Goal: Task Accomplishment & Management: Use online tool/utility

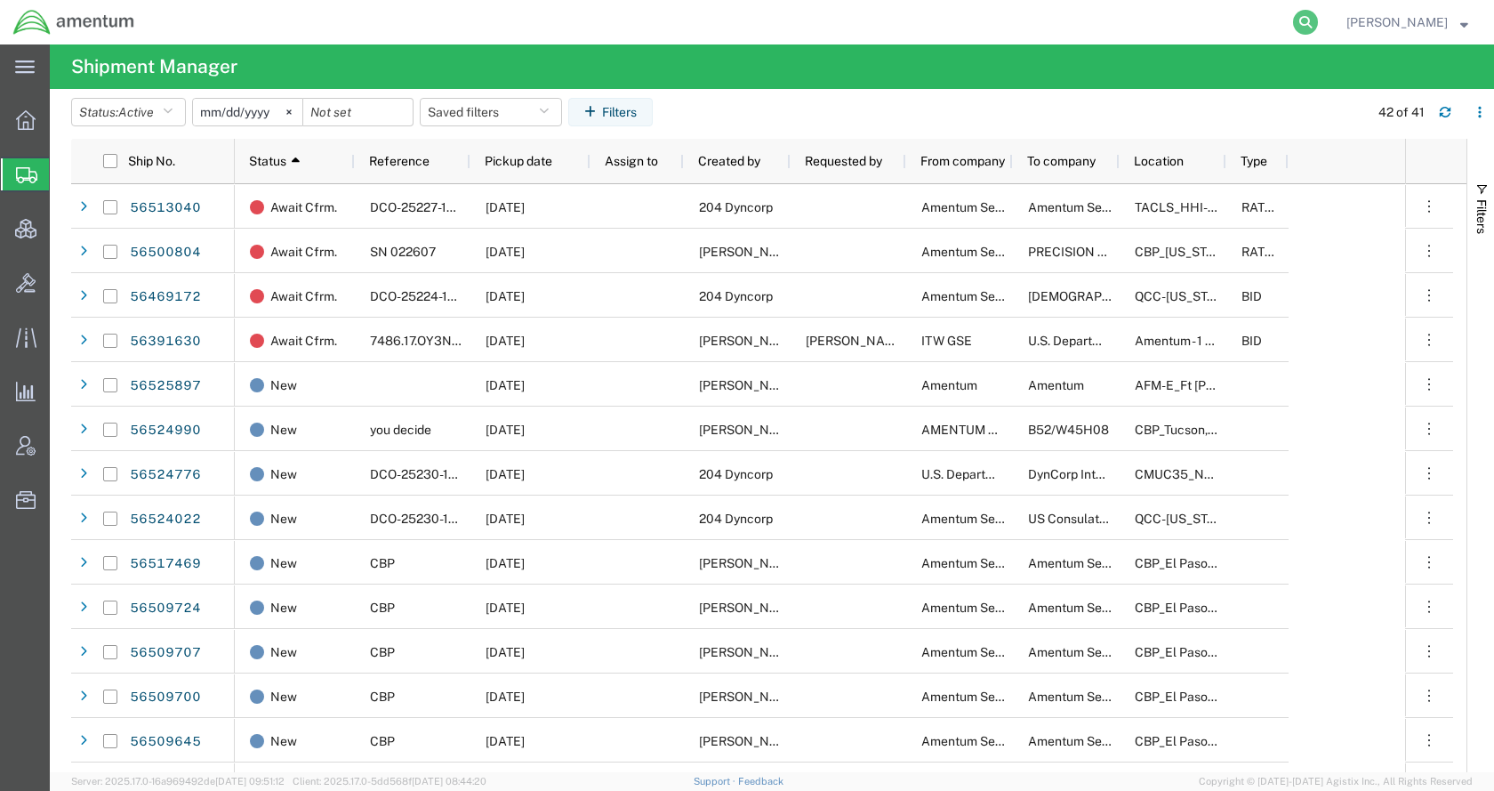
click at [1318, 14] on icon at bounding box center [1305, 22] width 25 height 25
paste input "DCI-25230-199578"
type input "DCI-25230-199578"
click at [1318, 19] on icon at bounding box center [1305, 22] width 25 height 25
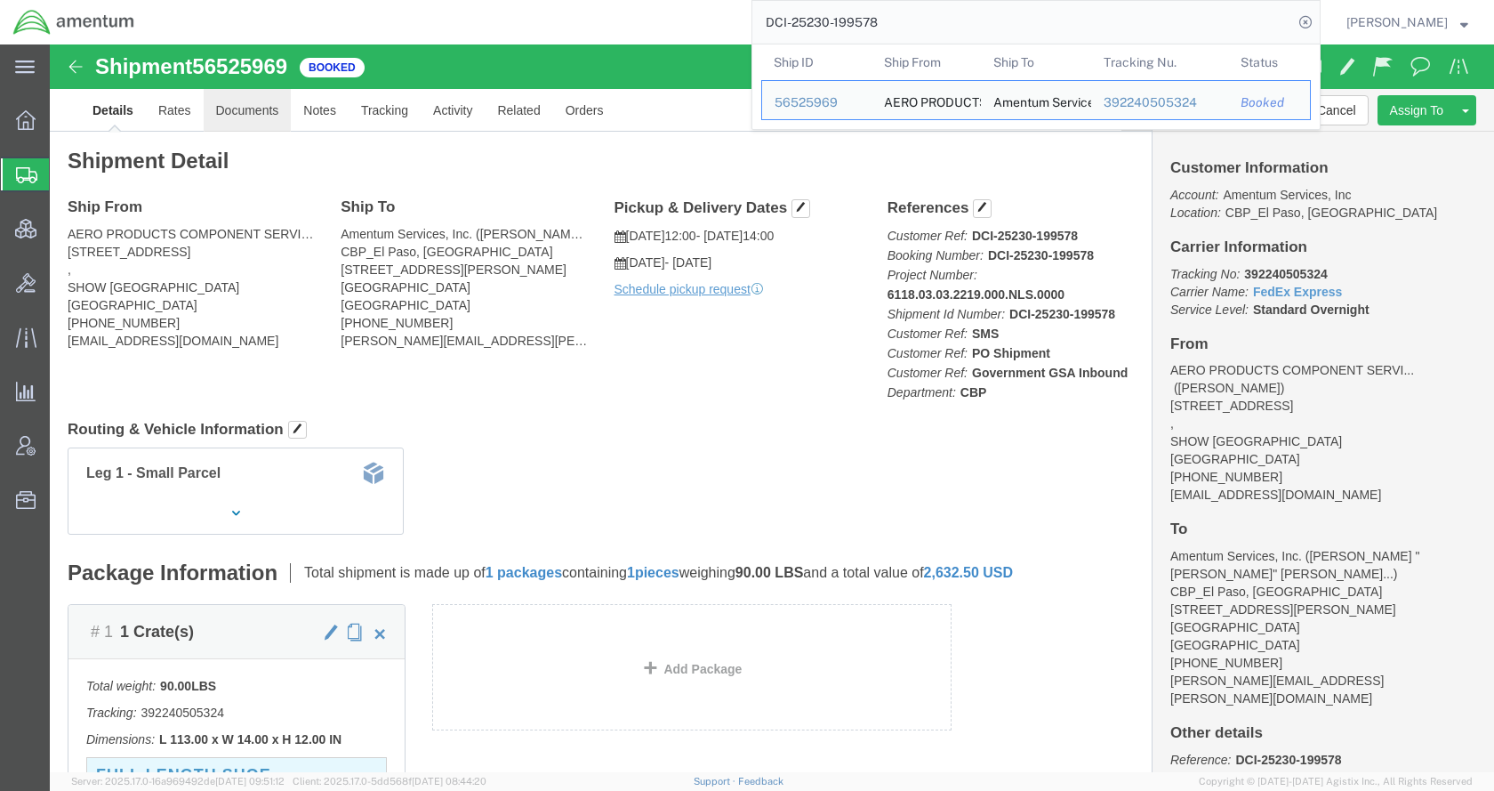
click link "Documents"
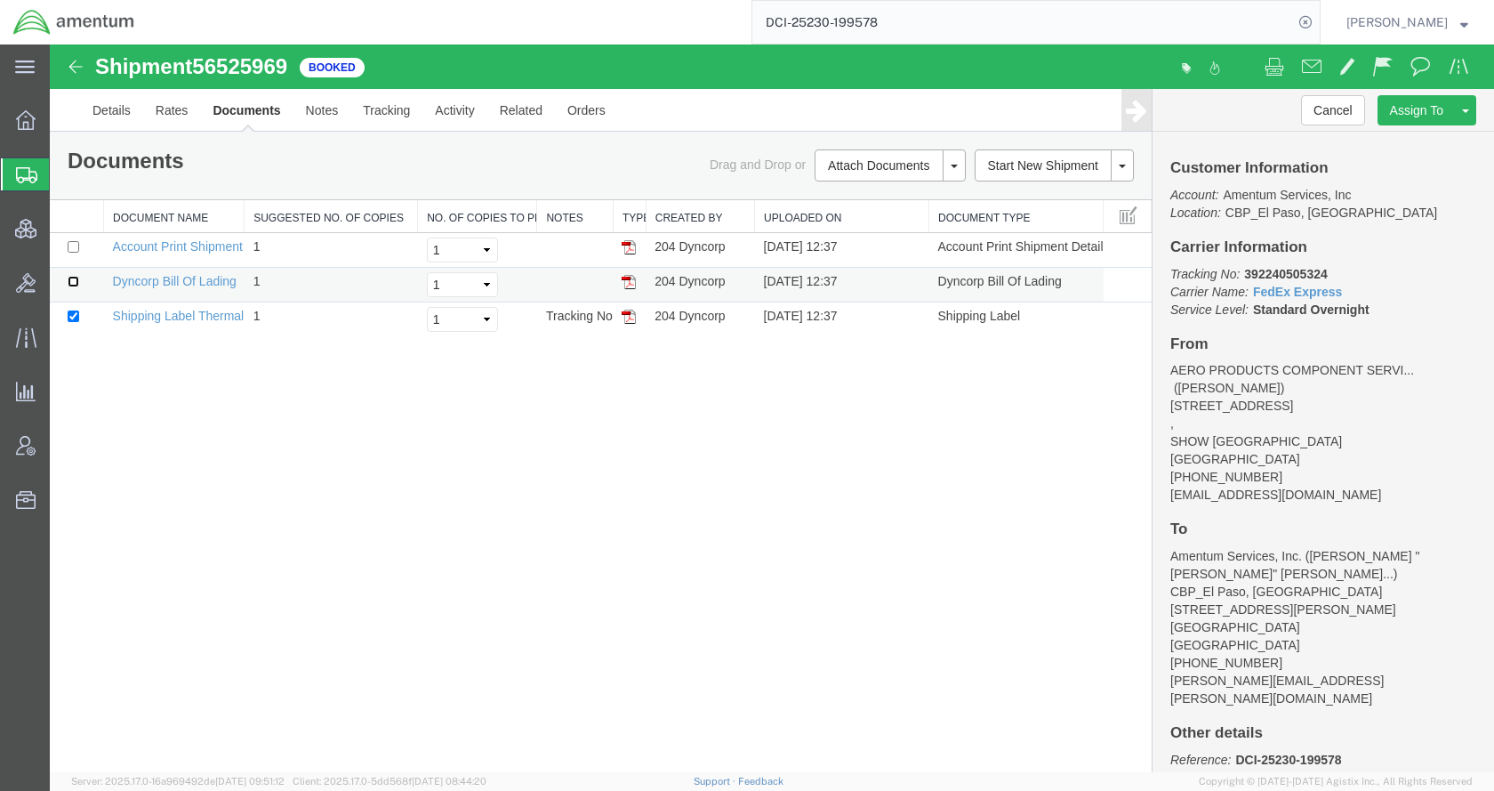
click at [73, 279] on input "checkbox" at bounding box center [74, 282] width 12 height 12
checkbox input "true"
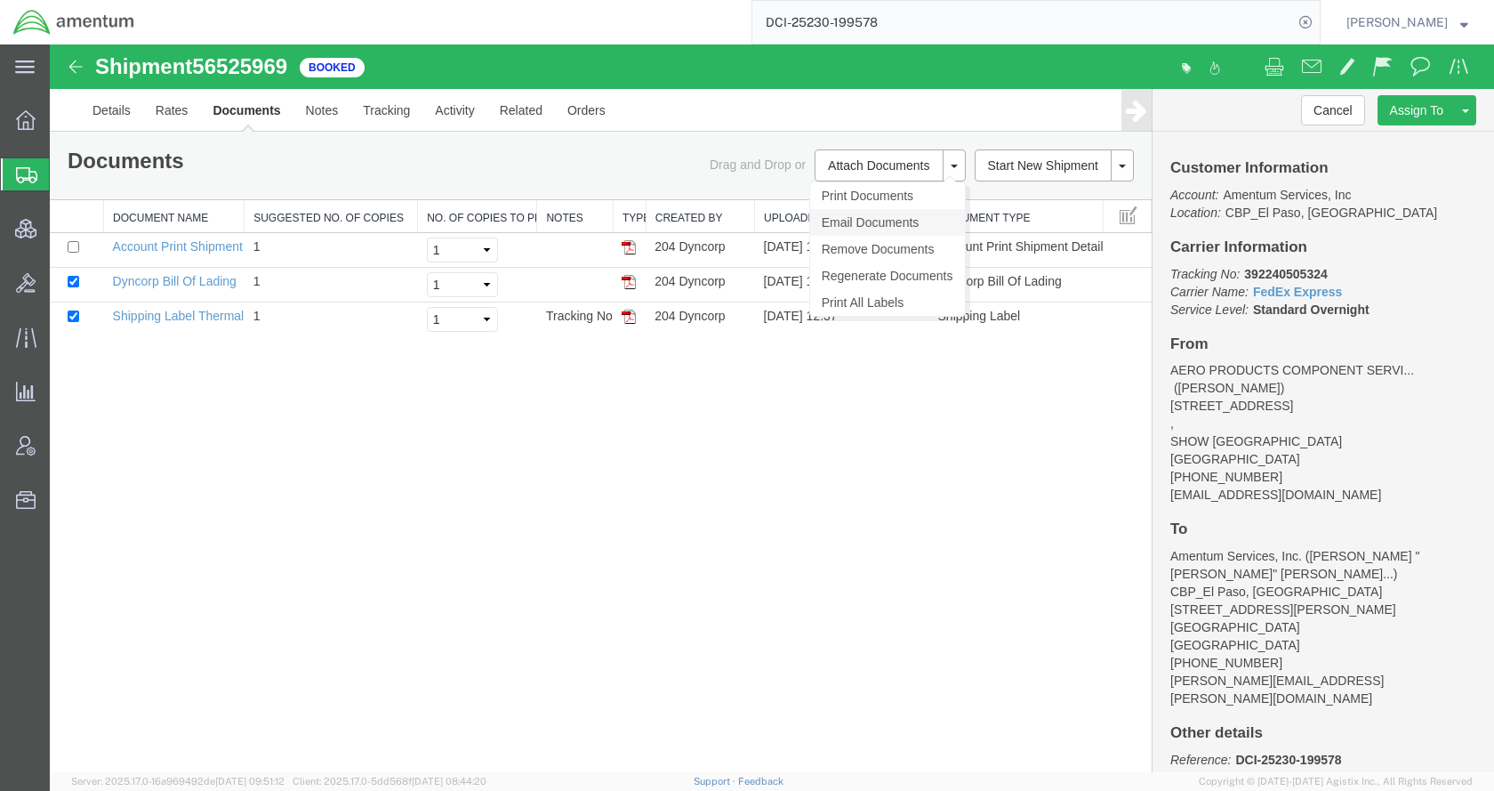
click at [864, 221] on link "Email Documents" at bounding box center [887, 222] width 155 height 27
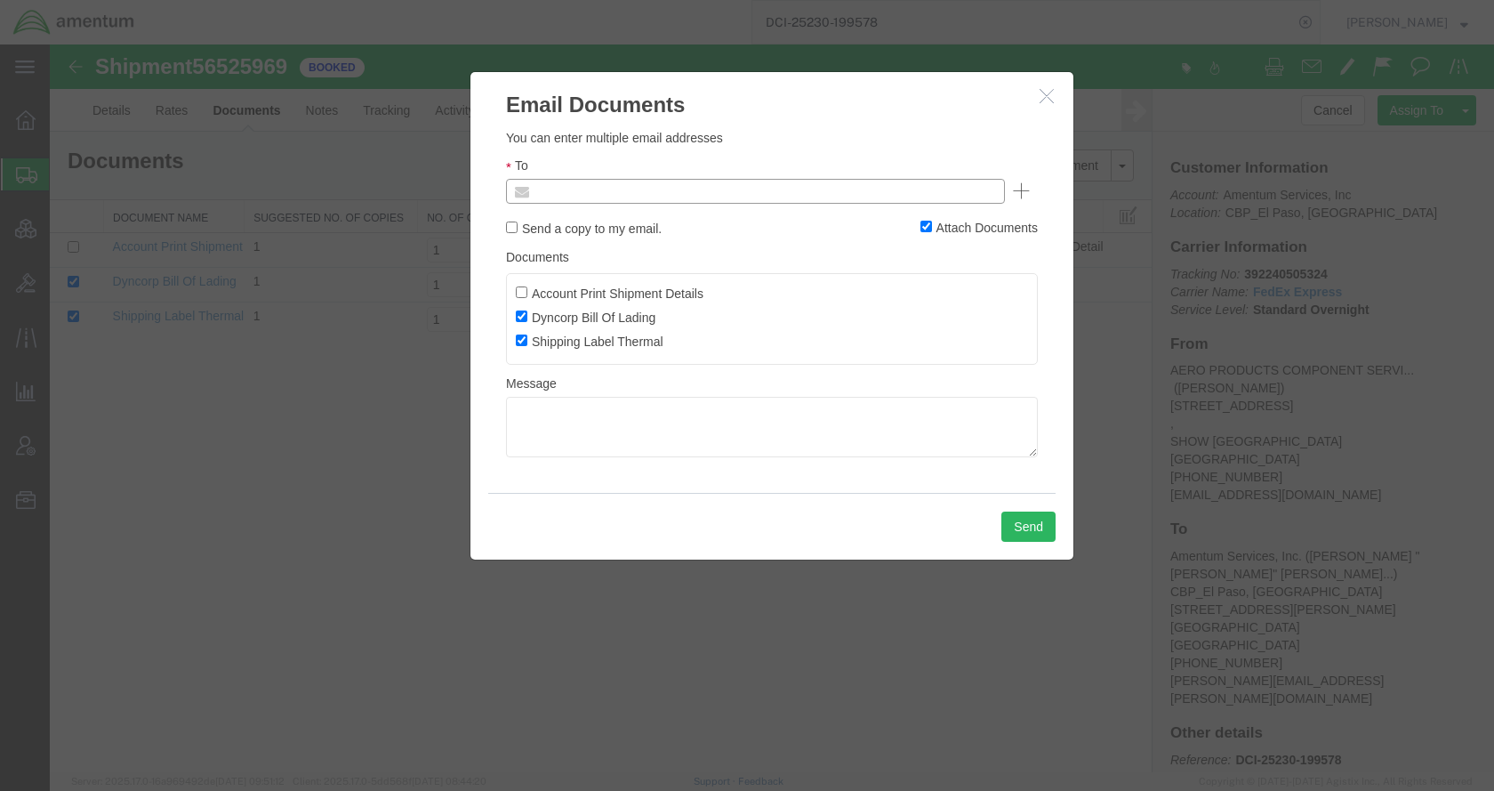
click at [659, 197] on input "text" at bounding box center [635, 191] width 208 height 23
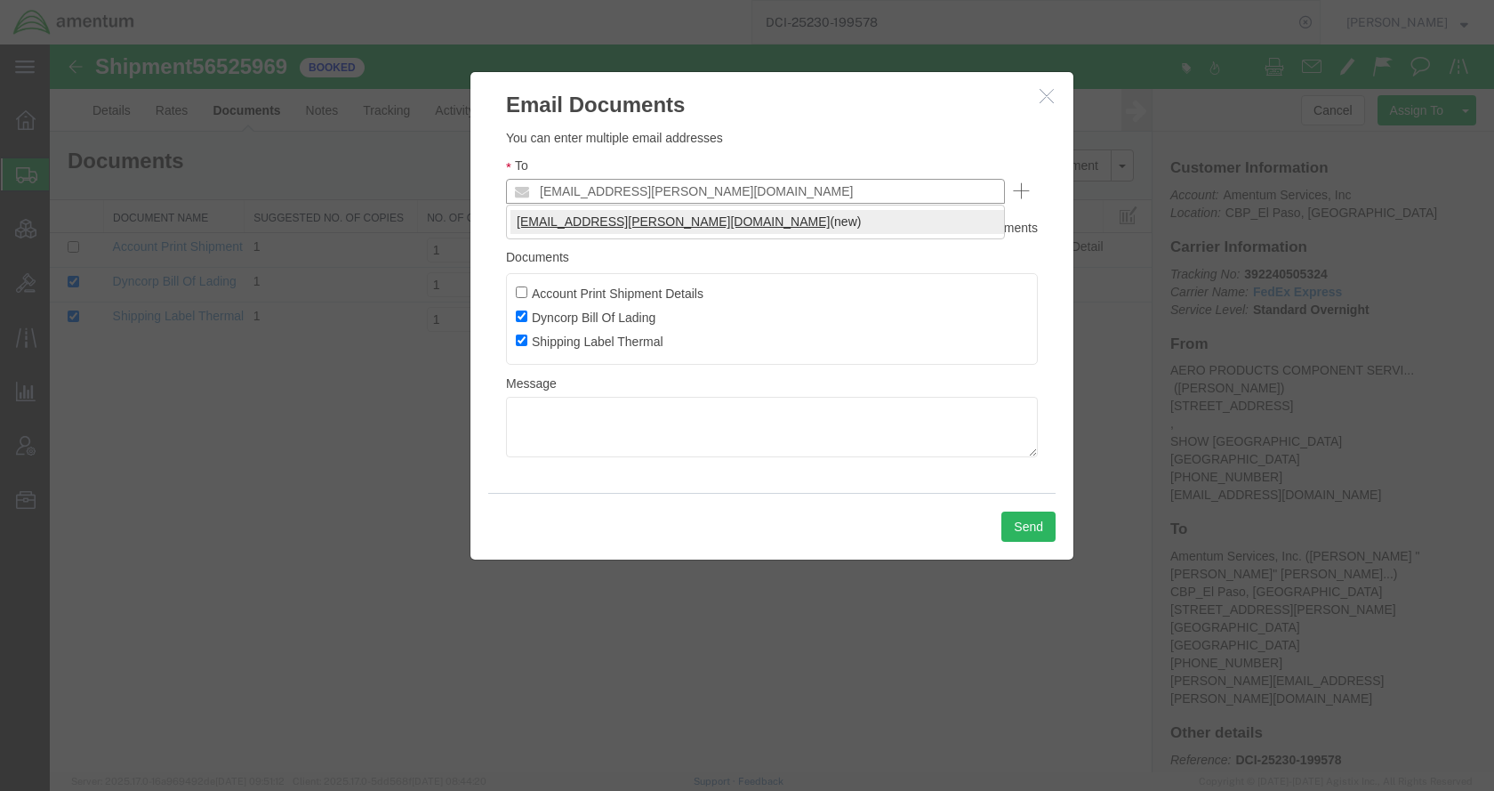
type input "[EMAIL_ADDRESS][PERSON_NAME][DOMAIN_NAME]"
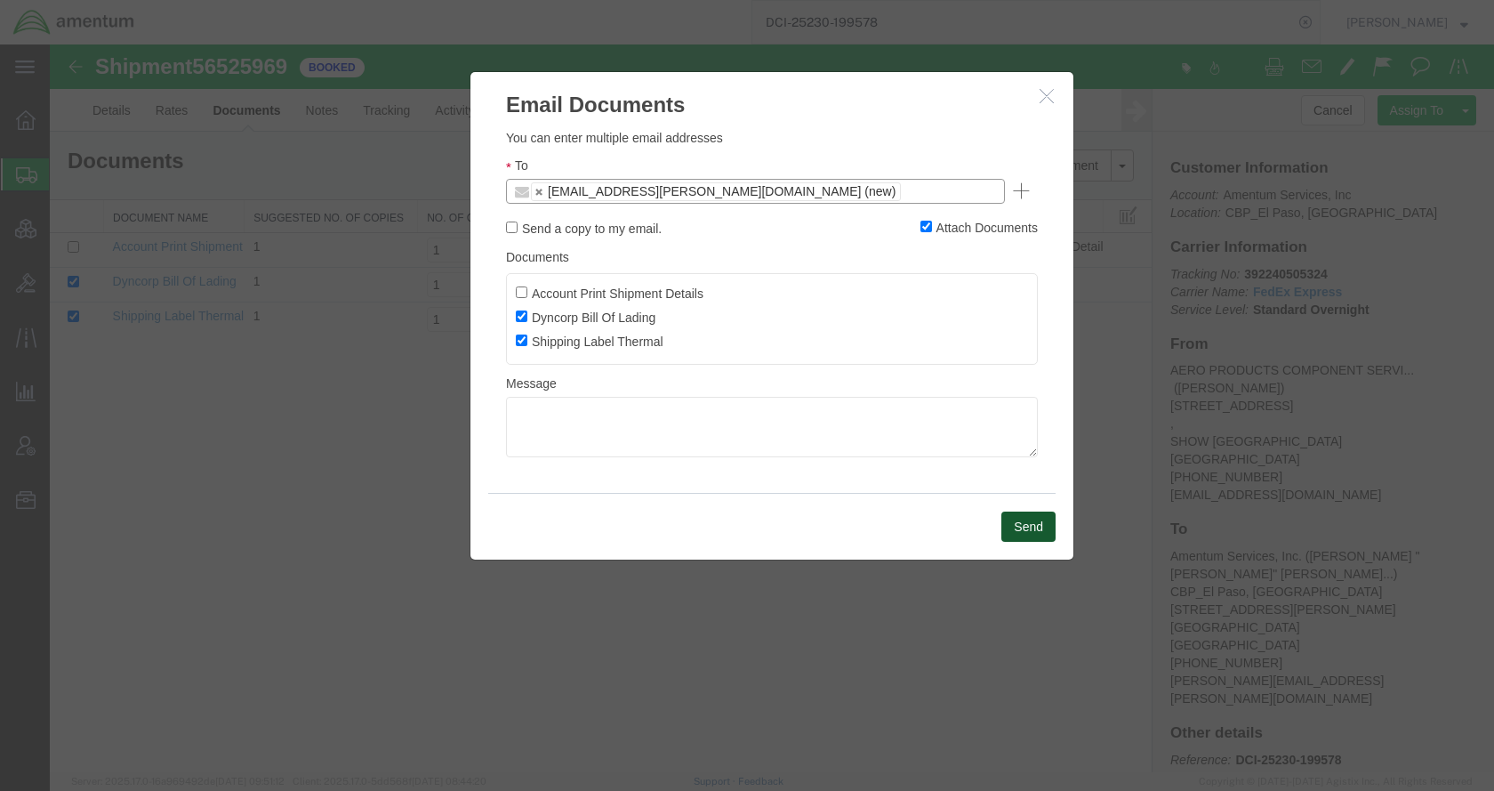
click at [1015, 516] on button "Send" at bounding box center [1028, 526] width 54 height 30
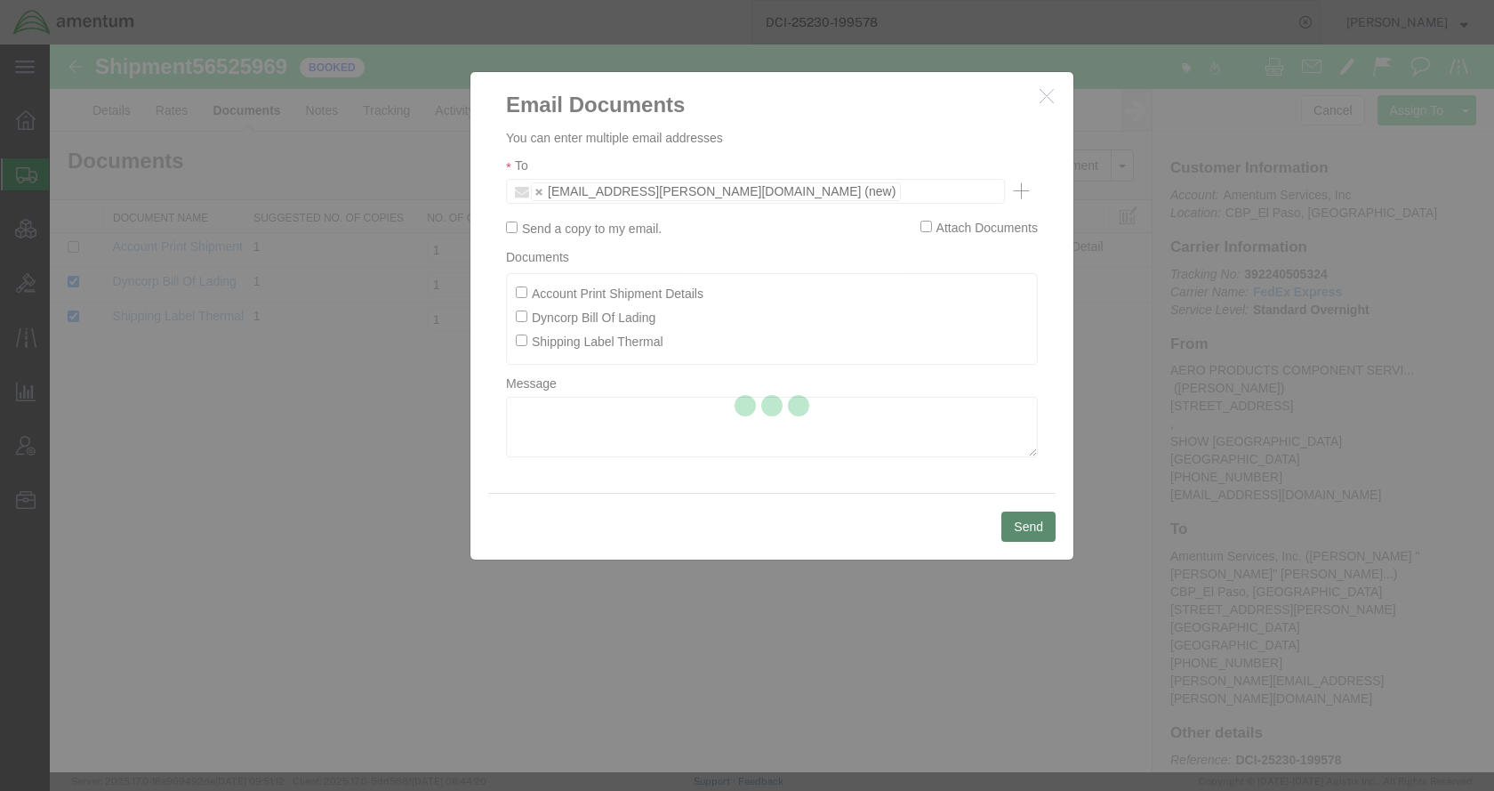
checkbox input "false"
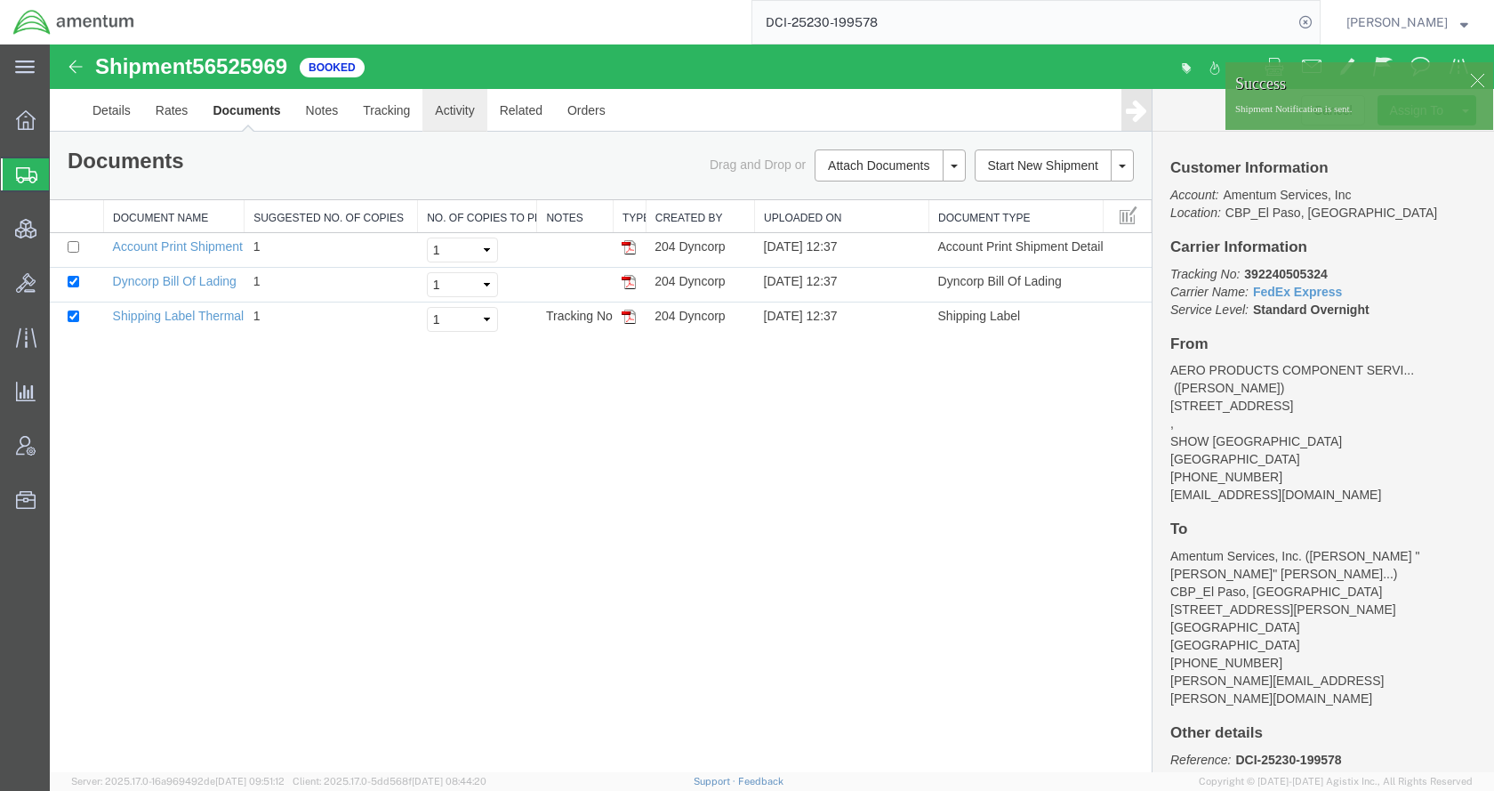
click at [453, 112] on link "Activity" at bounding box center [454, 110] width 64 height 43
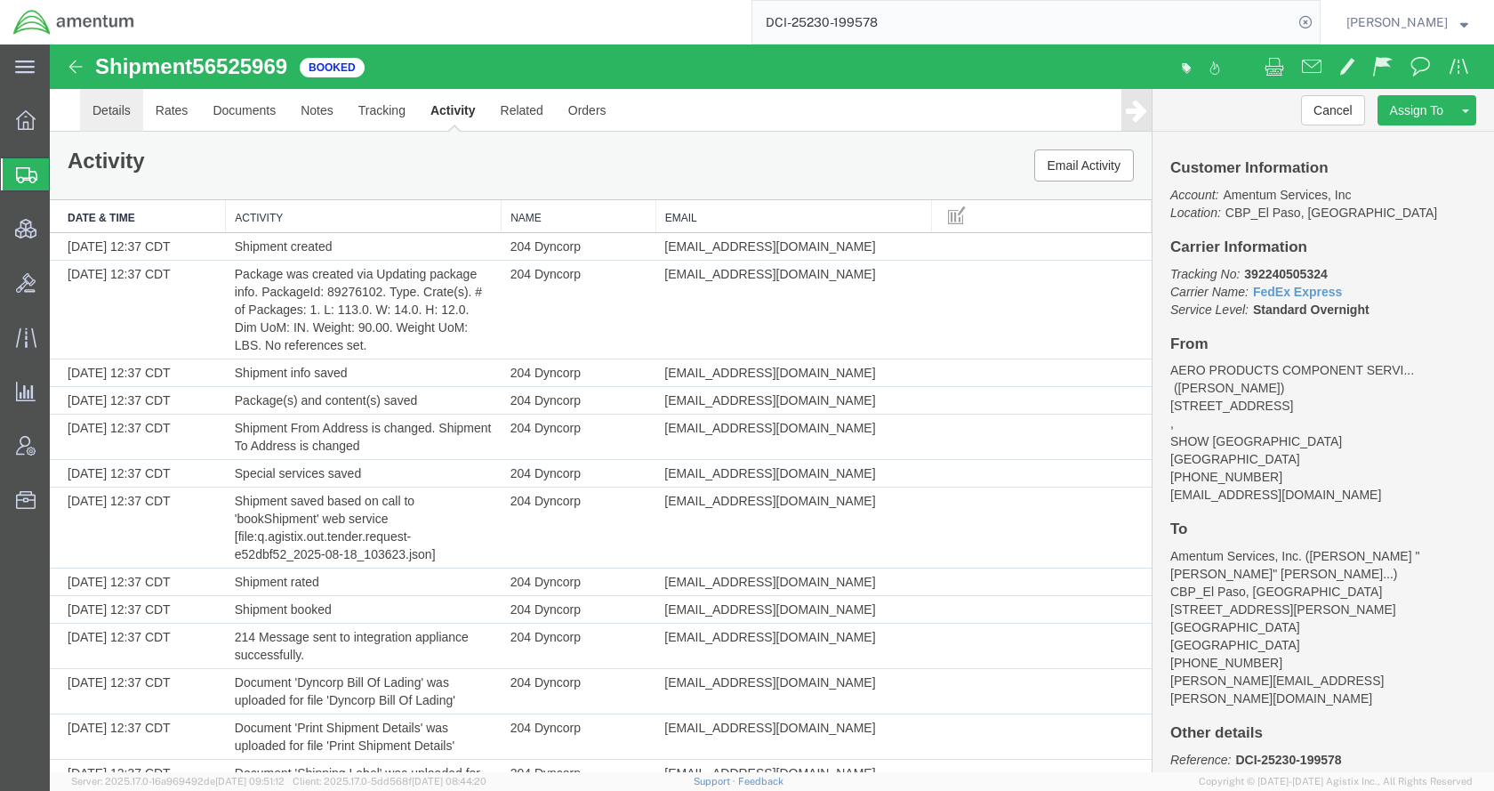
click at [125, 110] on link "Details" at bounding box center [111, 110] width 63 height 43
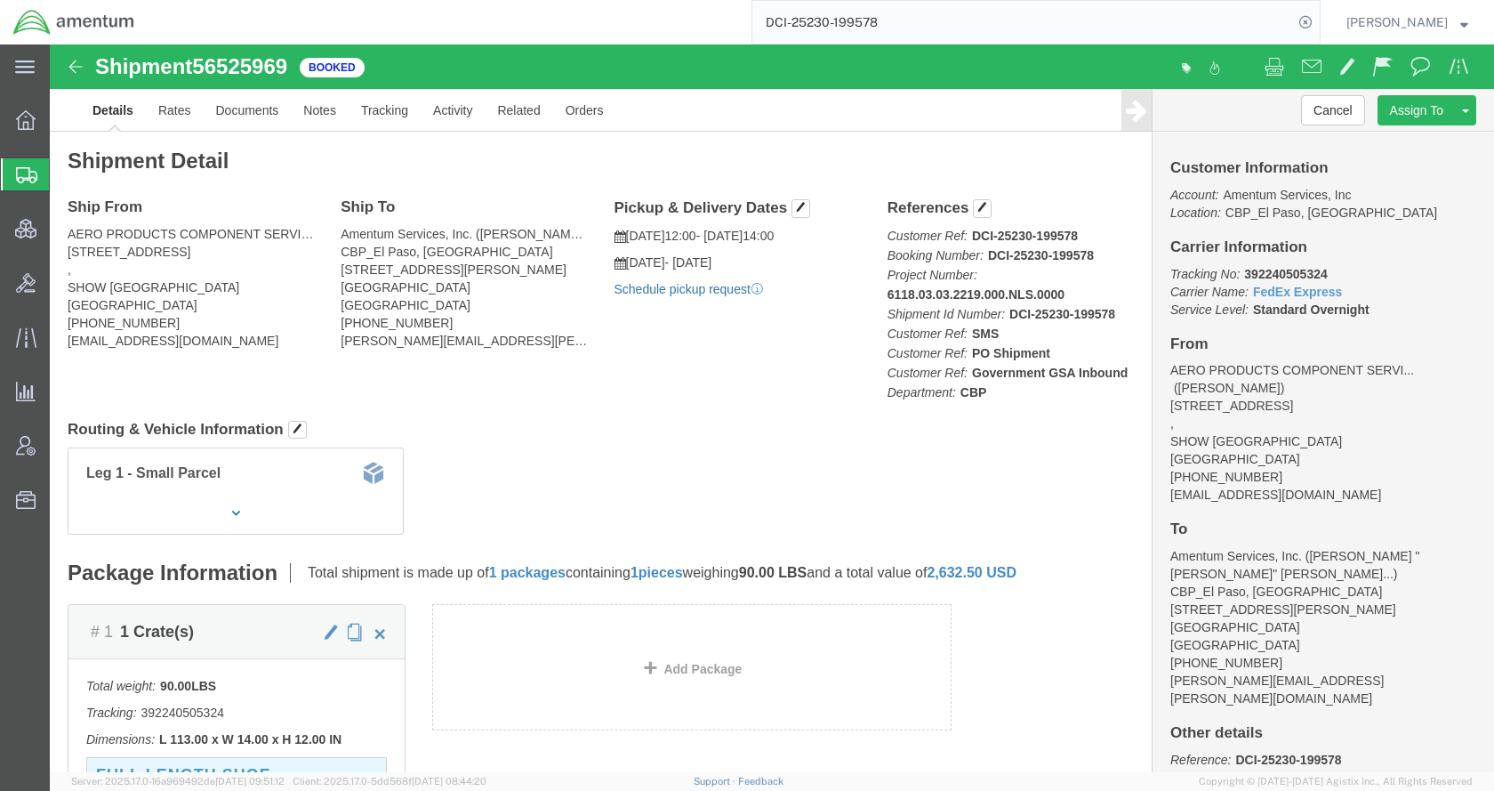
click link "Schedule pickup request"
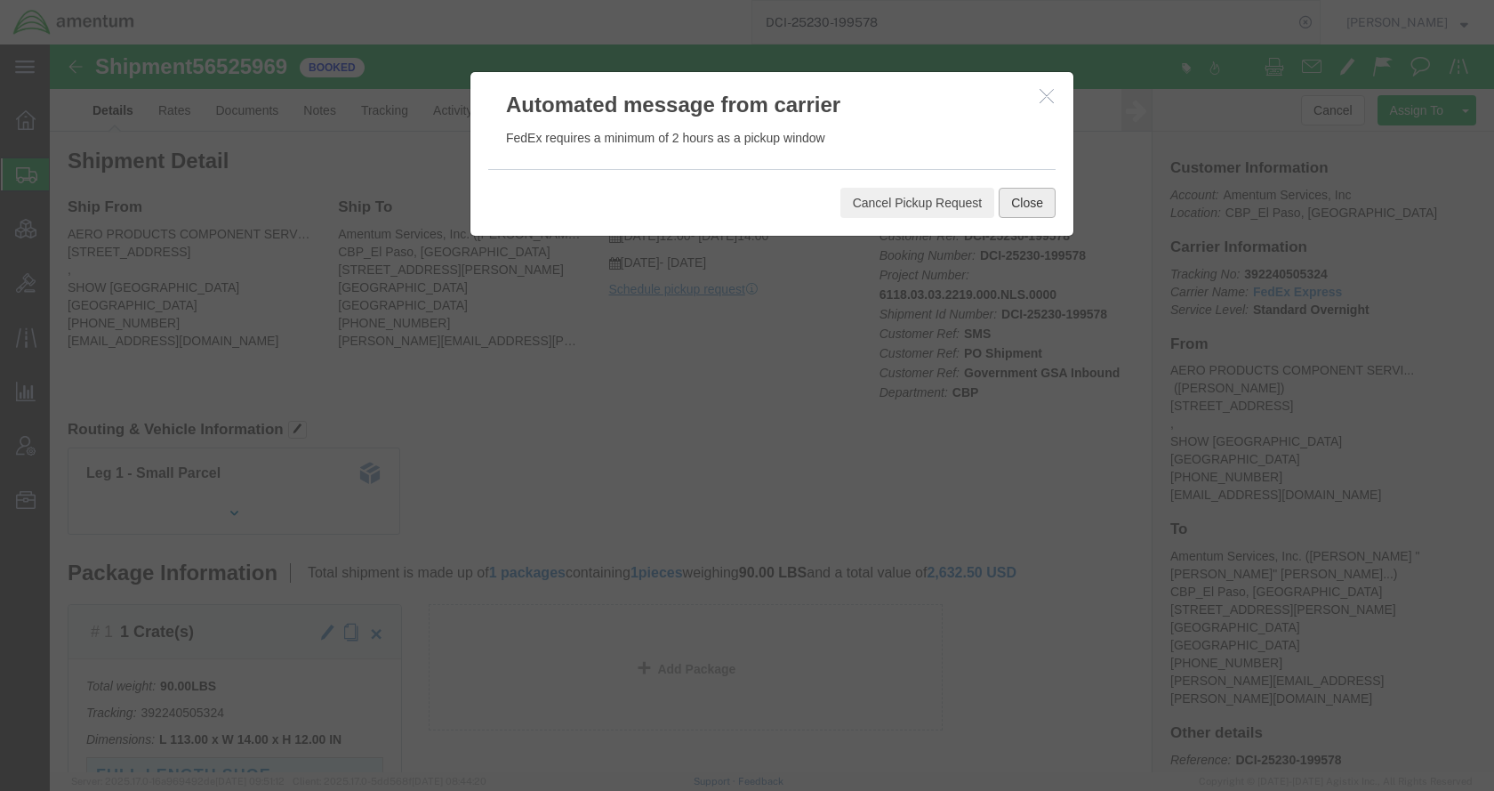
click button "Close"
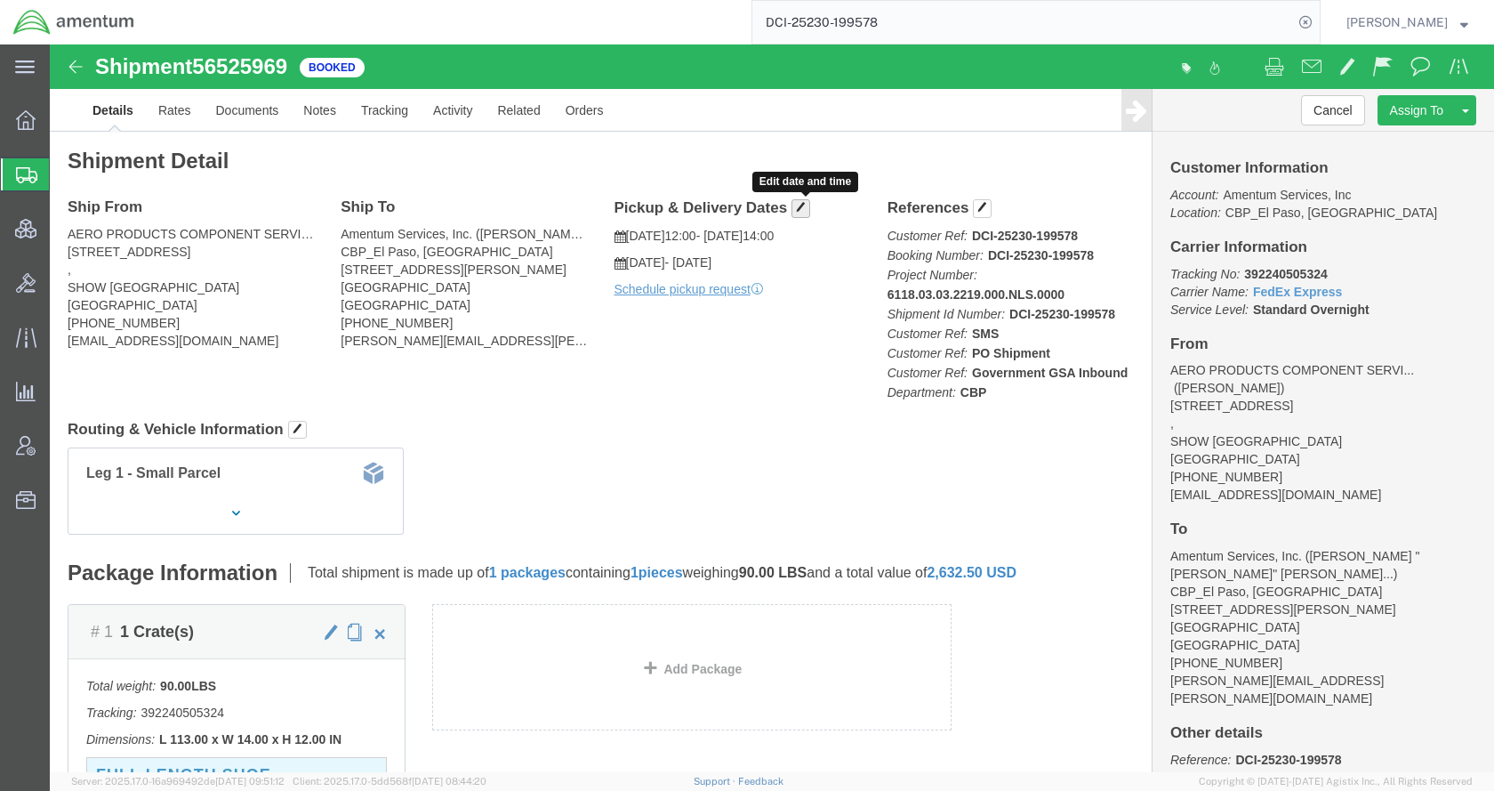
click span "button"
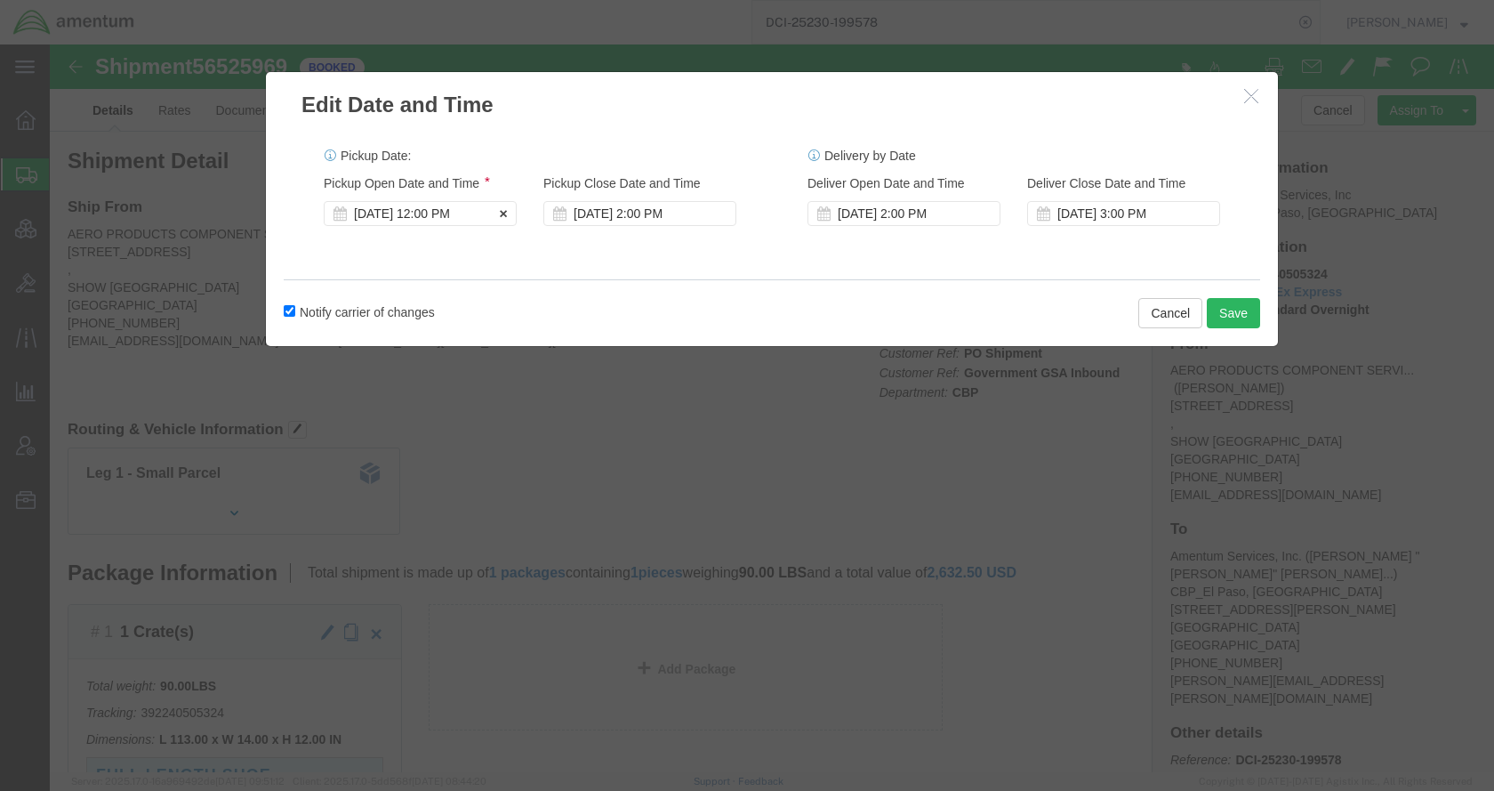
click div "[DATE] 12:00 PM"
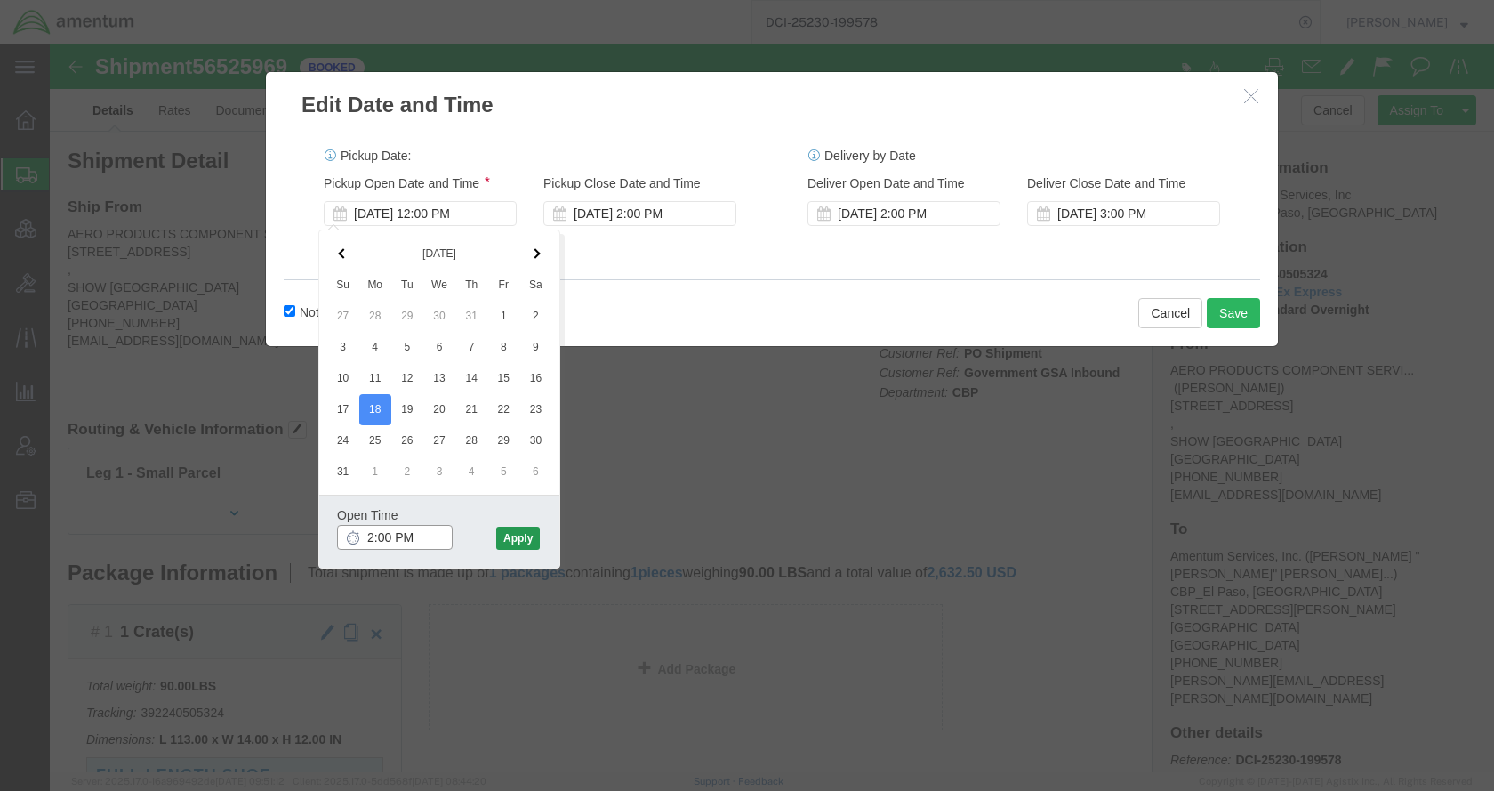
type input "2:00 PM"
click button "Apply"
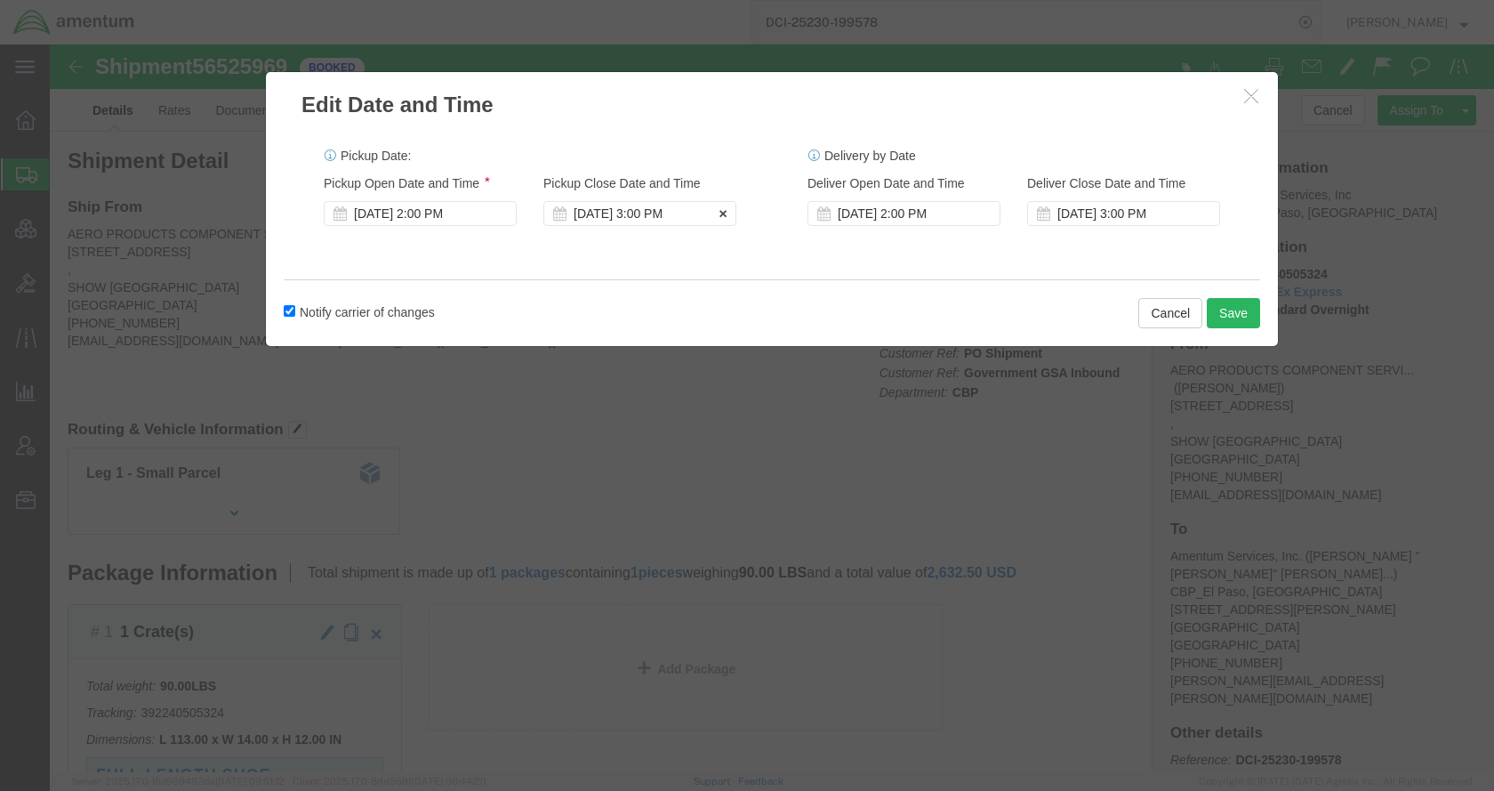
click div "[DATE] 3:00 PM"
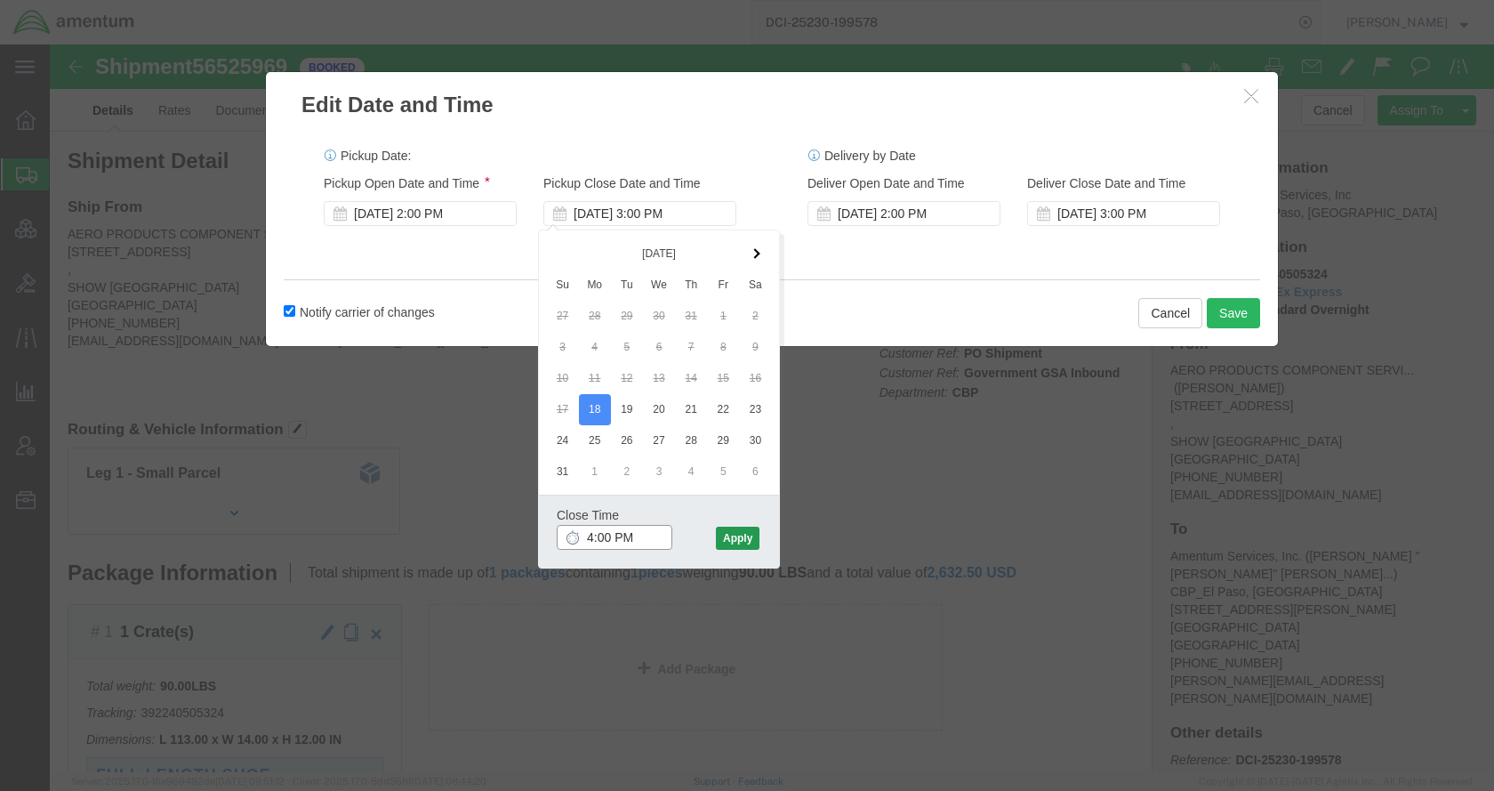
type input "4:00 PM"
click button "Apply"
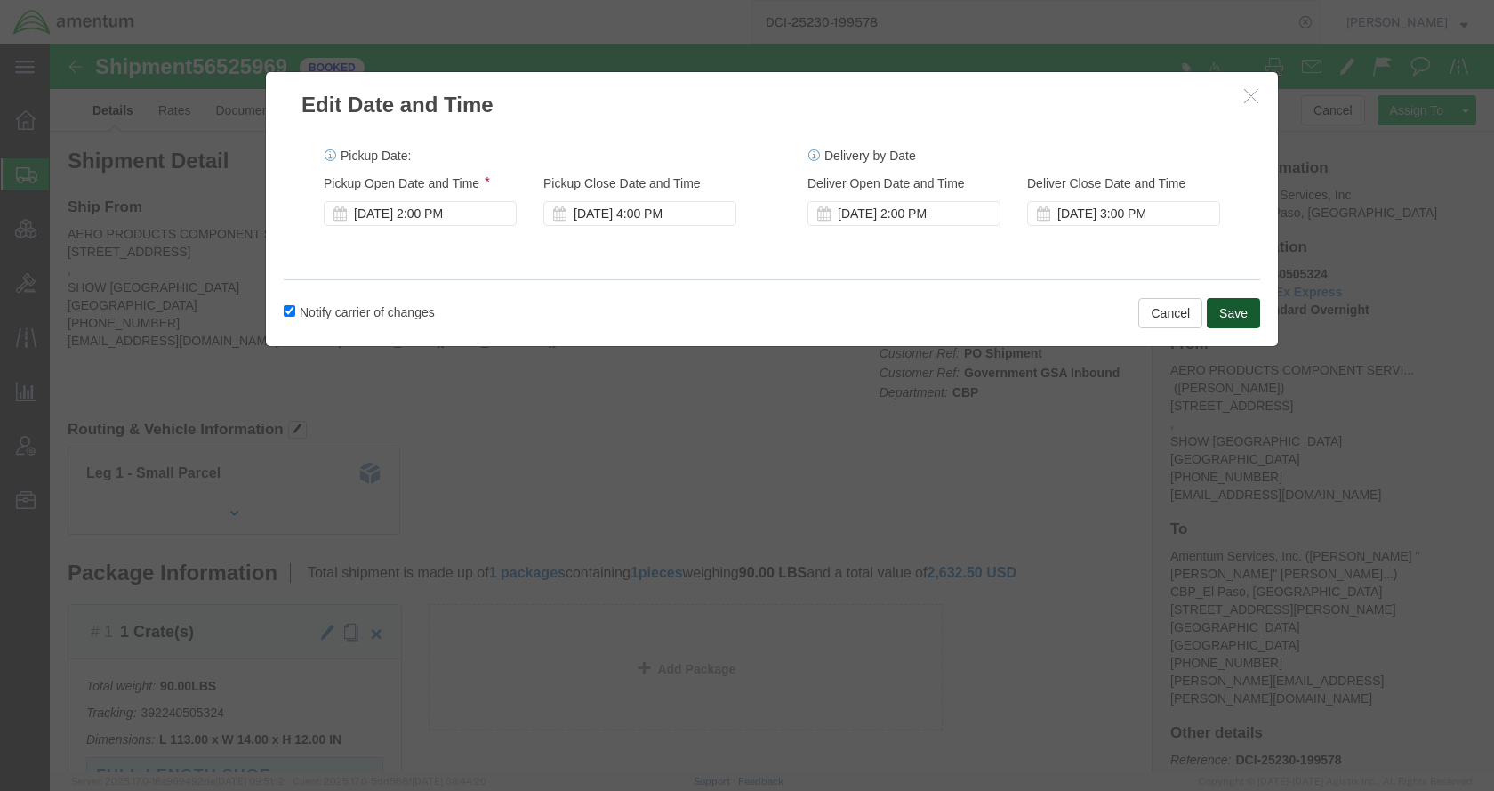
click button "Save"
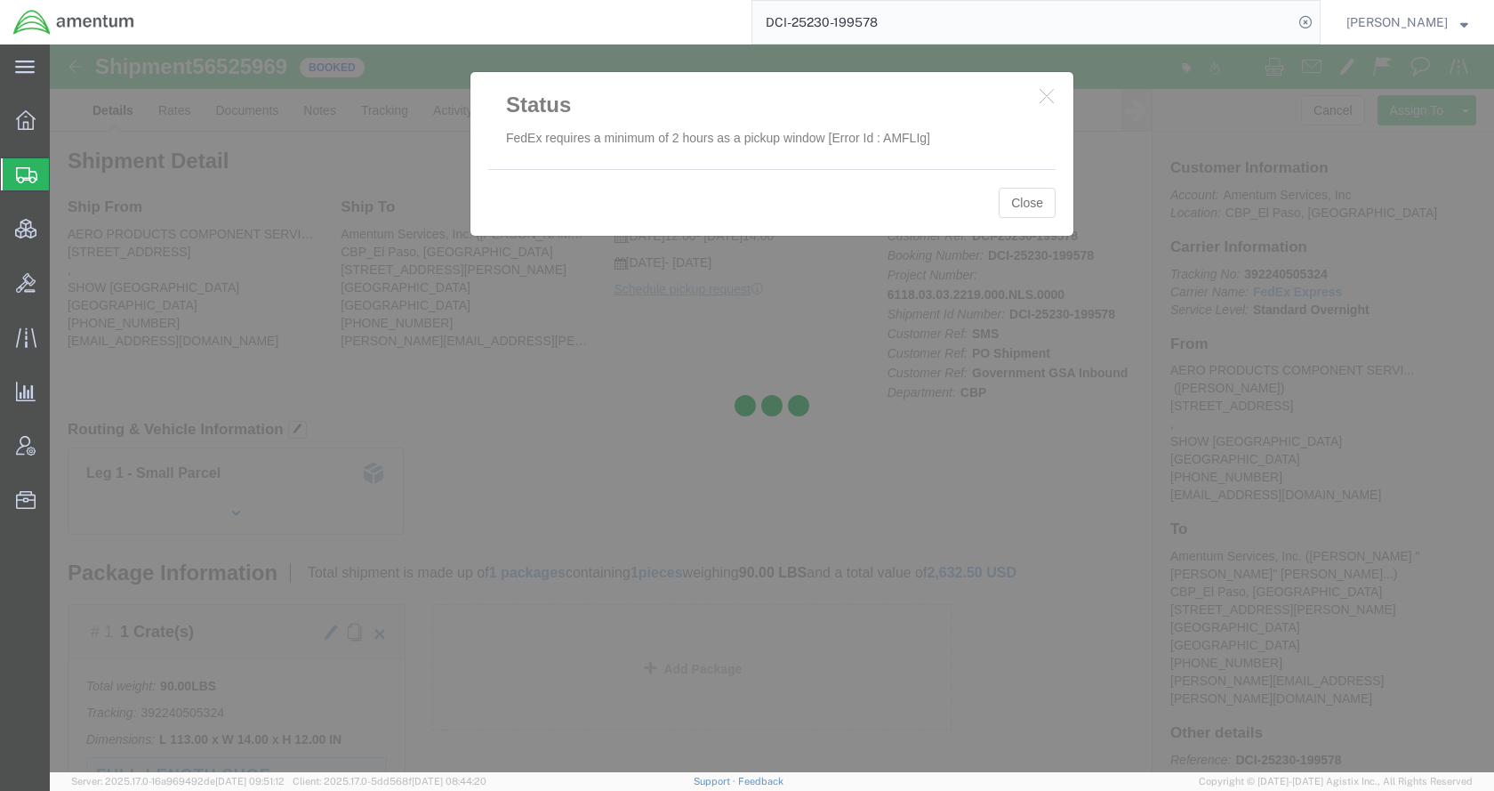
click at [1032, 210] on div at bounding box center [772, 407] width 1444 height 727
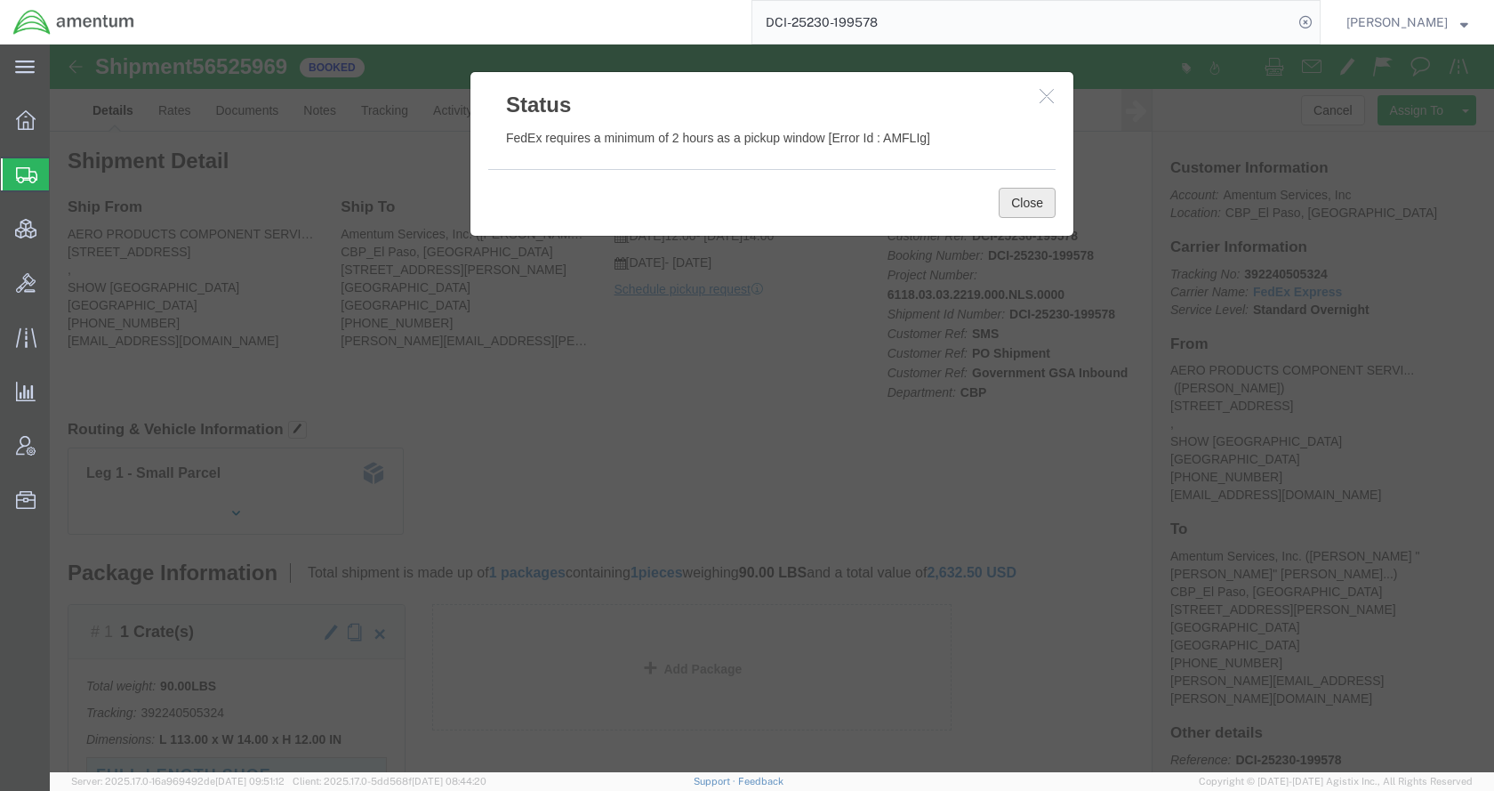
click button "Close"
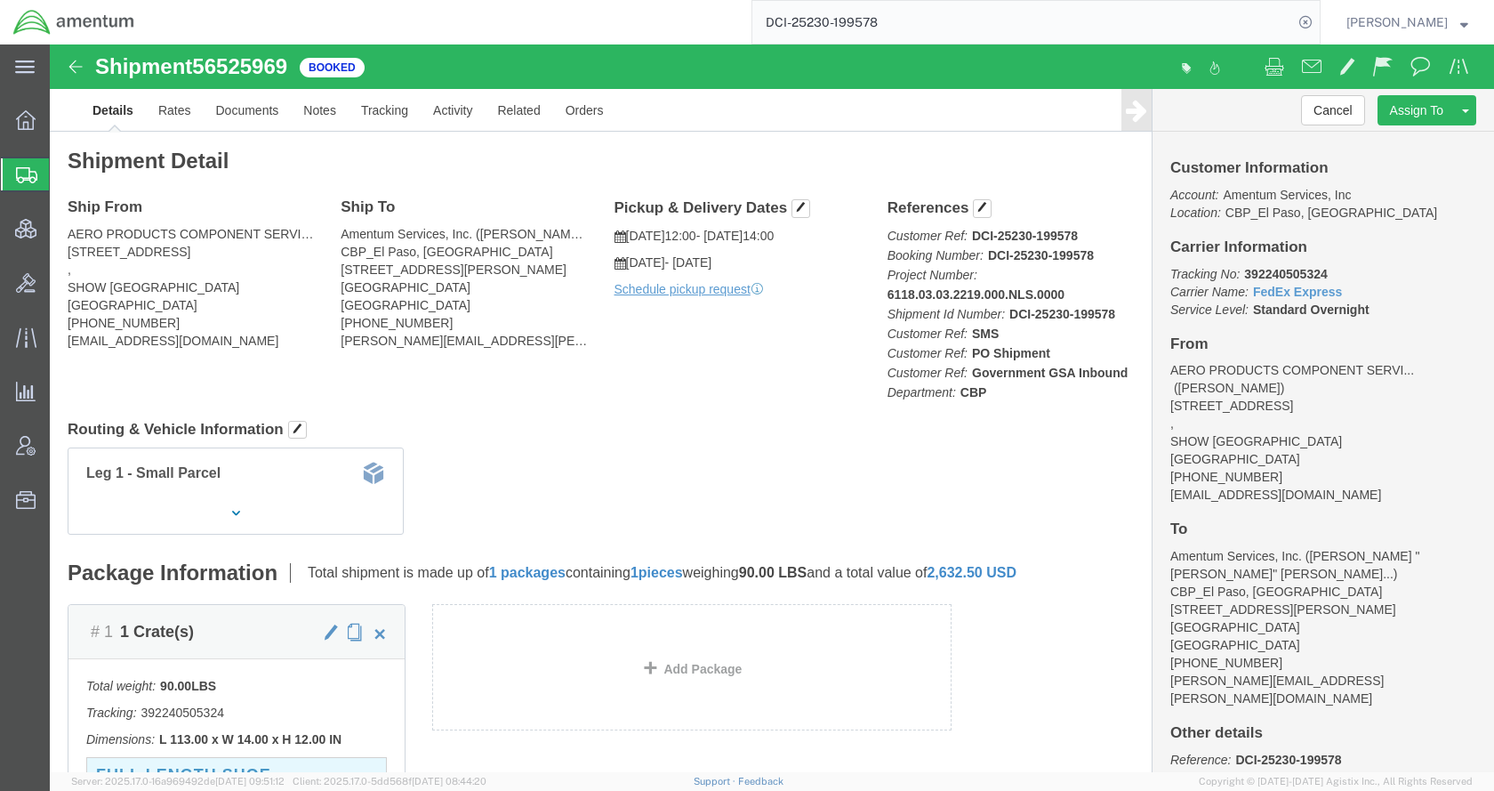
click h4 "Routing & Vehicle Information"
click link "Rates"
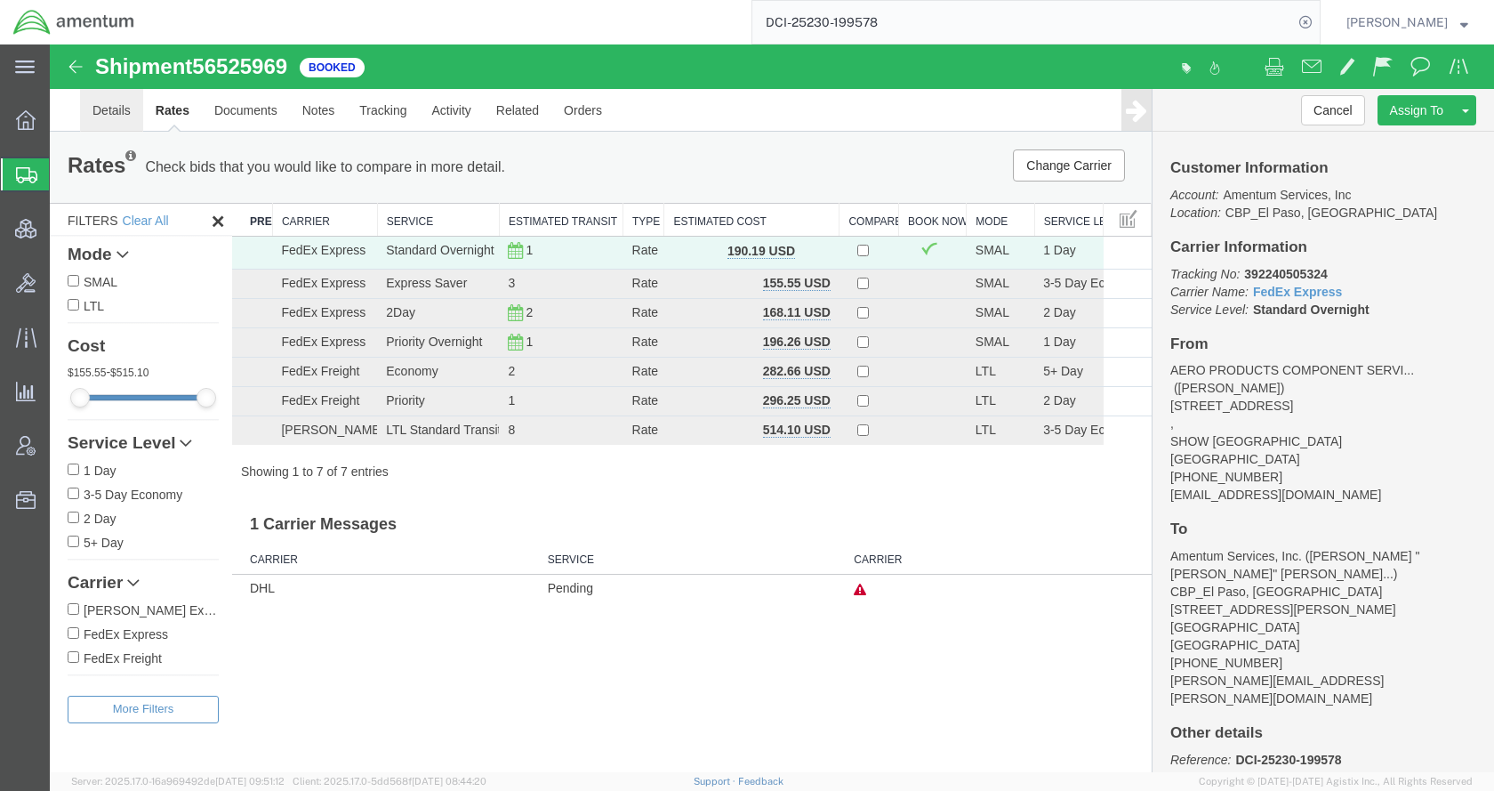
click at [109, 103] on link "Details" at bounding box center [111, 110] width 63 height 43
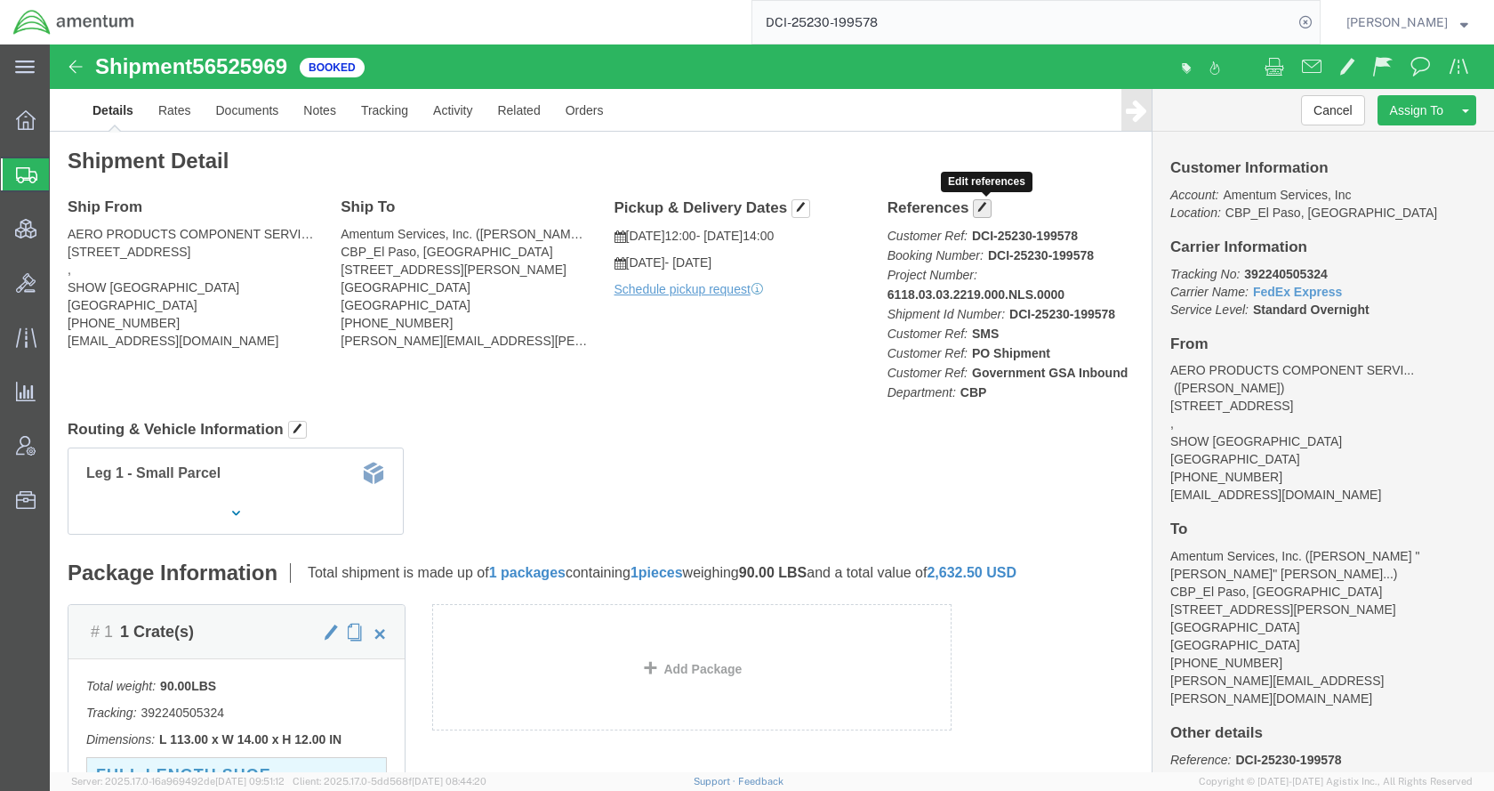
click span "button"
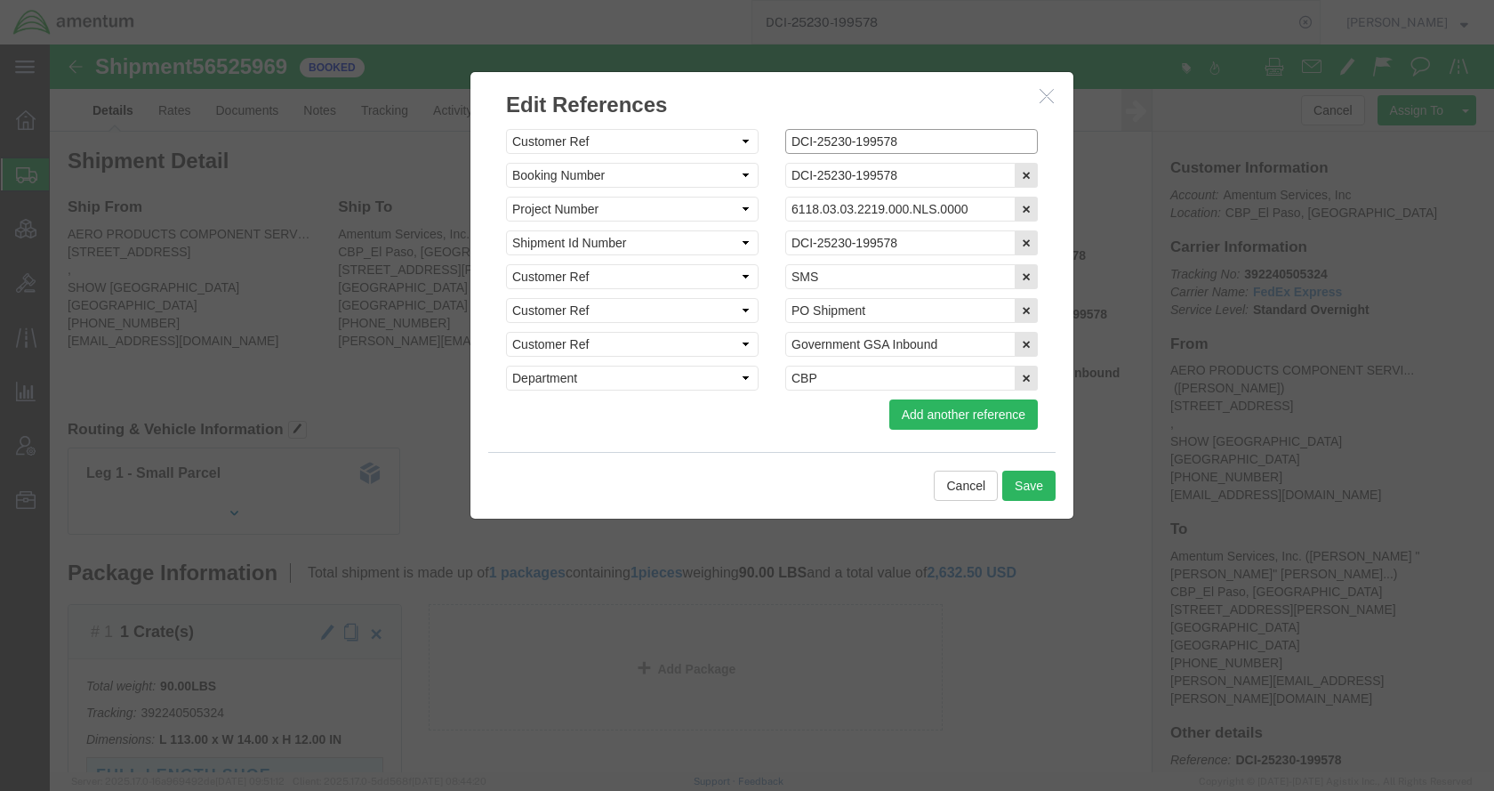
click input "DCI-25230-199578"
type input "cDCI-25230-199578"
click input "DCI-25230-199578"
type input "cDCI-25230-199578"
click input "DCI-25230-199578"
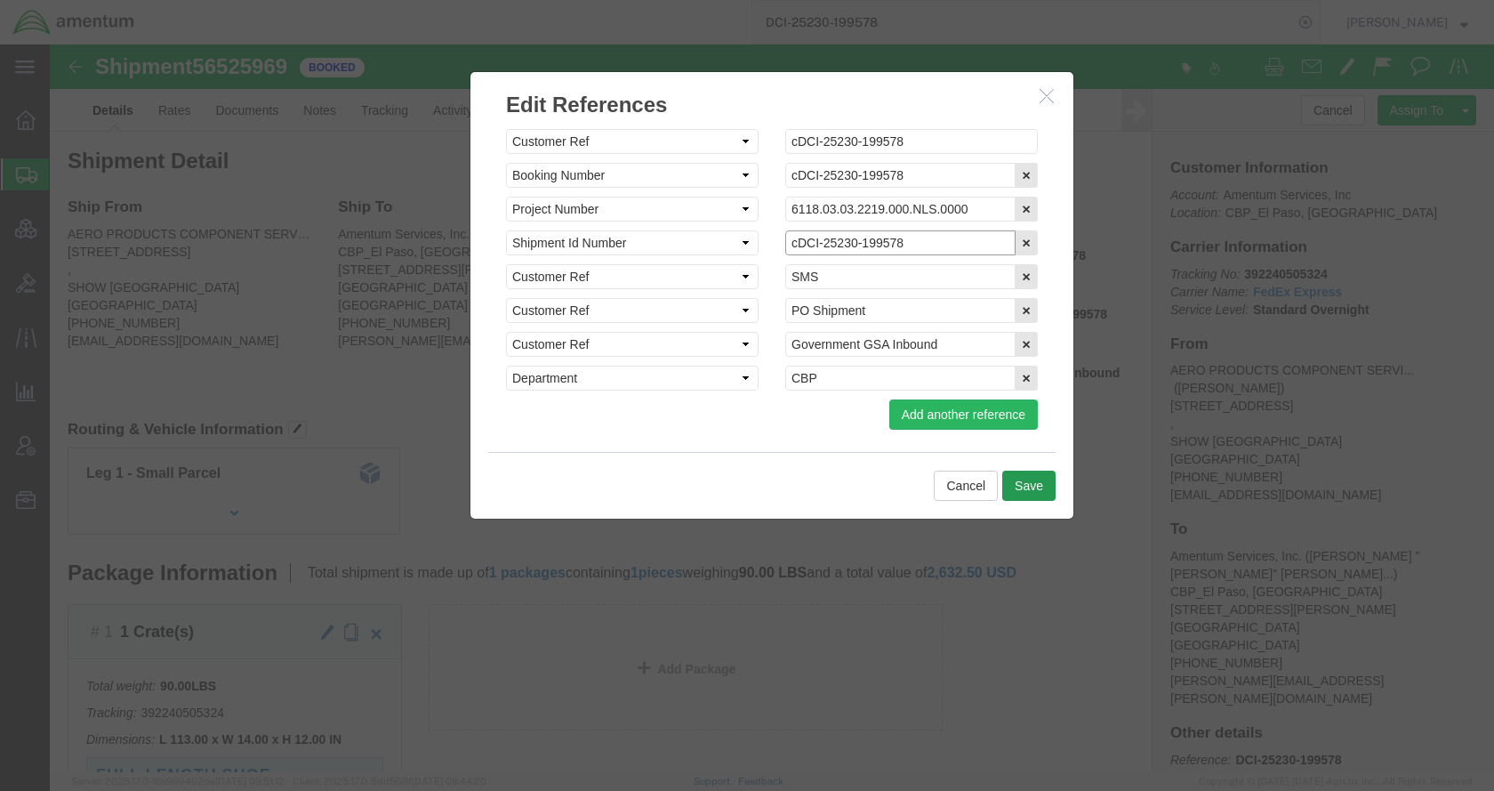
type input "cDCI-25230-199578"
click button "Save"
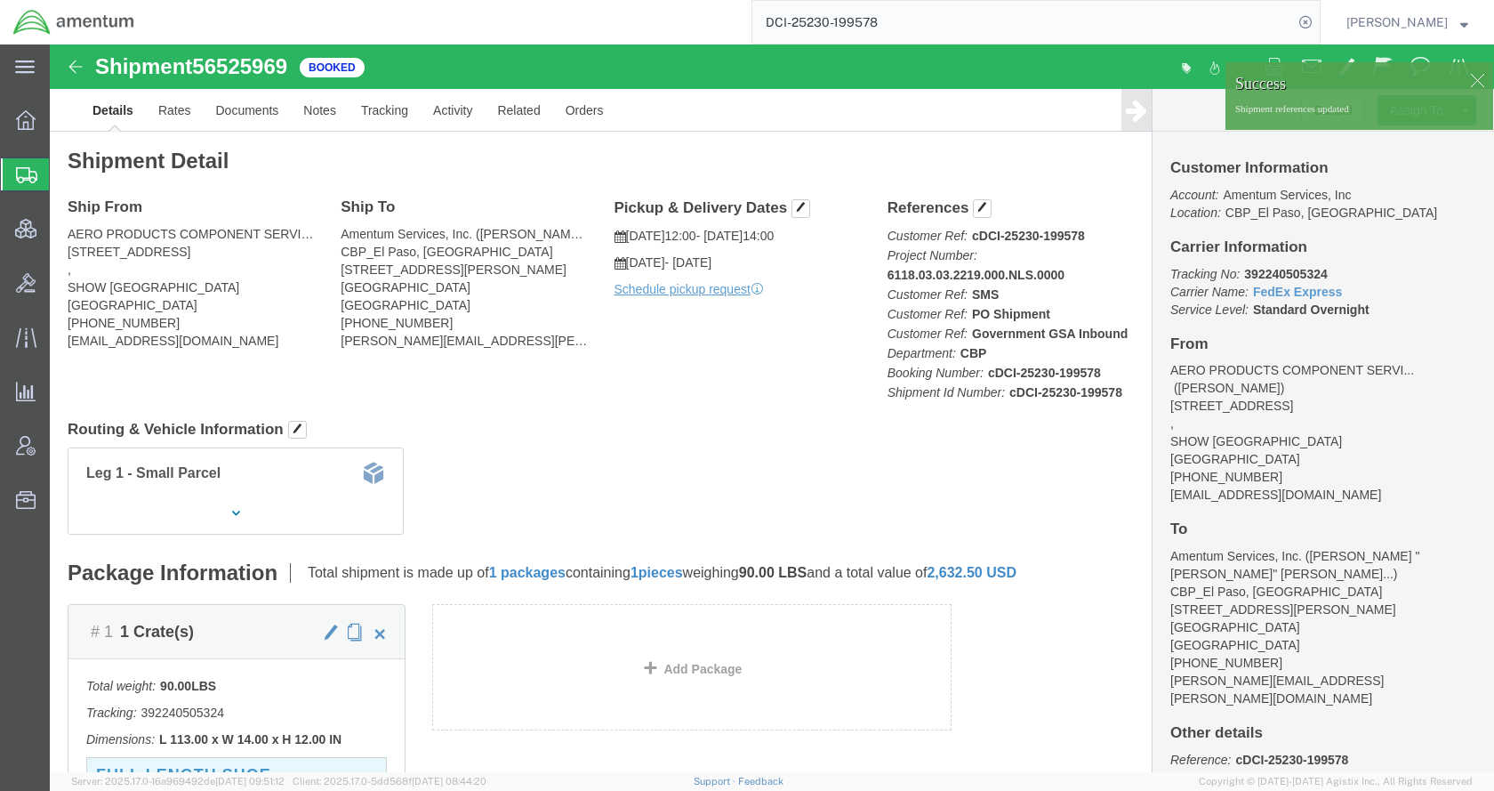
click p "Shipment references updated"
click div
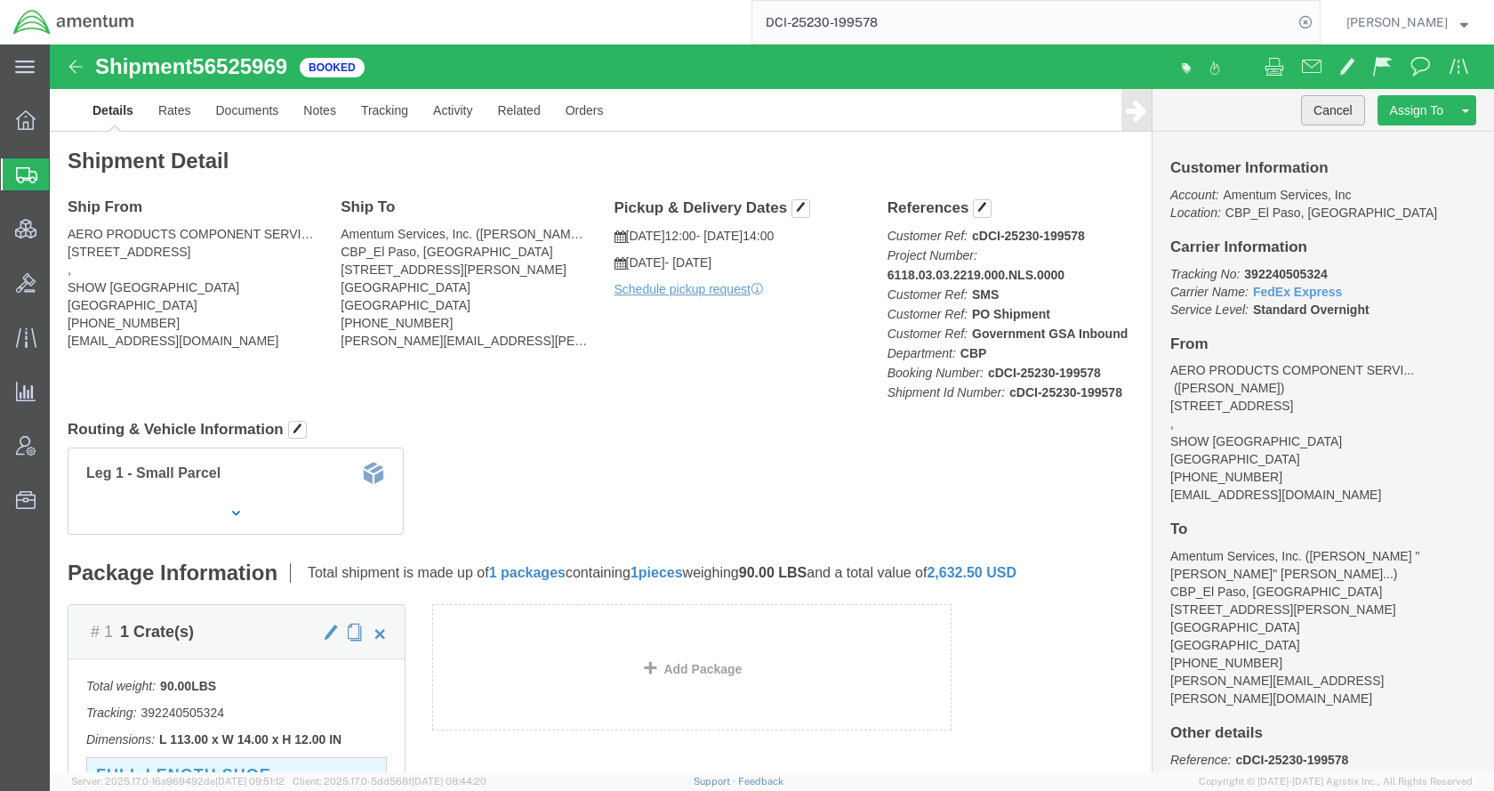
click button "Cancel"
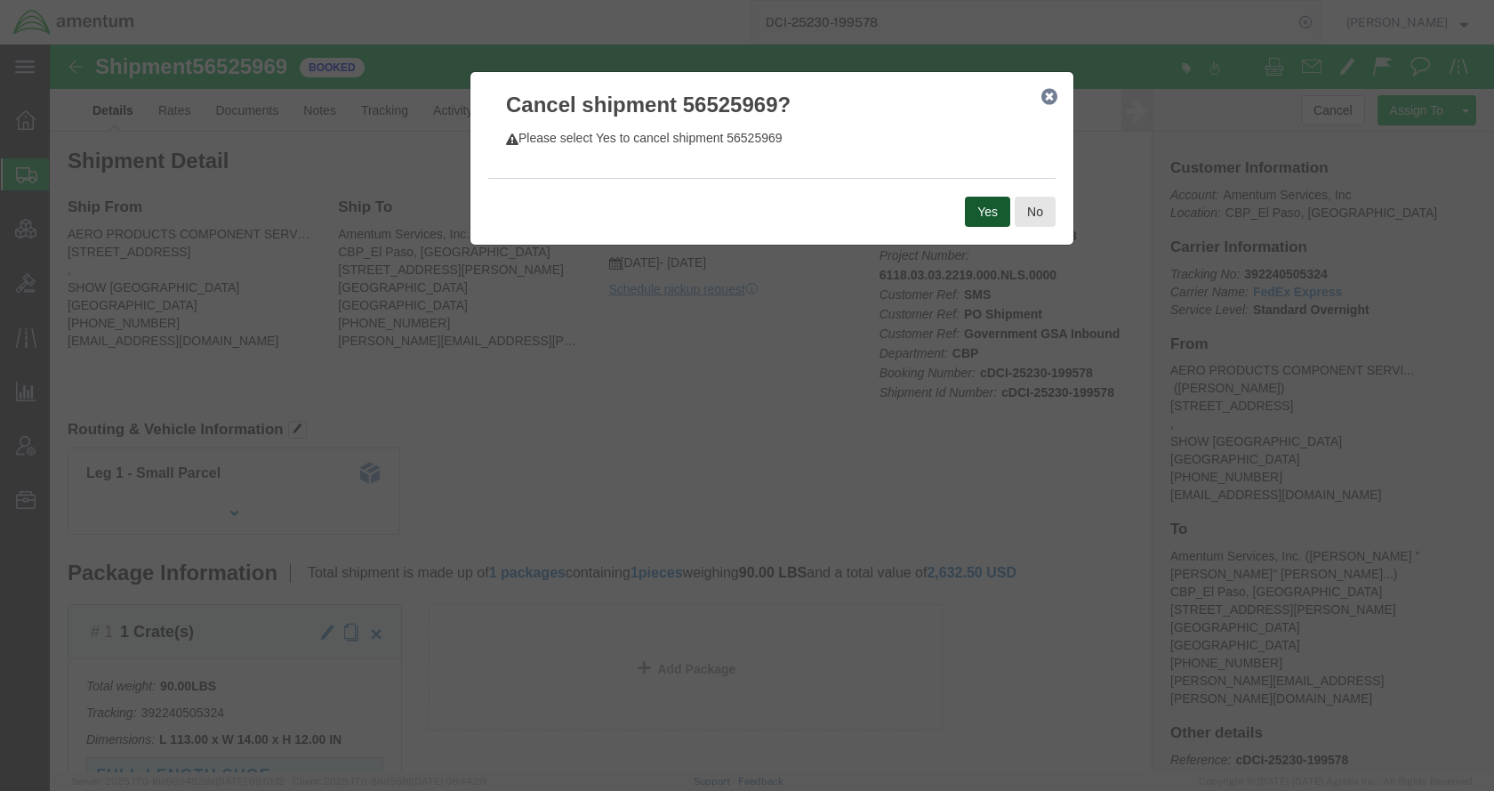
click button "Yes"
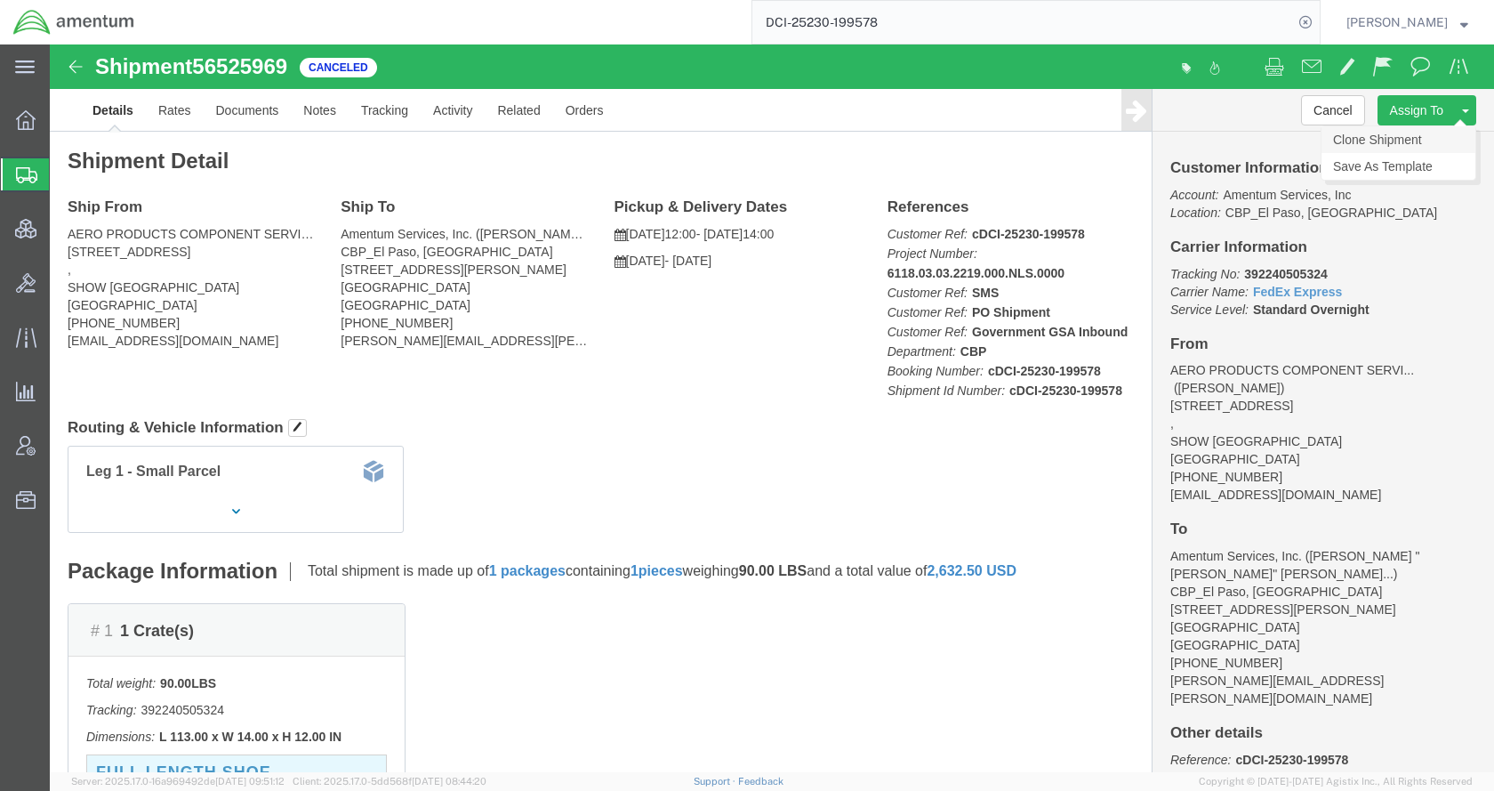
click link "Clone Shipment"
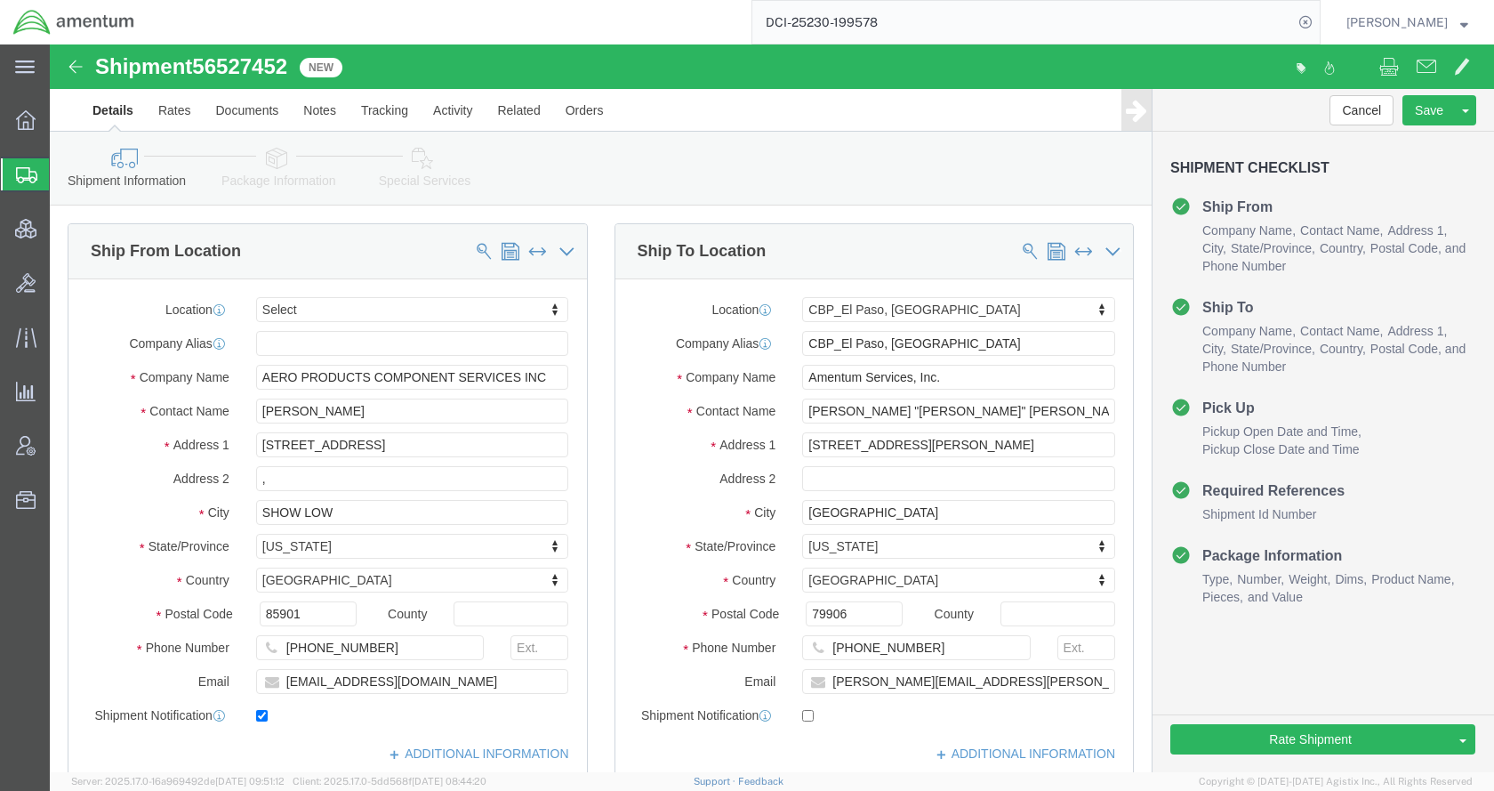
select select
select select "49831"
click icon
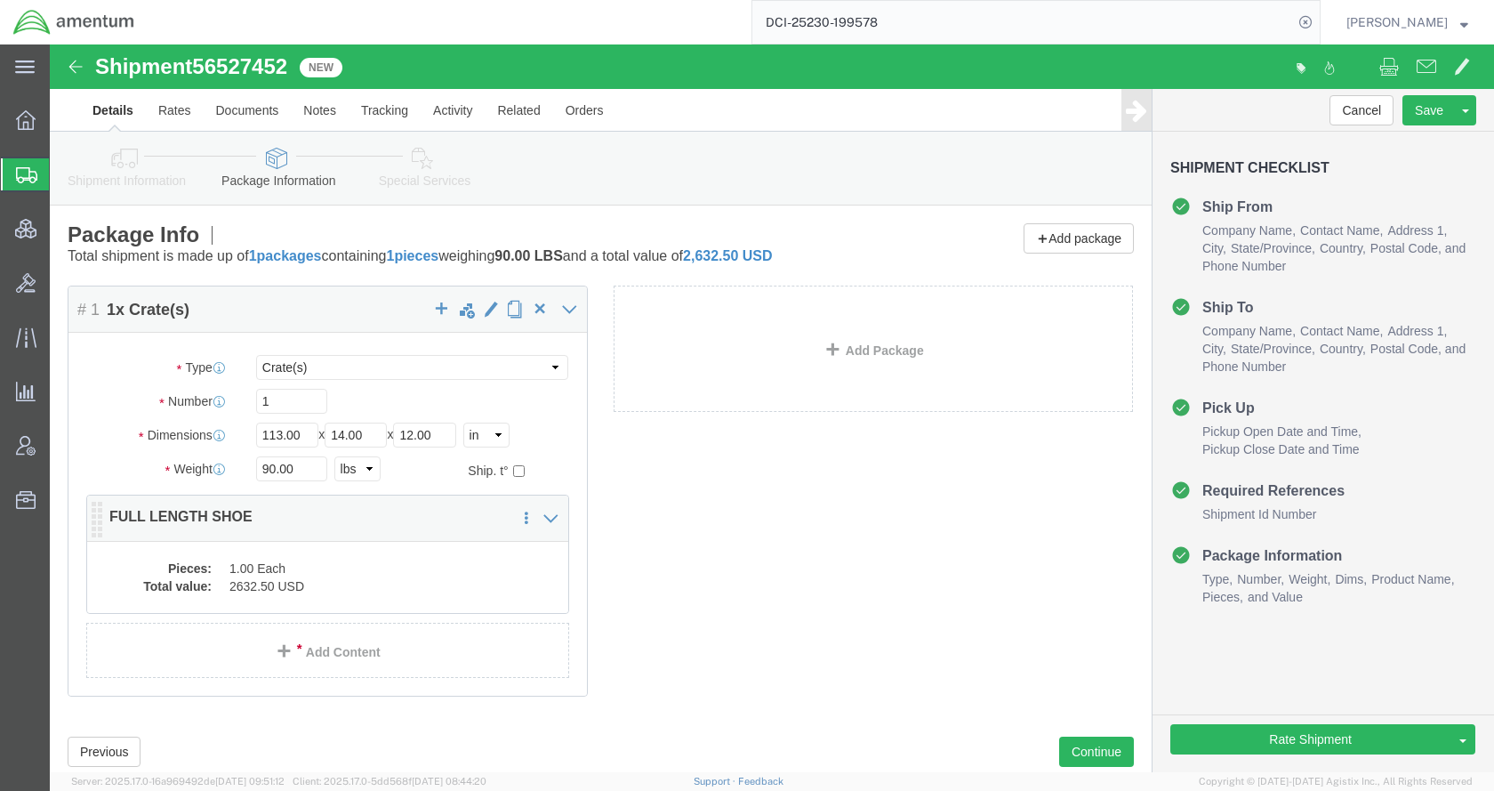
click dd "2632.50 USD"
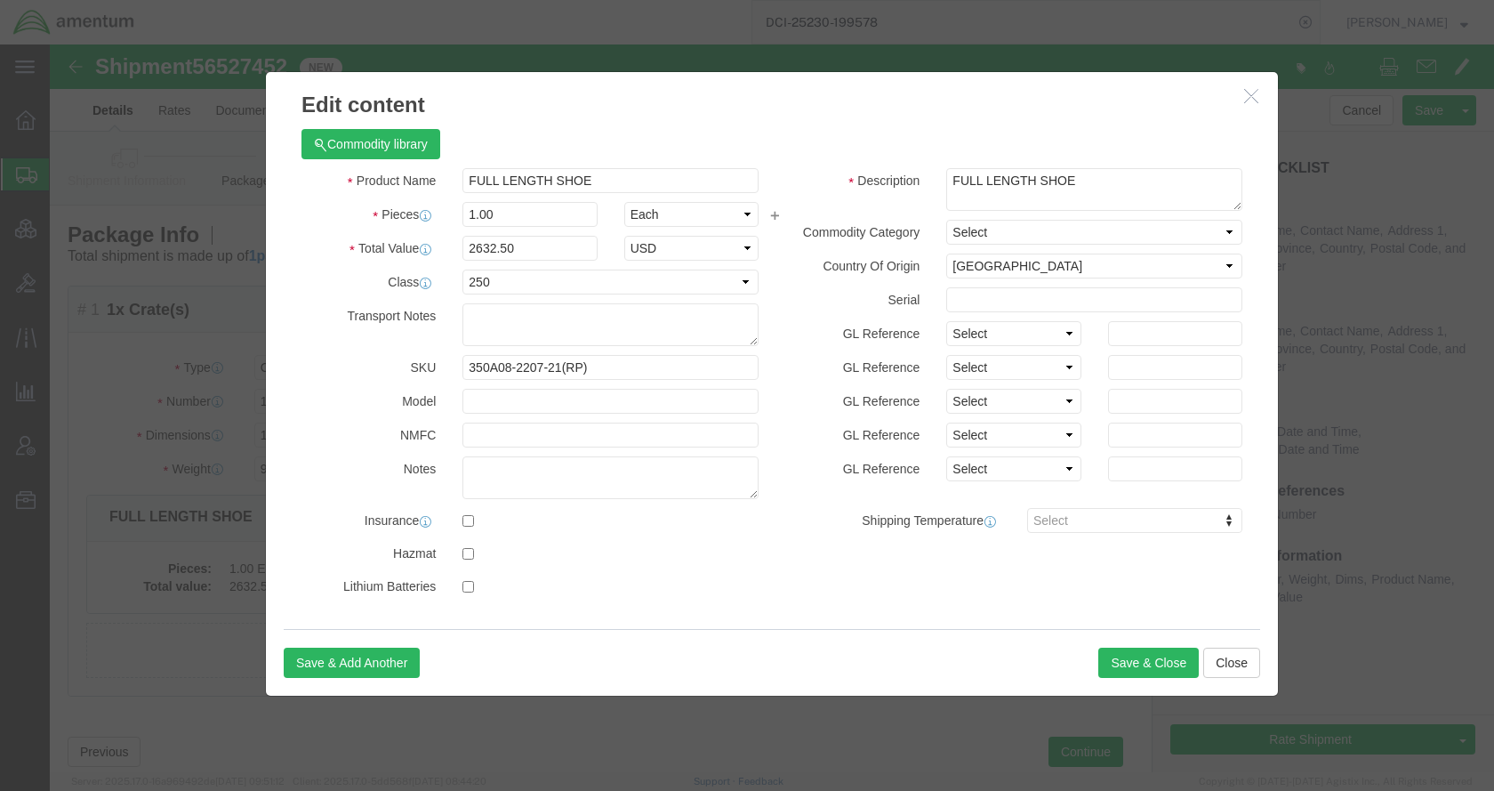
click icon "button"
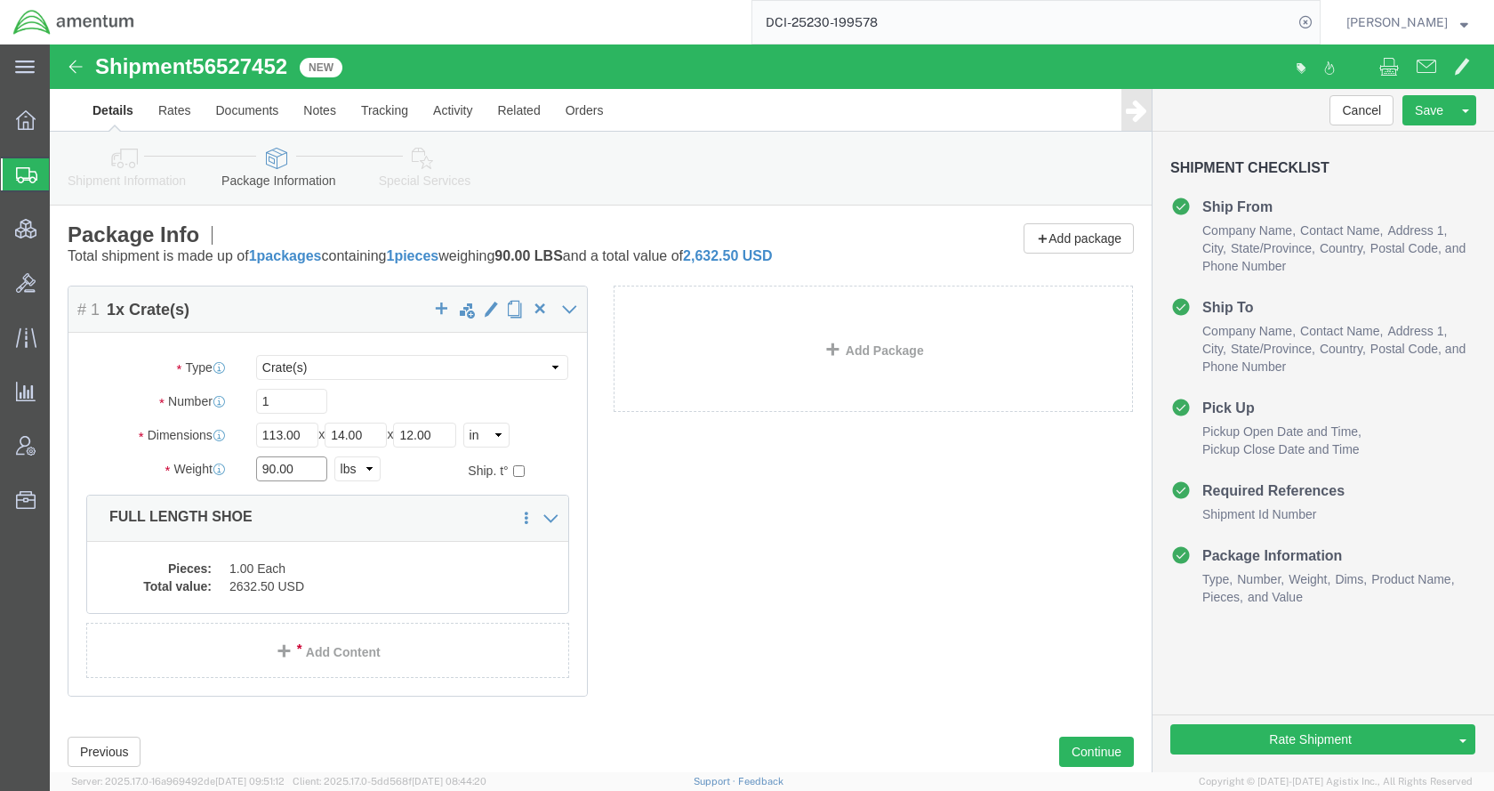
drag, startPoint x: 255, startPoint y: 429, endPoint x: 181, endPoint y: 429, distance: 73.8
click div "Weight 90.00 Select kgs lbs Ship. t°"
type input "151"
click button "Rate Shipment"
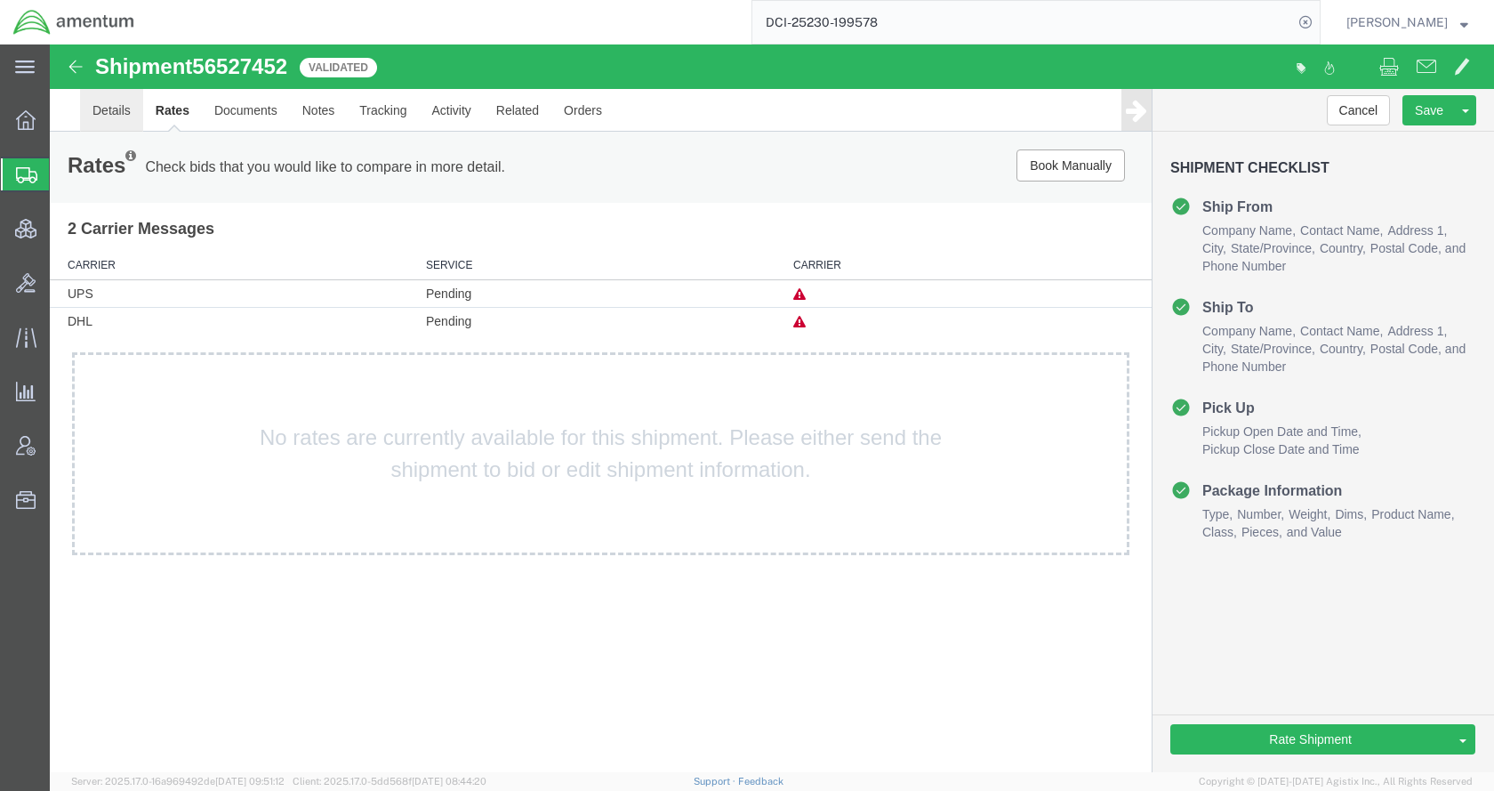
click at [113, 110] on link "Details" at bounding box center [111, 110] width 63 height 43
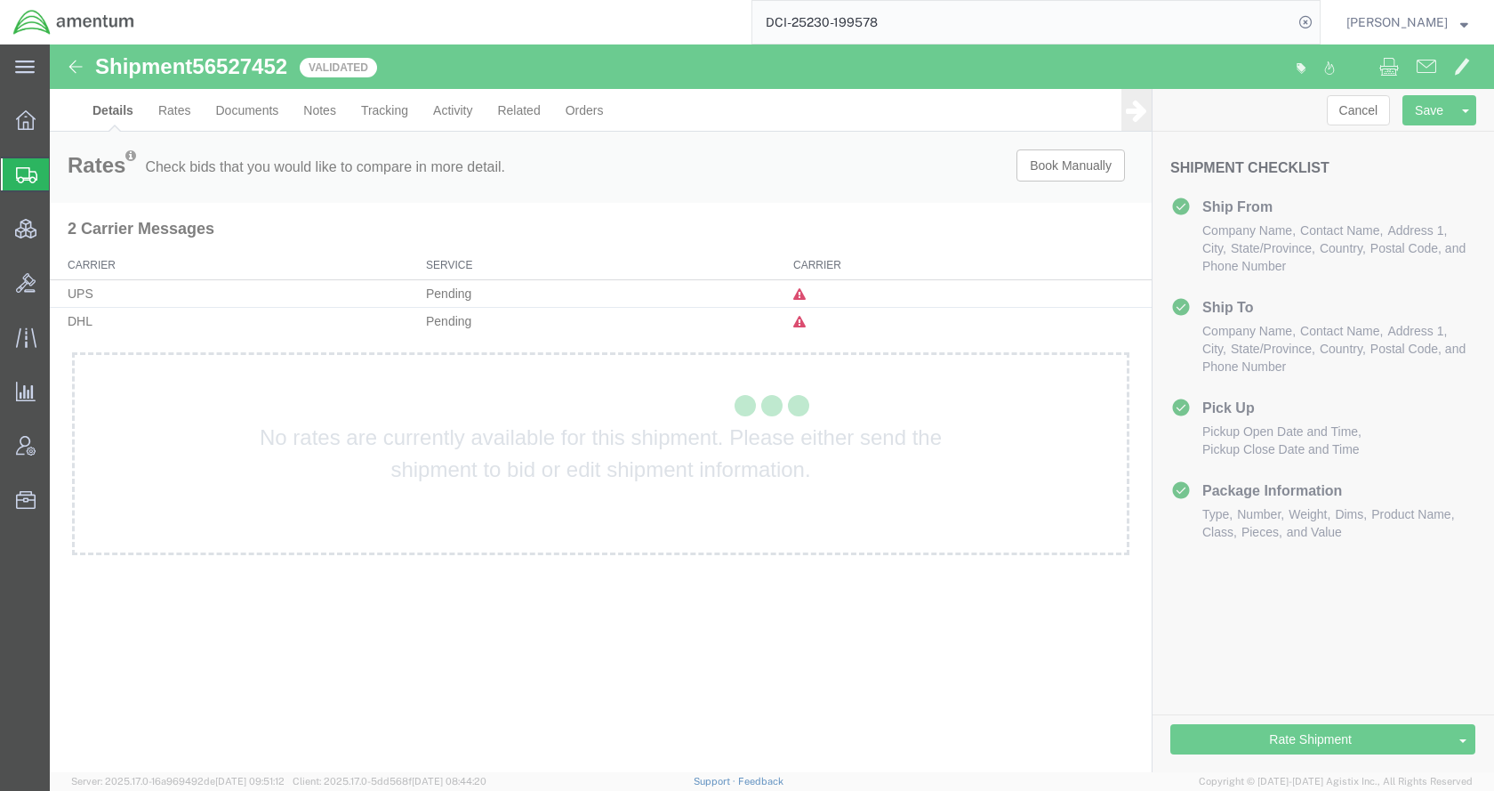
select select "49831"
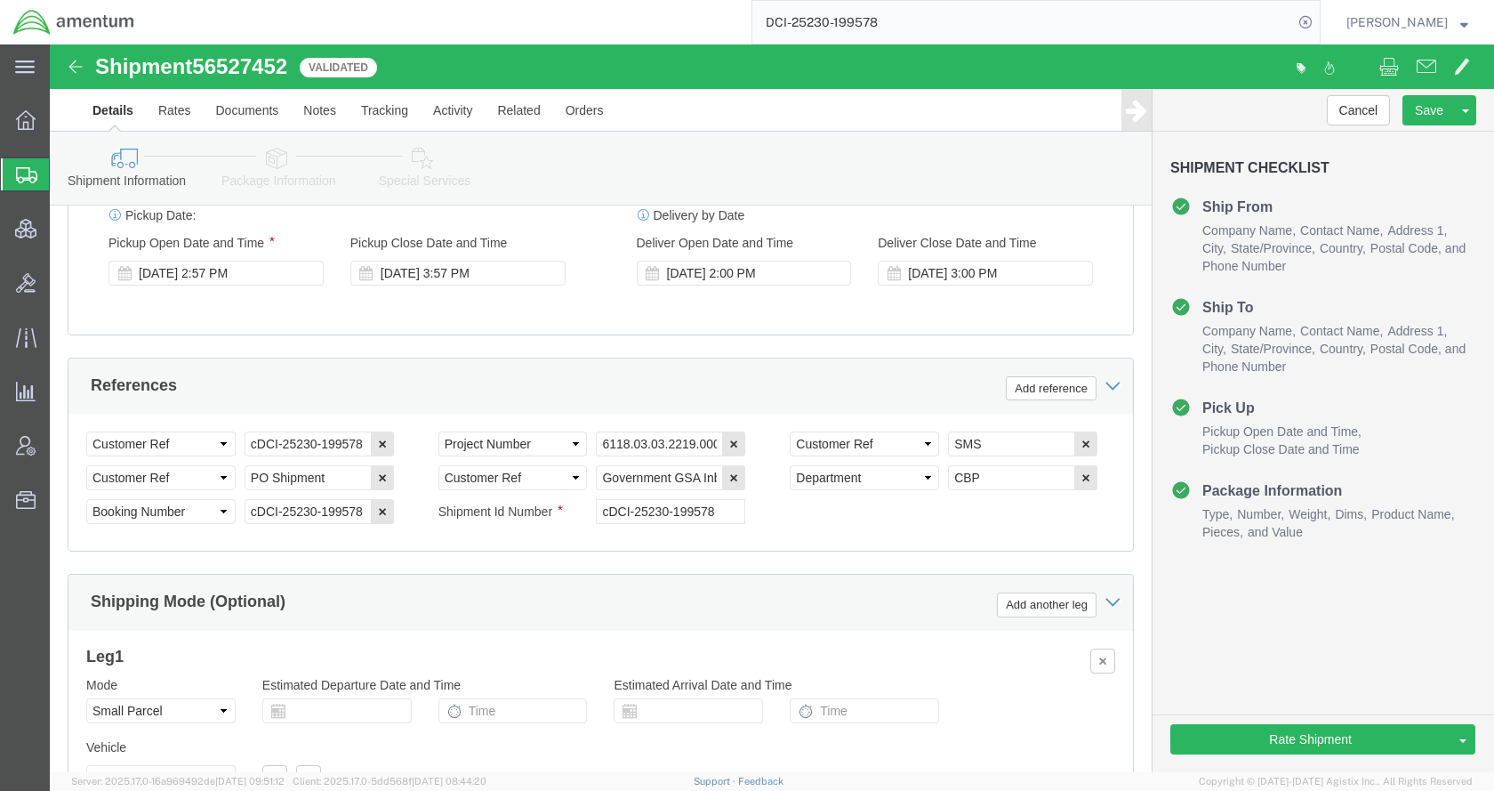
scroll to position [1182, 0]
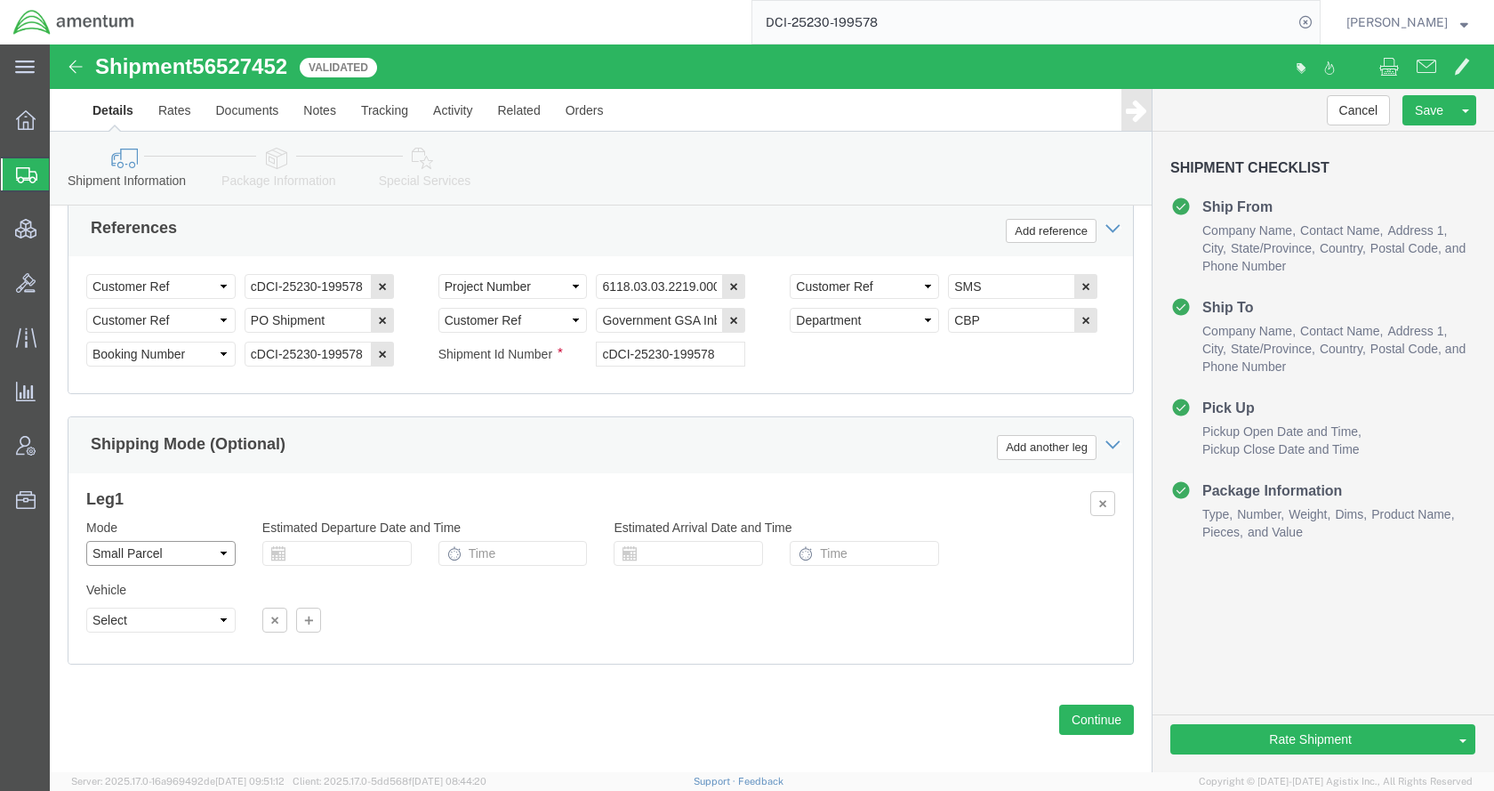
click select "Select Air Less than Truckload Multi-Leg Ocean Freight Rail Small Parcel Truckl…"
select select
click select "Select Air Less than Truckload Multi-Leg Ocean Freight Rail Small Parcel Truckl…"
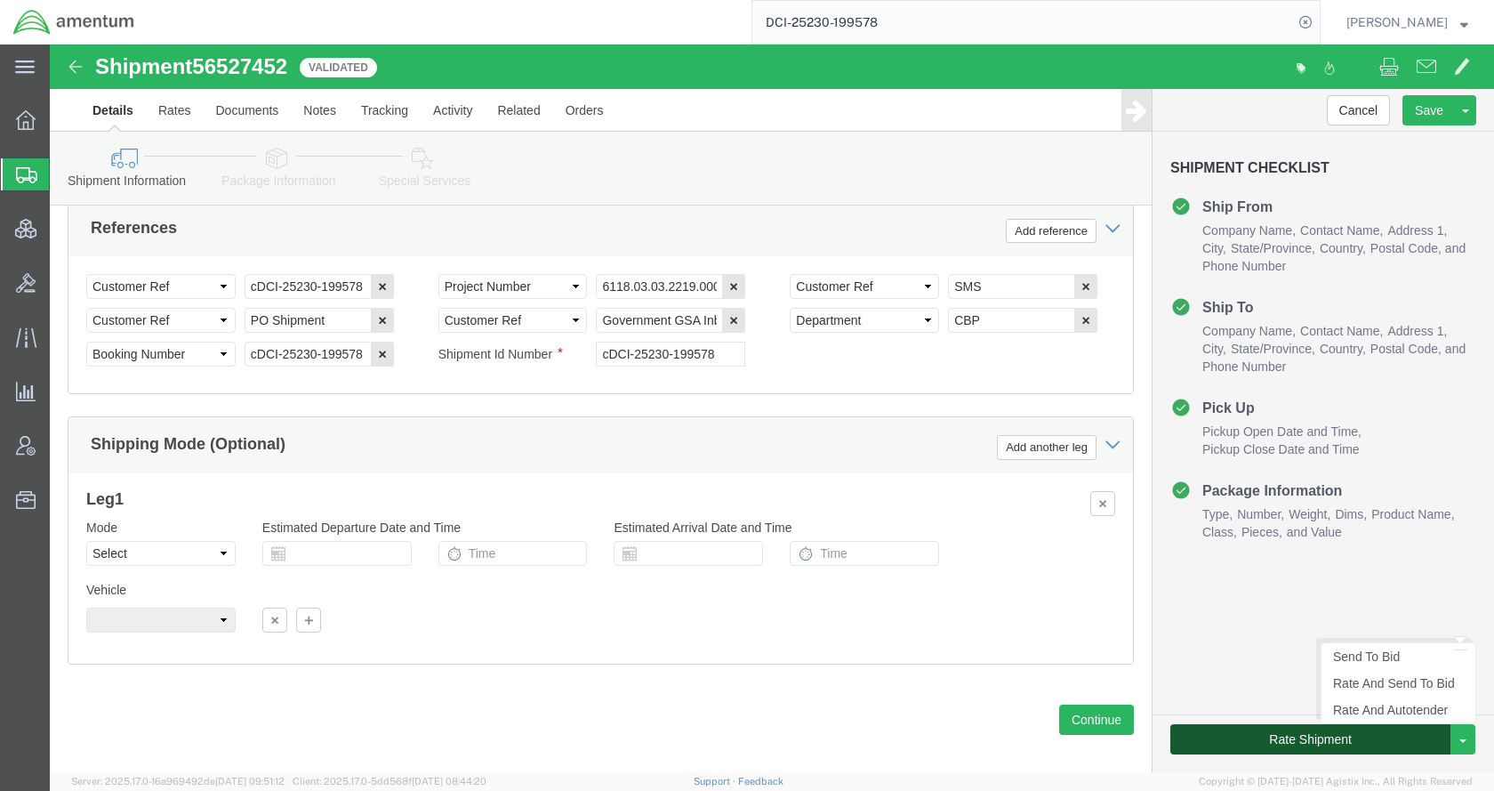
click button "Rate Shipment"
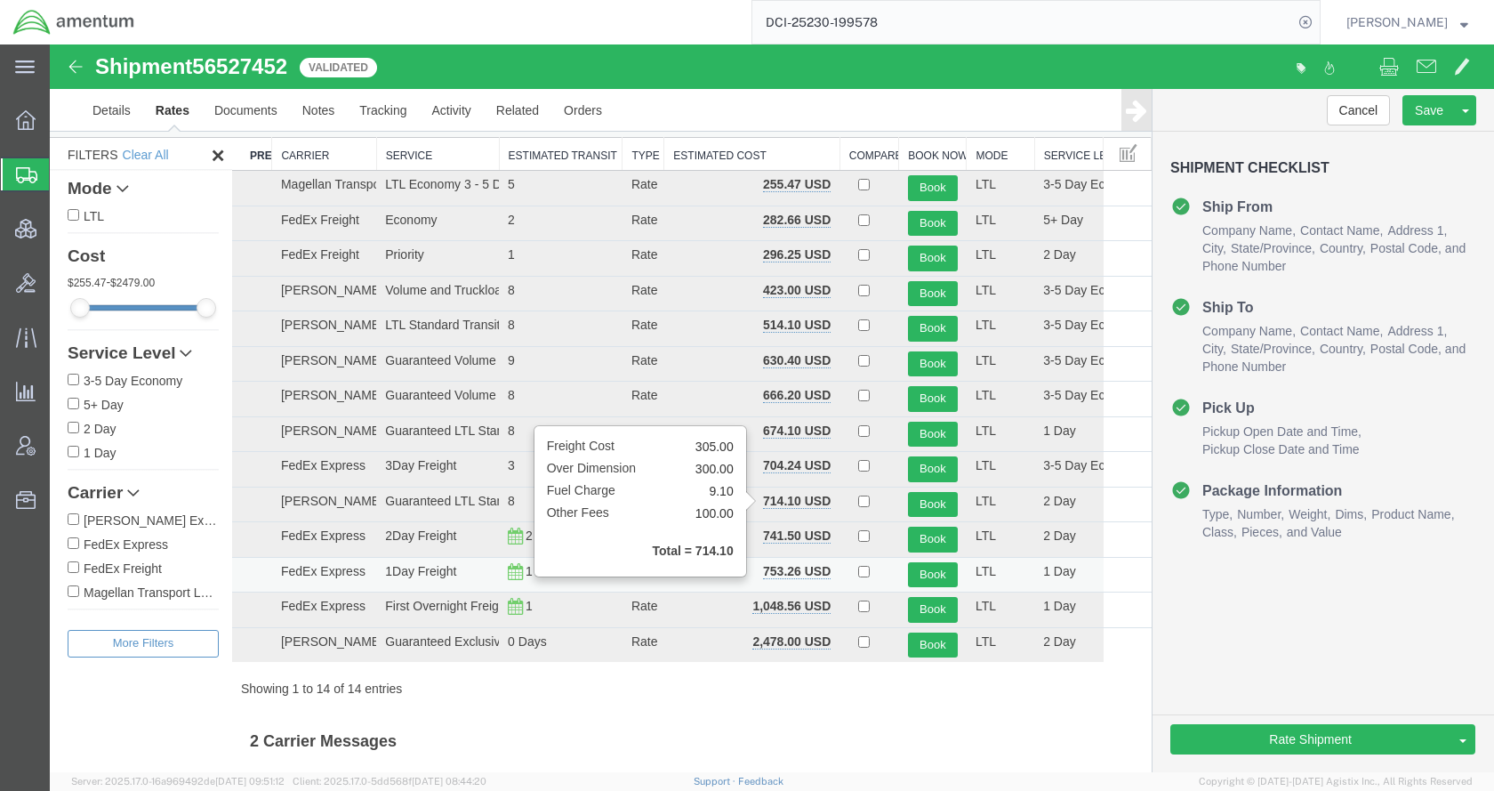
scroll to position [35, 0]
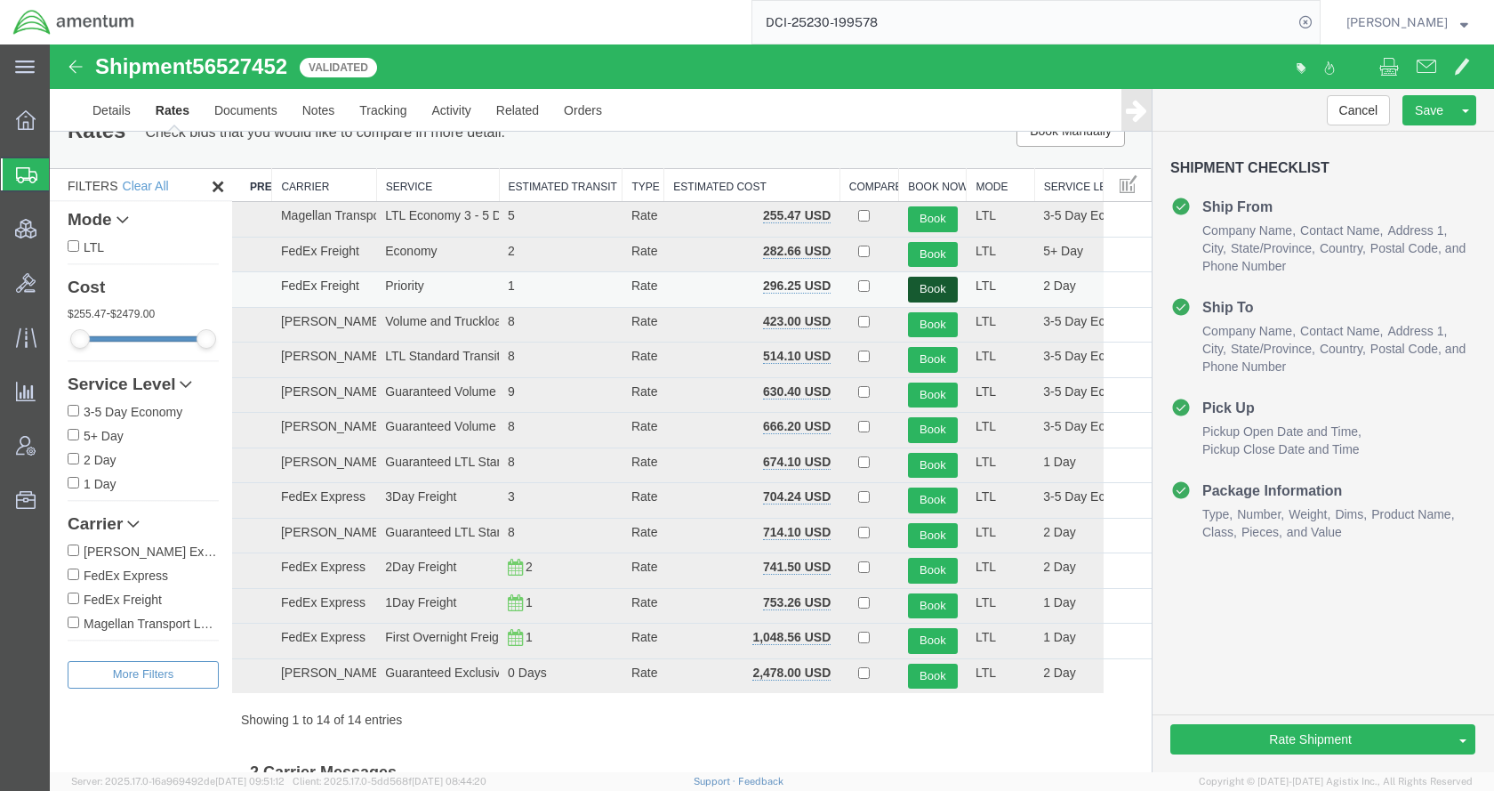
click at [929, 288] on button "Book" at bounding box center [933, 290] width 50 height 26
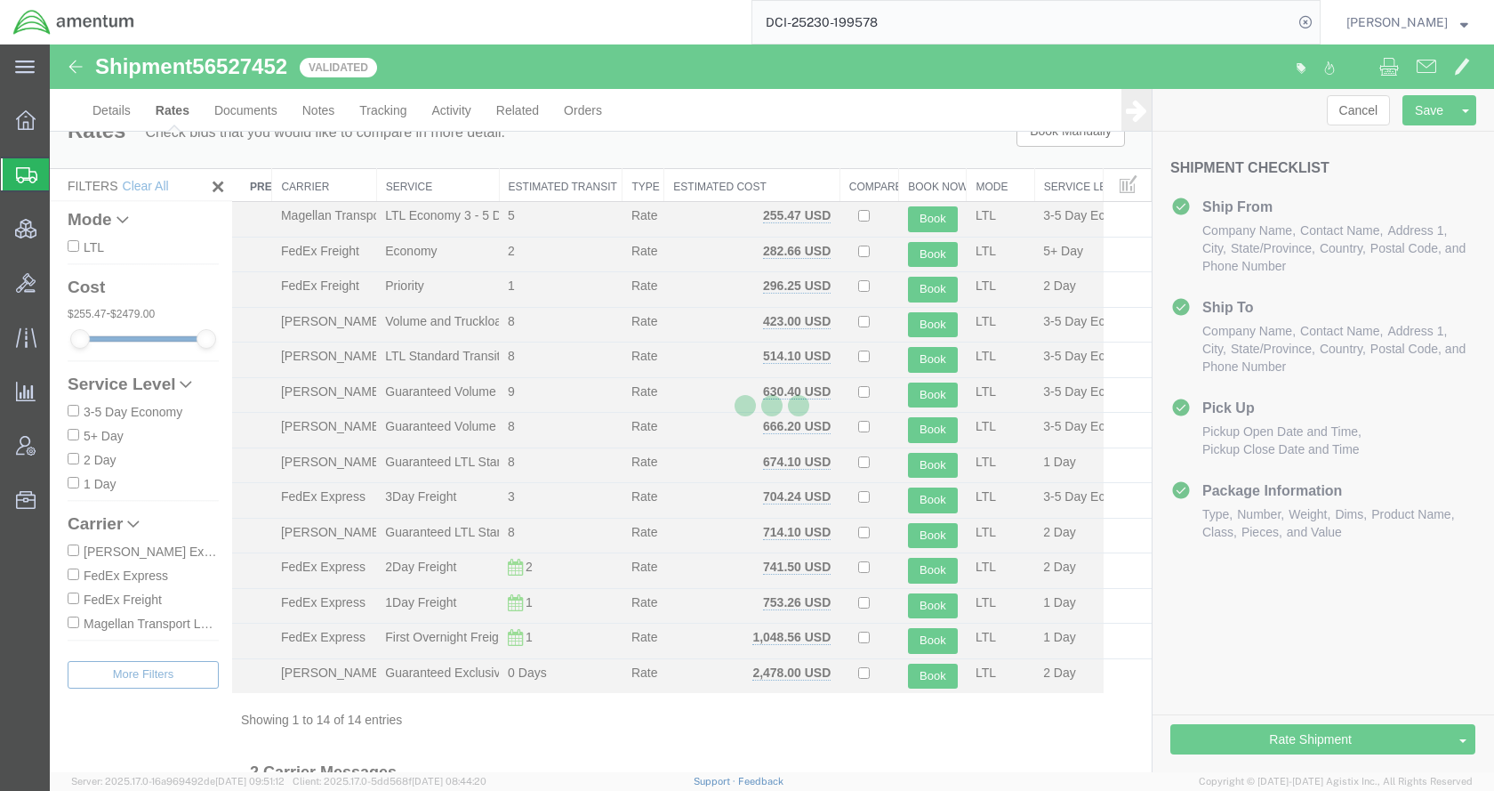
scroll to position [0, 0]
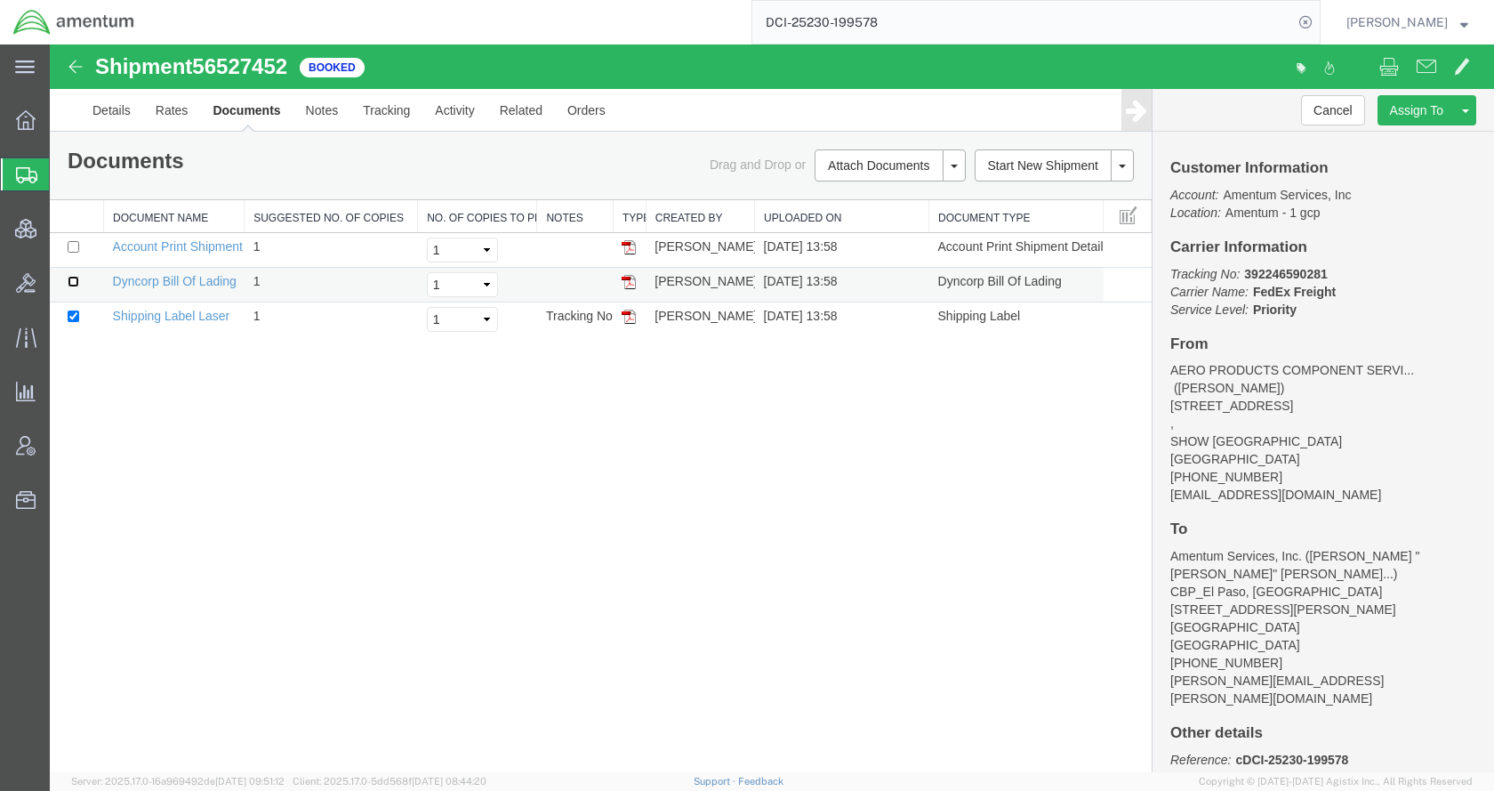
click at [72, 283] on input "checkbox" at bounding box center [74, 282] width 12 height 12
checkbox input "true"
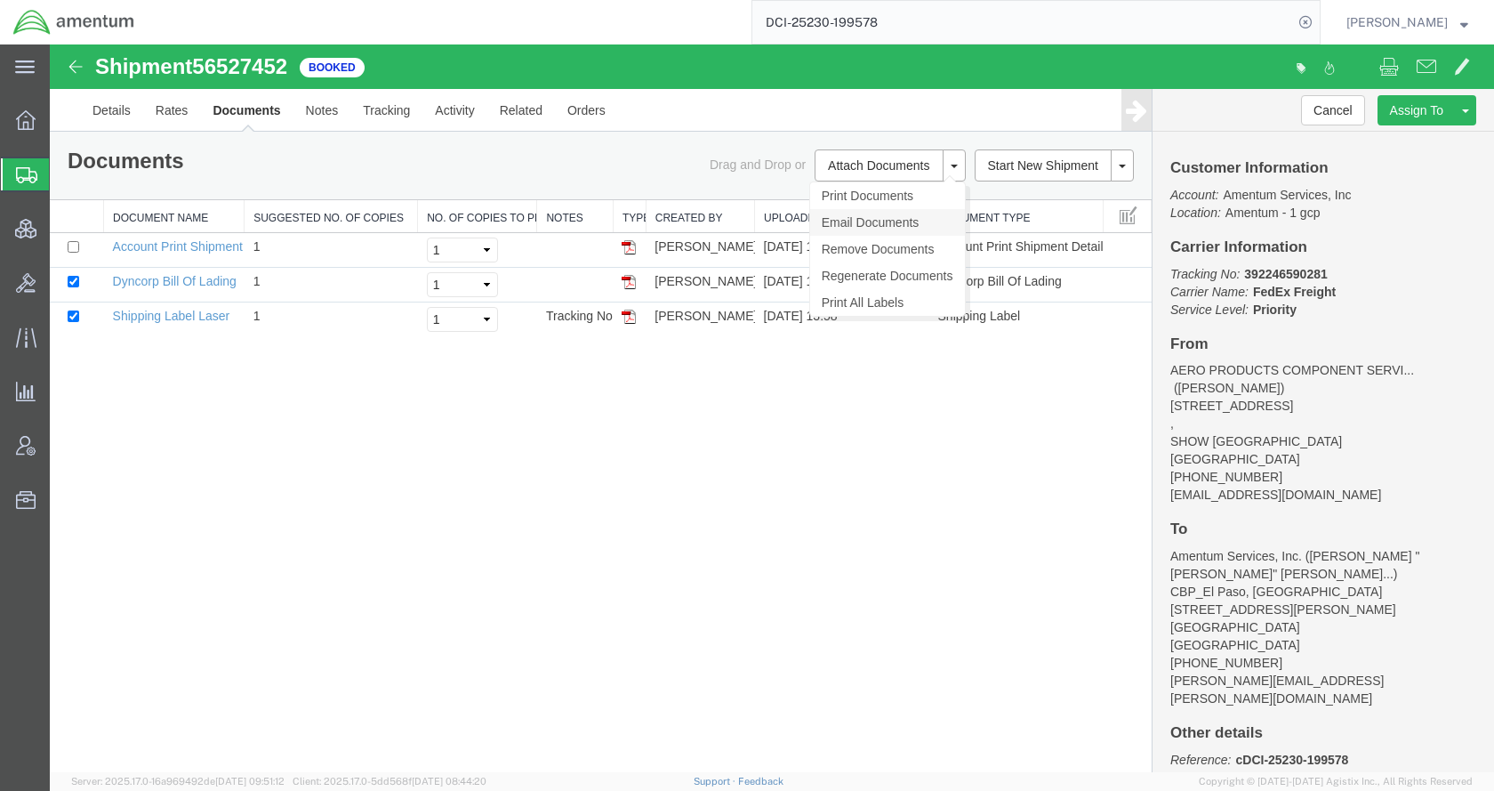
click at [866, 216] on link "Email Documents" at bounding box center [887, 222] width 155 height 27
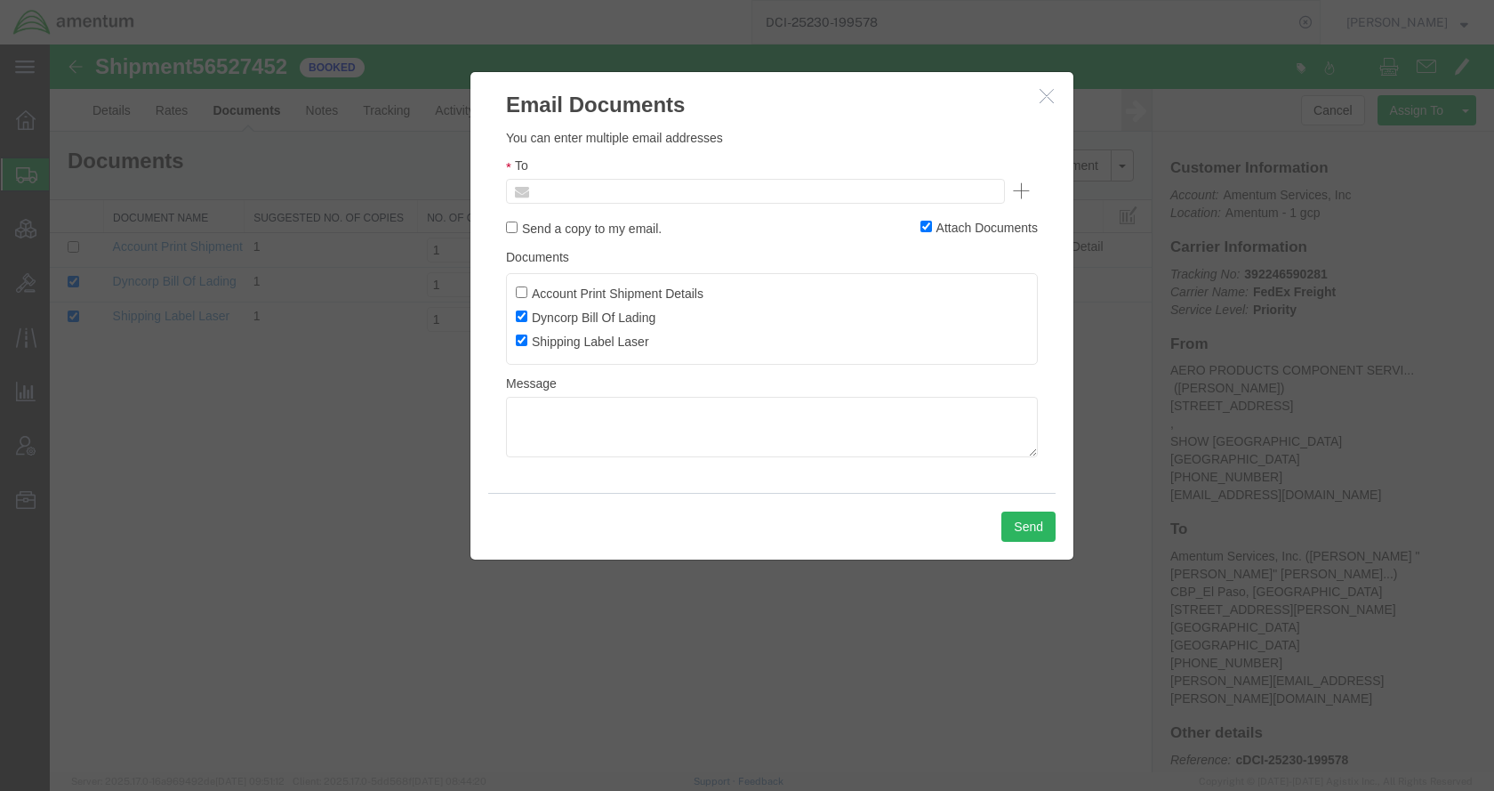
click at [649, 186] on input "text" at bounding box center [635, 191] width 208 height 23
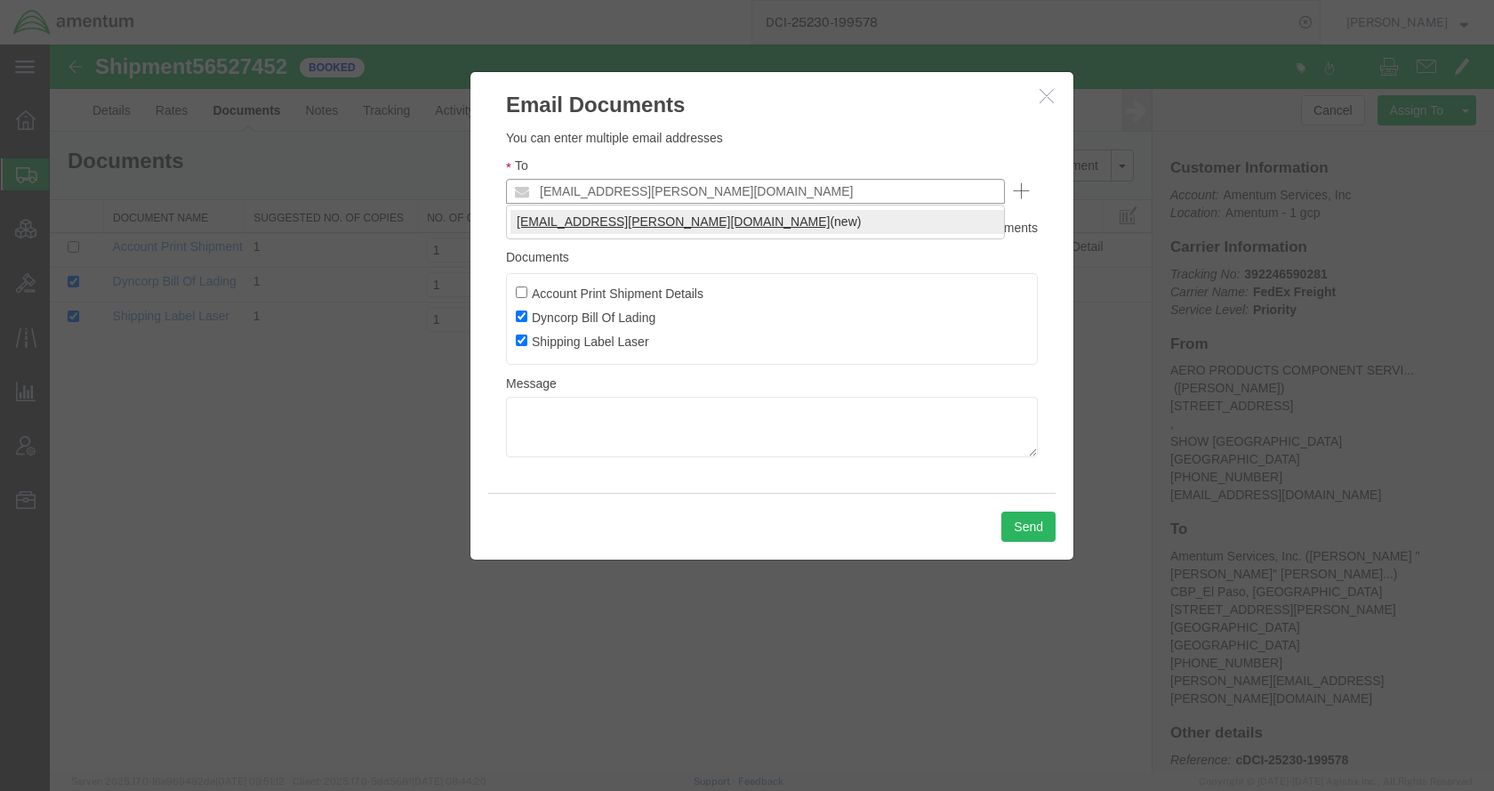
type input "[EMAIL_ADDRESS][PERSON_NAME][DOMAIN_NAME]"
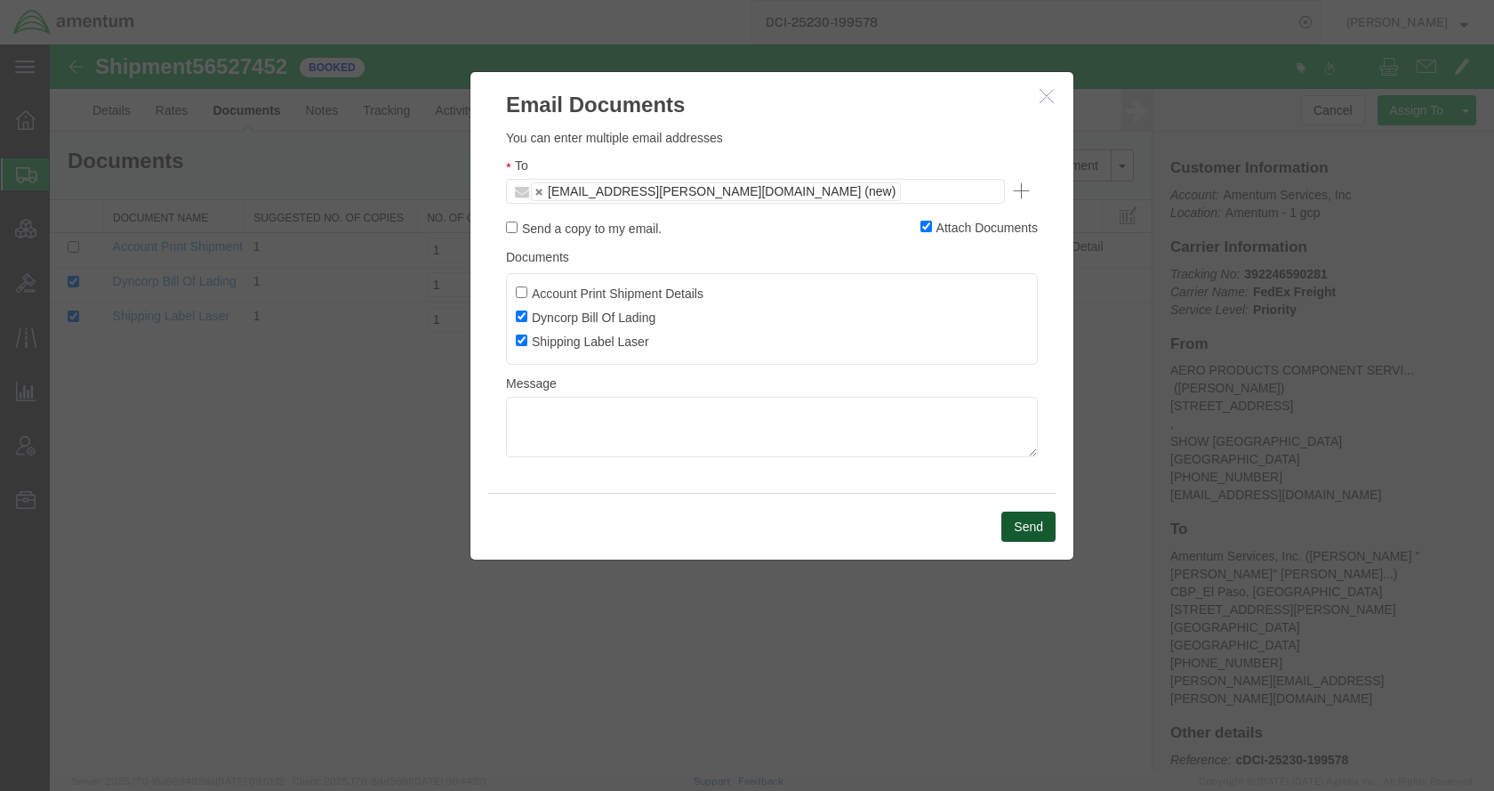
click at [1018, 529] on button "Send" at bounding box center [1028, 526] width 54 height 30
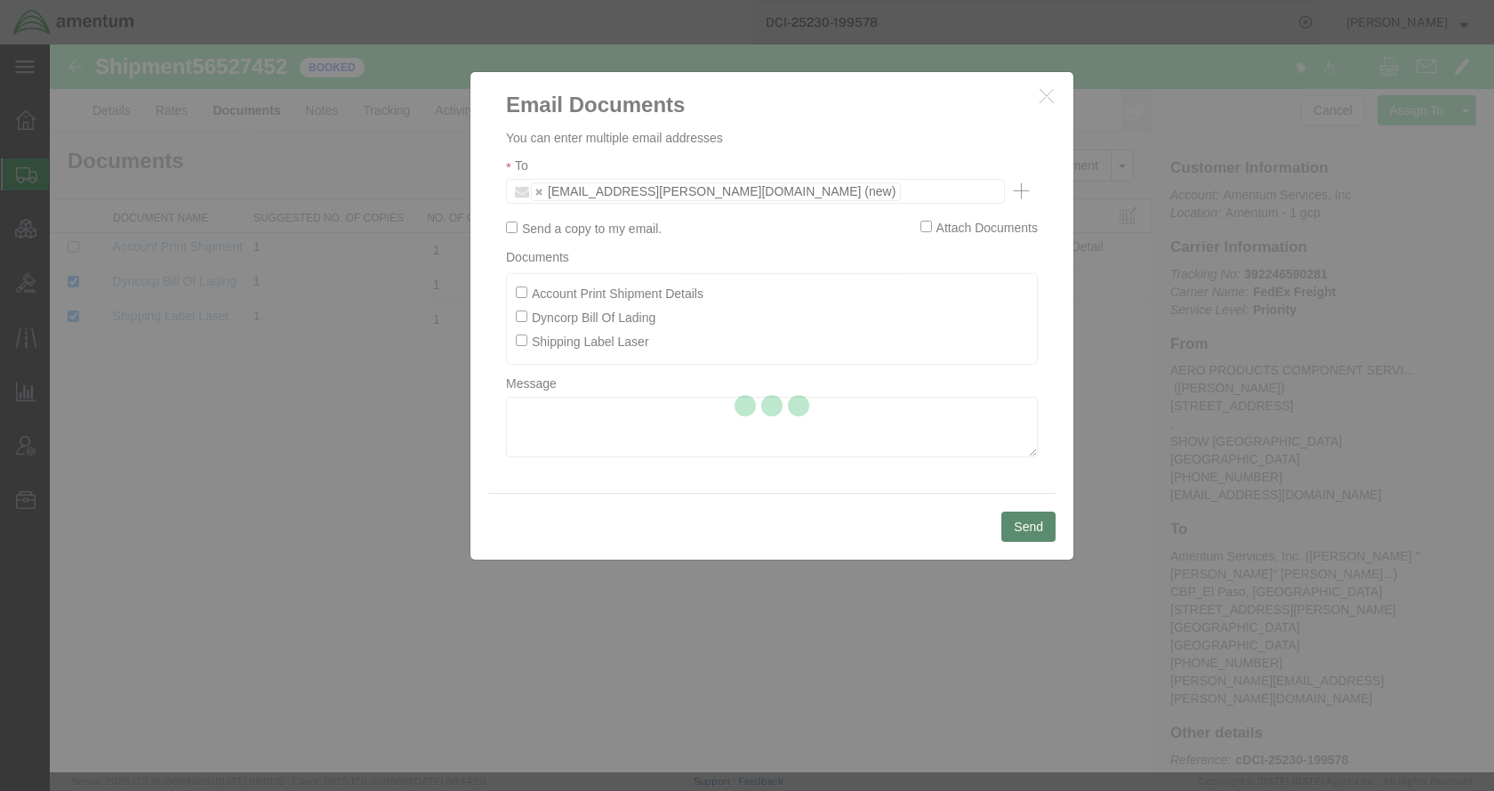
checkbox input "false"
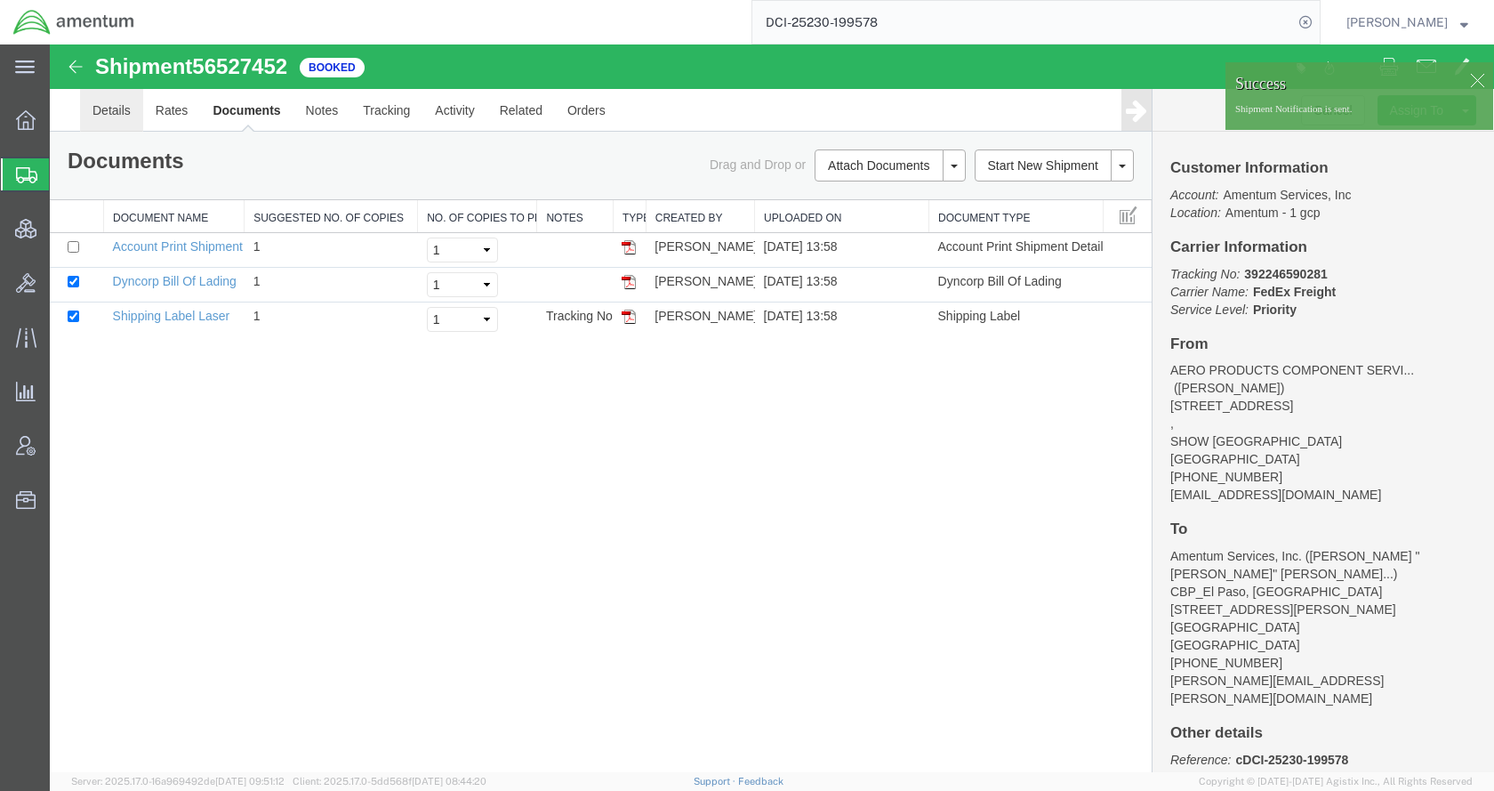
click at [104, 108] on link "Details" at bounding box center [111, 110] width 63 height 43
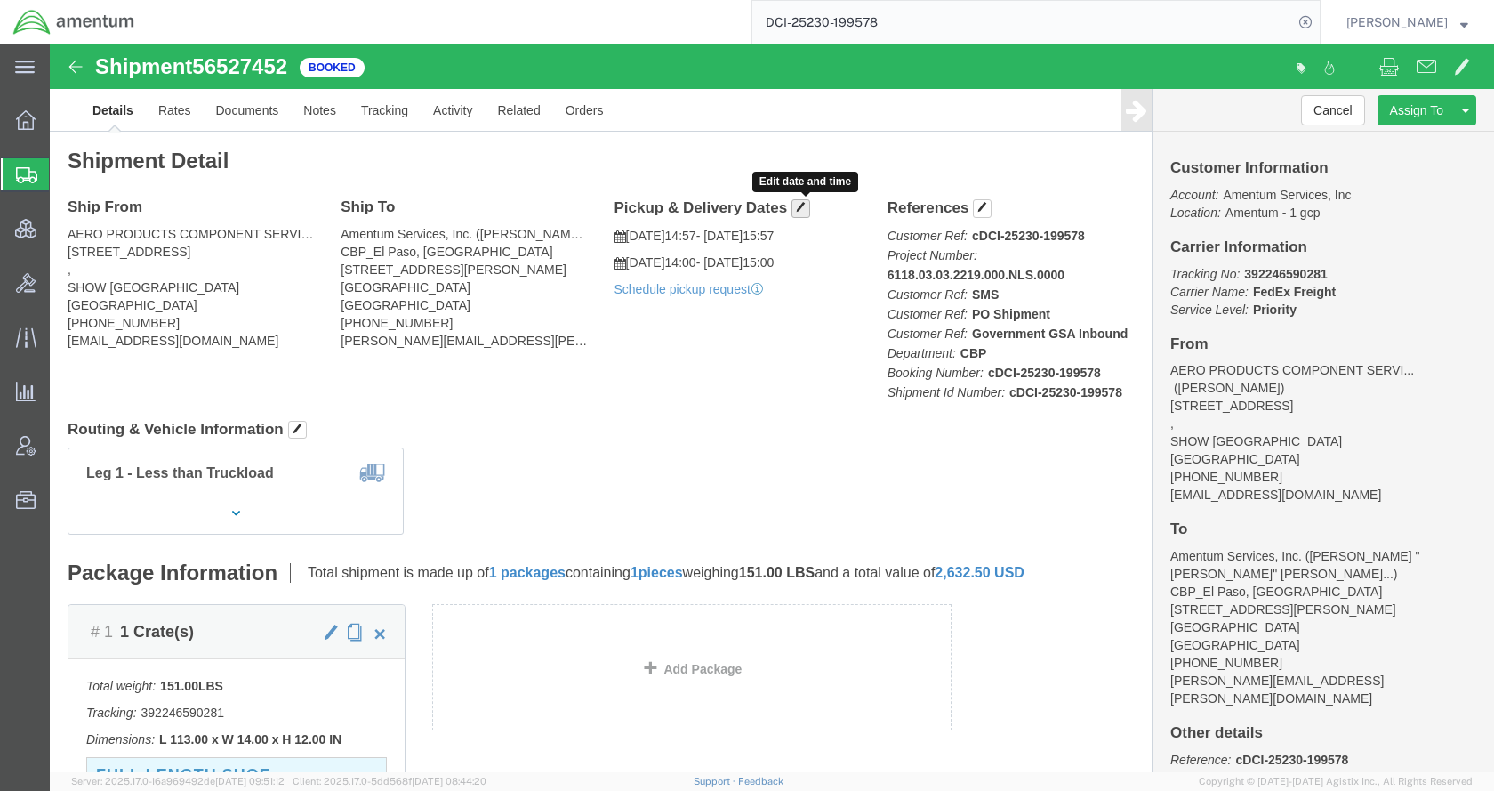
click span "button"
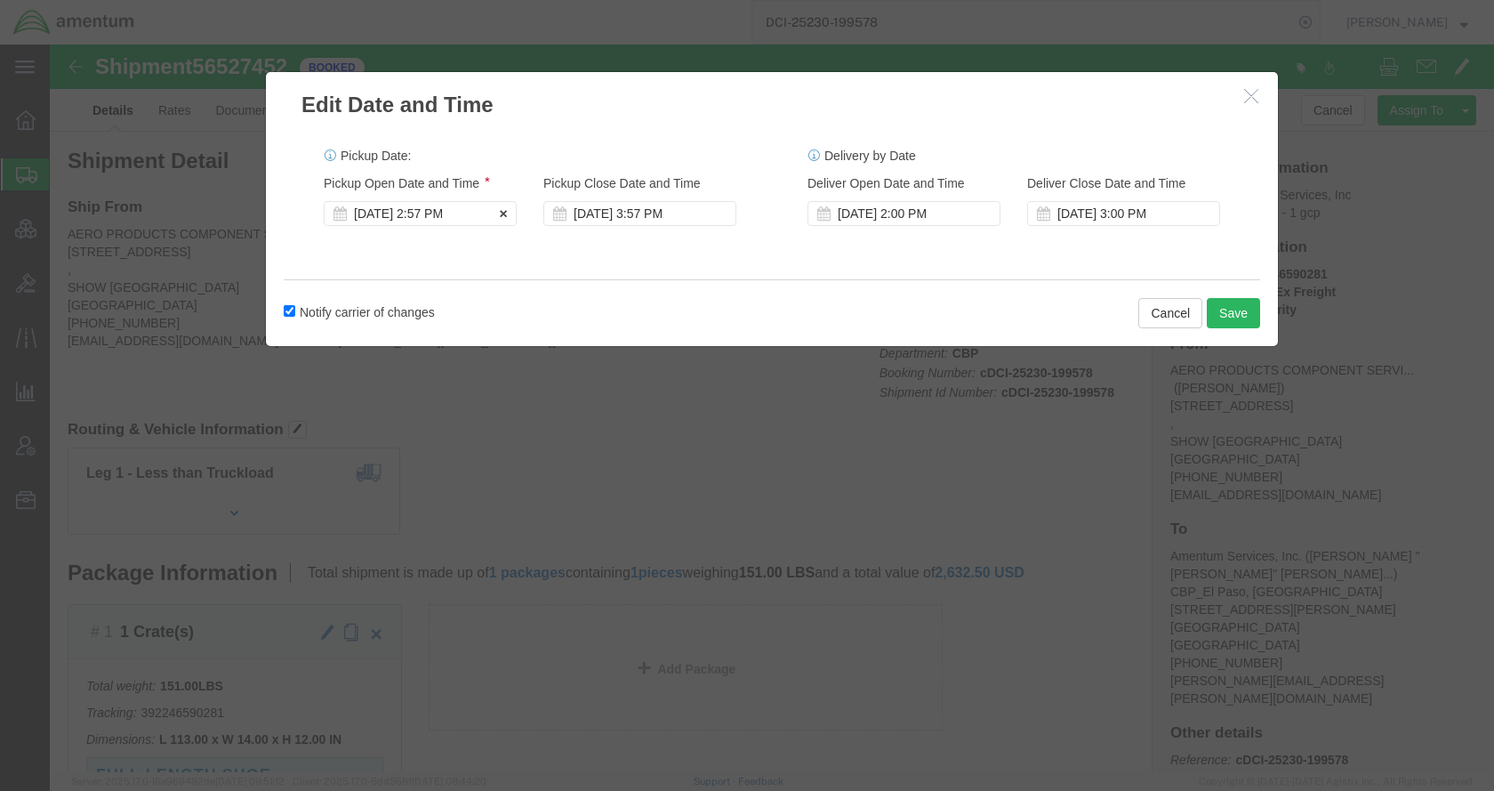
click div "[DATE] 2:57 PM"
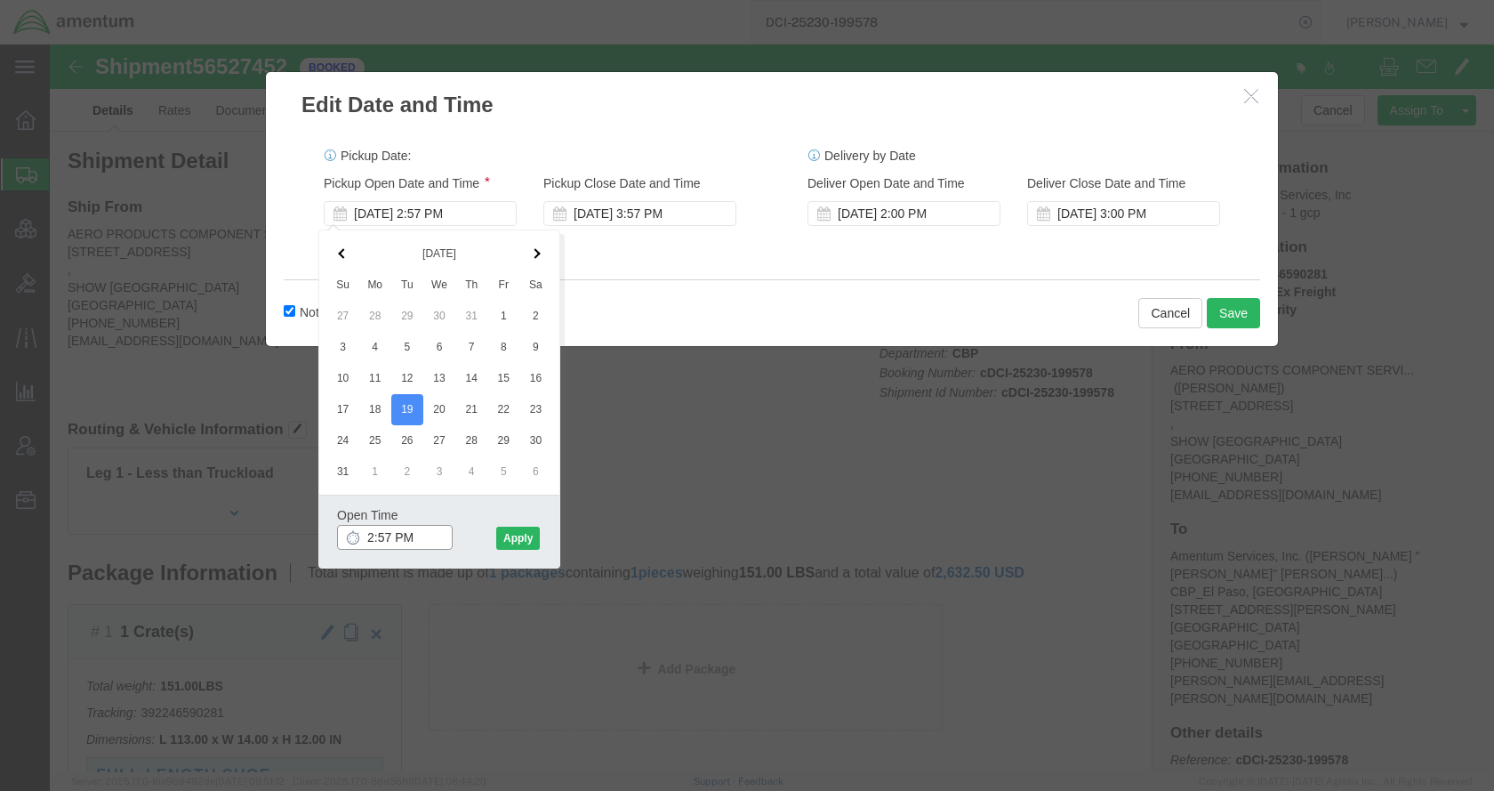
click input "2:57 PM"
click input "8:57 PM"
type input "8:57 am"
click button "Apply"
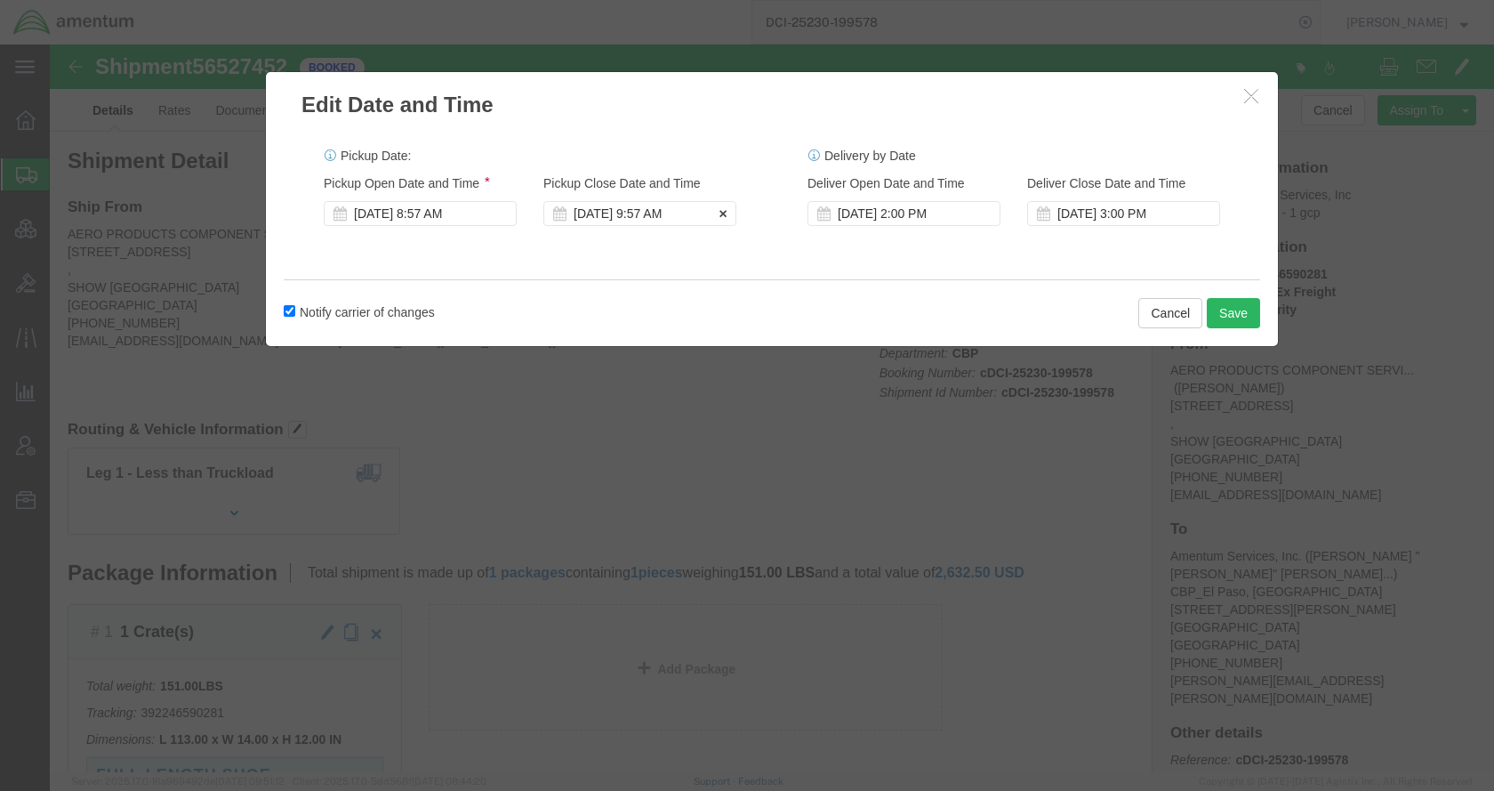
click div "[DATE] 9:57 AM"
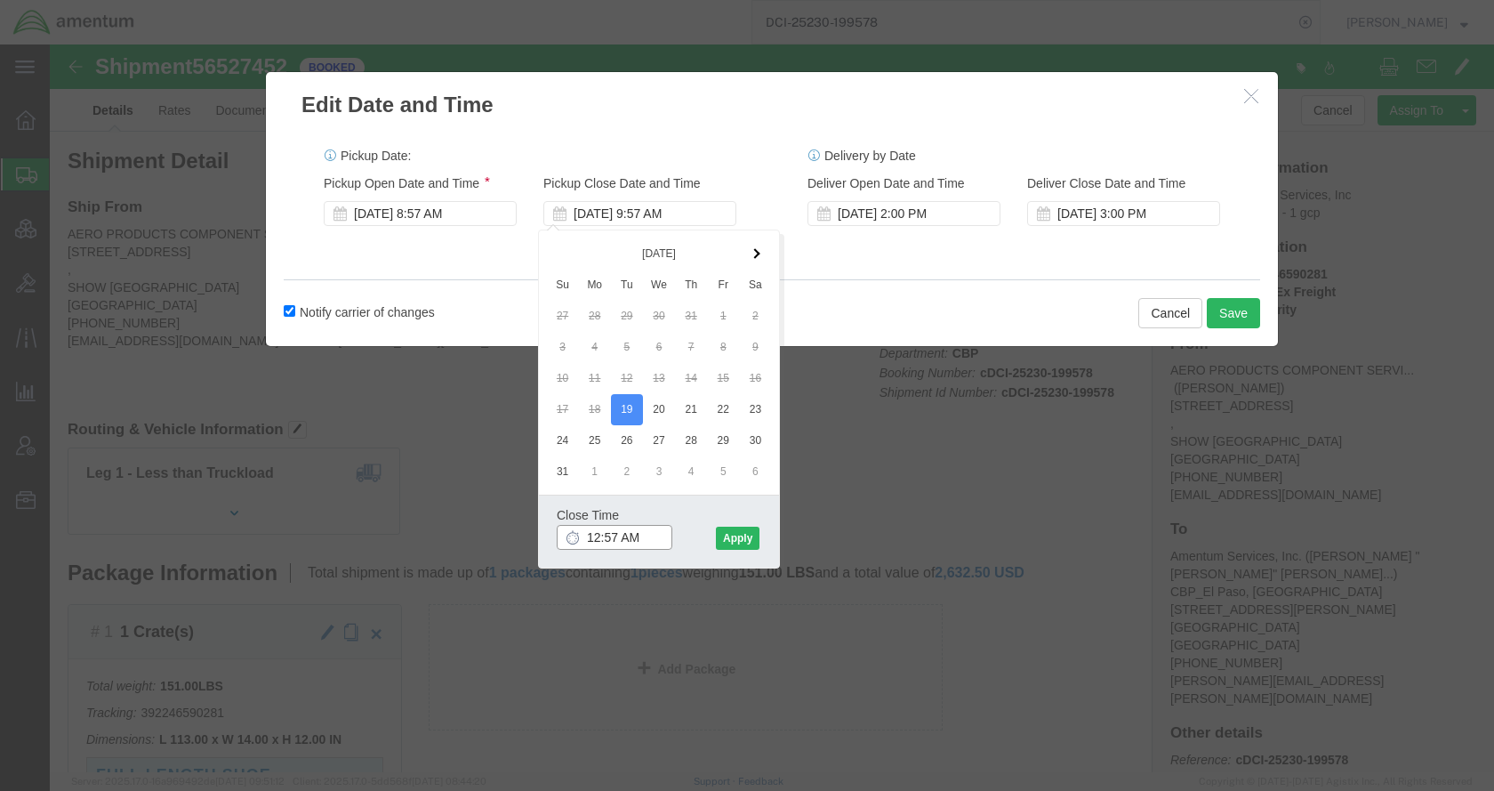
click input "12:57 AM"
type input "12:57pM"
click button "Apply"
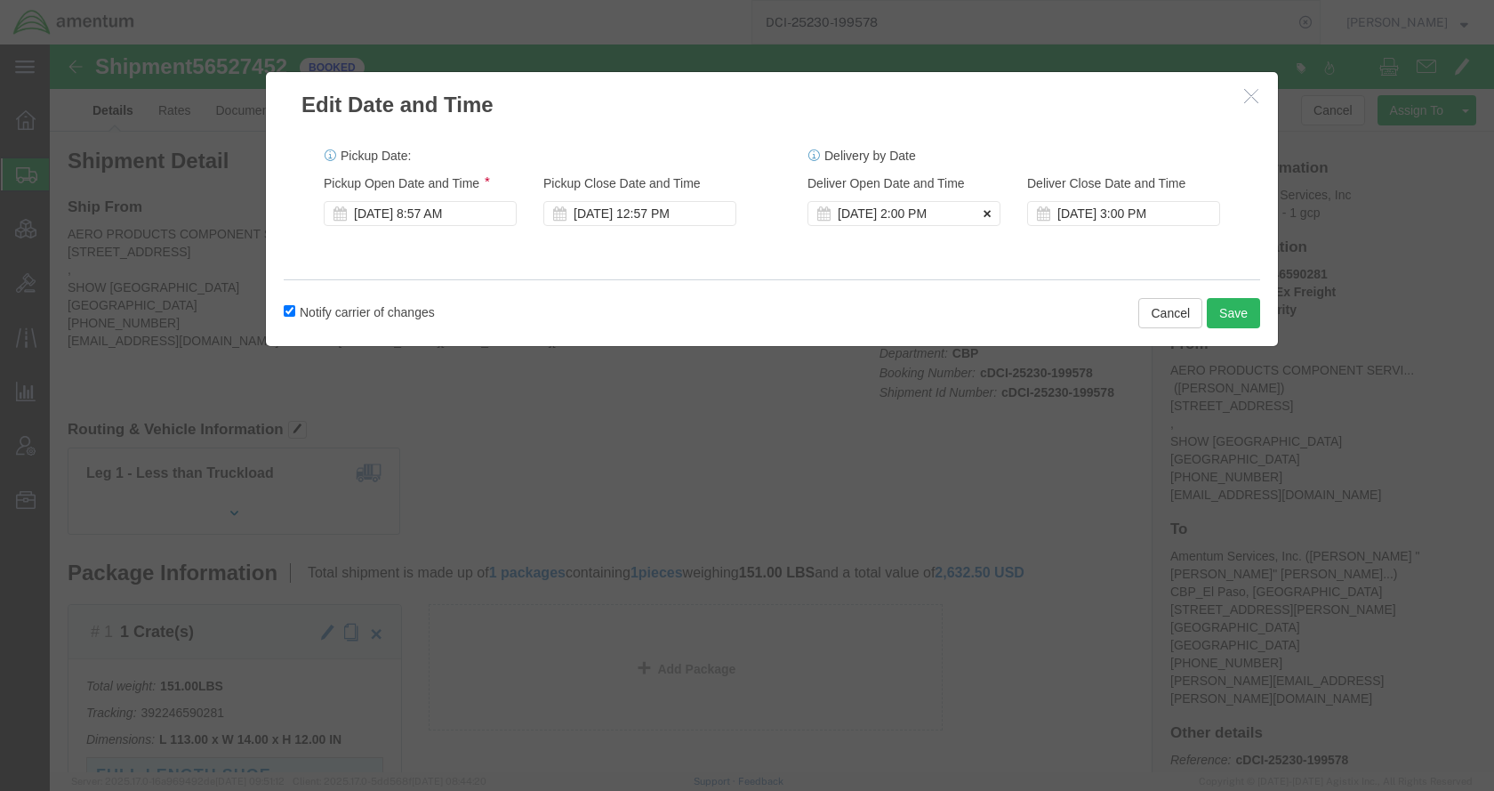
click icon
click button "Save"
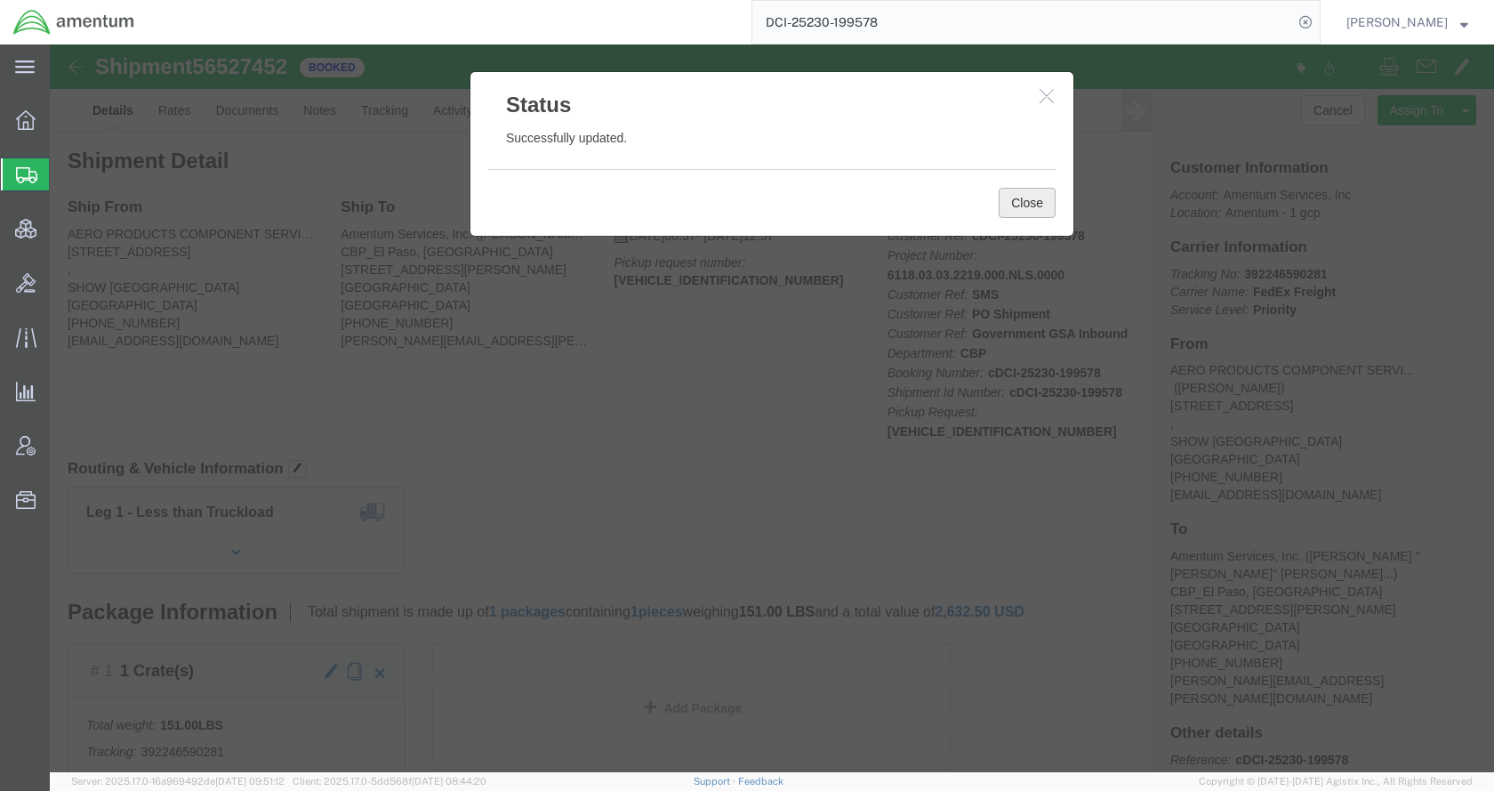
click button "Close"
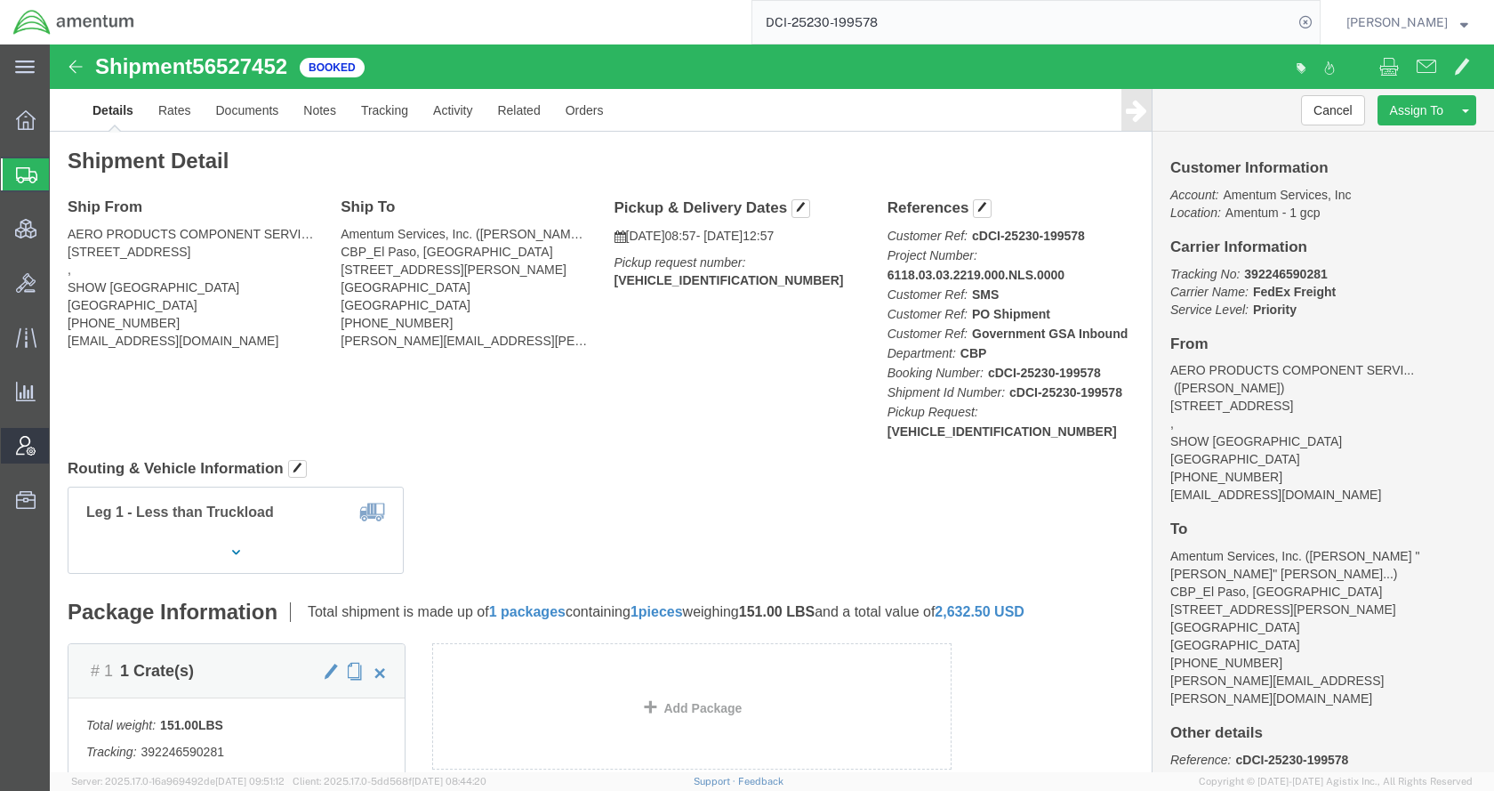
click at [61, 445] on span "Account Admin" at bounding box center [55, 446] width 12 height 36
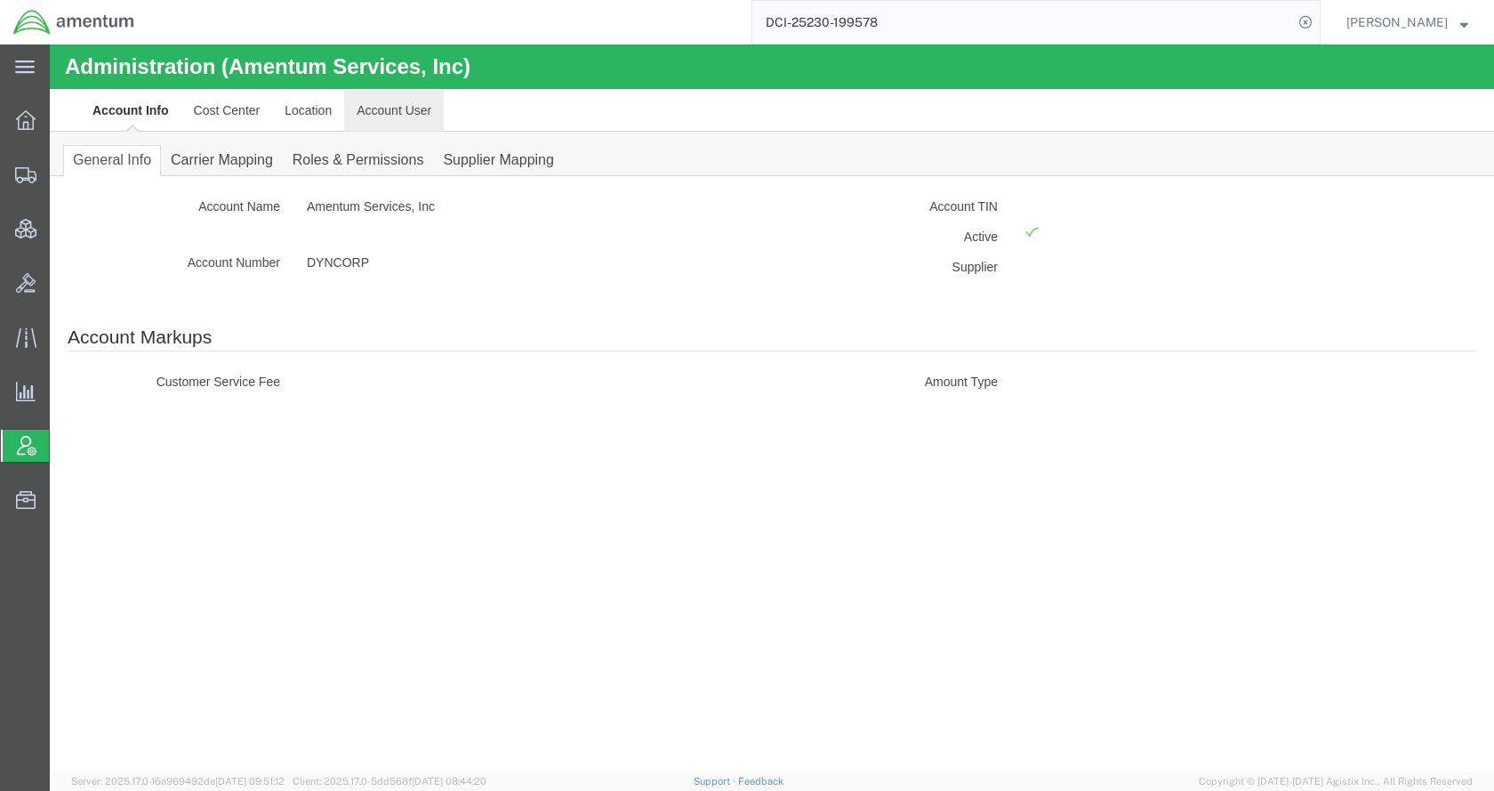
click at [418, 116] on link "Account User" at bounding box center [394, 110] width 100 height 43
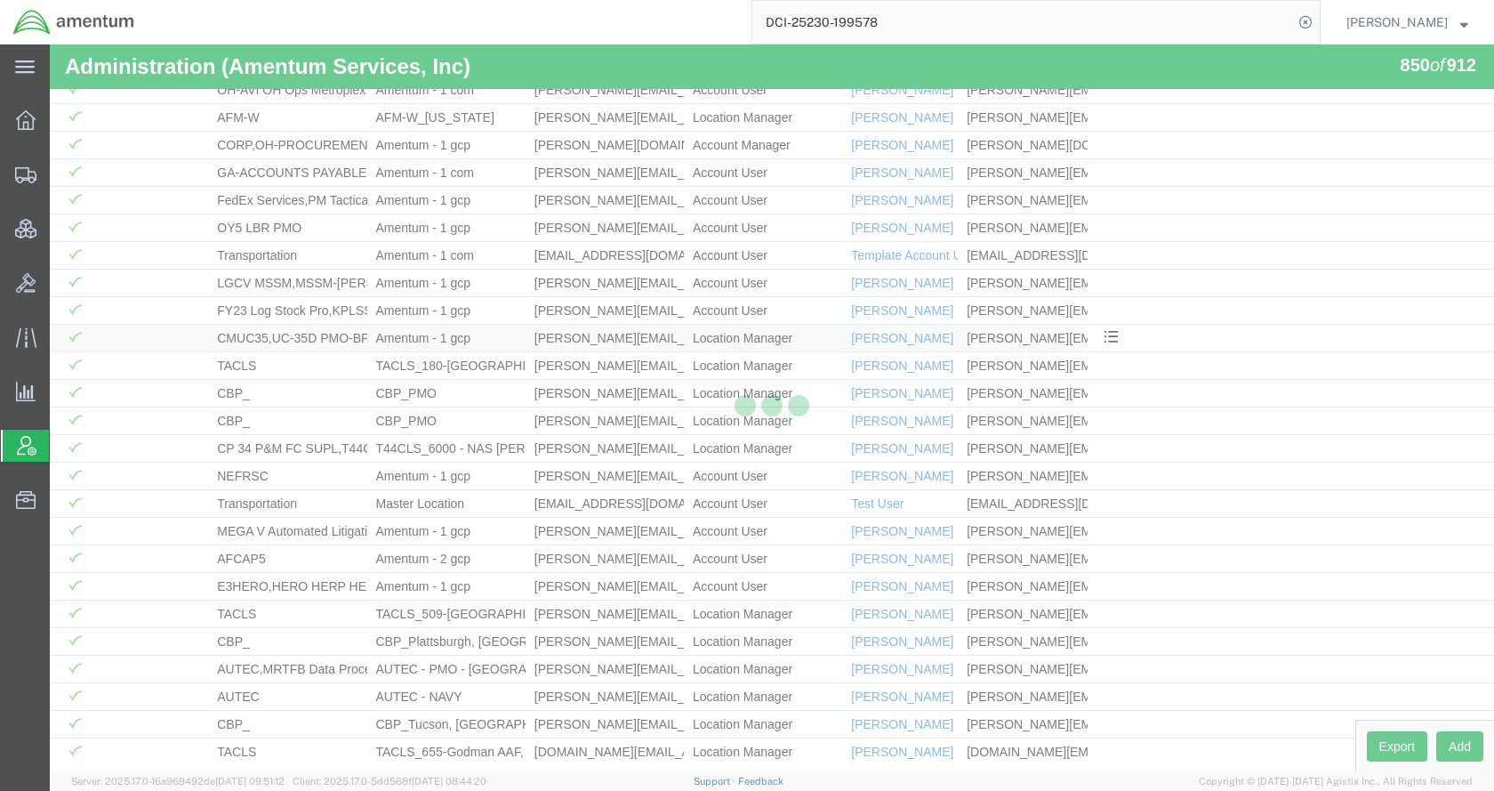
scroll to position [22952, 0]
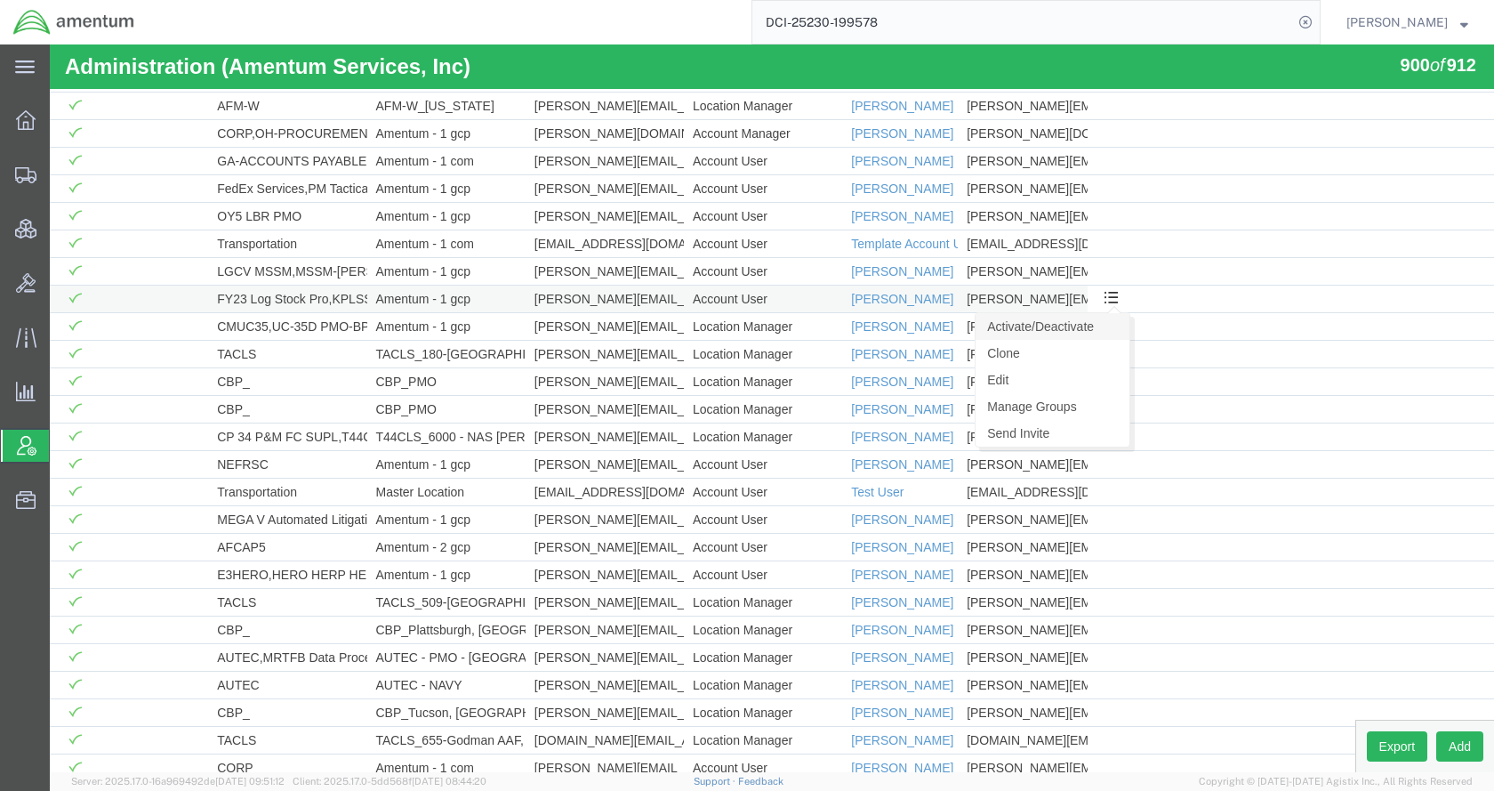
click at [1095, 322] on link "Activate/Deactivate" at bounding box center [1052, 326] width 154 height 27
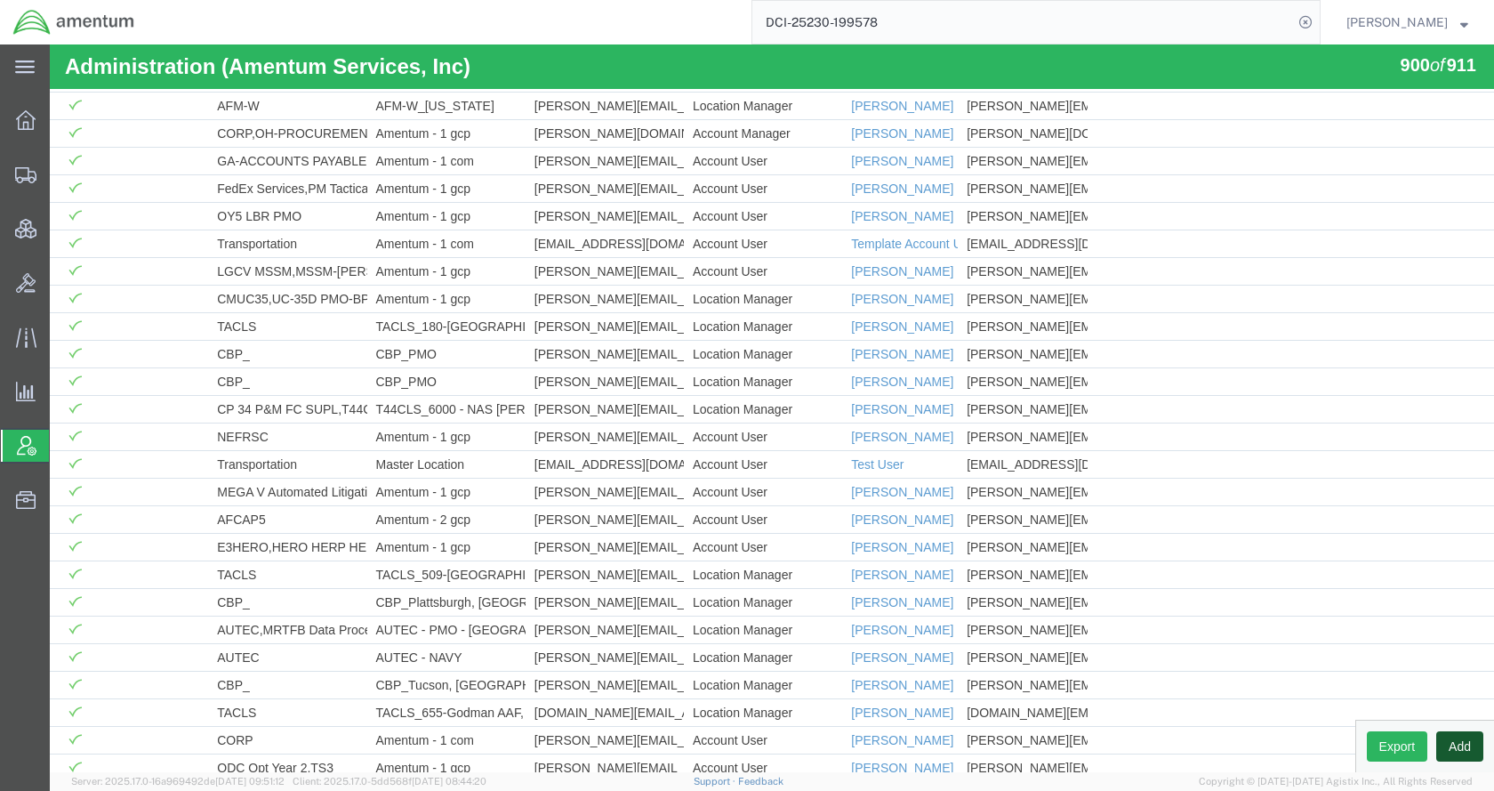
click at [1453, 741] on button "Add" at bounding box center [1459, 746] width 47 height 30
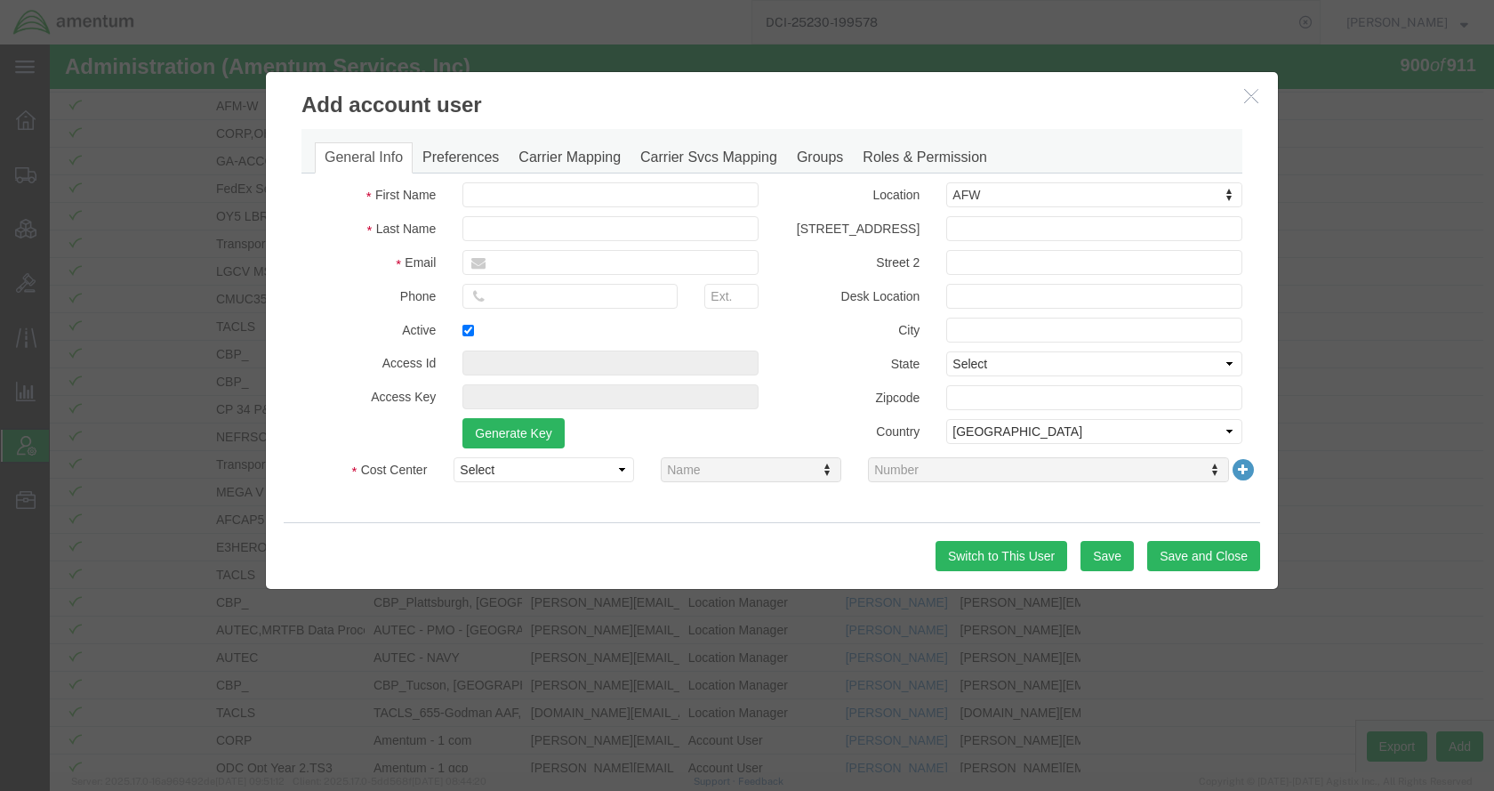
click at [1244, 95] on icon "button" at bounding box center [1251, 95] width 14 height 15
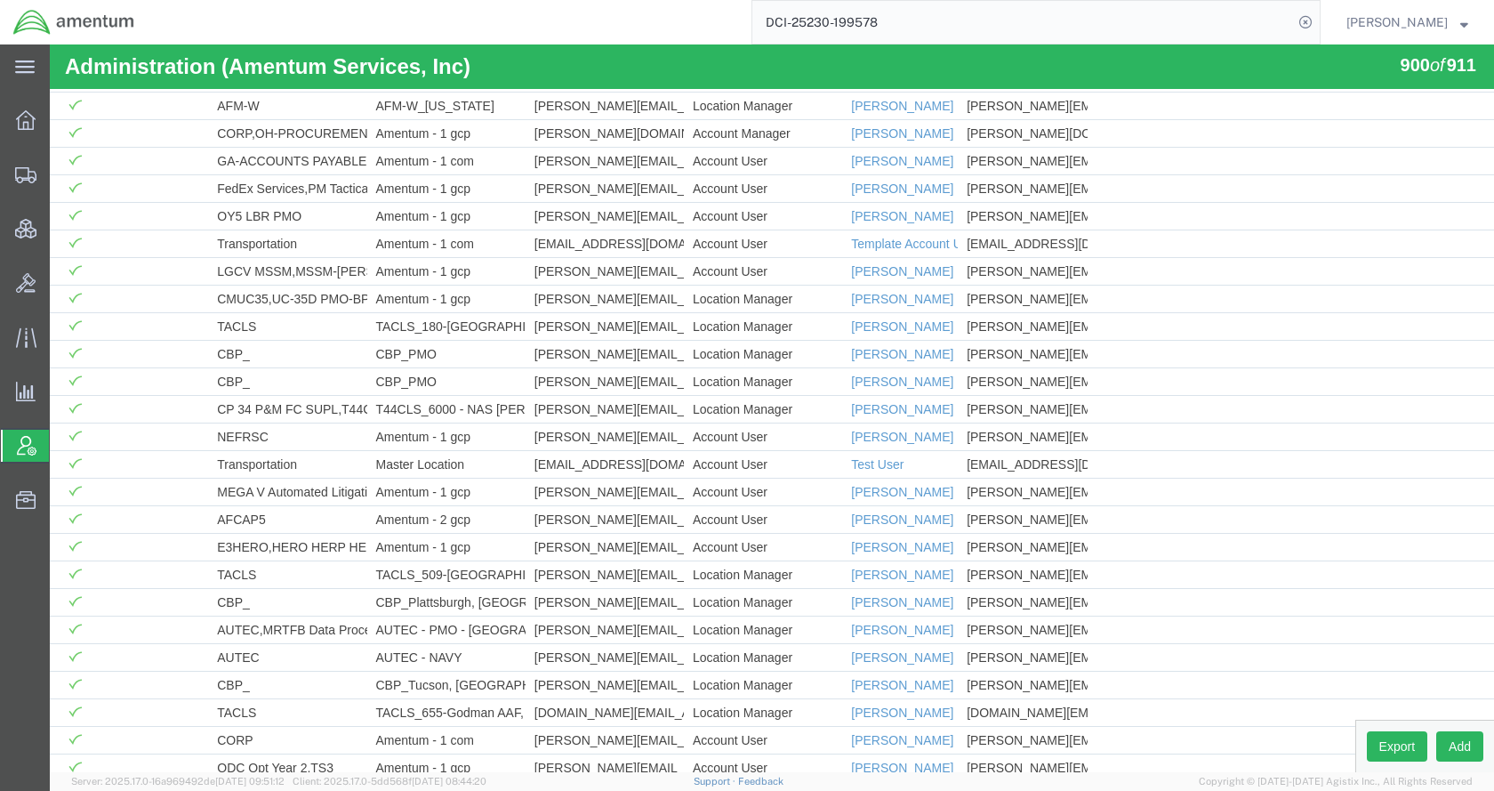
click at [970, 73] on div "Administration (Amentum Services, Inc) 900 of 911" at bounding box center [772, 66] width 1444 height 44
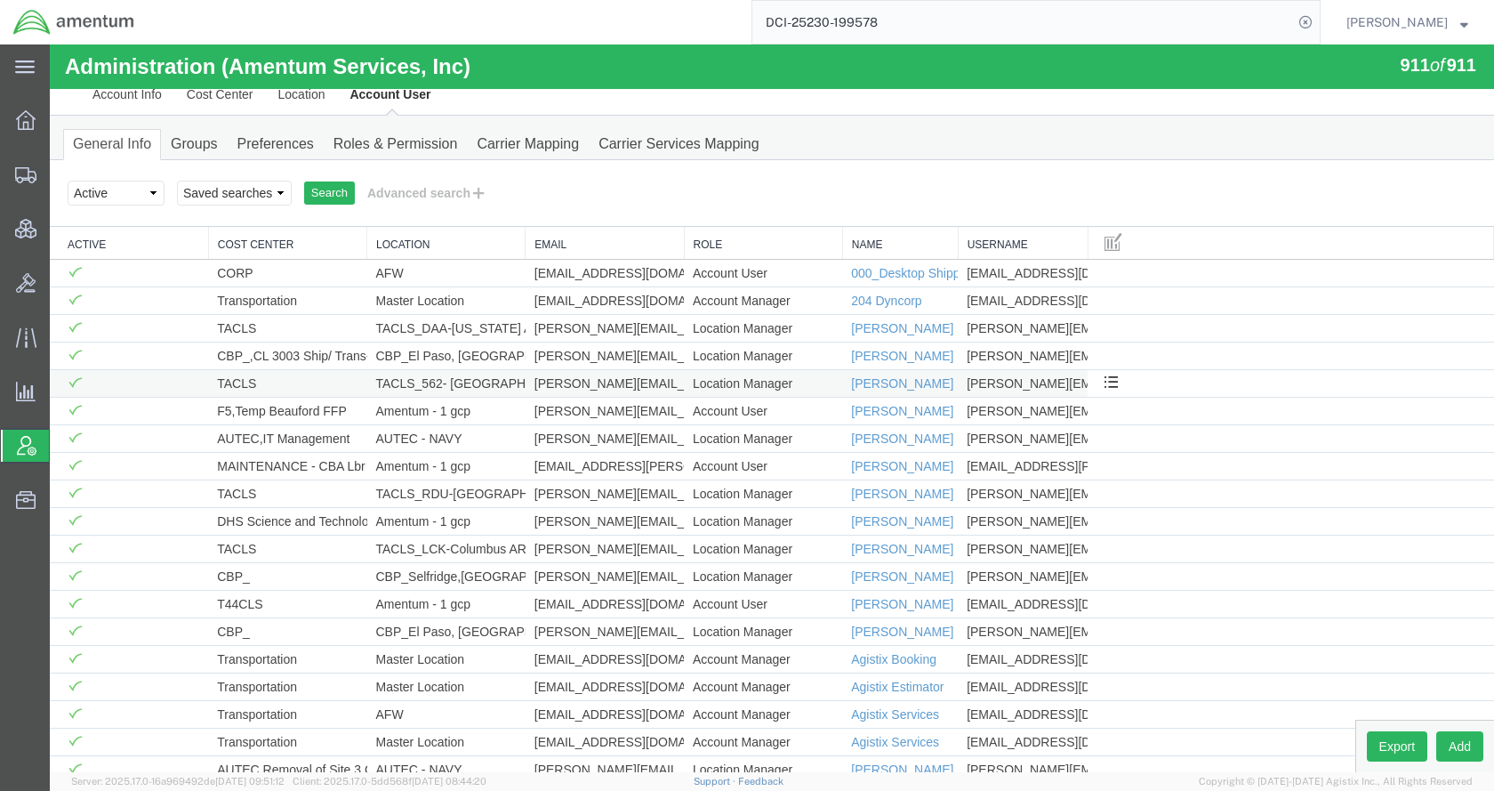
scroll to position [0, 0]
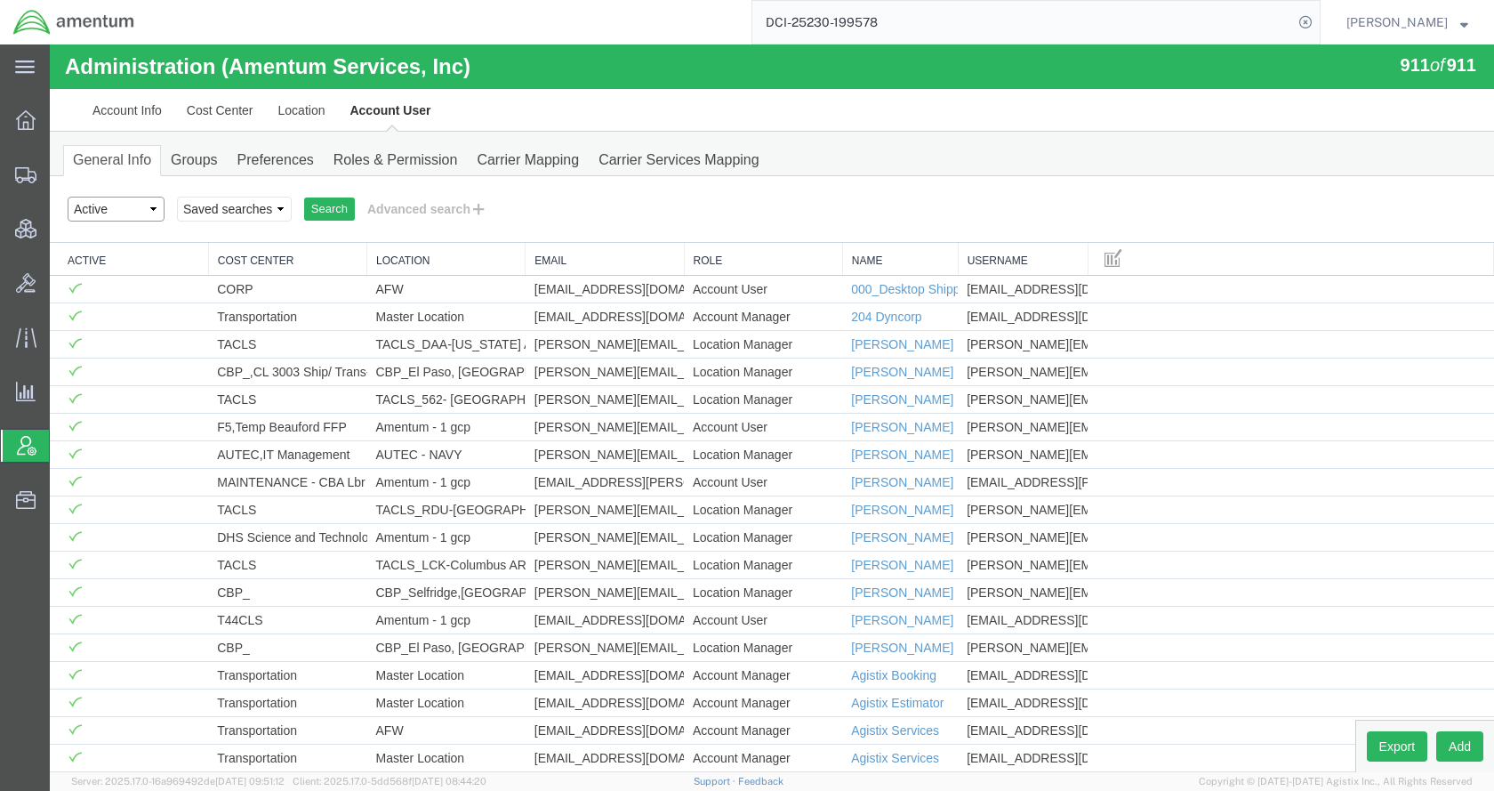
click at [124, 215] on select "Select status Active All Inactive" at bounding box center [116, 209] width 97 height 25
select select "INACTIVE"
click at [68, 197] on select "Select status Active All Inactive" at bounding box center [116, 209] width 97 height 25
click at [148, 214] on select "Select status Active All Inactive" at bounding box center [116, 209] width 97 height 25
click at [468, 208] on button "Advanced search" at bounding box center [427, 209] width 145 height 30
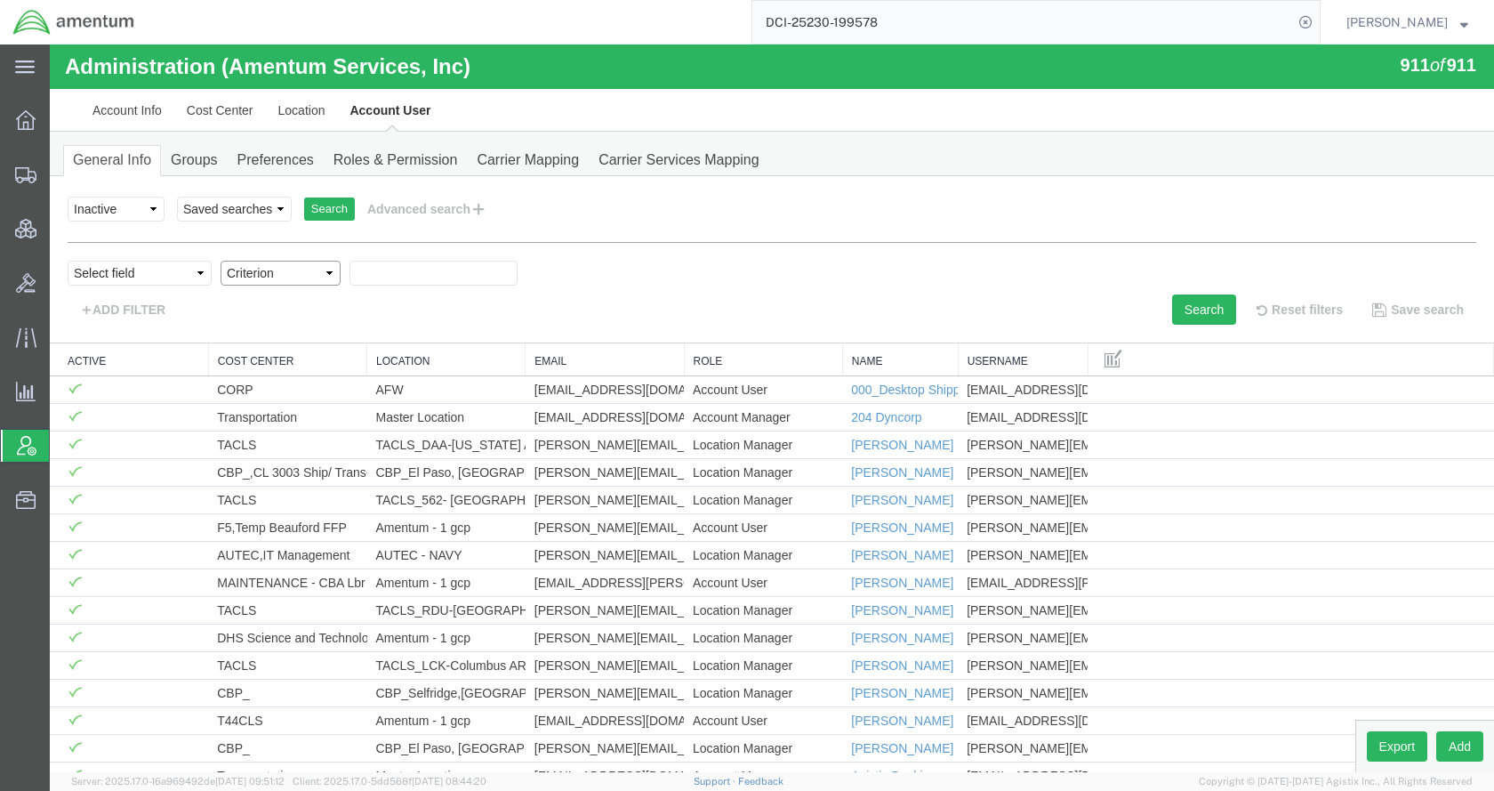
click at [282, 277] on select "Criterion" at bounding box center [281, 273] width 120 height 25
click at [149, 275] on select "Select field Cost Center Email Location Name Role Username" at bounding box center [140, 273] width 144 height 25
select select "personName"
click at [68, 261] on select "Select field Cost Center Email Location Name Role Username" at bounding box center [140, 273] width 144 height 25
click at [298, 277] on select "Criterion contains does not contain is is blank is not blank starts with" at bounding box center [281, 273] width 120 height 25
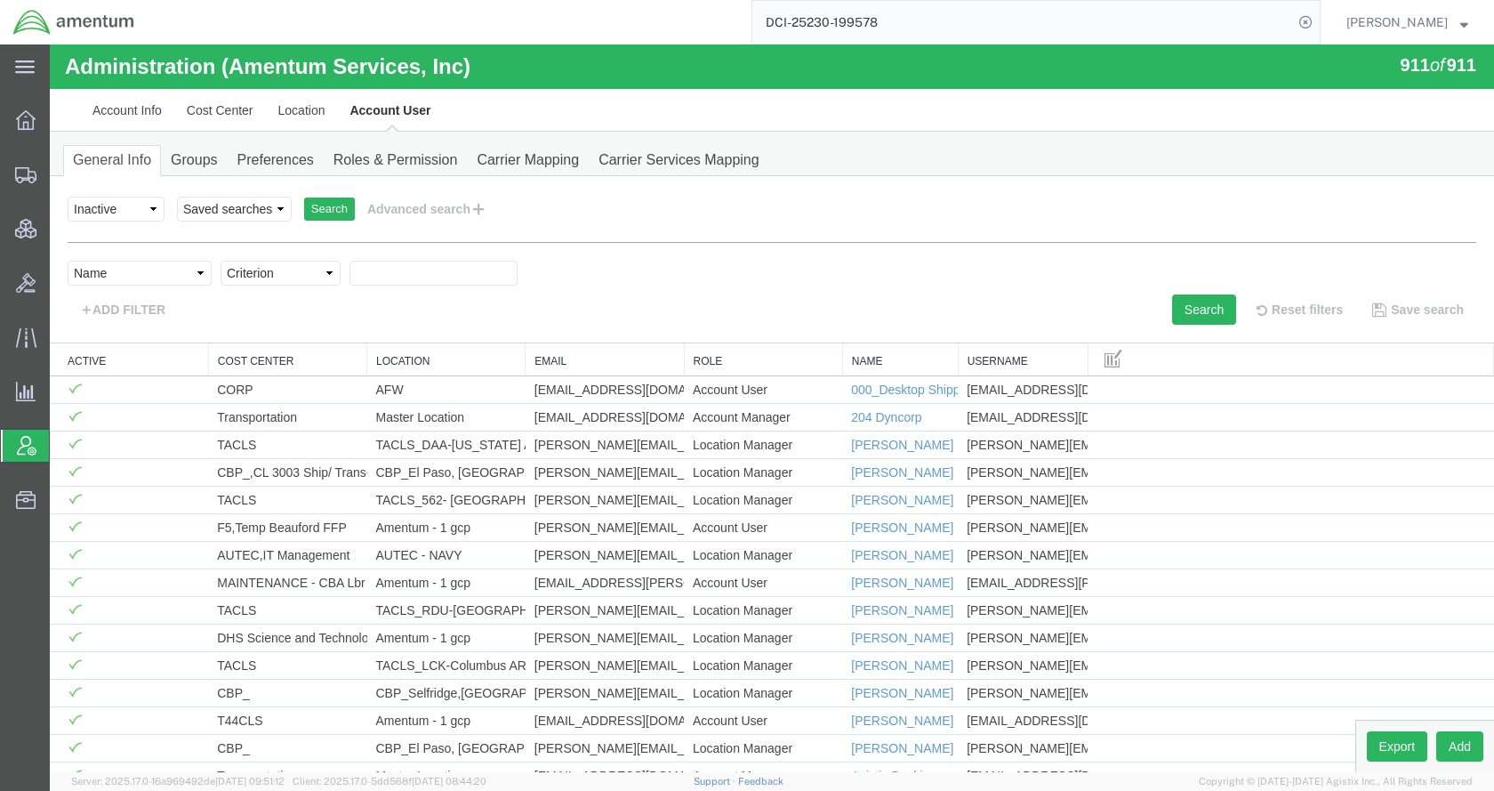
select select "contains"
click at [221, 261] on select "Criterion contains does not contain is is blank is not blank starts with" at bounding box center [281, 273] width 120 height 25
paste input "[PERSON_NAME]"
type input "[PERSON_NAME]"
click at [1172, 298] on button "Search" at bounding box center [1204, 309] width 64 height 30
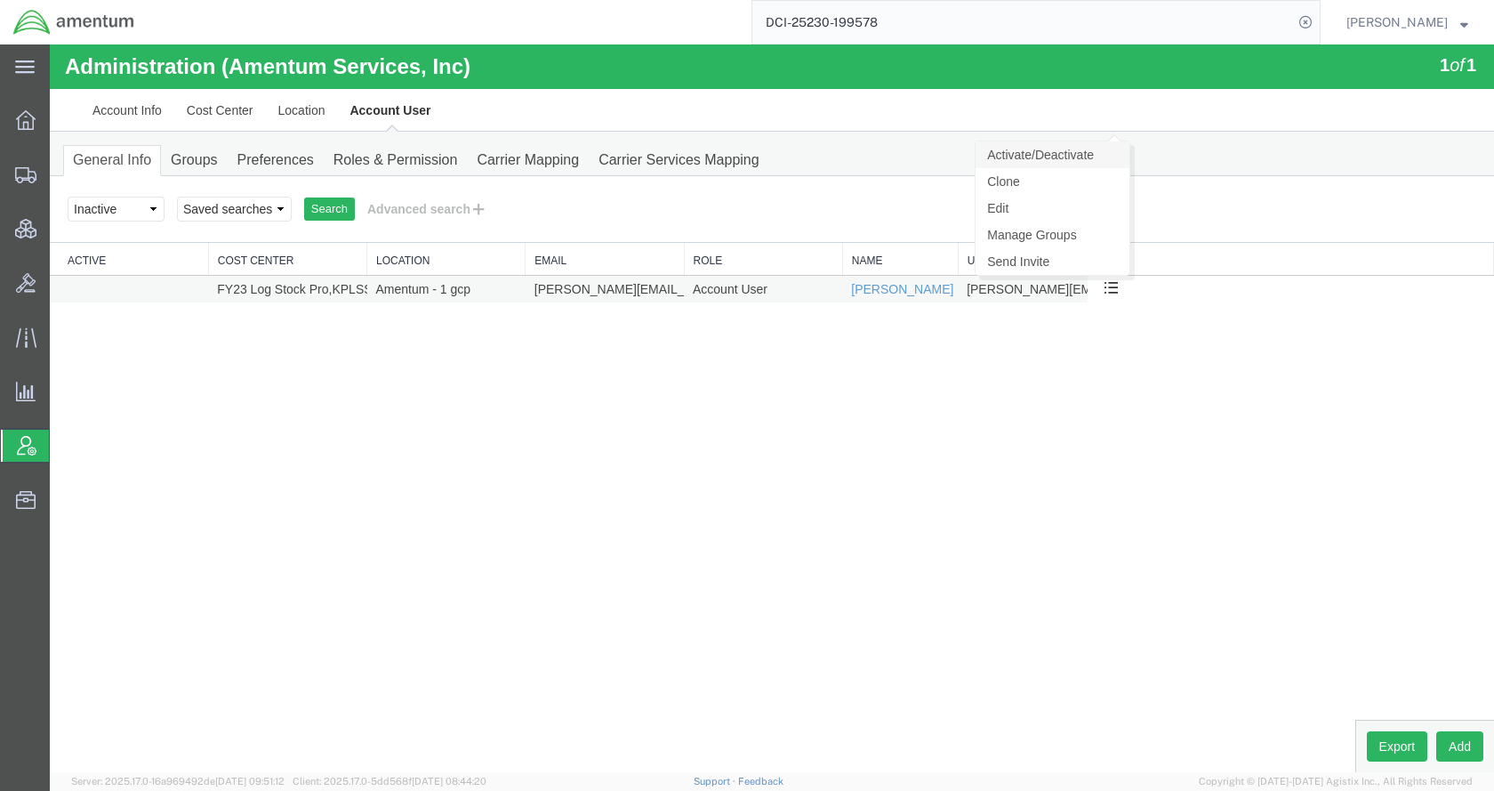
click at [1097, 152] on link "Activate/Deactivate" at bounding box center [1052, 154] width 154 height 27
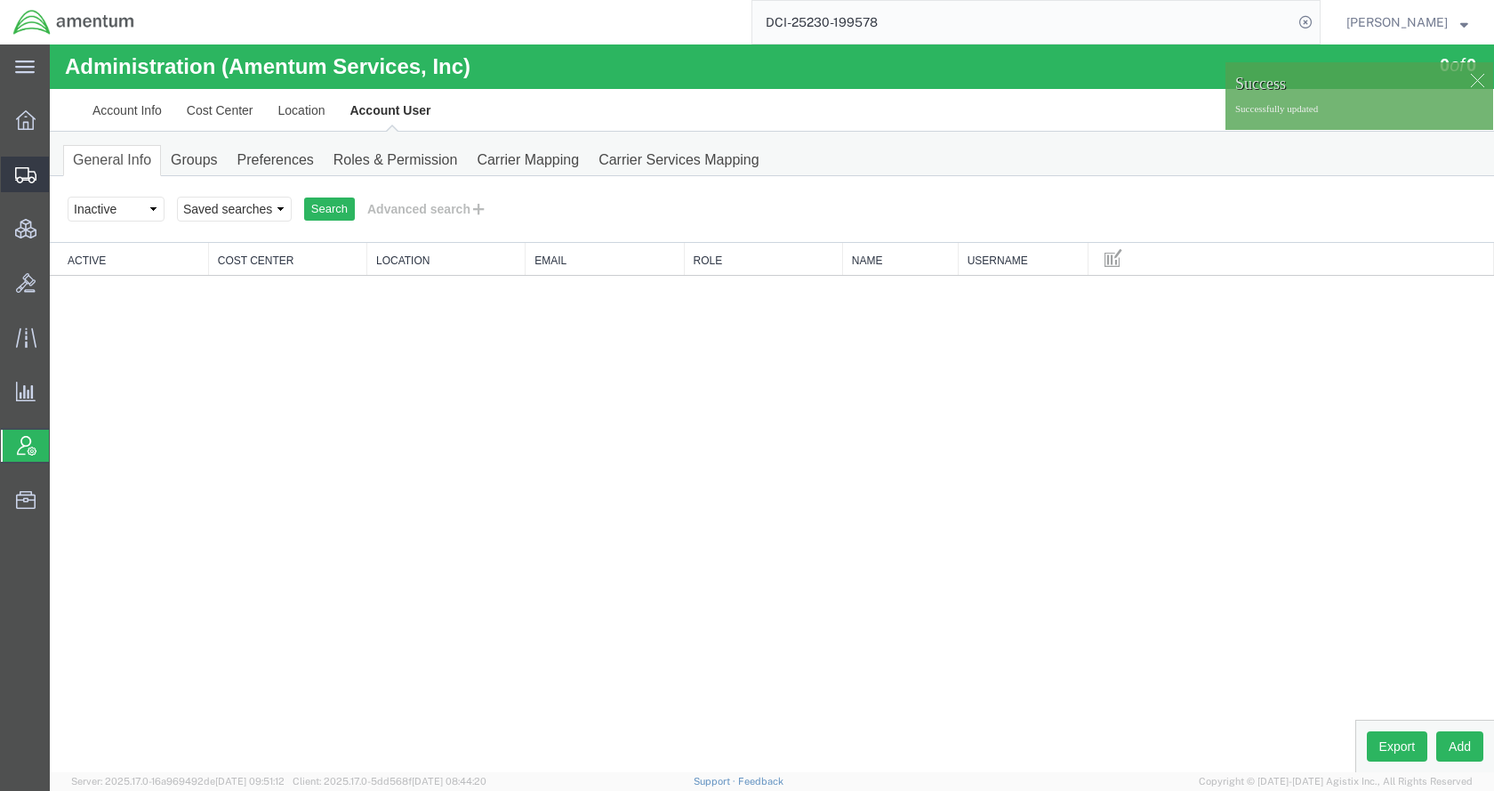
click at [61, 170] on span "Shipments" at bounding box center [55, 175] width 12 height 36
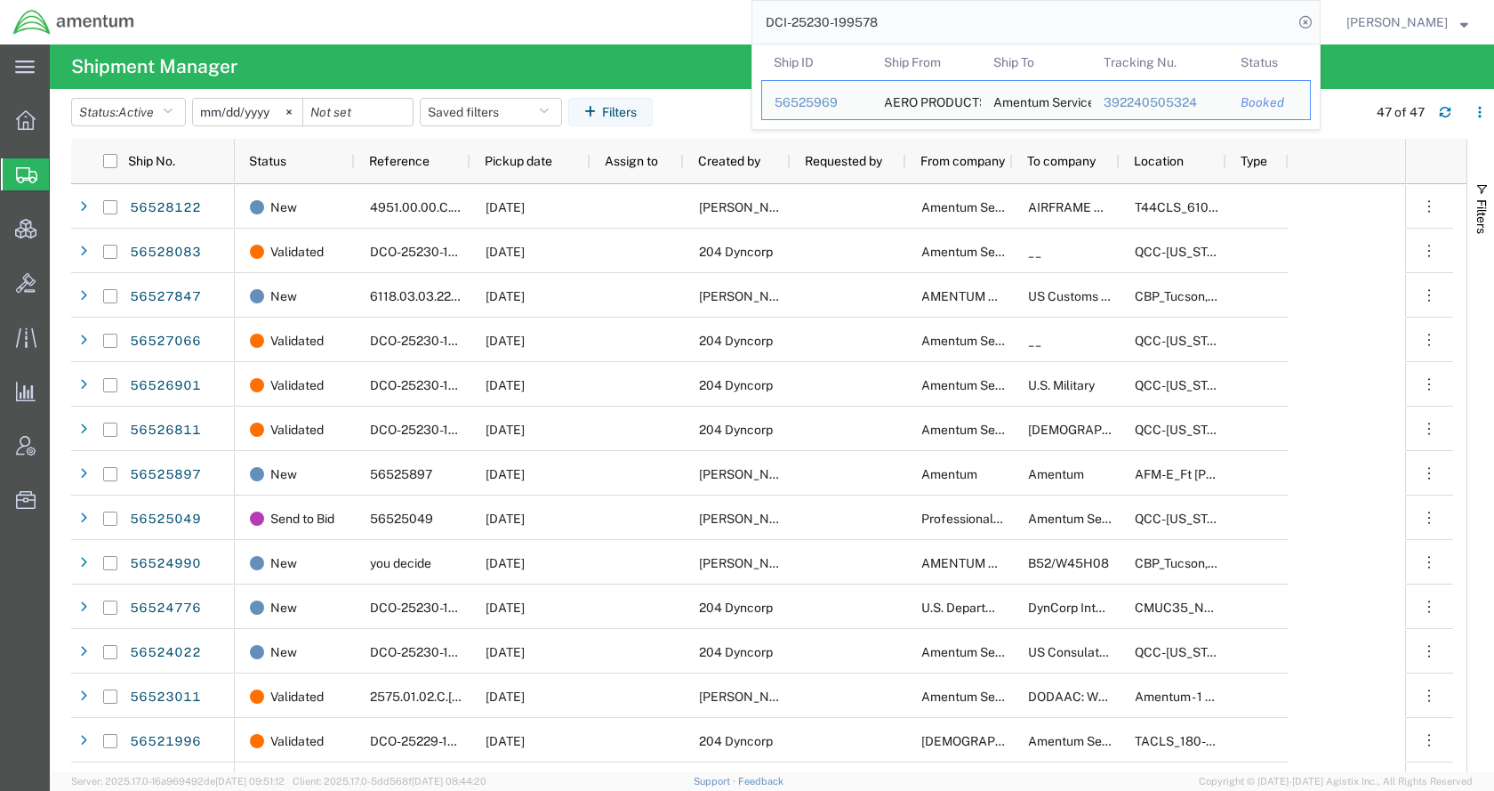
drag, startPoint x: 941, startPoint y: 20, endPoint x: 772, endPoint y: 19, distance: 169.0
click at [772, 19] on div "DCI-25230-199578 Ship ID Ship From Ship To Tracking Nu. Status Ship ID 56525969…" at bounding box center [734, 22] width 1173 height 44
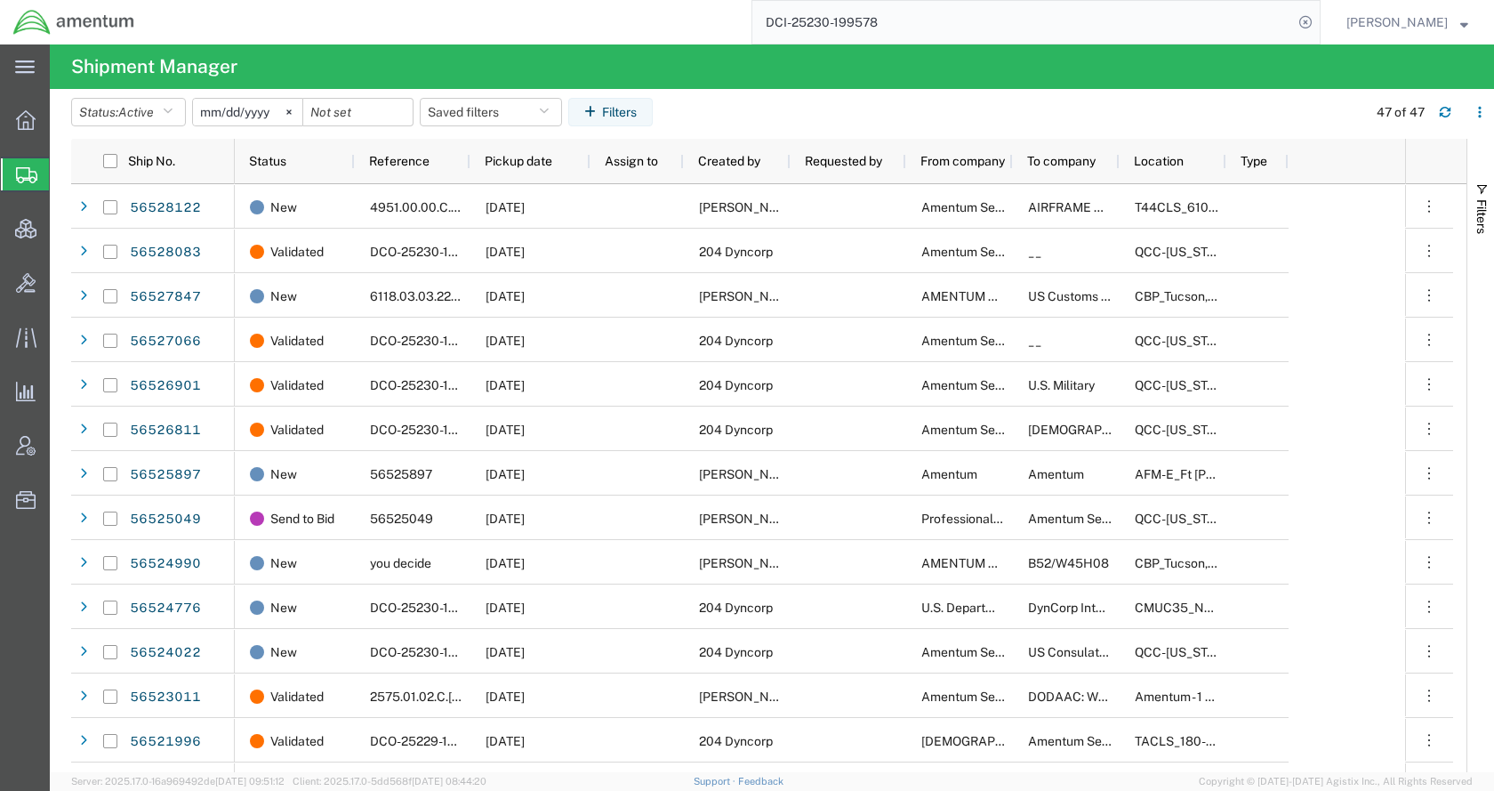
paste input "56527847"
type input "56527847"
click at [1318, 22] on icon at bounding box center [1305, 22] width 25 height 25
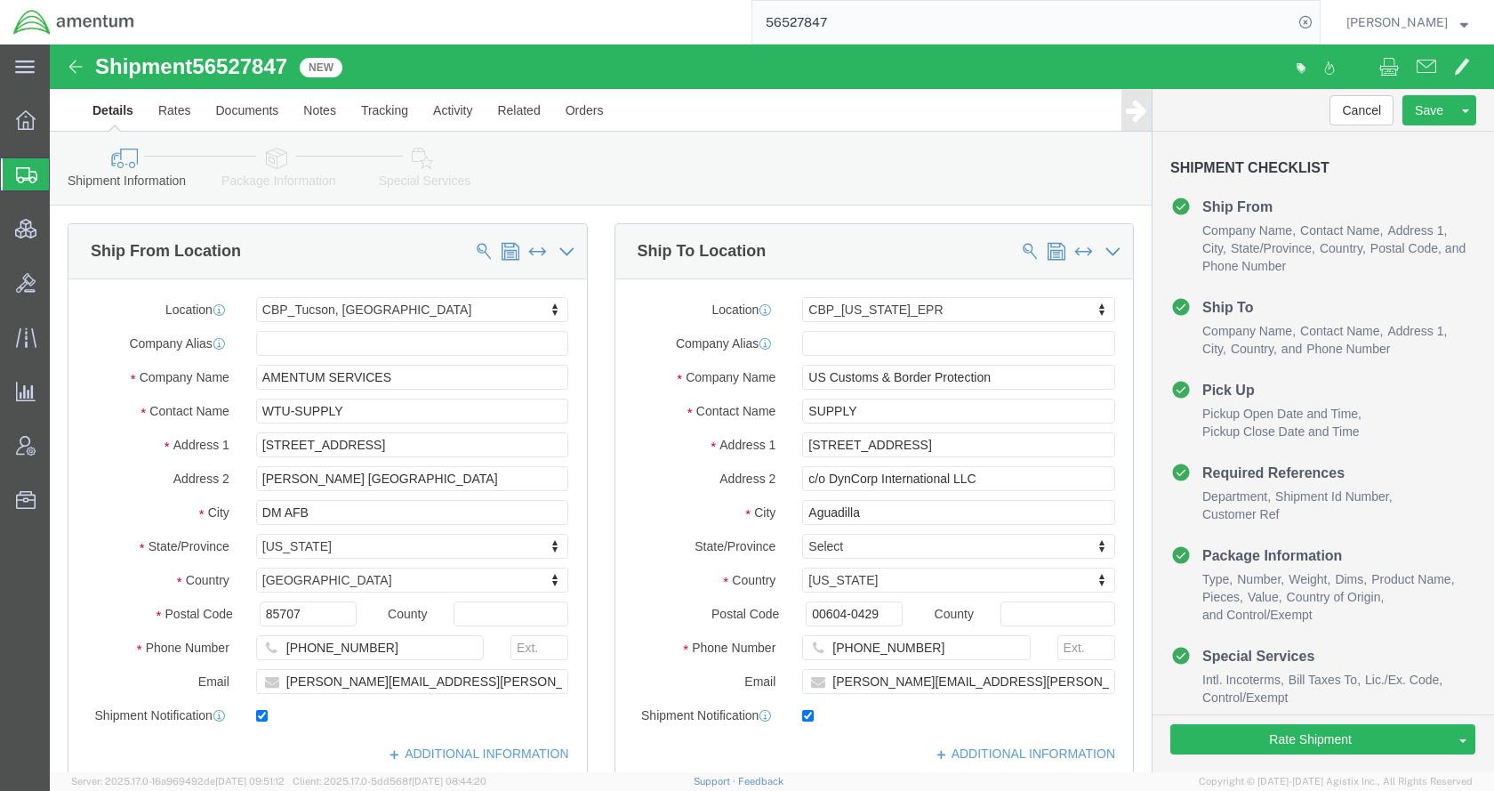
select select "49949"
select select "49933"
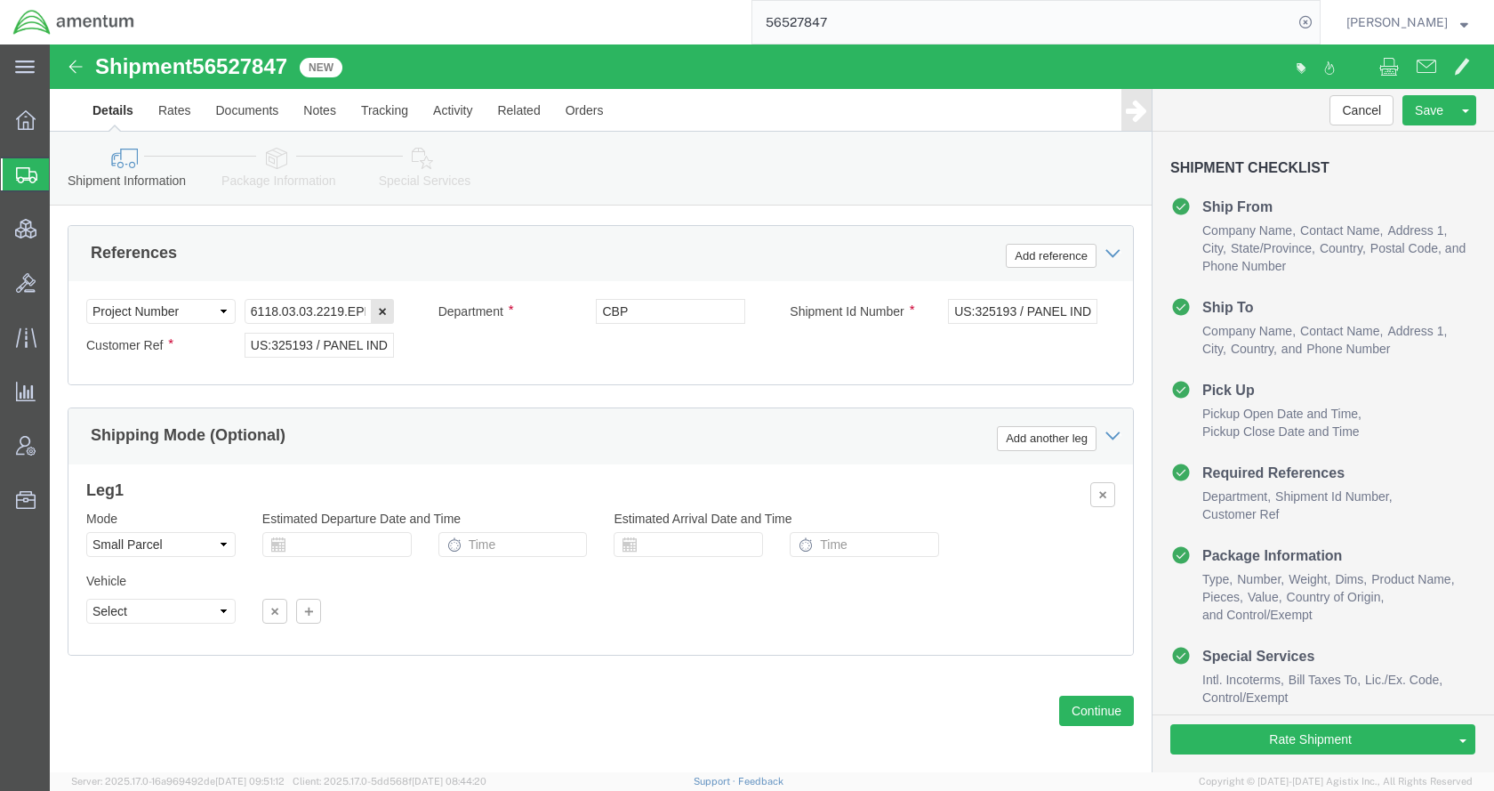
scroll to position [1152, 0]
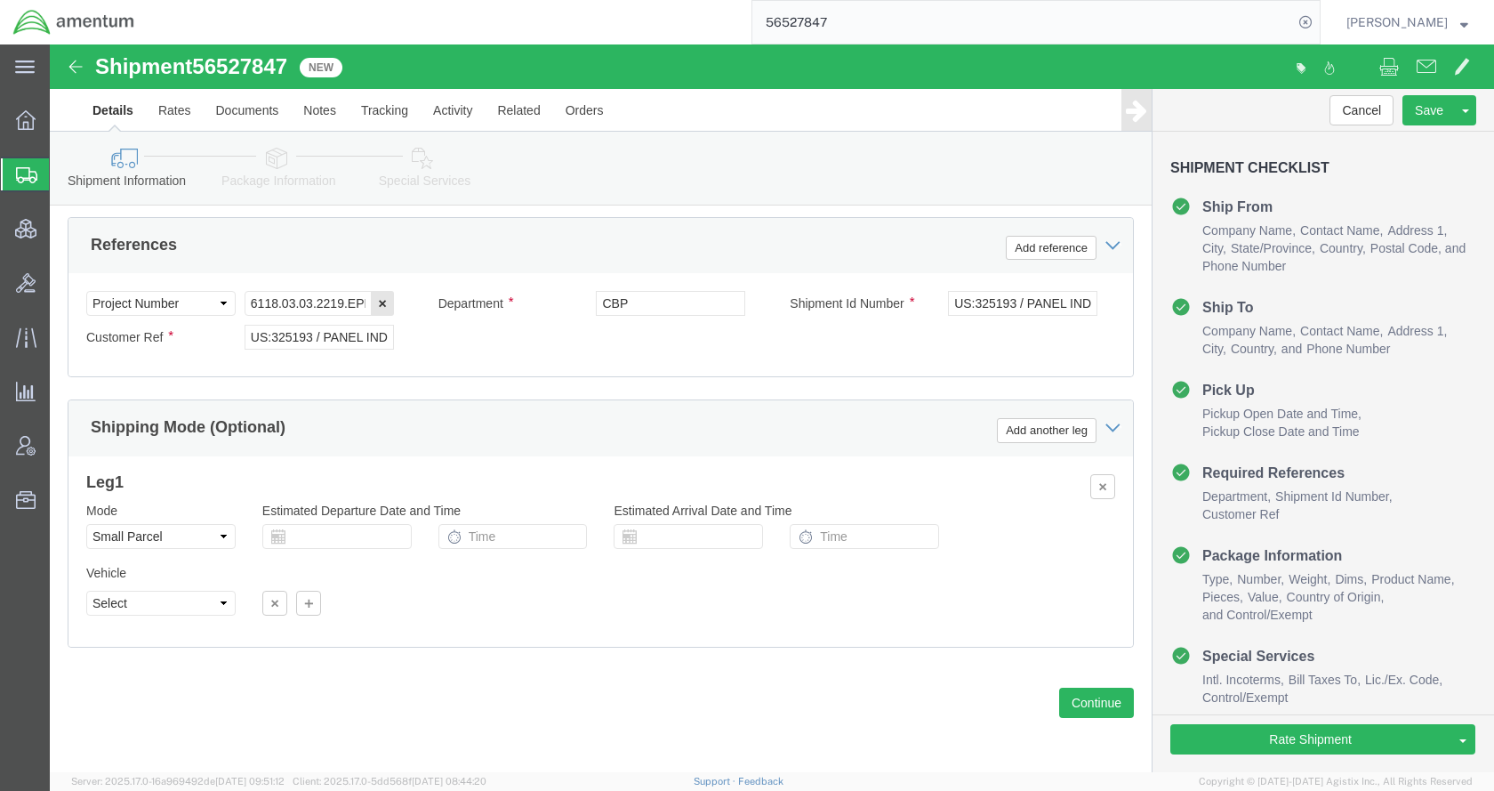
click icon
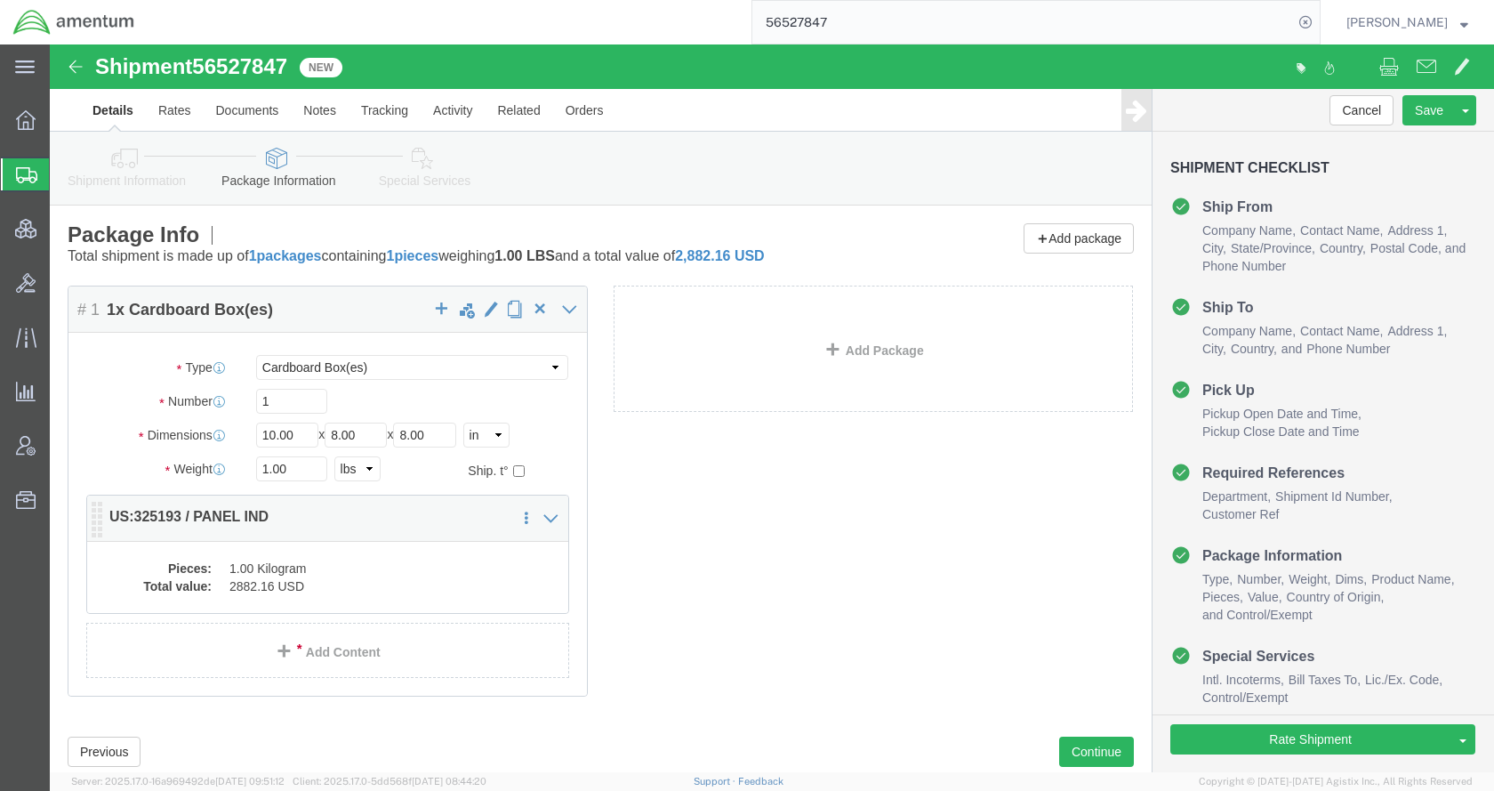
click dd "1.00 Kilogram"
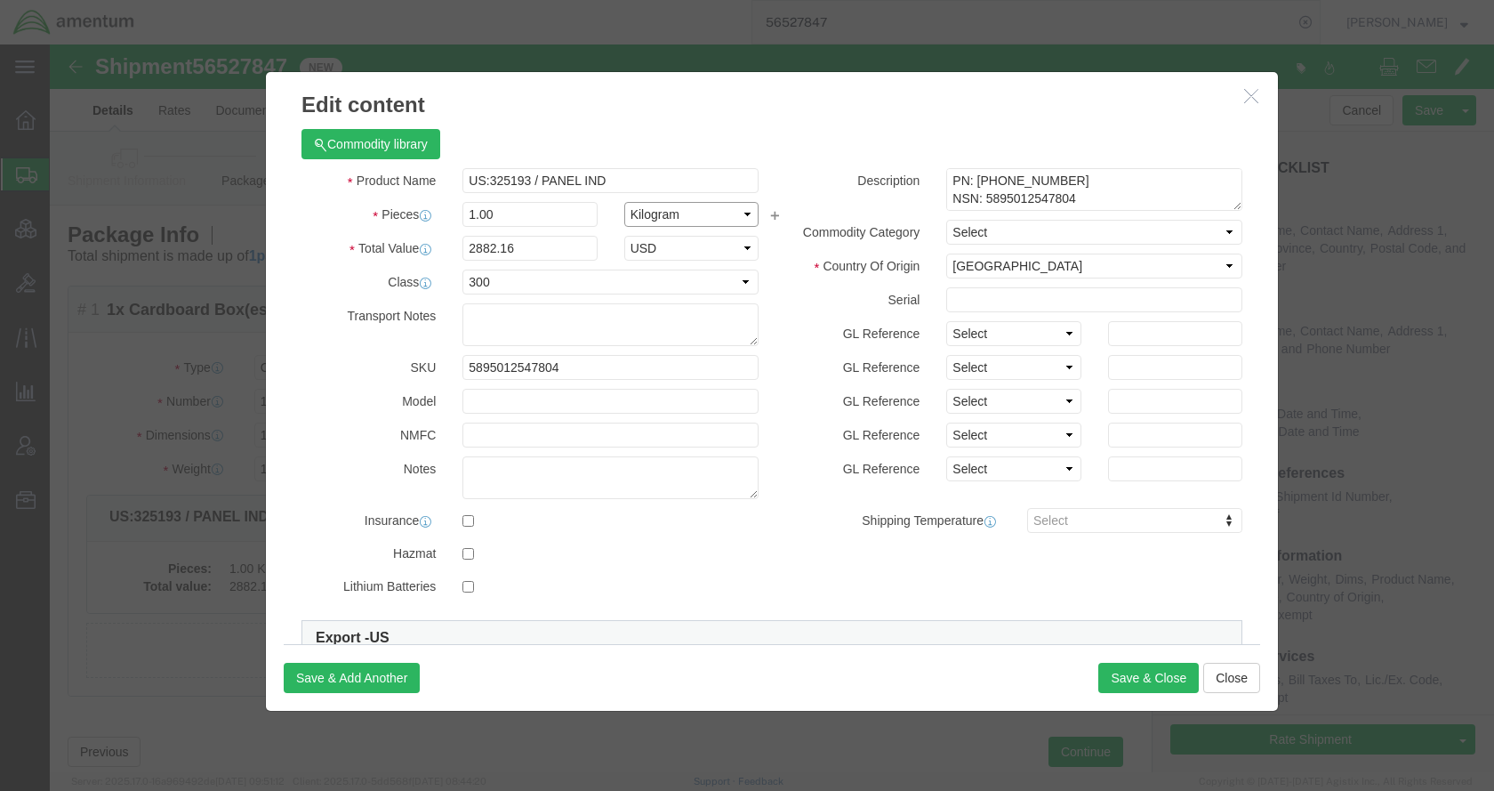
click select "Select Bag Barrels 100Board Feet Bottle Box Blister Pack Carats Can Capsule Car…"
select select "EA"
click select "Select Bag Barrels 100Board Feet Bottle Box Blister Pack Carats Can Capsule Car…"
click button "Save & Close"
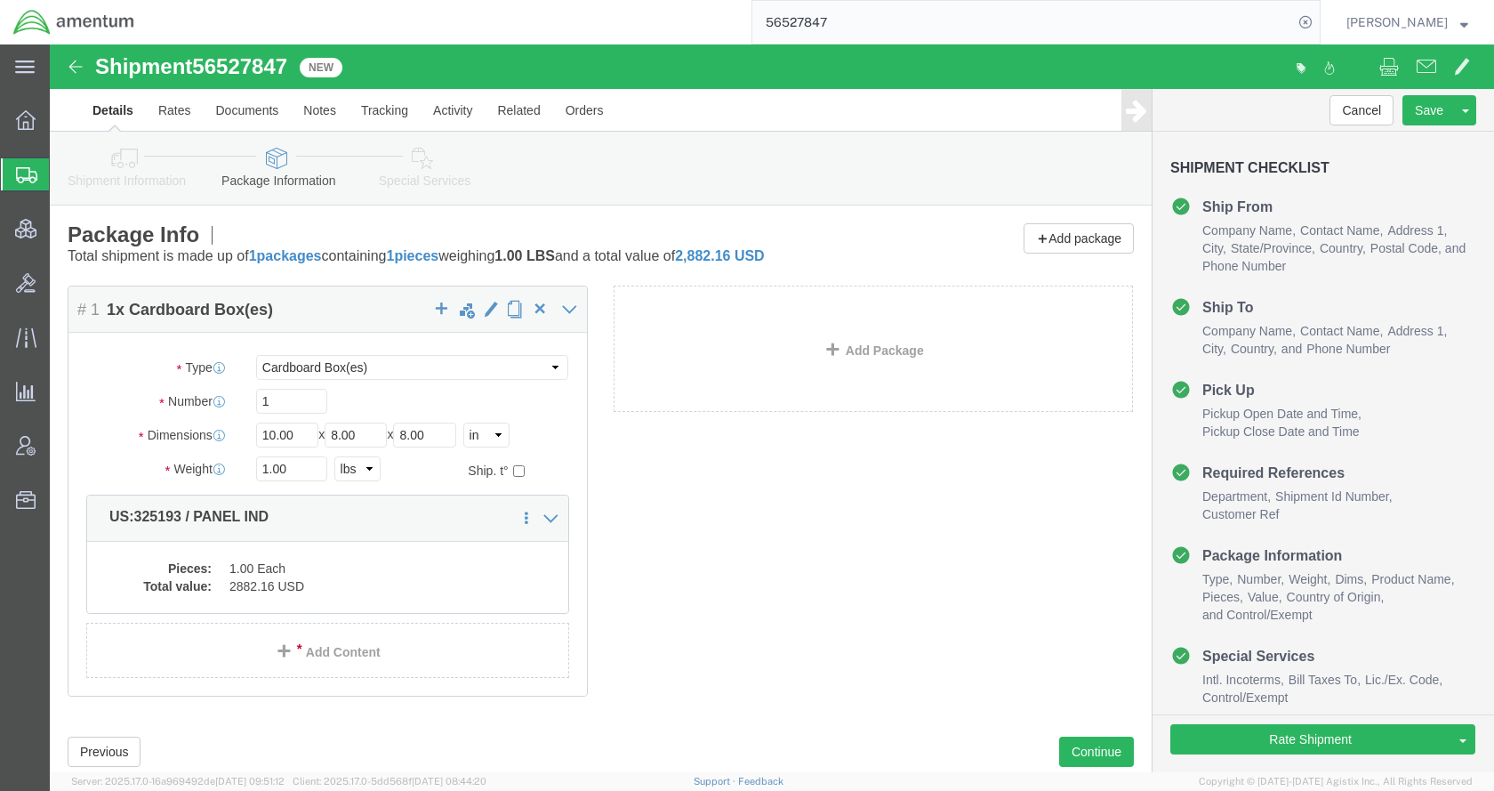
click icon
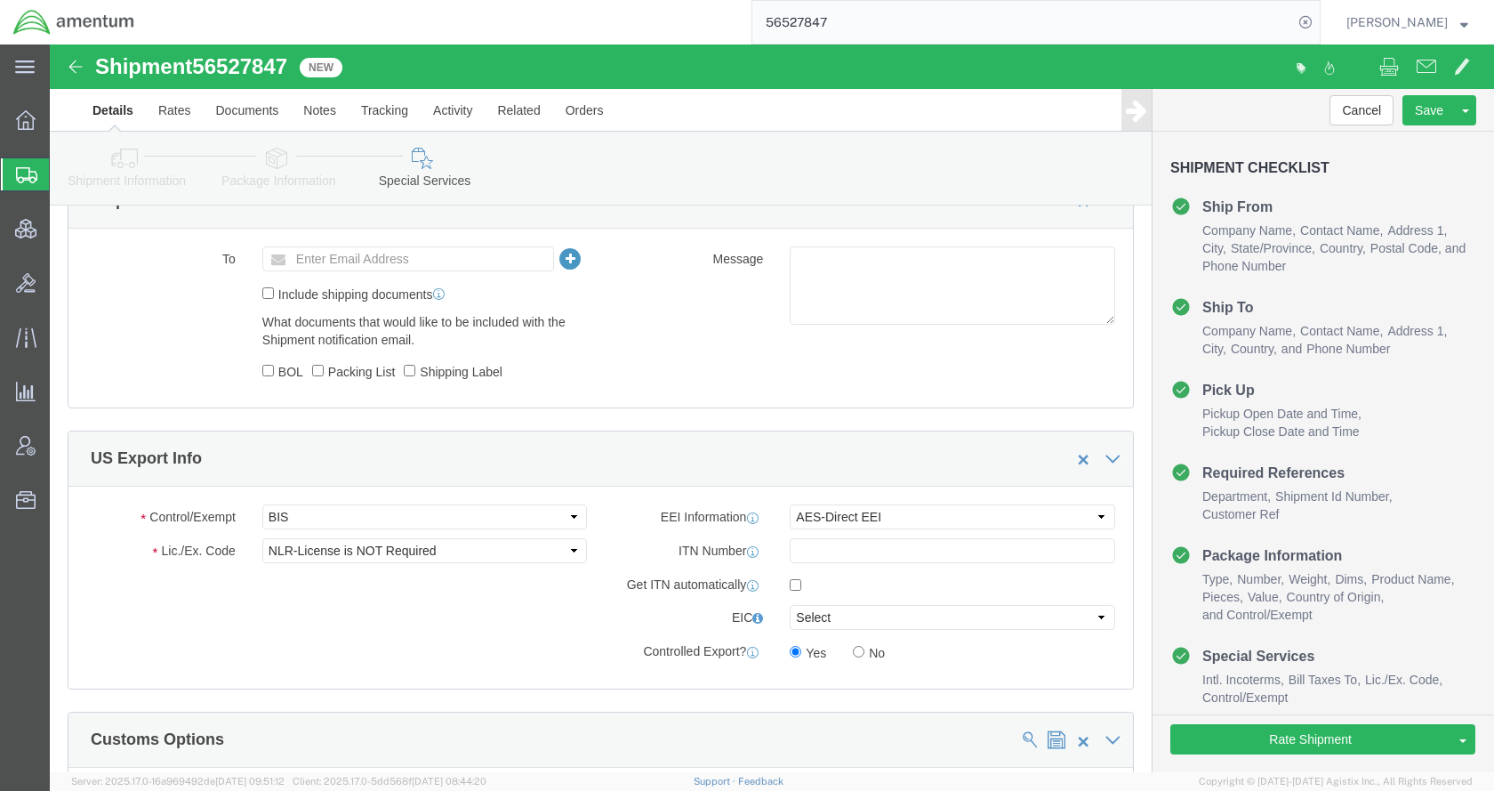
scroll to position [1334, 0]
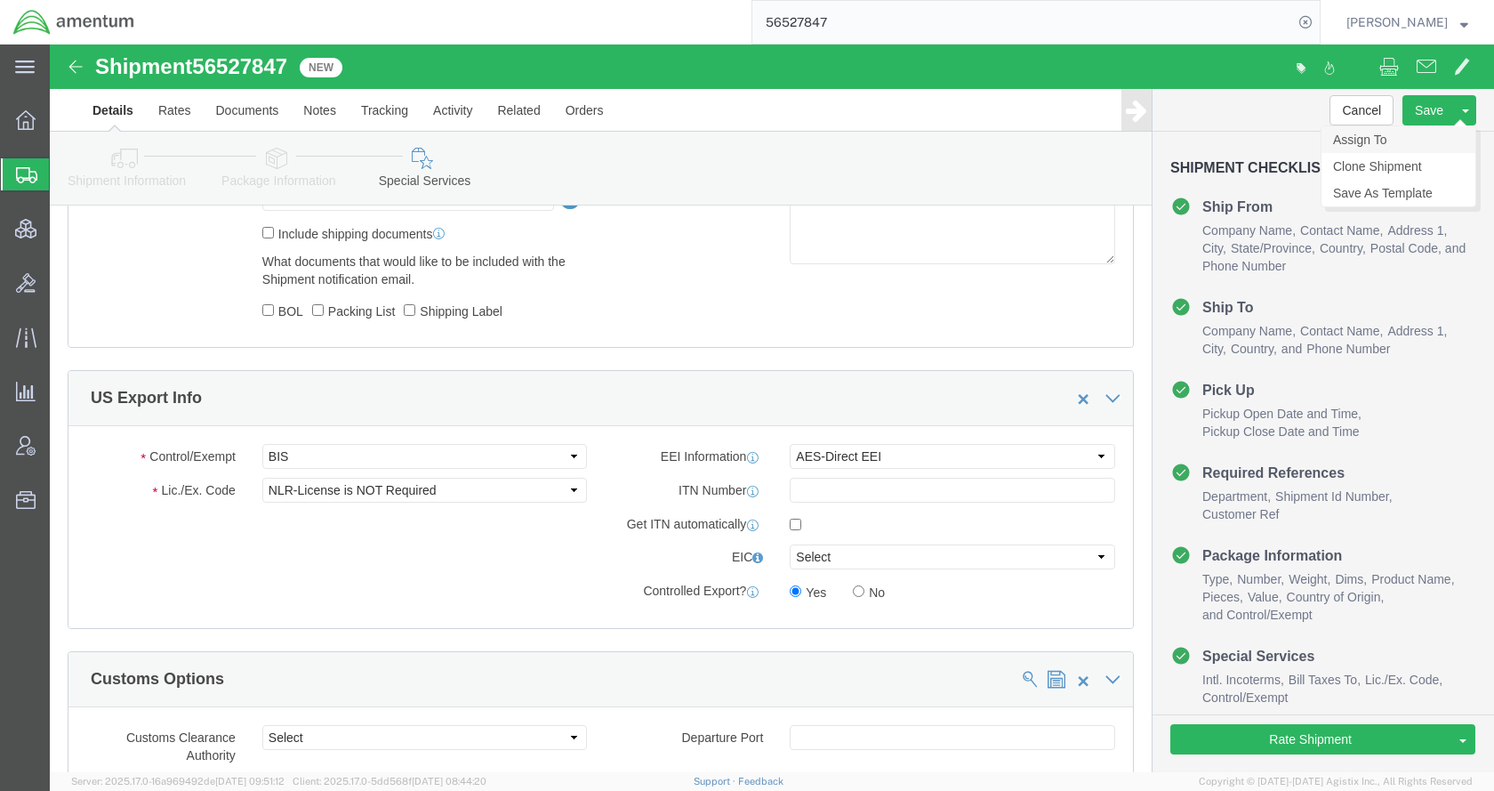
click link "Assign To"
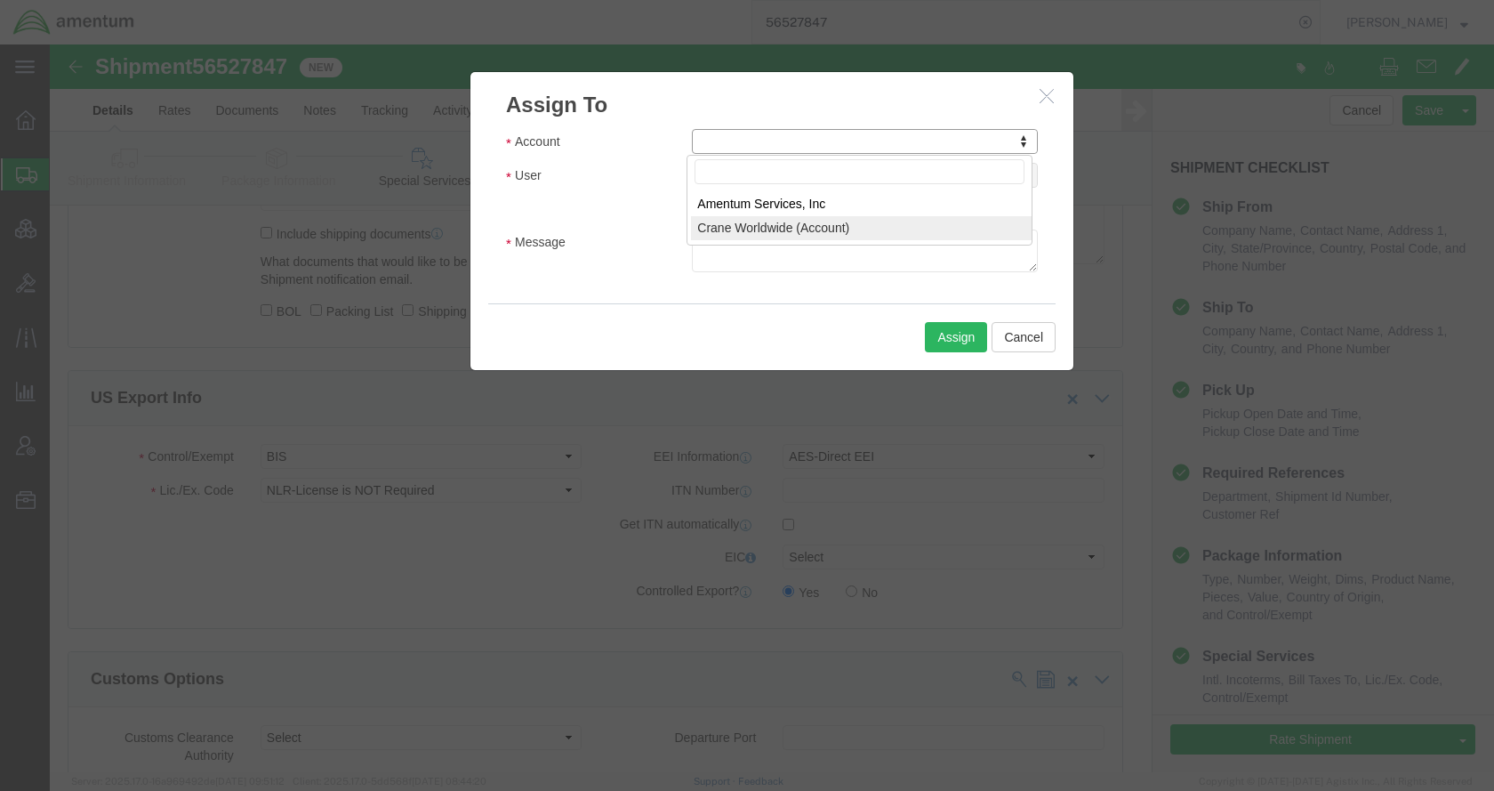
select select "107"
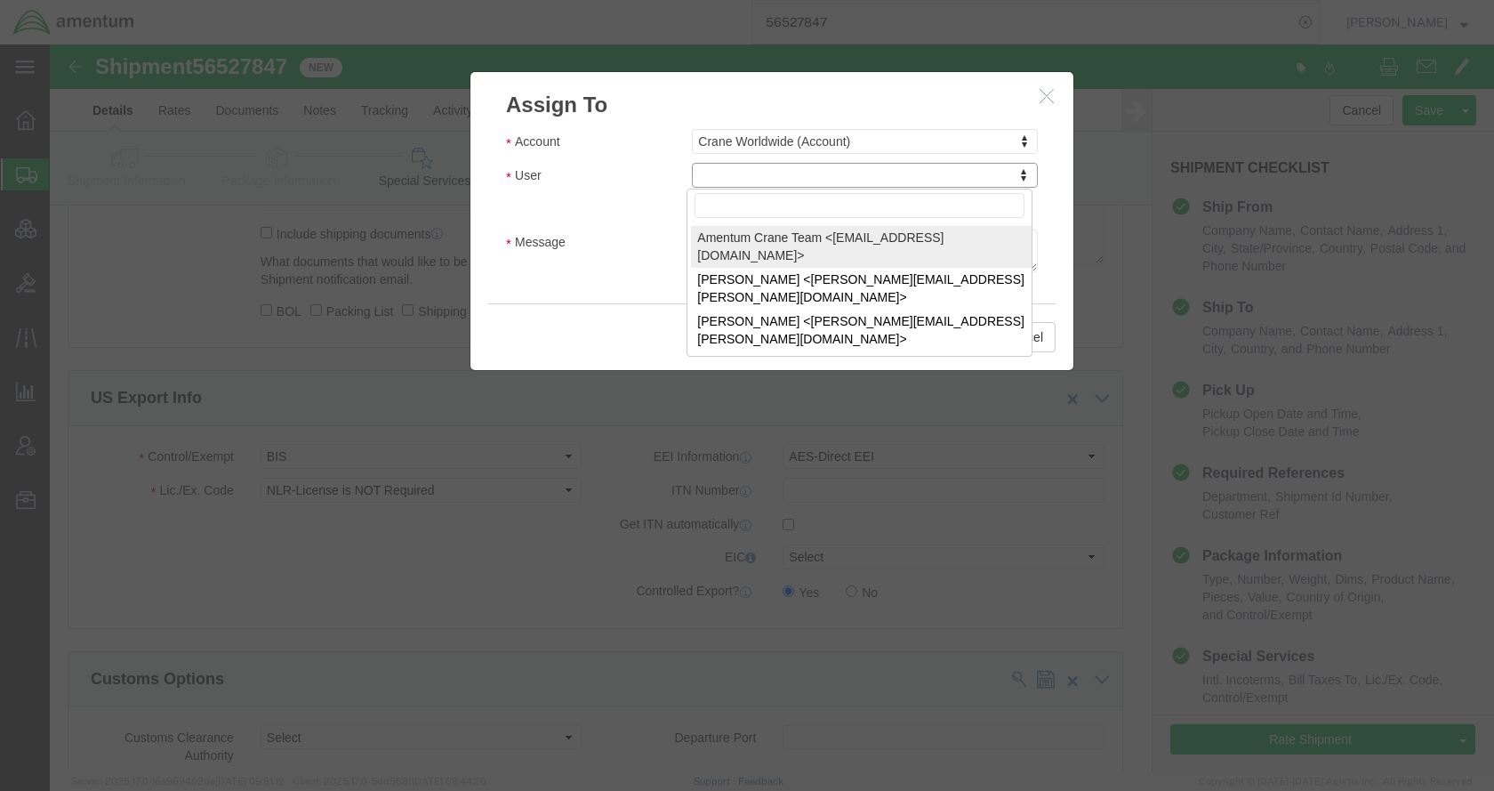
select select "134905"
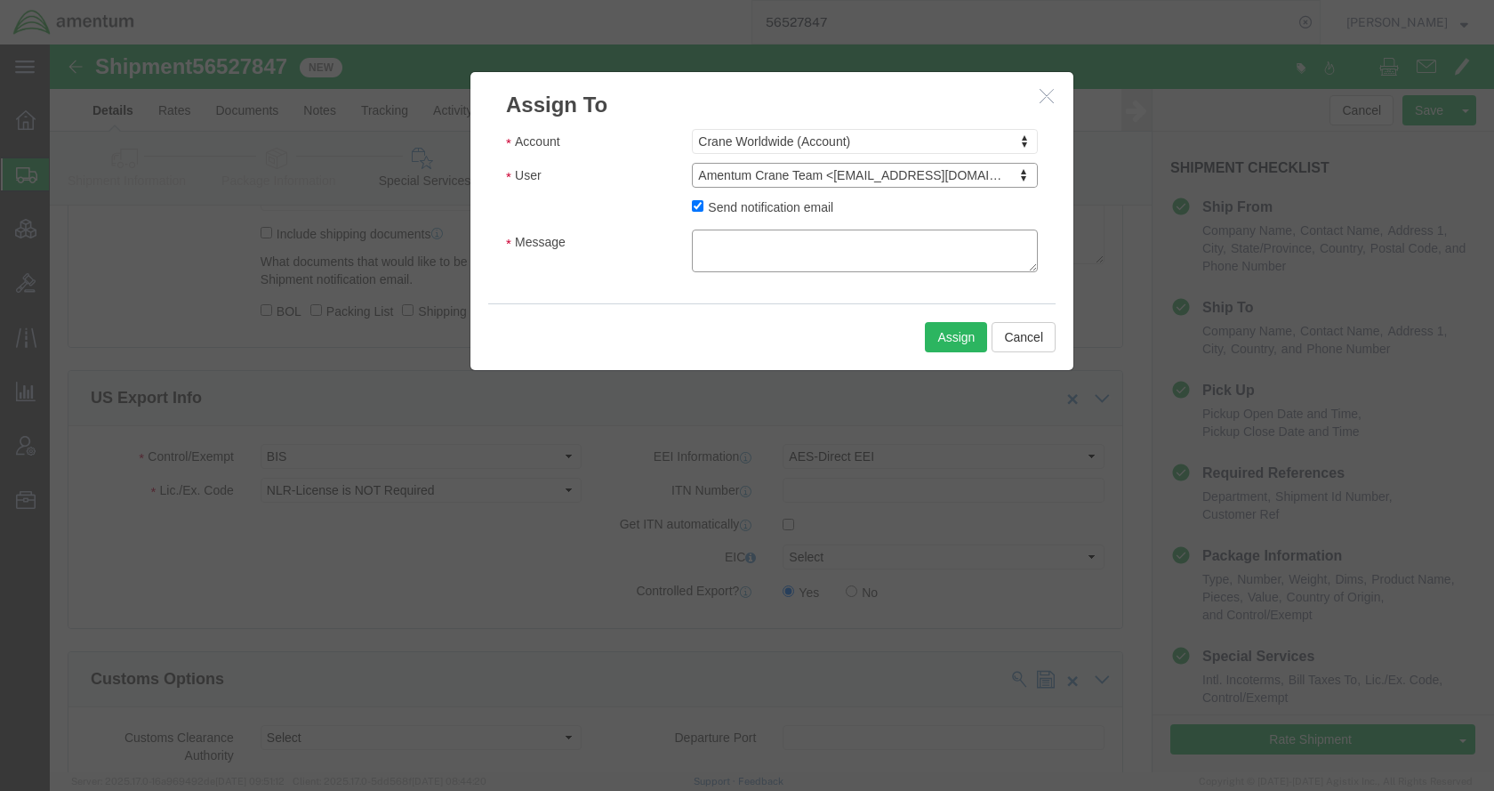
click textarea "Message"
type textarea "Please provide an EEI filing for this shipment moving via FedEx. Thank you."
click button "Assign"
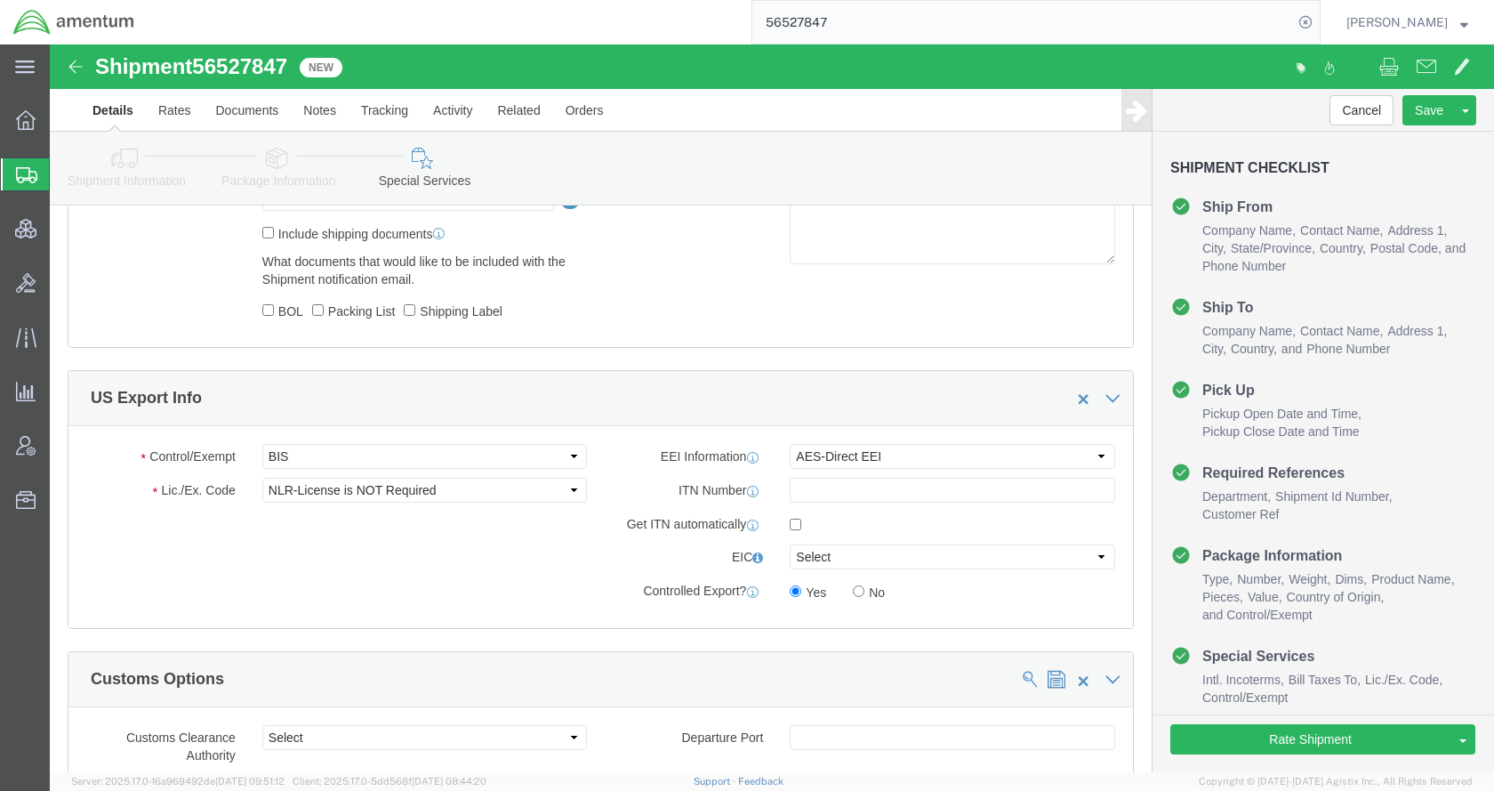
click at [63, 174] on span "Shipments" at bounding box center [56, 175] width 14 height 36
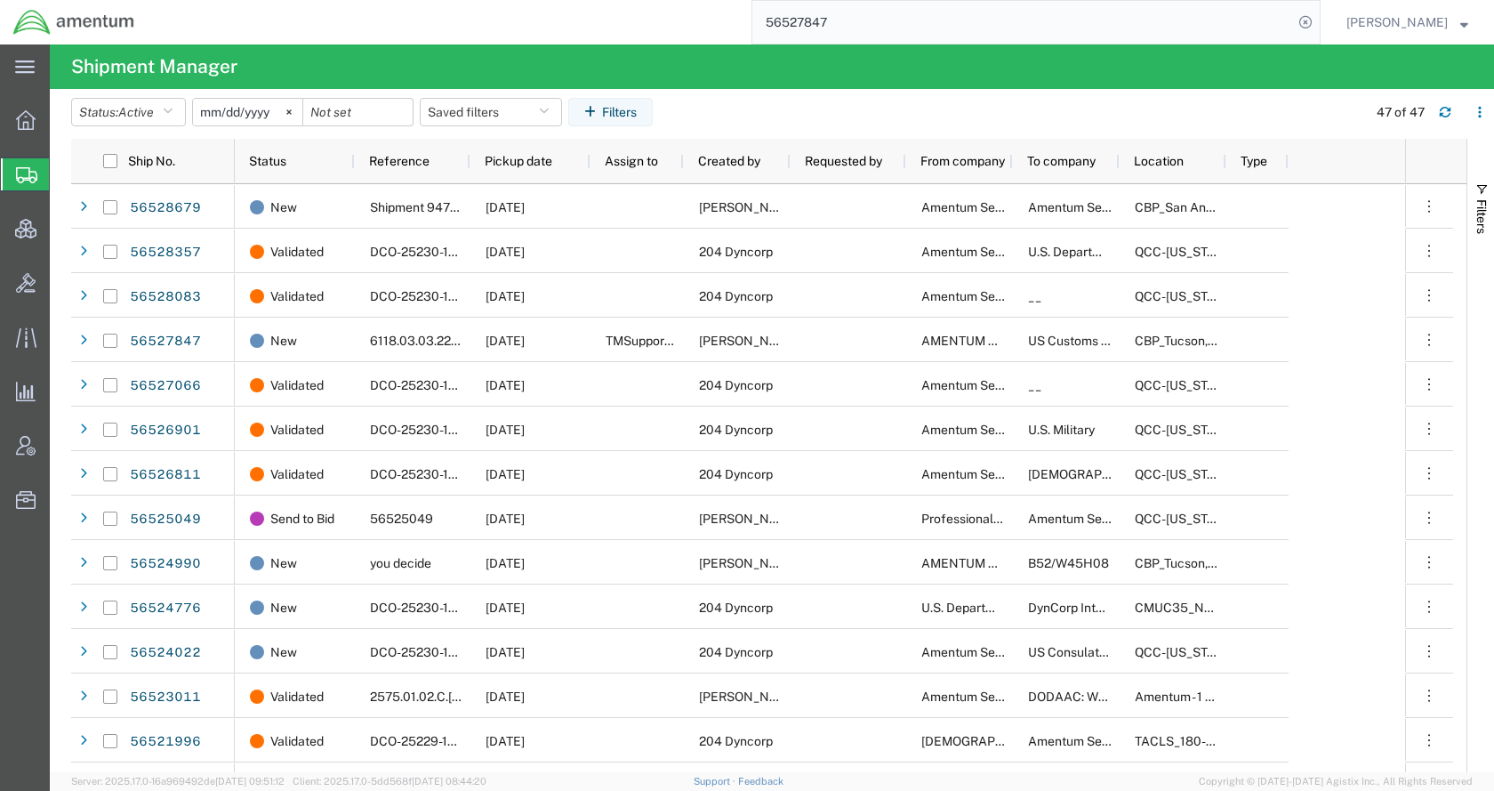
click at [899, 25] on input "56527847" at bounding box center [1022, 22] width 541 height 43
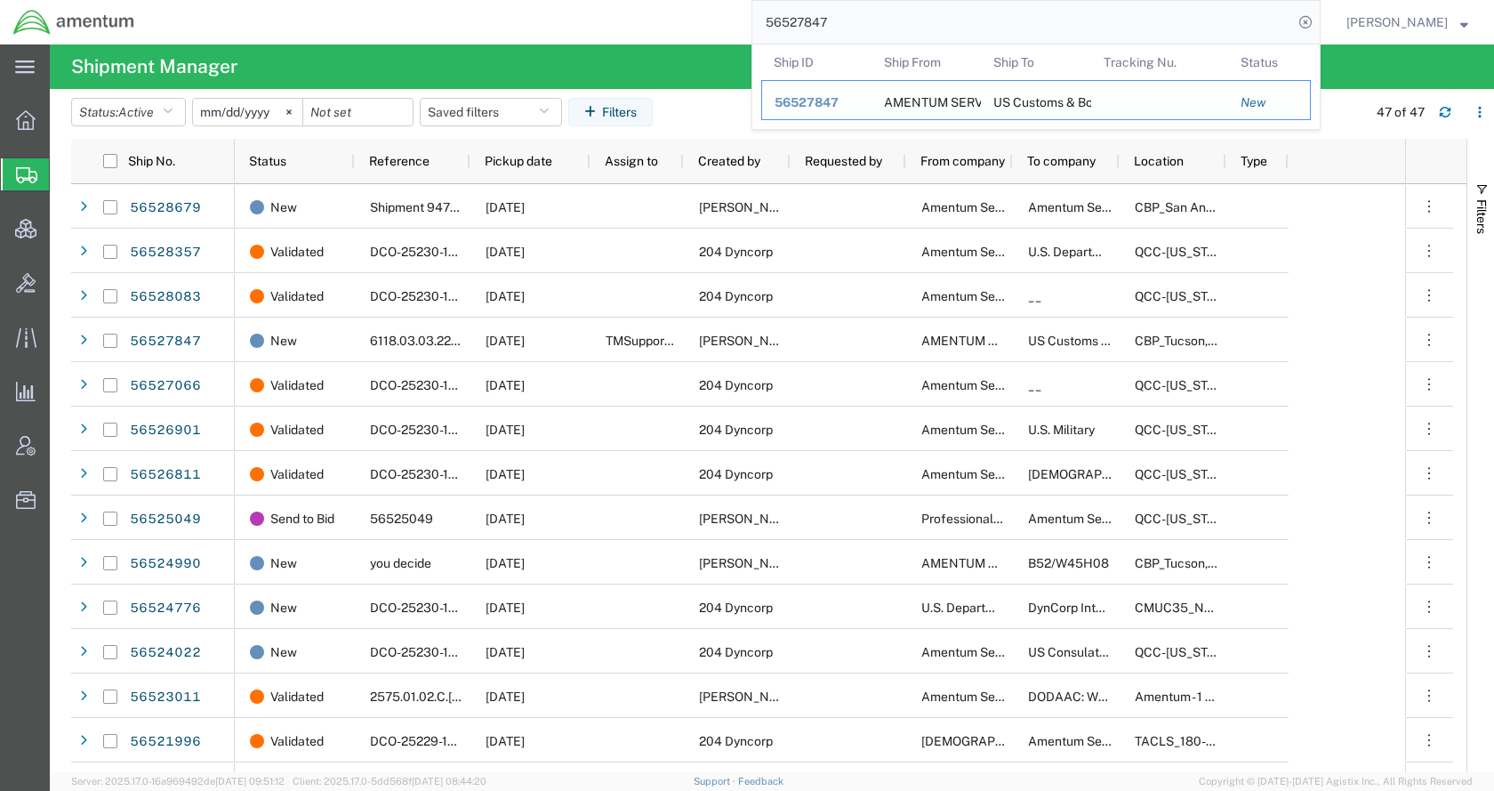
click at [839, 96] on span "56527847" at bounding box center [807, 102] width 64 height 14
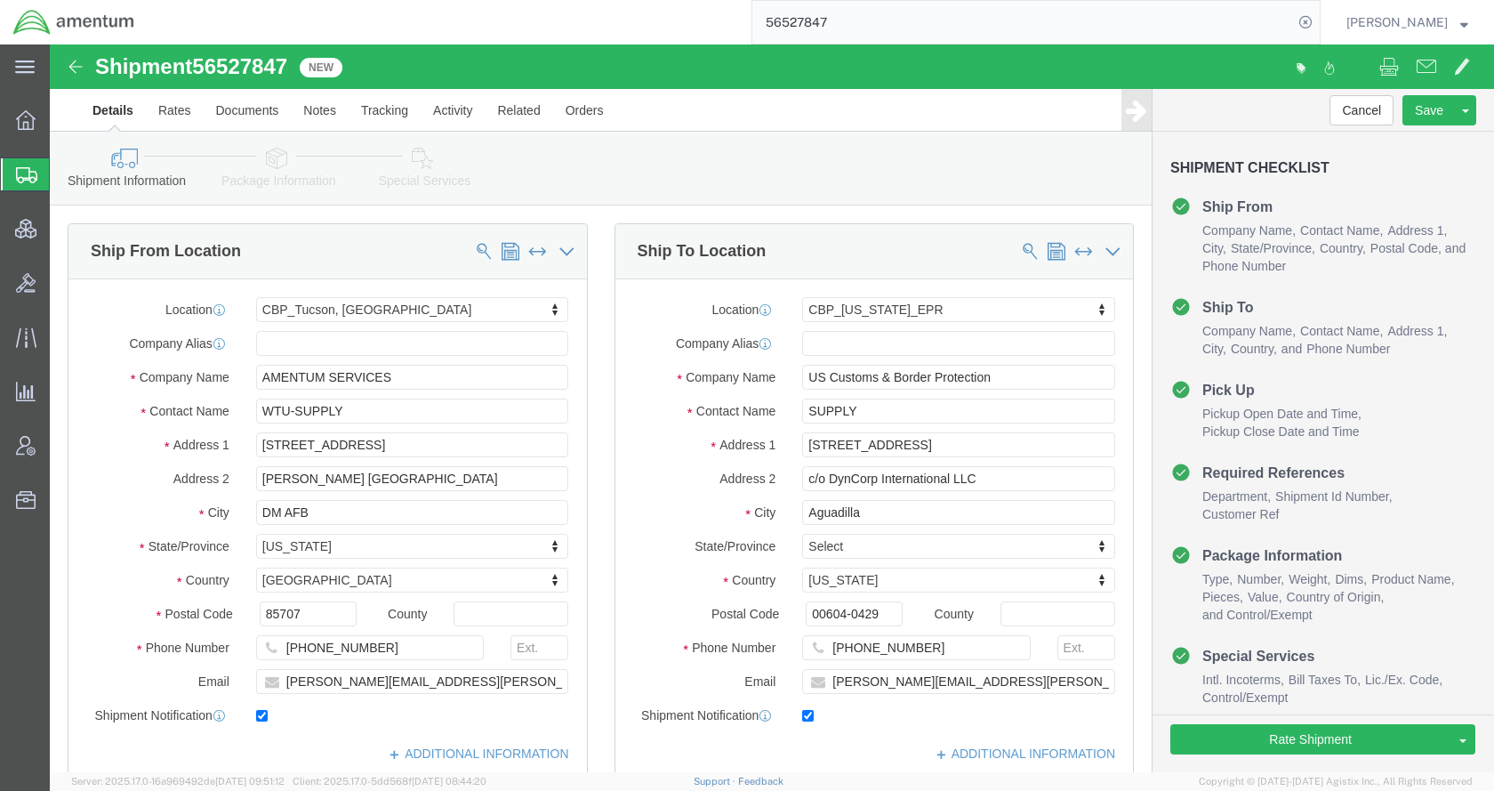
select select "49949"
select select "49933"
click icon
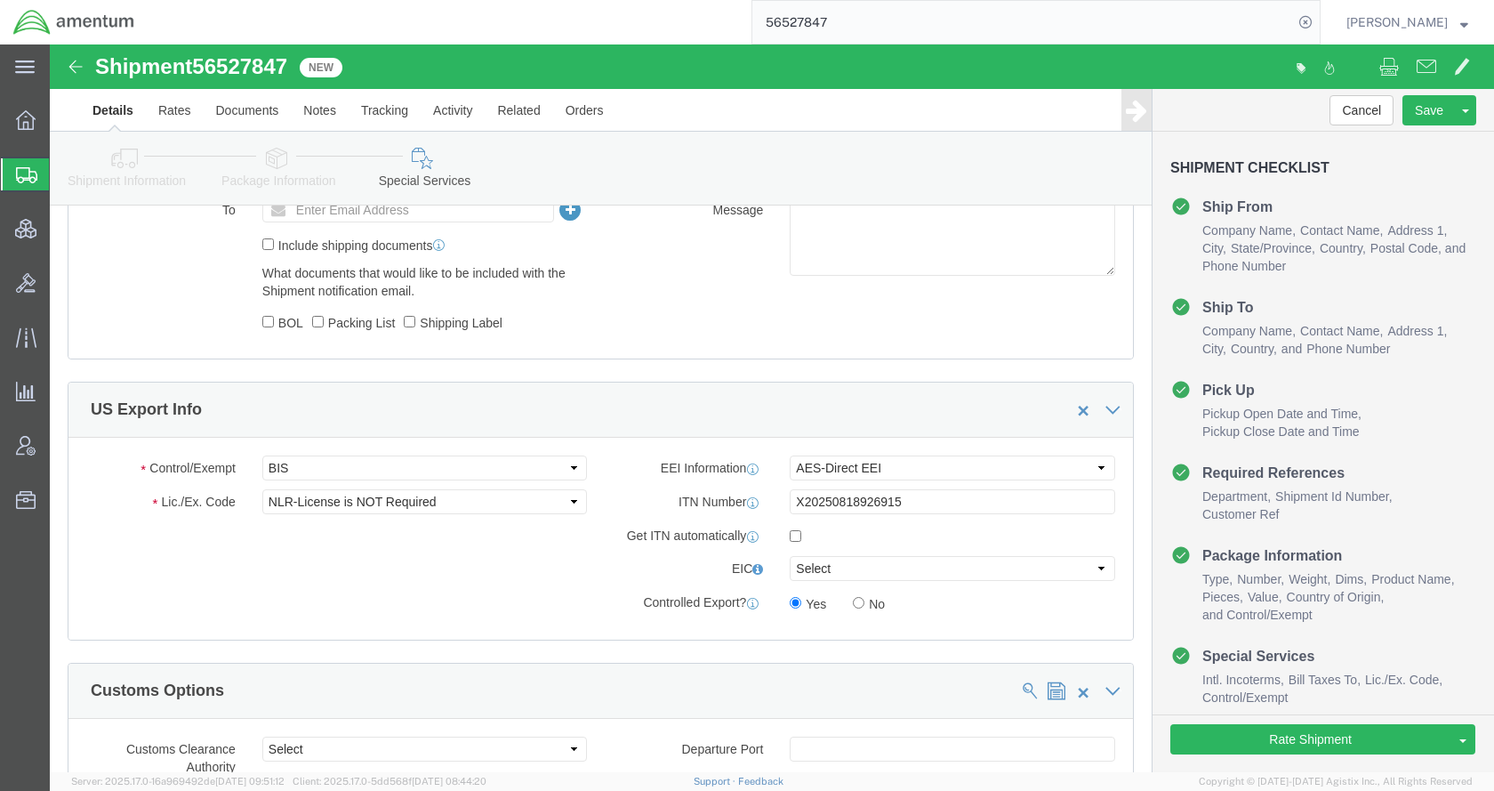
scroll to position [1334, 0]
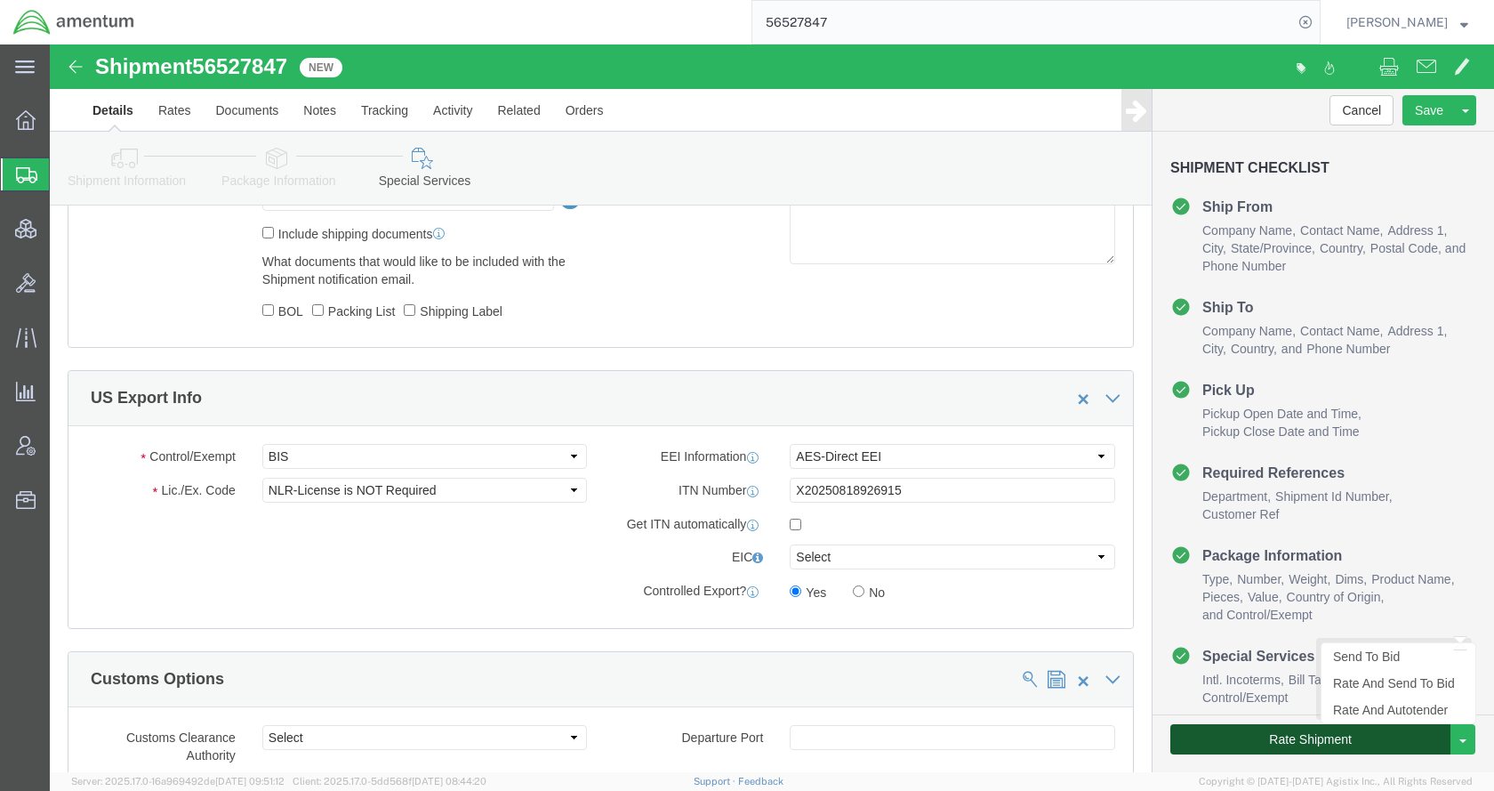
click button "Rate Shipment"
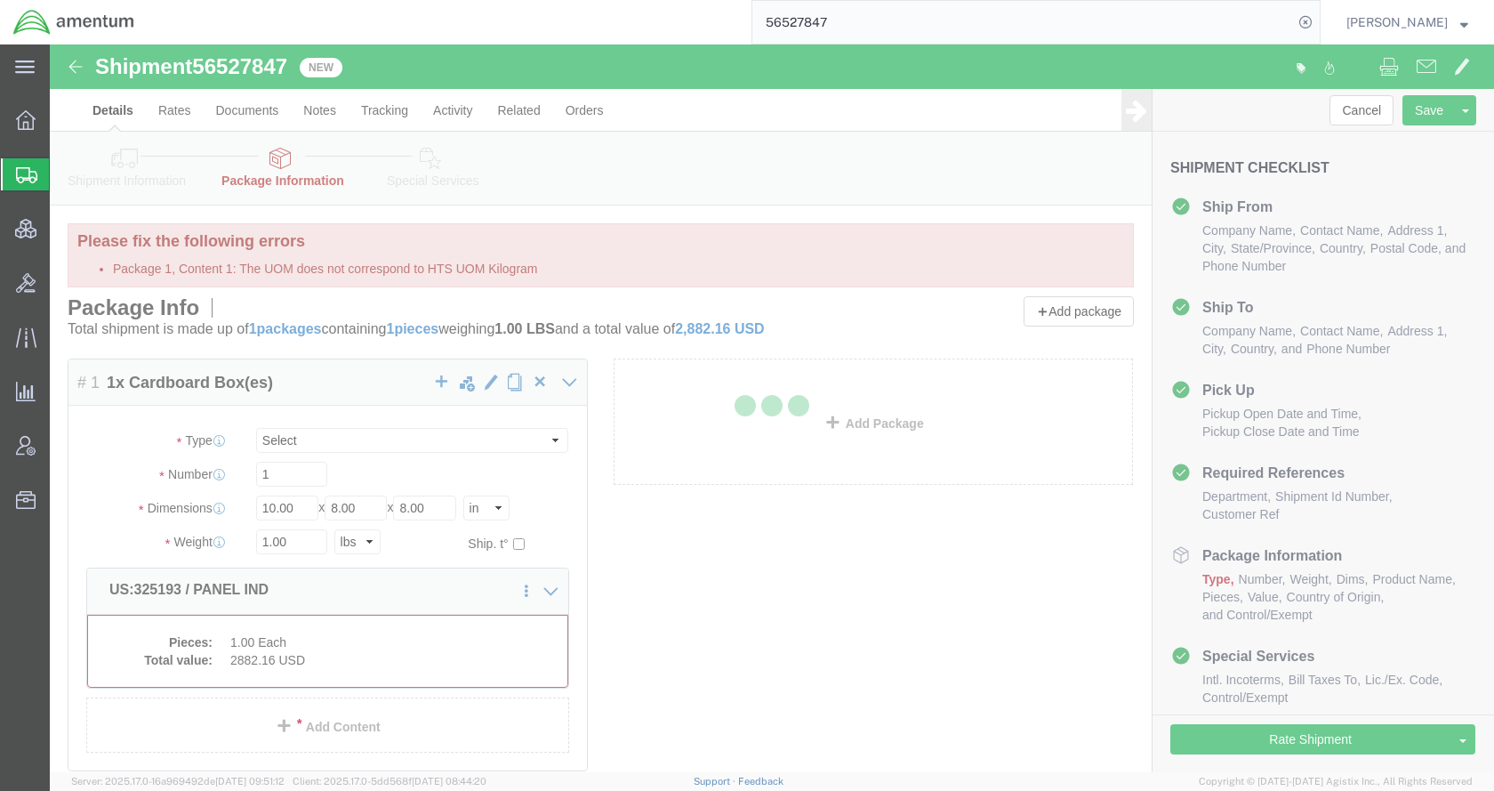
select select "CBOX"
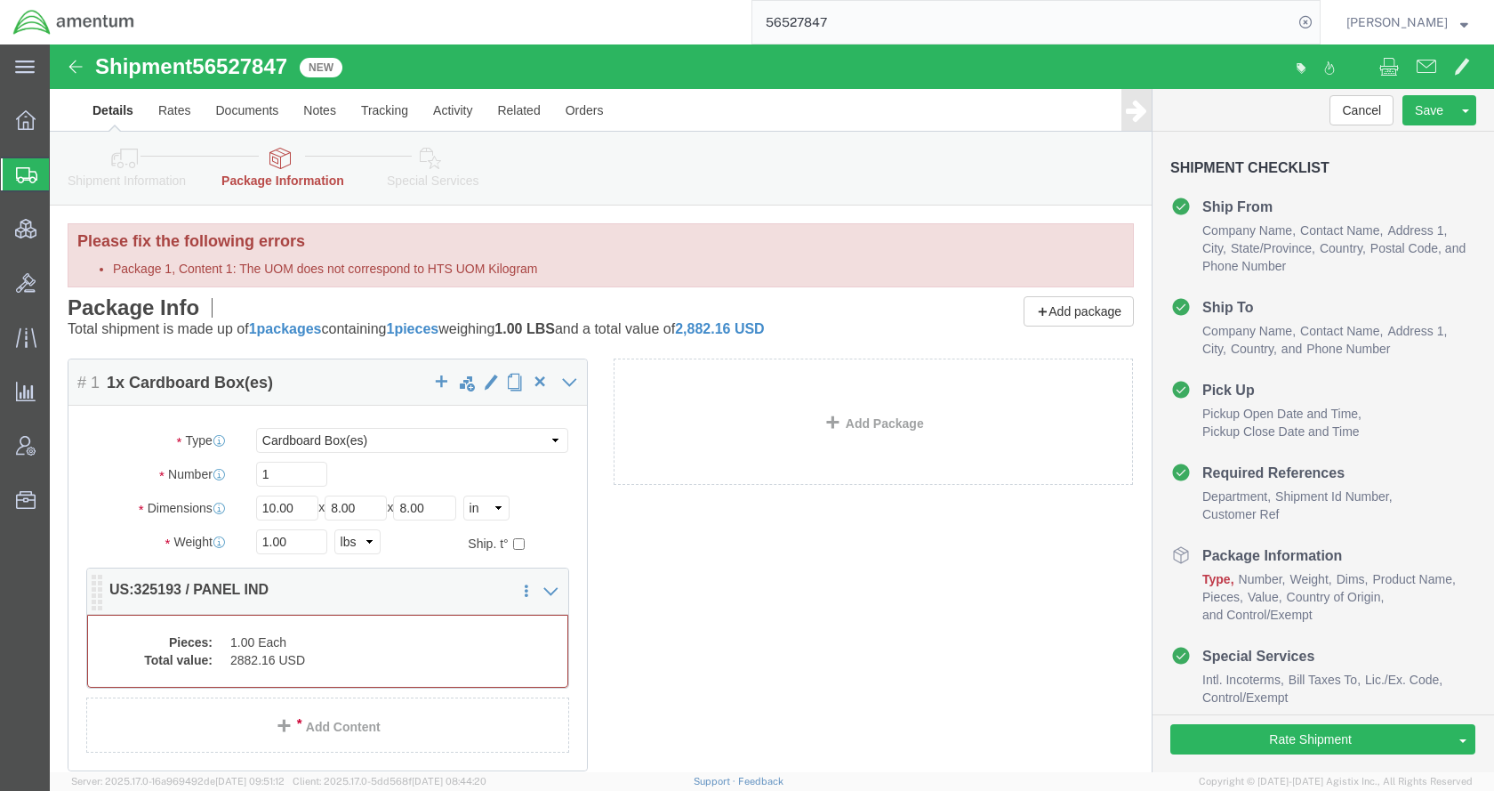
click dd "2882.16 USD"
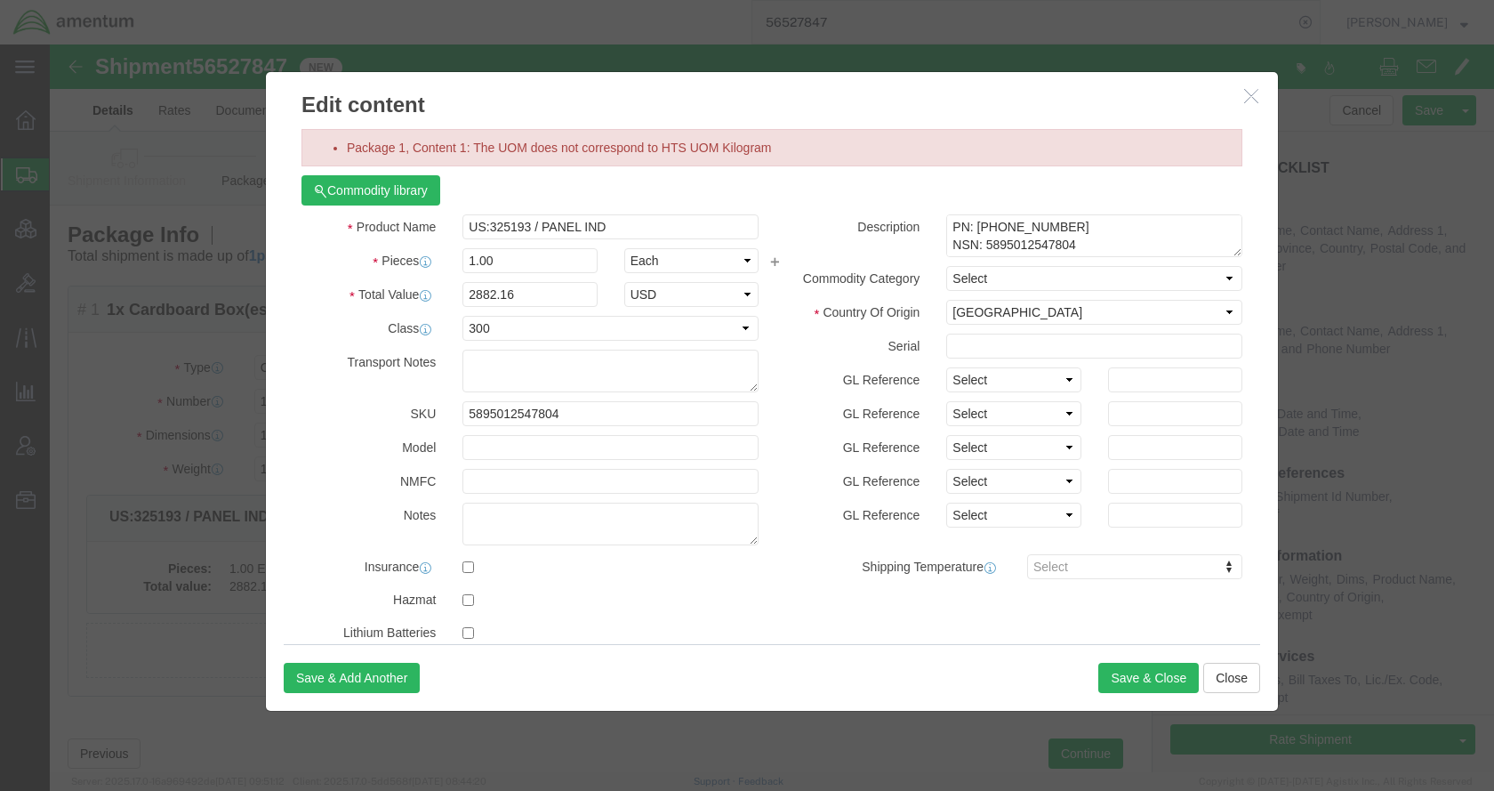
click icon "button"
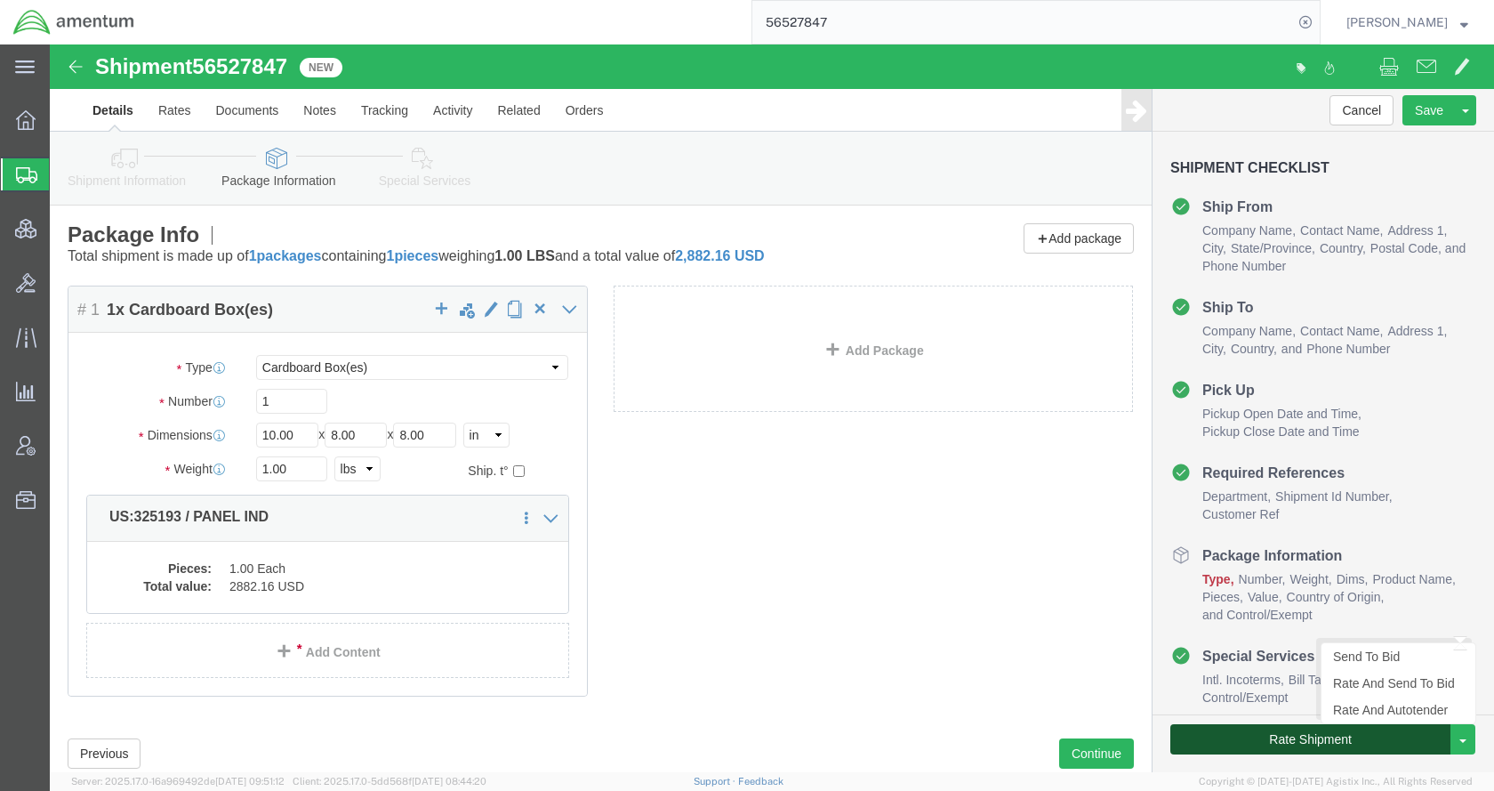
click button "Rate Shipment"
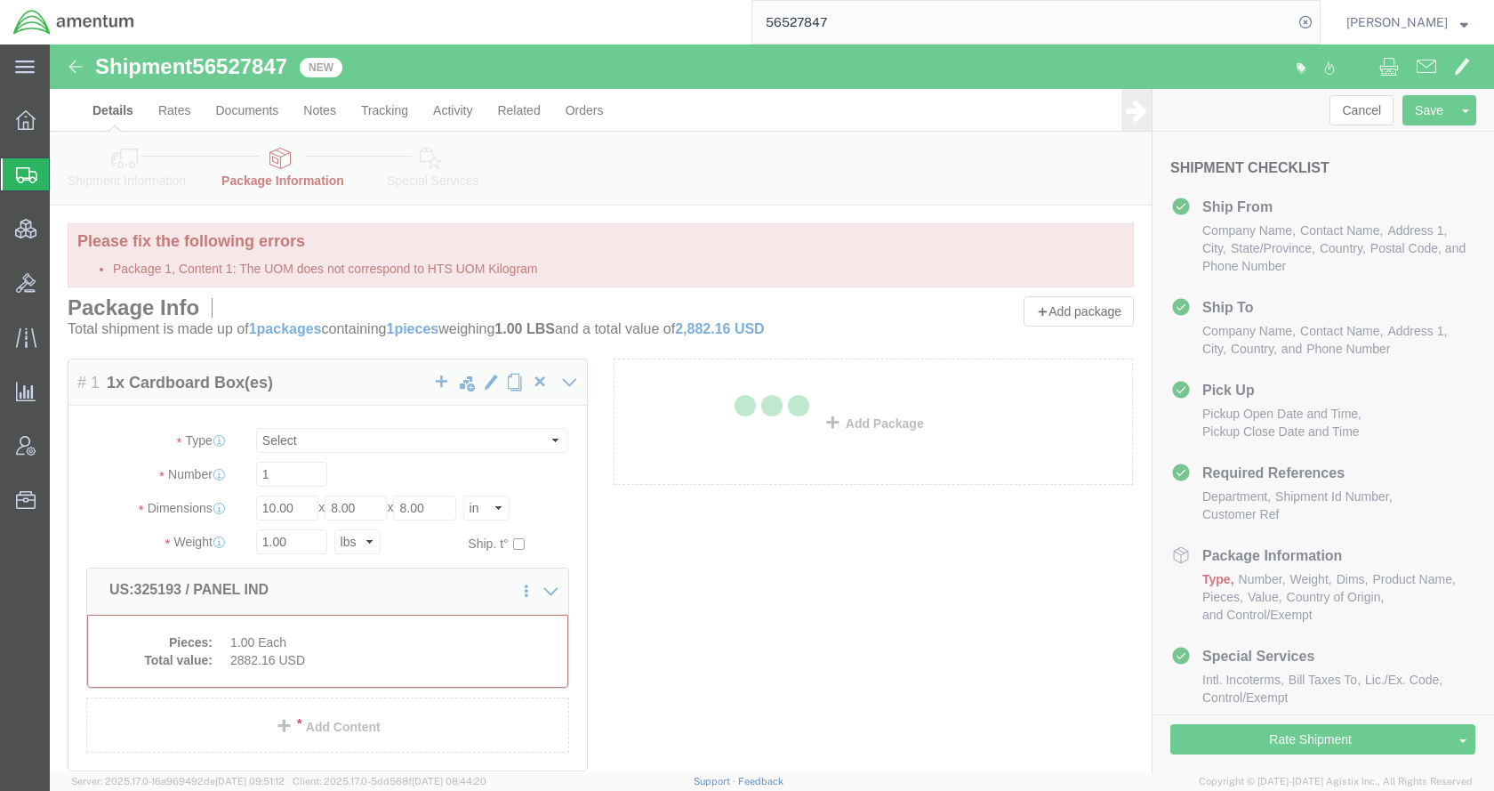
select select "CBOX"
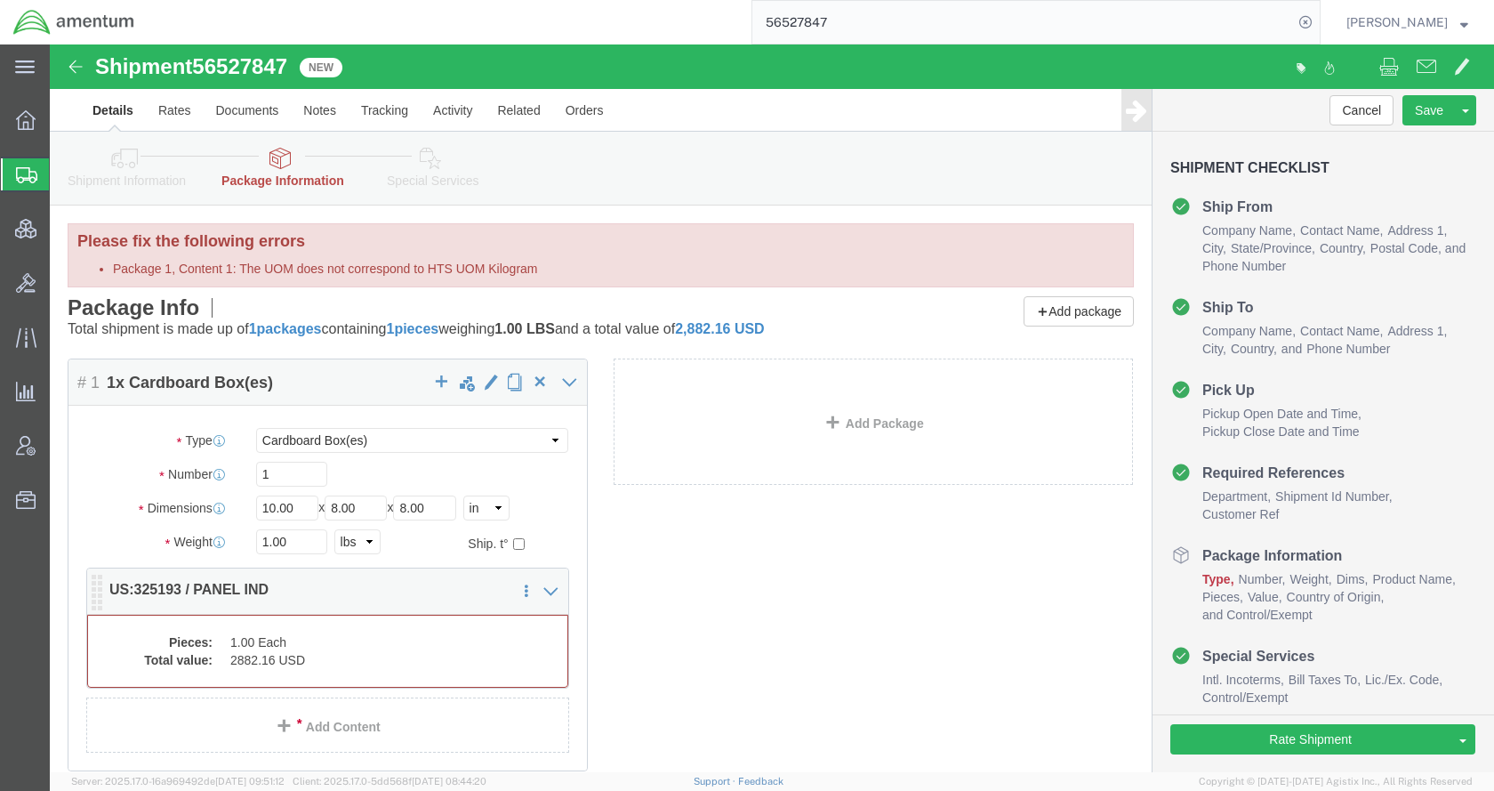
click dd "2882.16 USD"
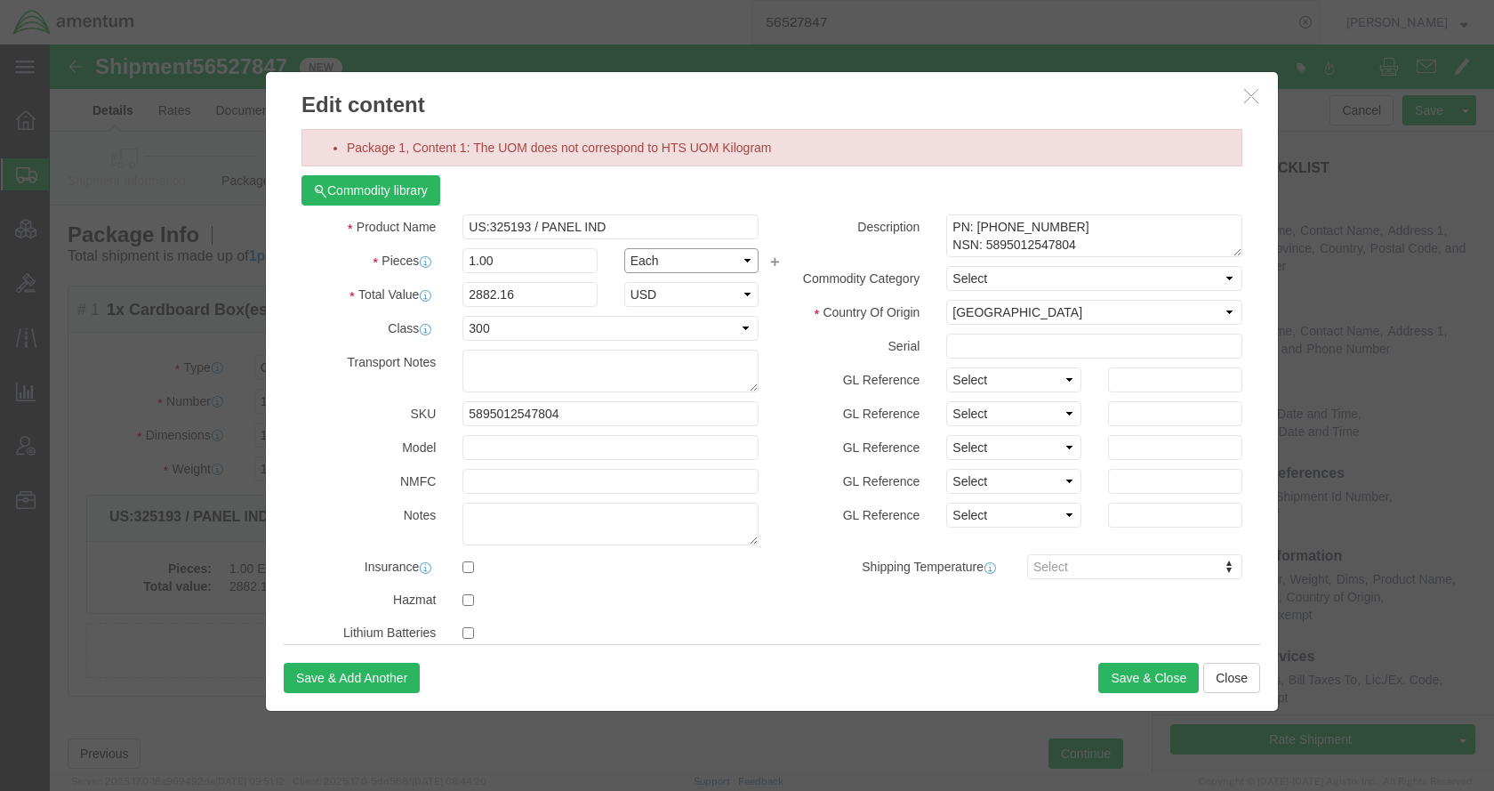
click select "Select Bag Barrels 100Board Feet Bottle Box Blister Pack Carats Can Capsule Car…"
select select "KGS"
click select "Select Bag Barrels 100Board Feet Bottle Box Blister Pack Carats Can Capsule Car…"
click button "Save & Close"
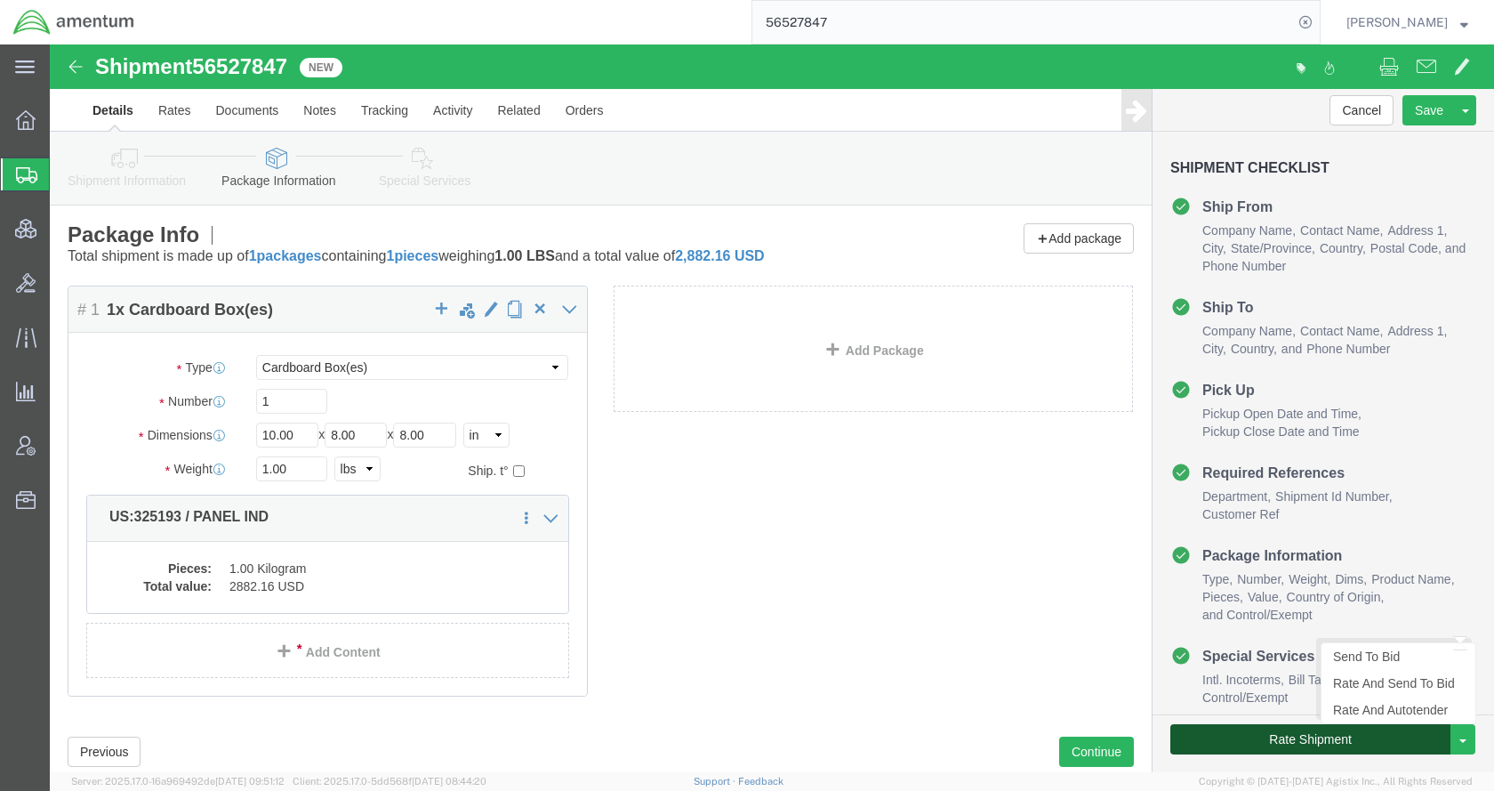
click button "Rate Shipment"
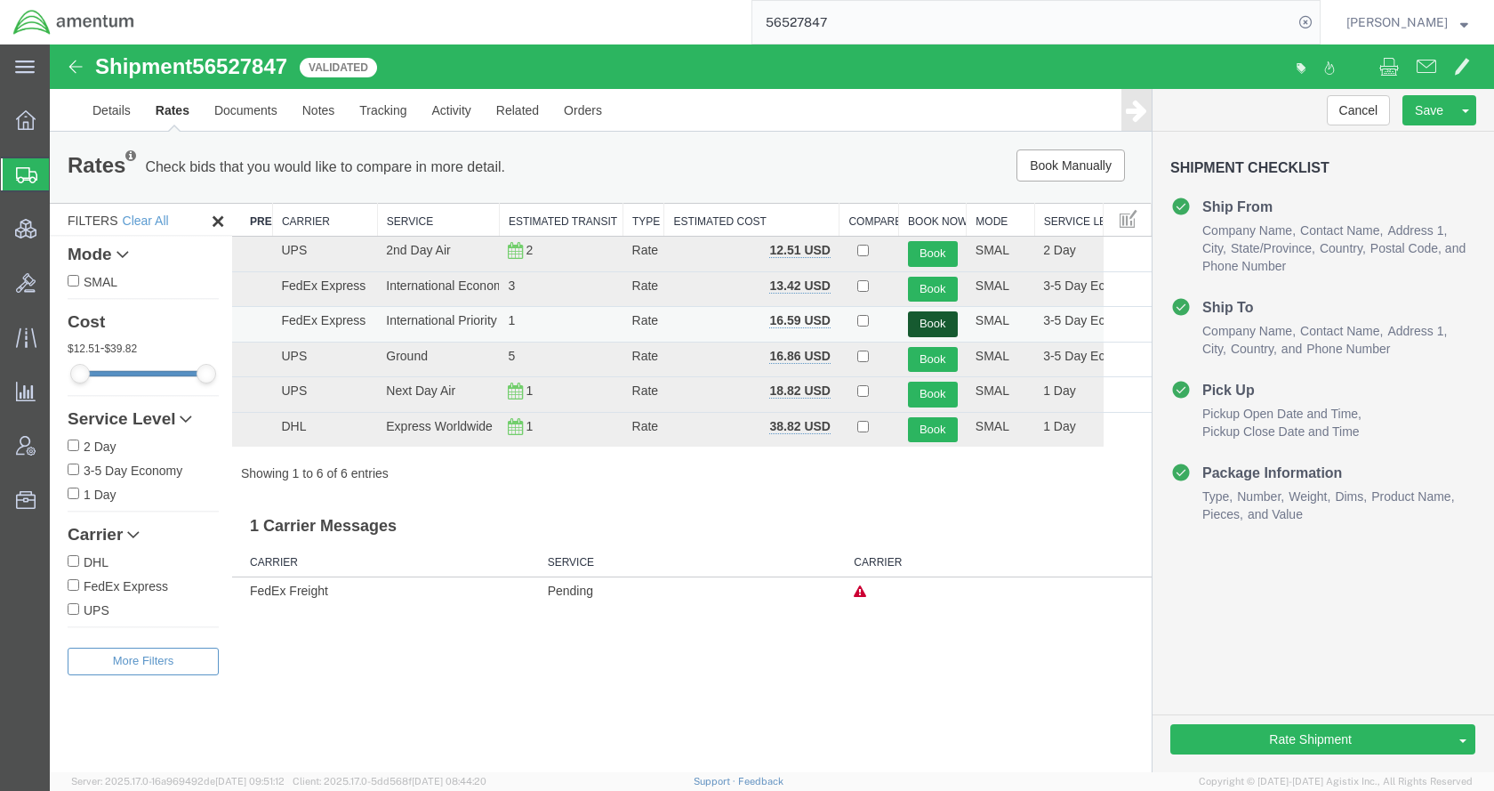
click at [939, 320] on button "Book" at bounding box center [933, 324] width 50 height 26
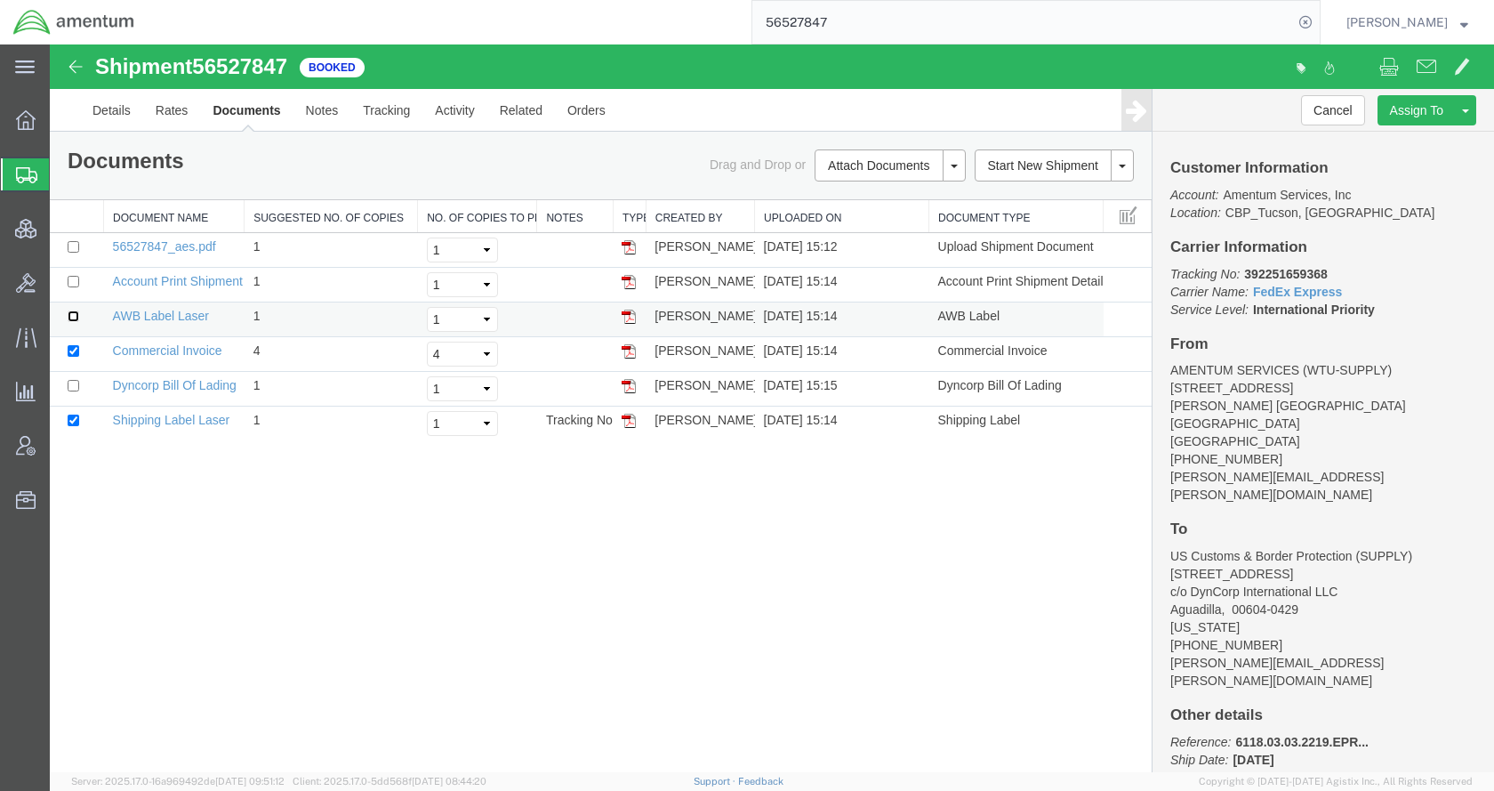
click at [74, 314] on input "checkbox" at bounding box center [74, 316] width 12 height 12
checkbox input "true"
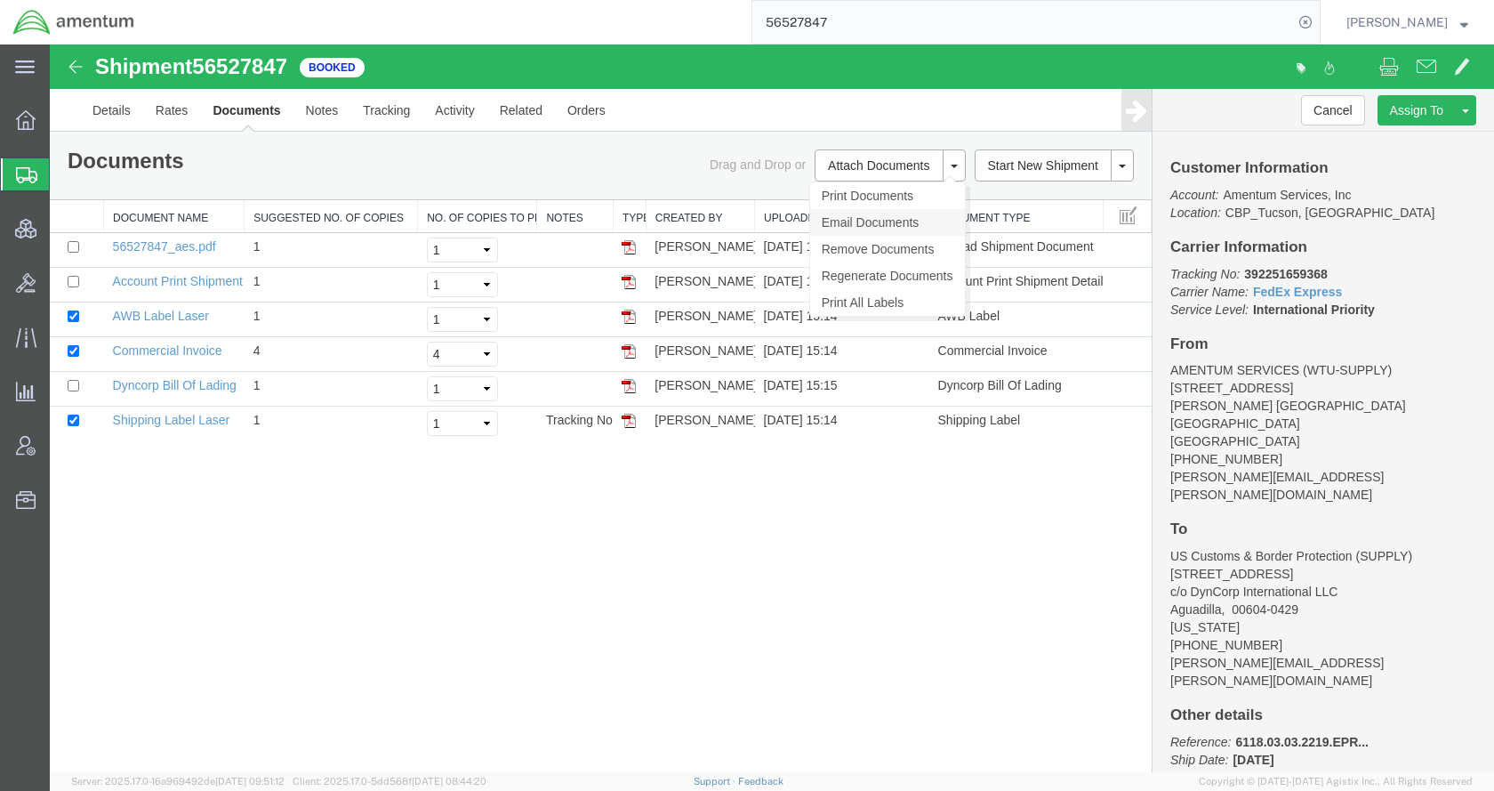
click at [878, 222] on link "Email Documents" at bounding box center [887, 222] width 155 height 27
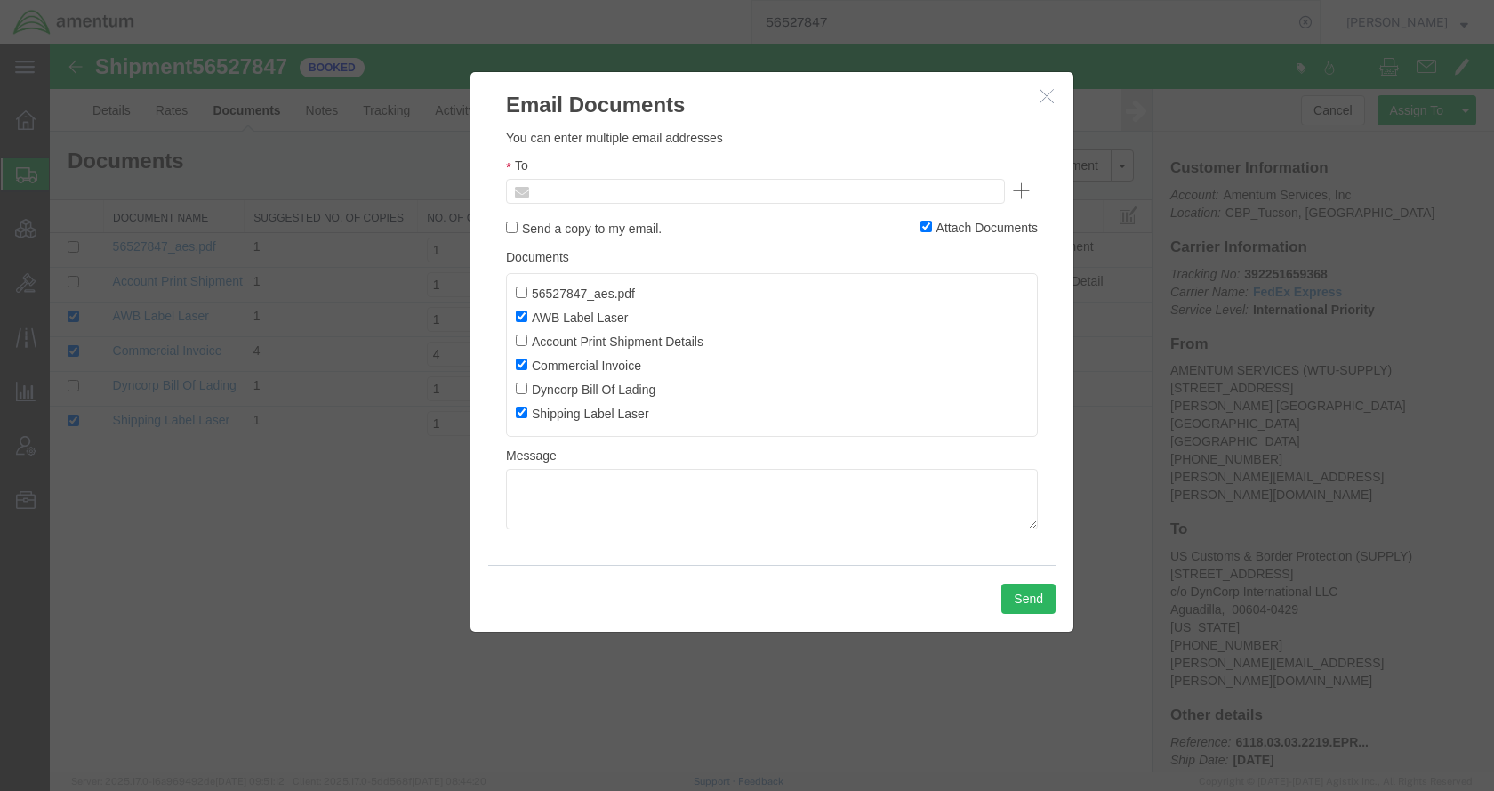
click at [673, 189] on input "text" at bounding box center [635, 191] width 208 height 23
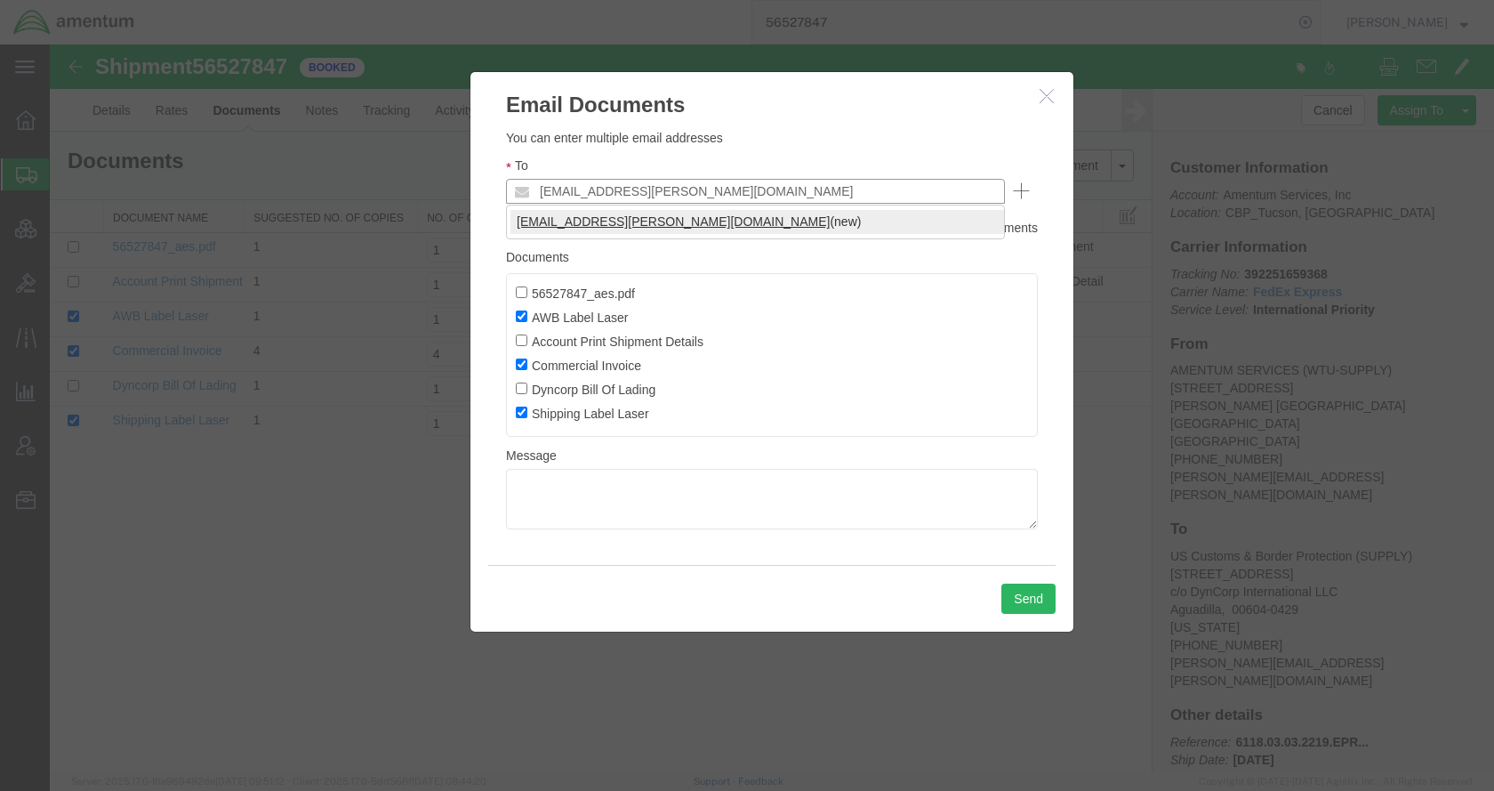
type input "[EMAIL_ADDRESS][PERSON_NAME][DOMAIN_NAME]"
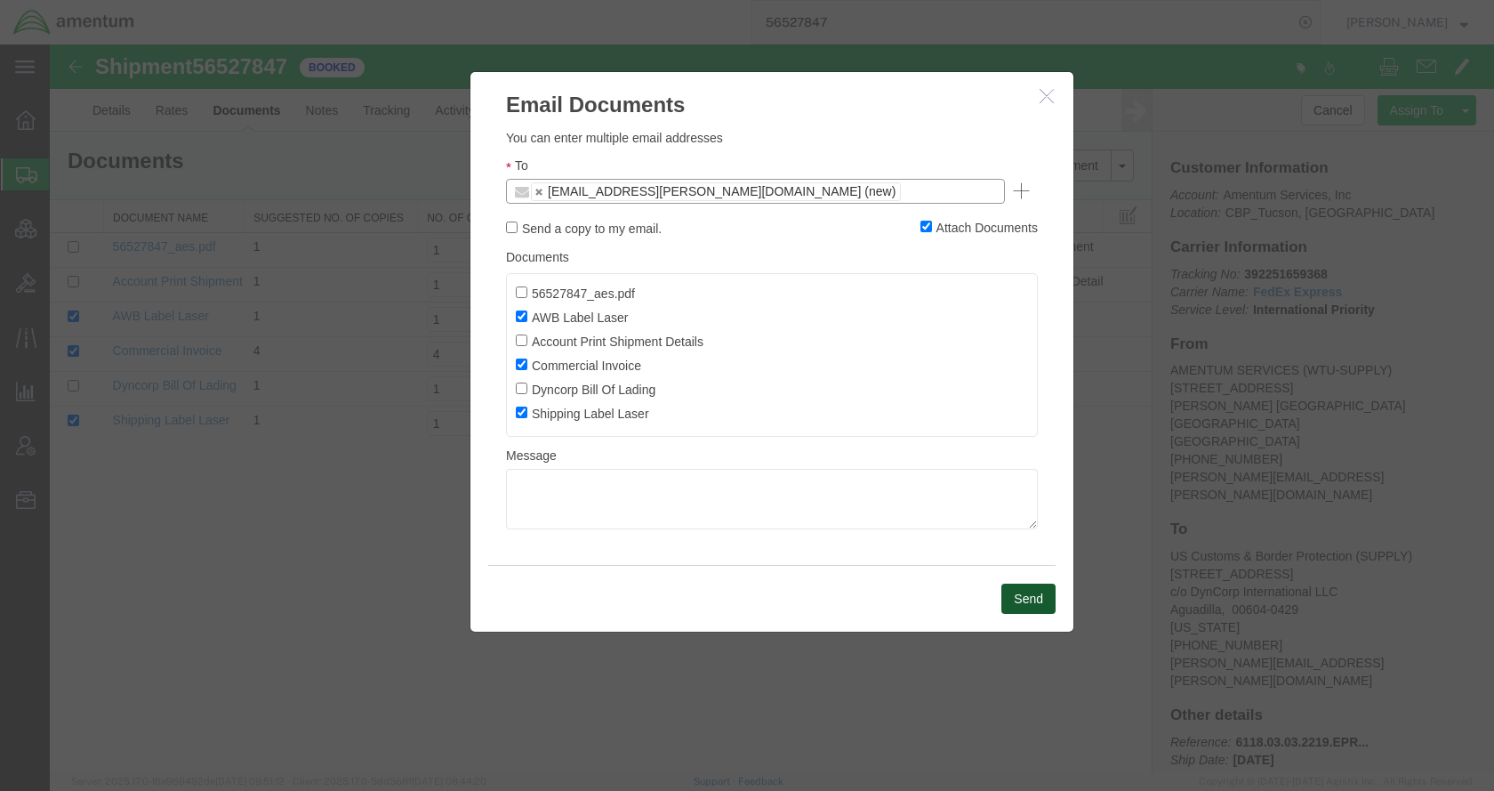
click at [1041, 613] on button "Send" at bounding box center [1028, 598] width 54 height 30
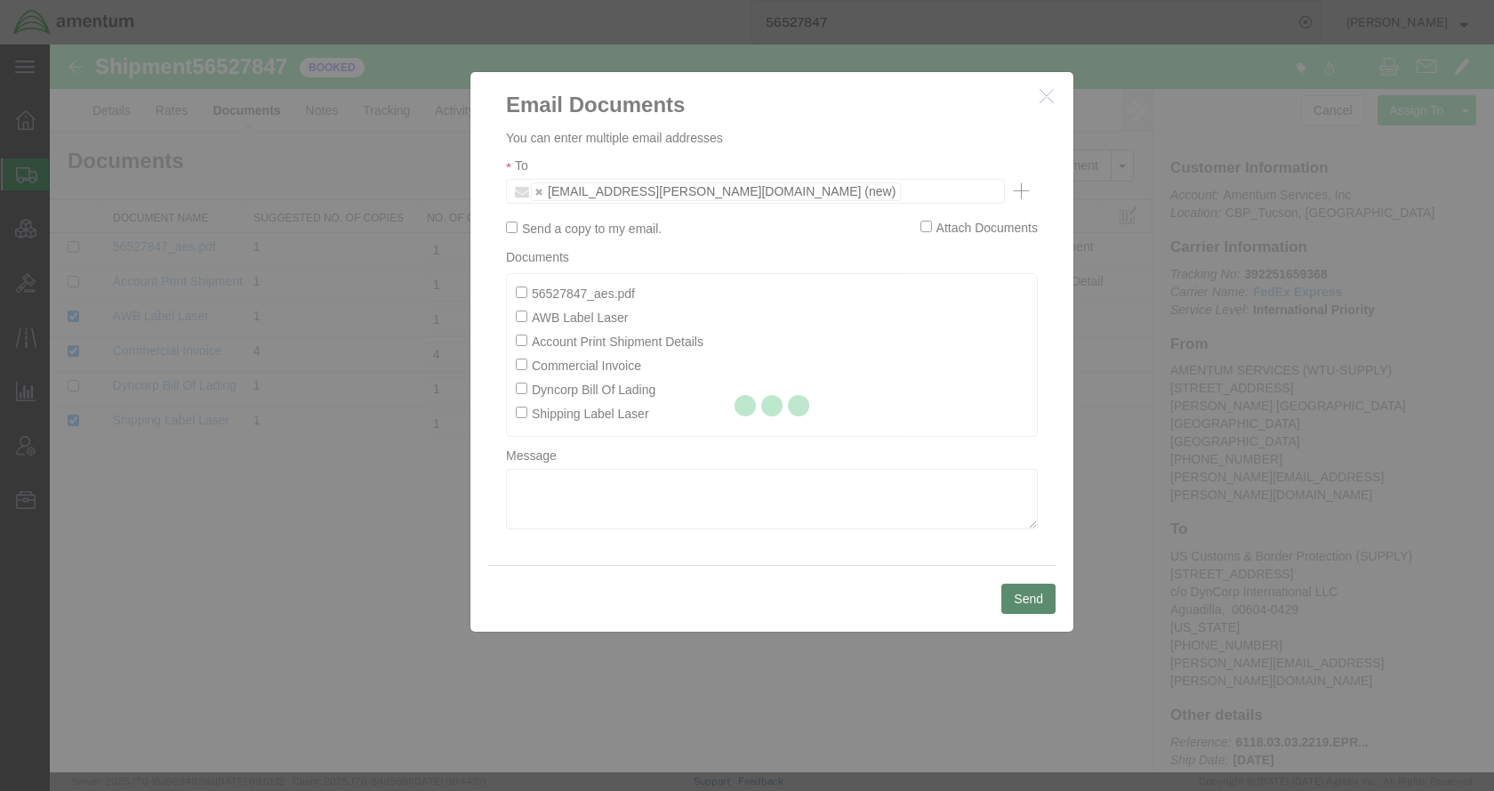
checkbox input "false"
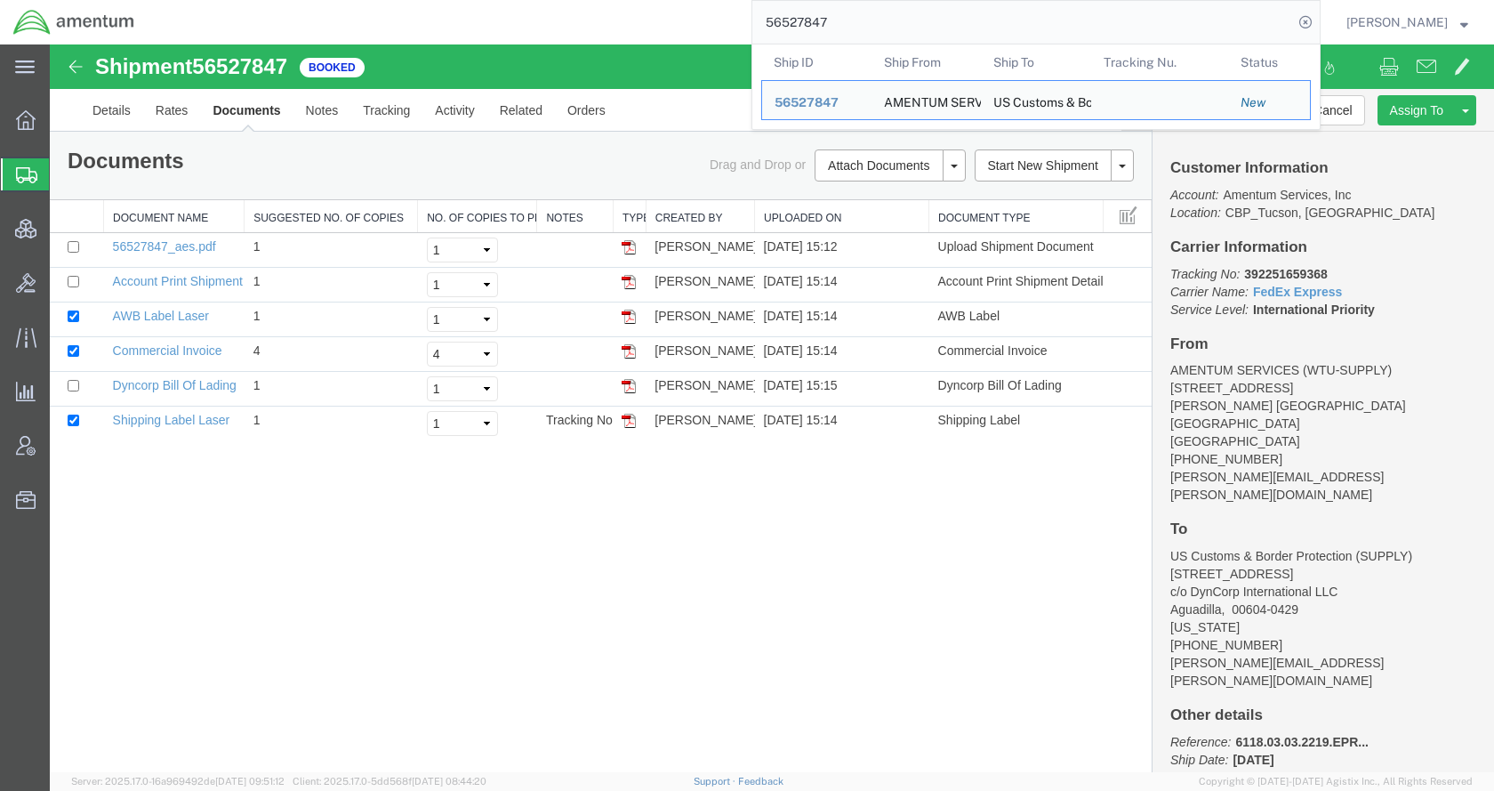
drag, startPoint x: 890, startPoint y: 26, endPoint x: 740, endPoint y: 38, distance: 150.8
click at [740, 38] on div "56527847 Ship ID Ship From Ship To Tracking Nu. Status Ship ID 56527847 Ship Fr…" at bounding box center [734, 22] width 1173 height 44
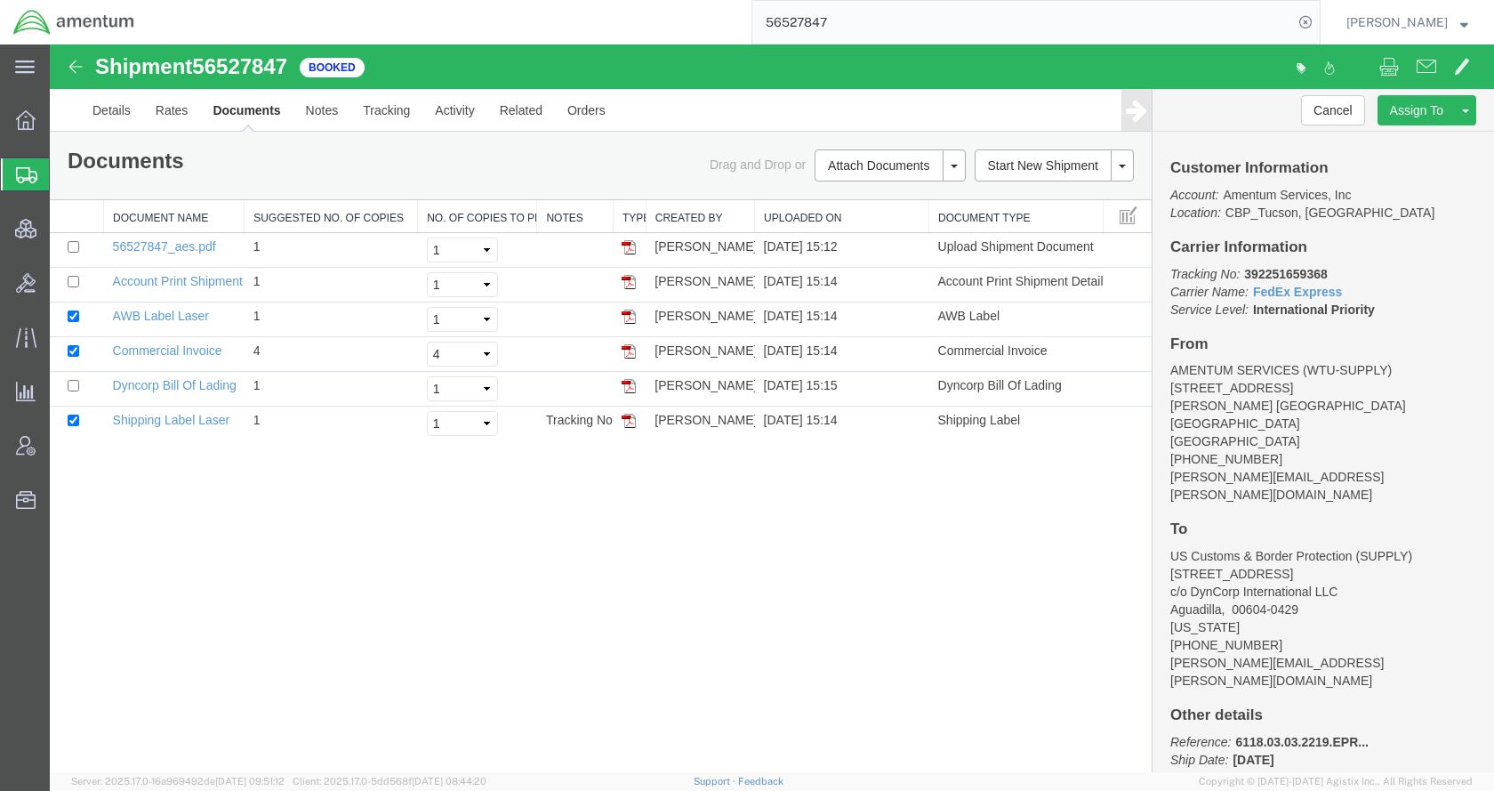
paste input "2476"
click at [1318, 25] on icon at bounding box center [1305, 22] width 25 height 25
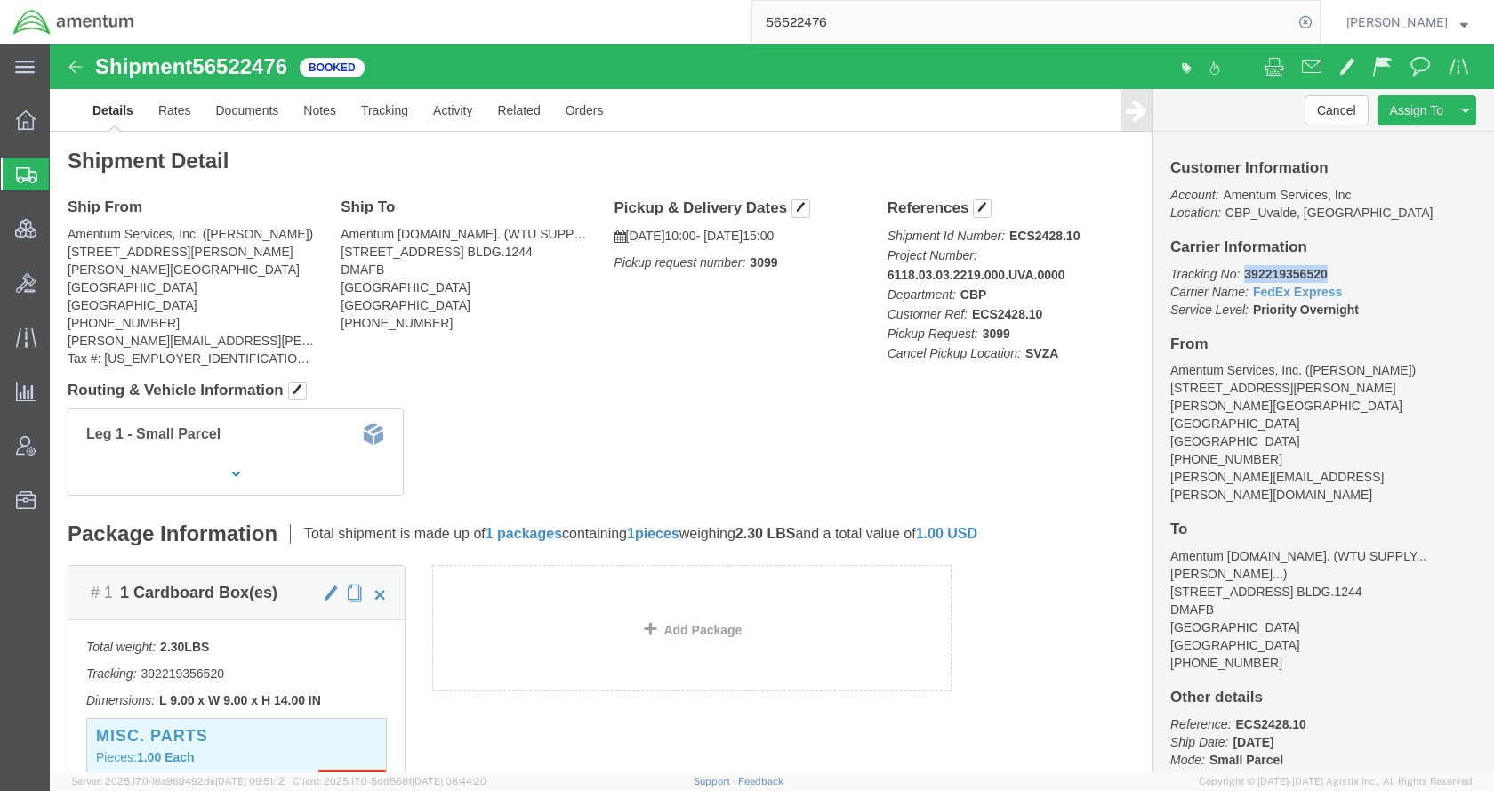
drag, startPoint x: 1295, startPoint y: 224, endPoint x: 1184, endPoint y: 237, distance: 111.0
click p "Tracking No: 392219356520 Carrier Name: FedEx Express FedEx Express Service Lev…"
copy b "392219356520"
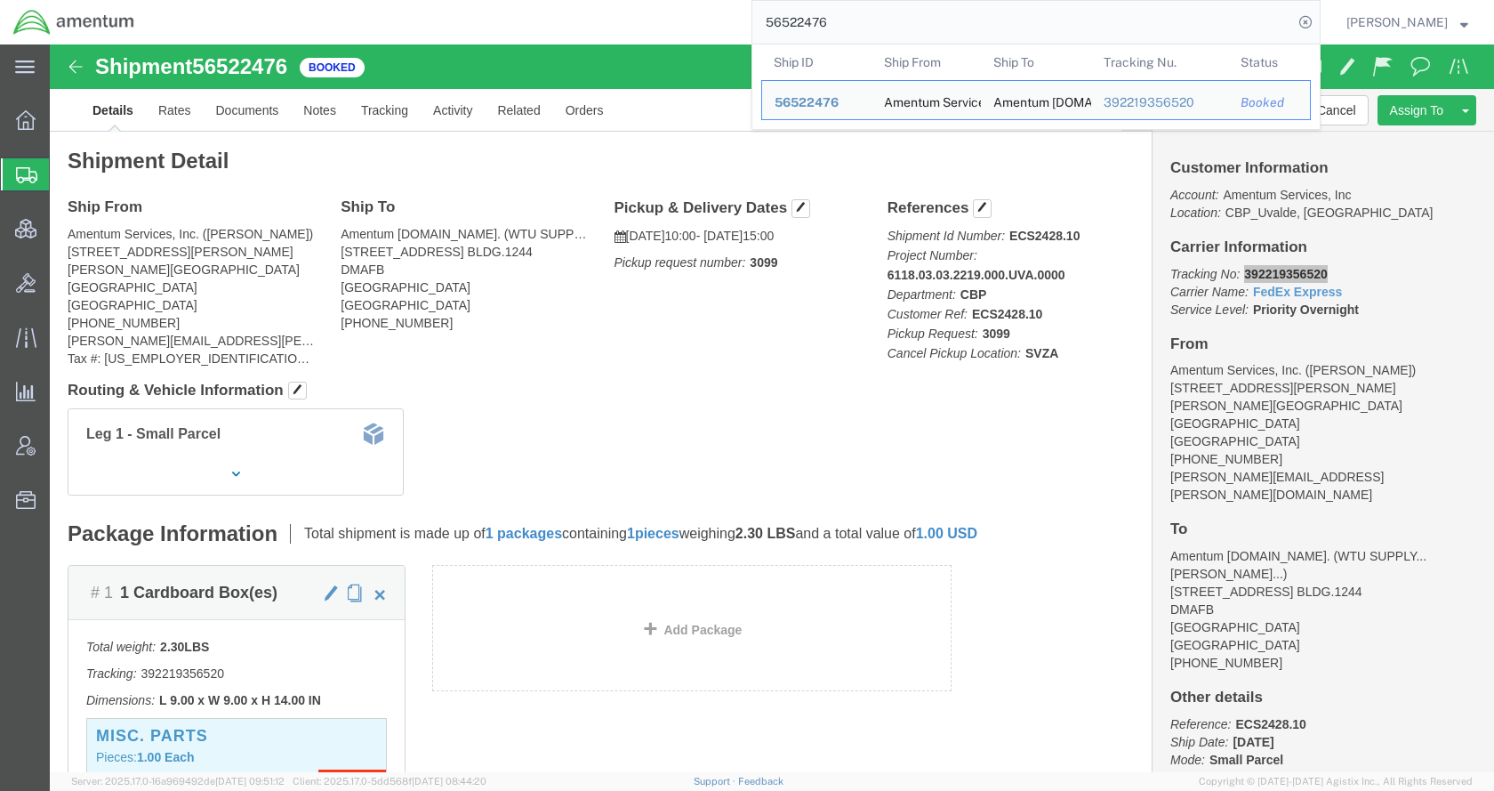
drag, startPoint x: 966, startPoint y: 23, endPoint x: 740, endPoint y: 26, distance: 225.9
click at [740, 26] on div "56522476 Ship ID Ship From Ship To Tracking Nu. Status Ship ID 56522476 Ship Fr…" at bounding box center [734, 22] width 1173 height 44
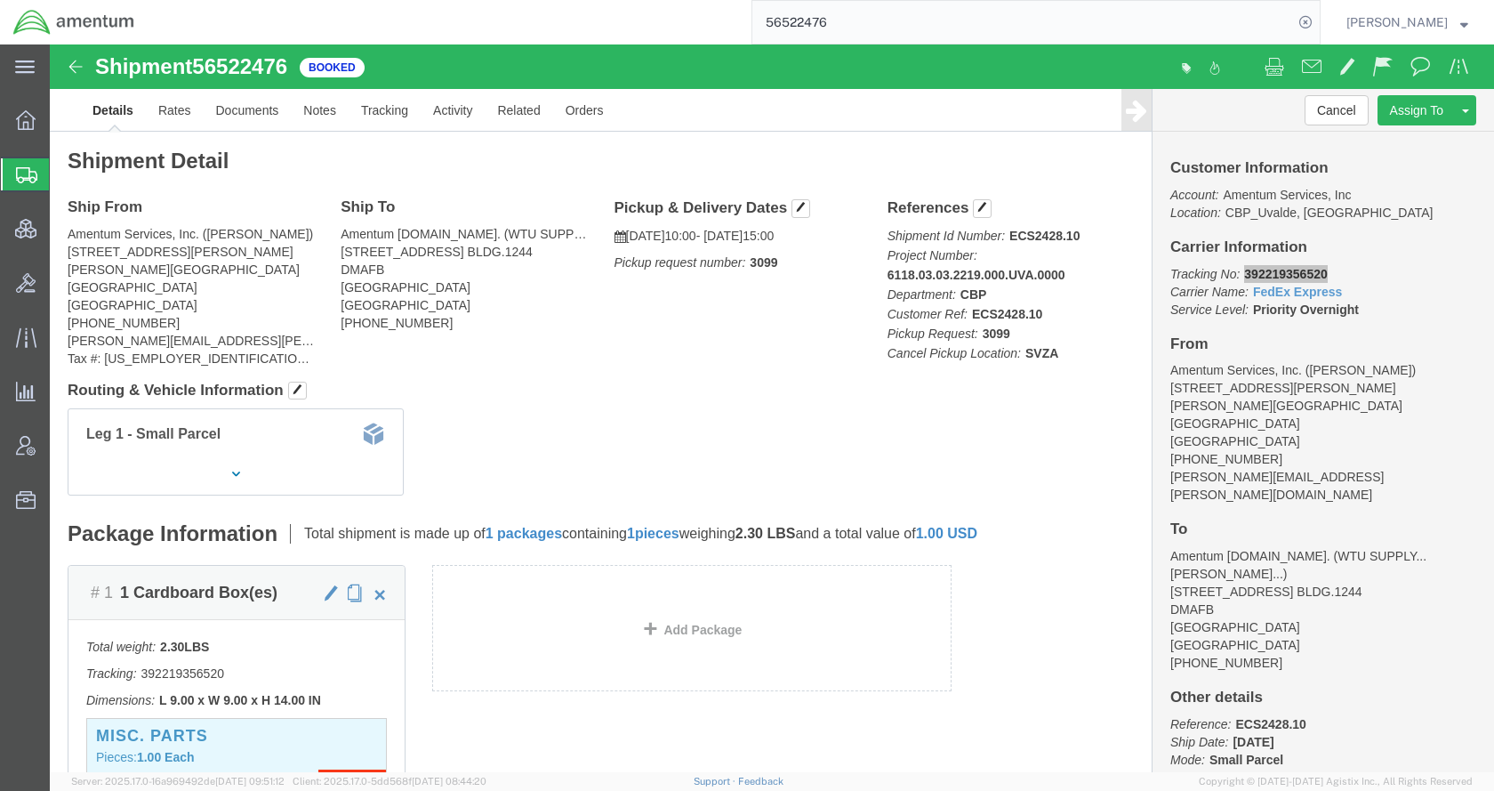
paste input "DCO-25225-166749"
click at [1318, 15] on icon at bounding box center [1305, 22] width 25 height 25
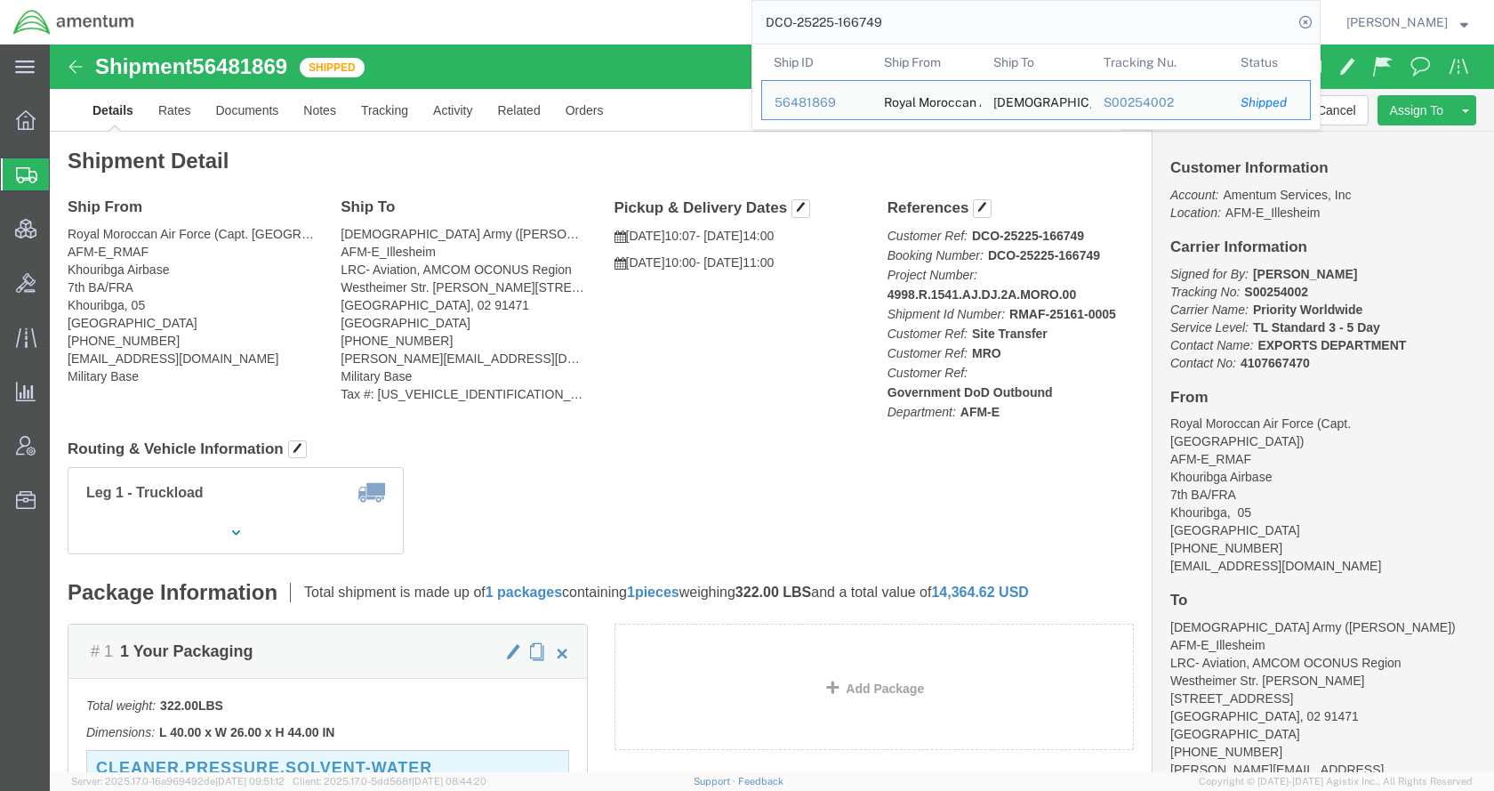
drag, startPoint x: 972, startPoint y: 28, endPoint x: 749, endPoint y: 28, distance: 223.2
click at [749, 28] on div "DCO-25225-166749 Ship ID Ship From Ship To Tracking Nu. Status Ship ID 56481869…" at bounding box center [734, 22] width 1173 height 44
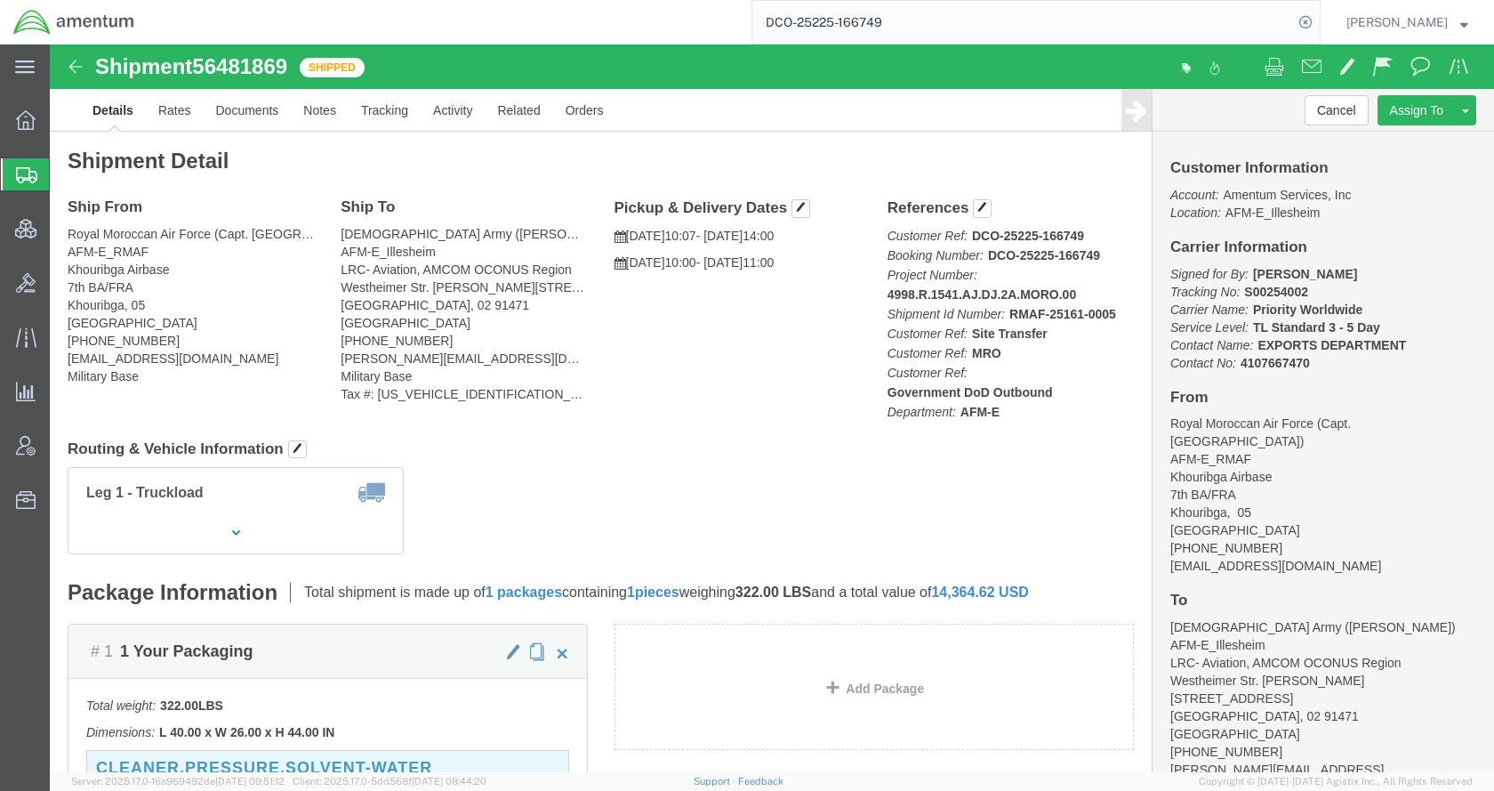
paste input "56486160"
click at [1318, 21] on icon at bounding box center [1305, 22] width 25 height 25
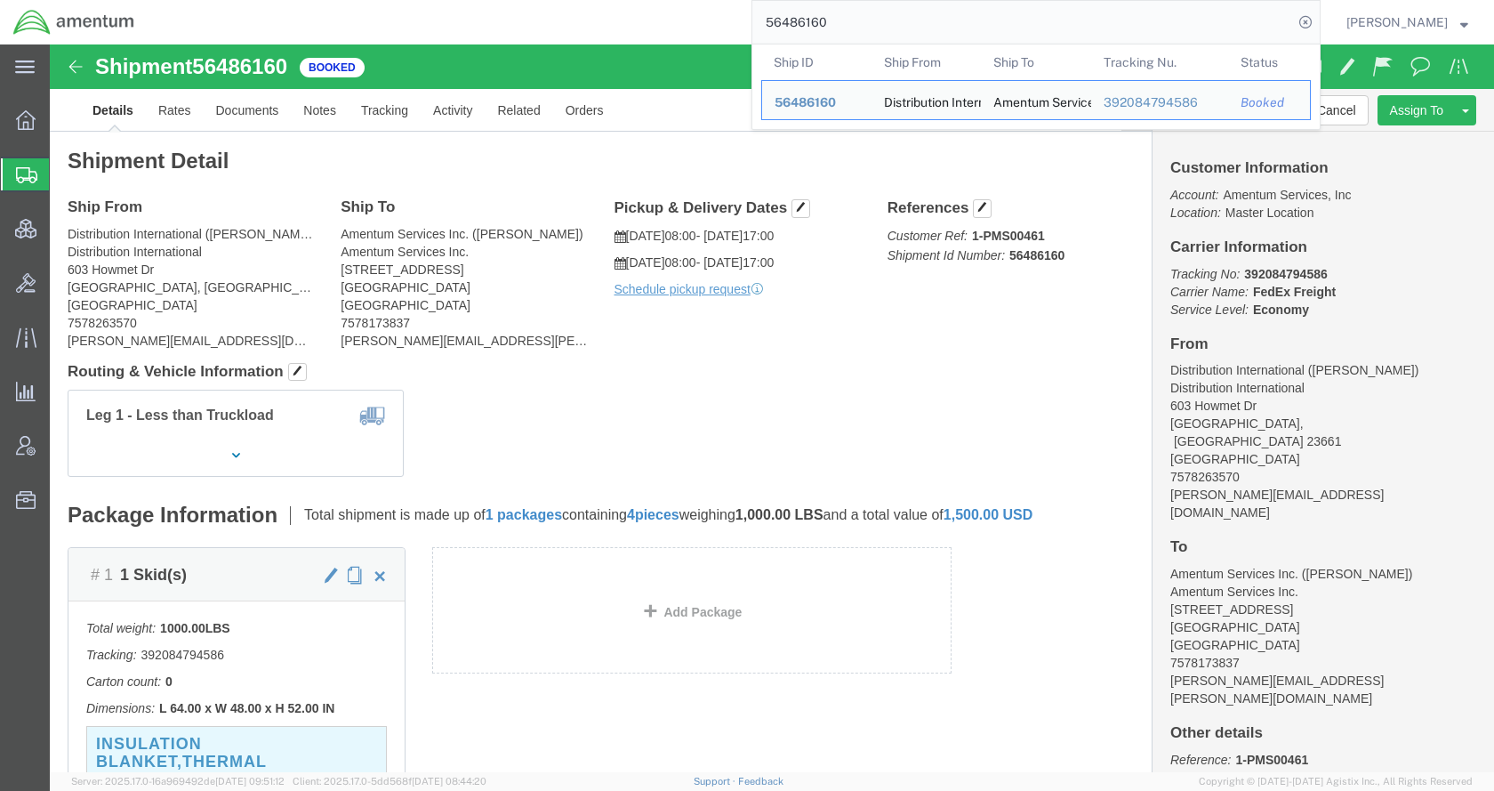
drag, startPoint x: 881, startPoint y: 19, endPoint x: 785, endPoint y: 32, distance: 97.0
click at [785, 32] on input "56486160" at bounding box center [1022, 22] width 541 height 43
paste input "528857"
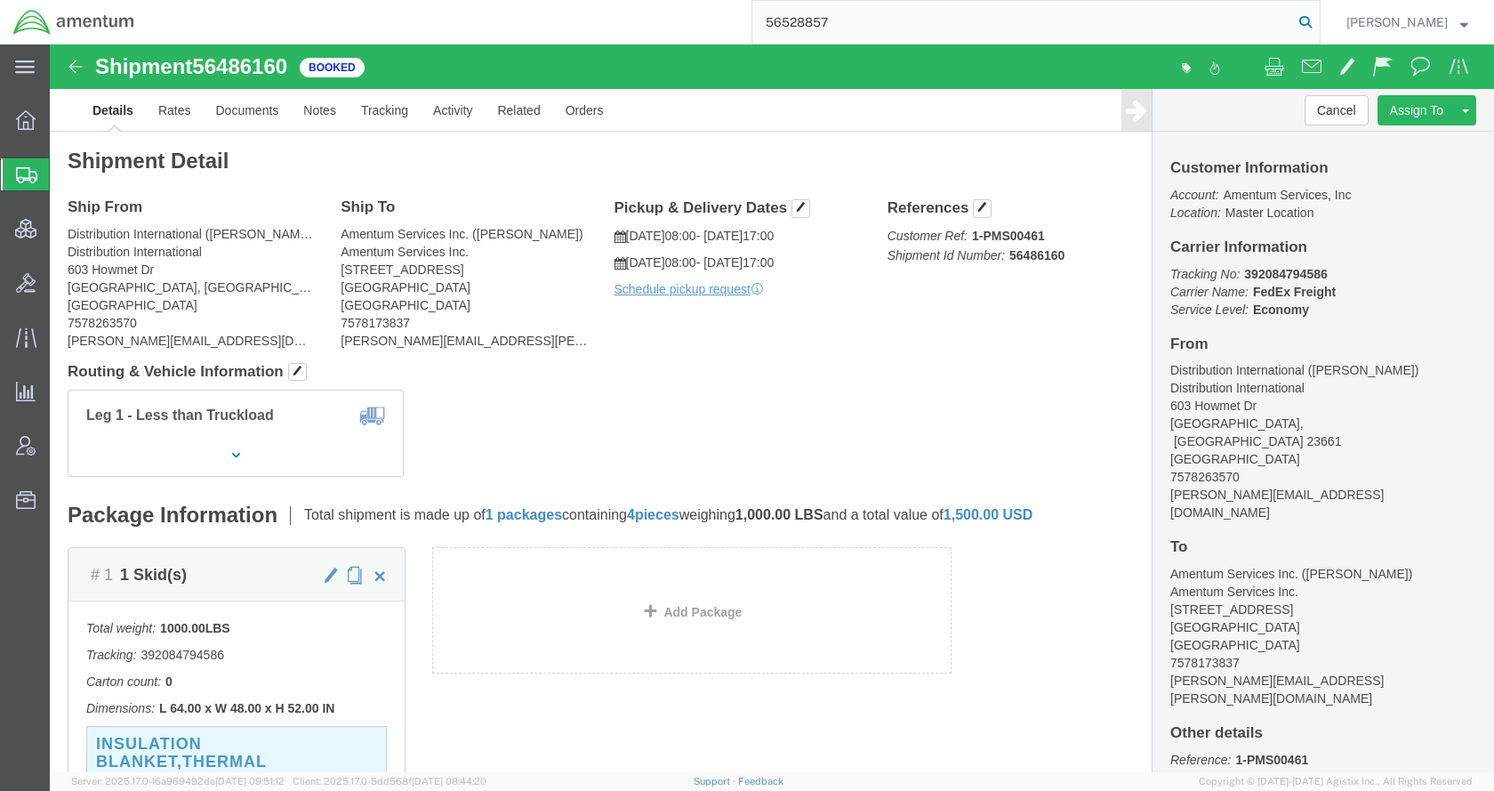
type input "56528857"
click at [1318, 23] on icon at bounding box center [1305, 22] width 25 height 25
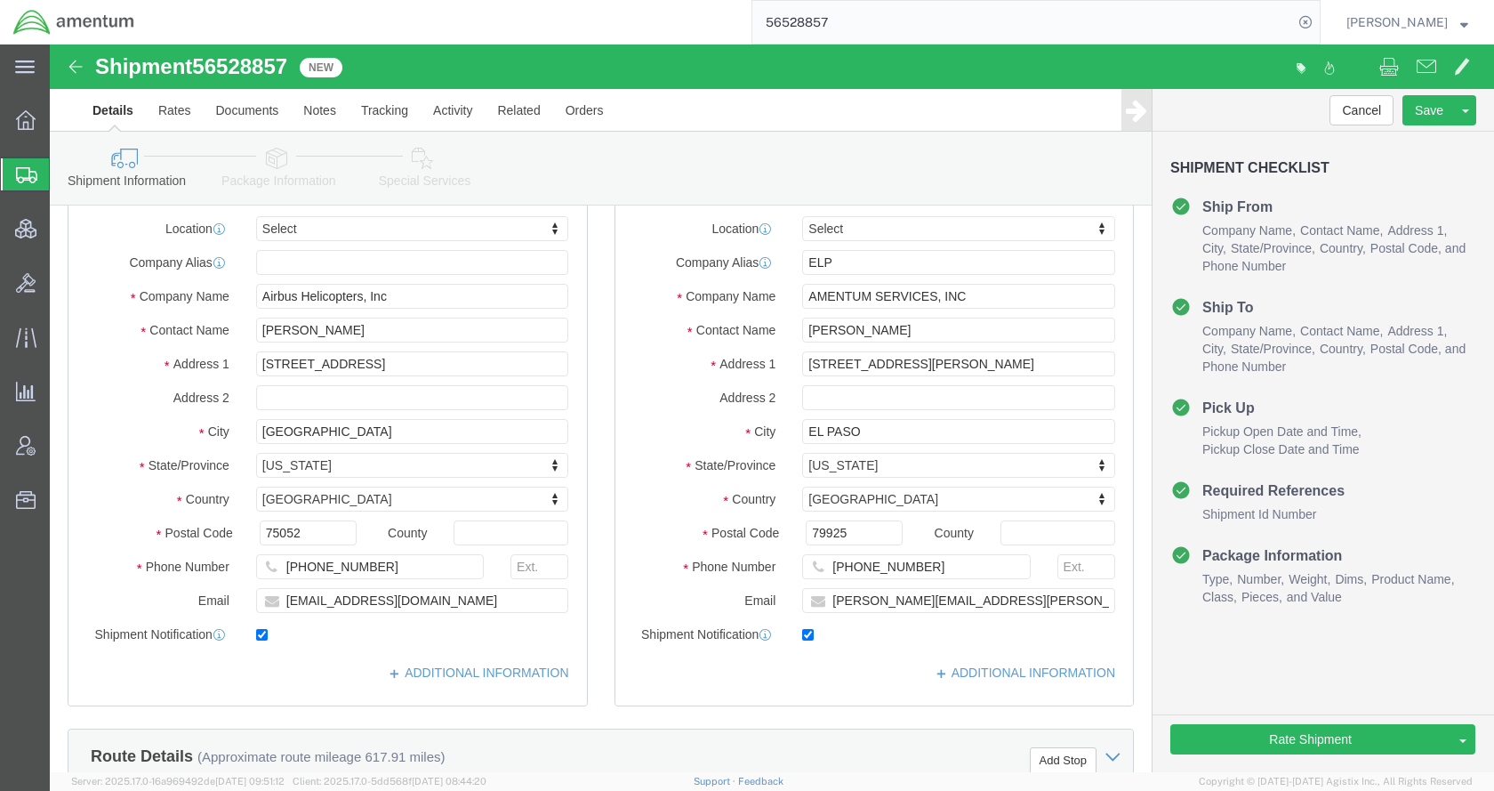
scroll to position [800, 0]
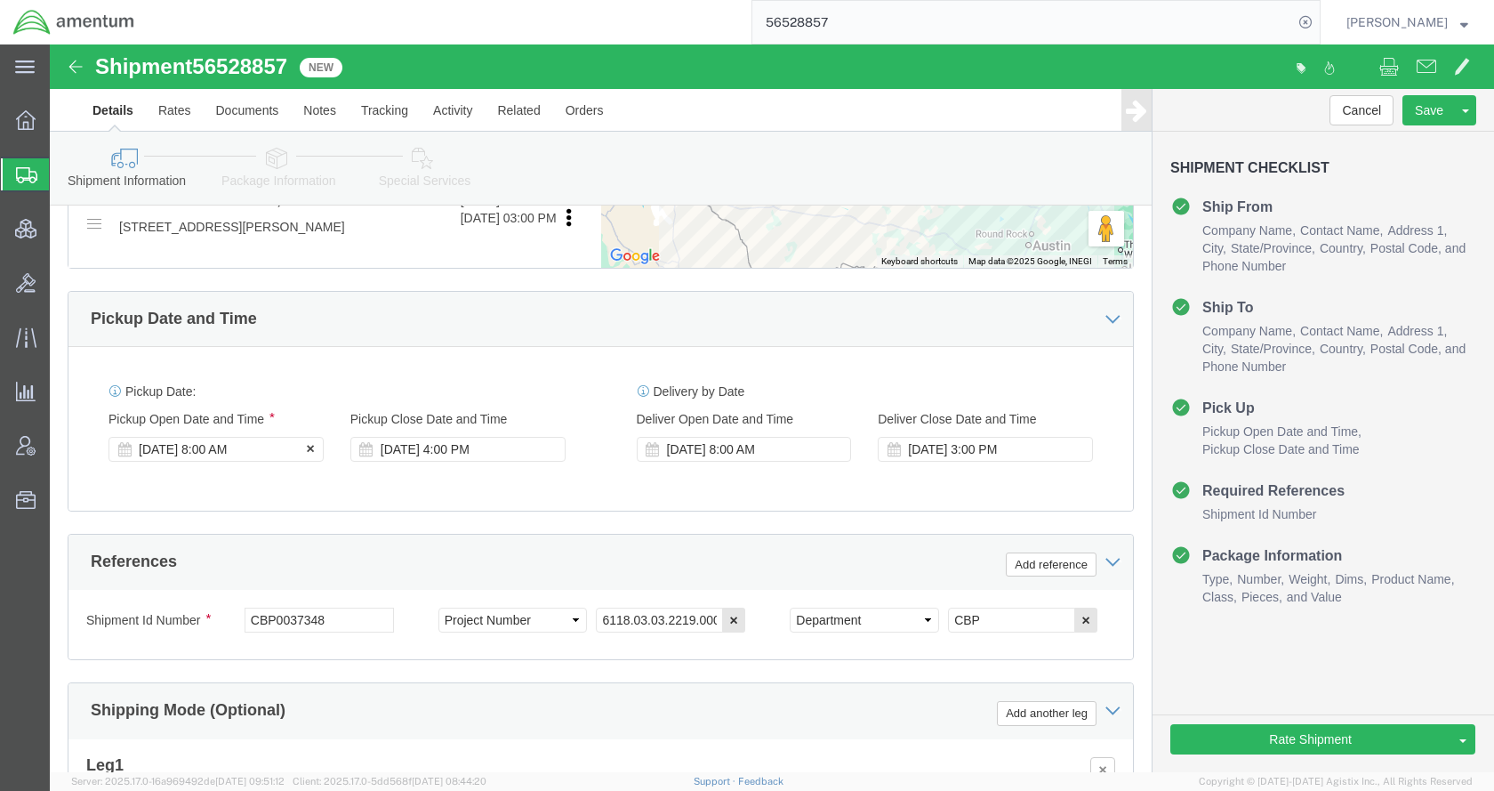
click div "[DATE] 8:00 AM"
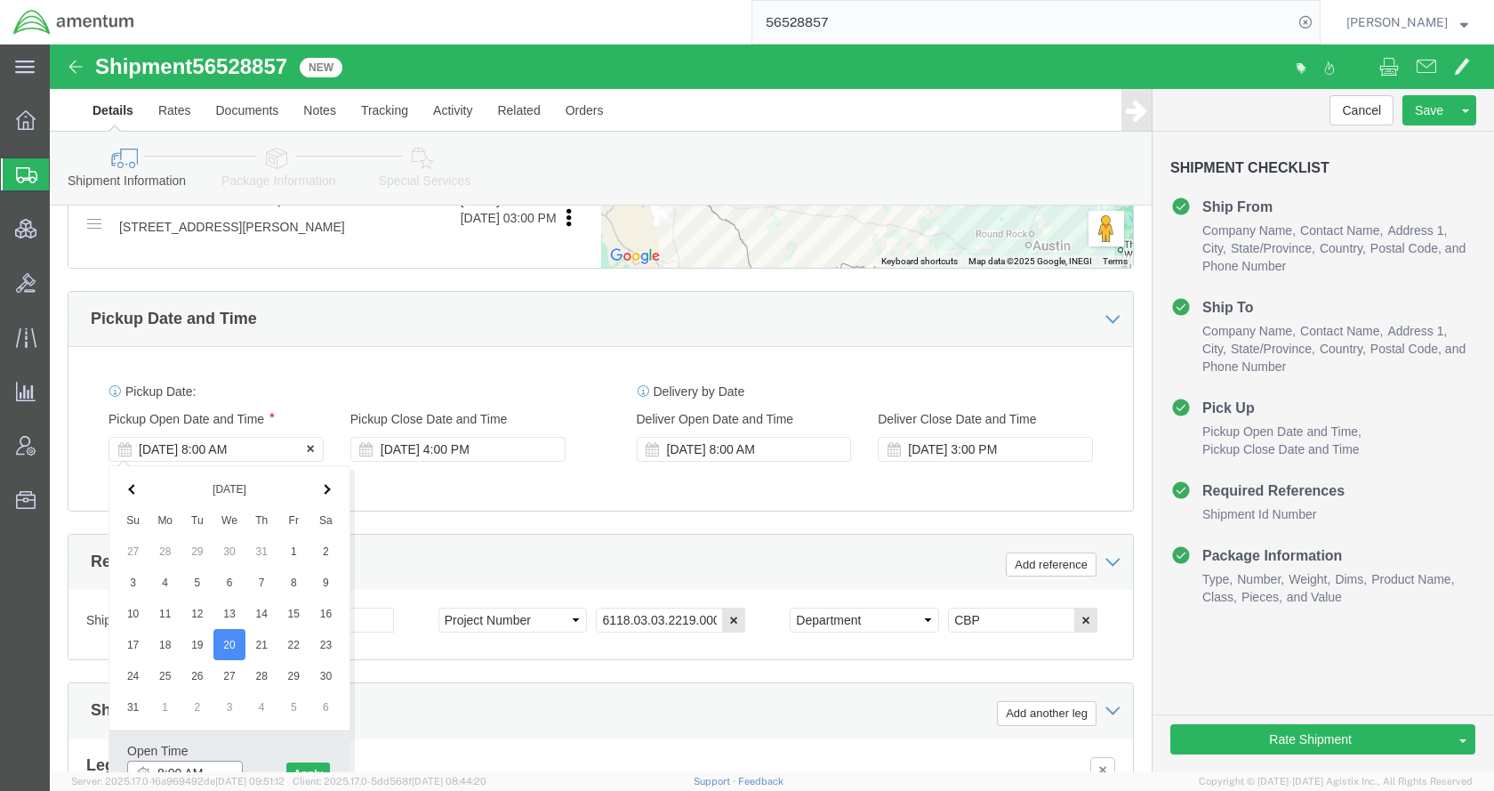
scroll to position [814, 0]
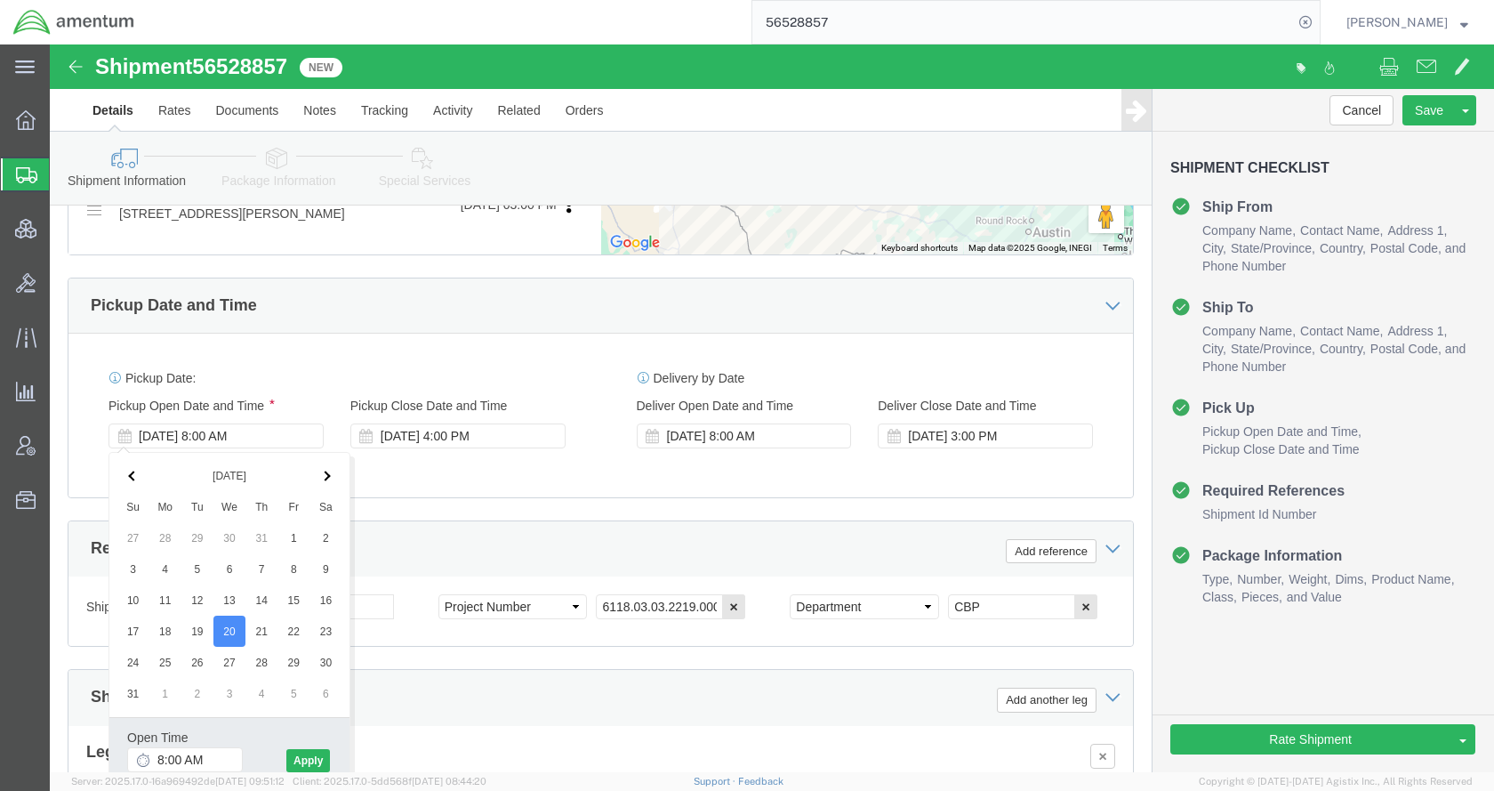
click div "Ship From Location Location Select Select My Profile Location [PHONE_NUMBER] [P…"
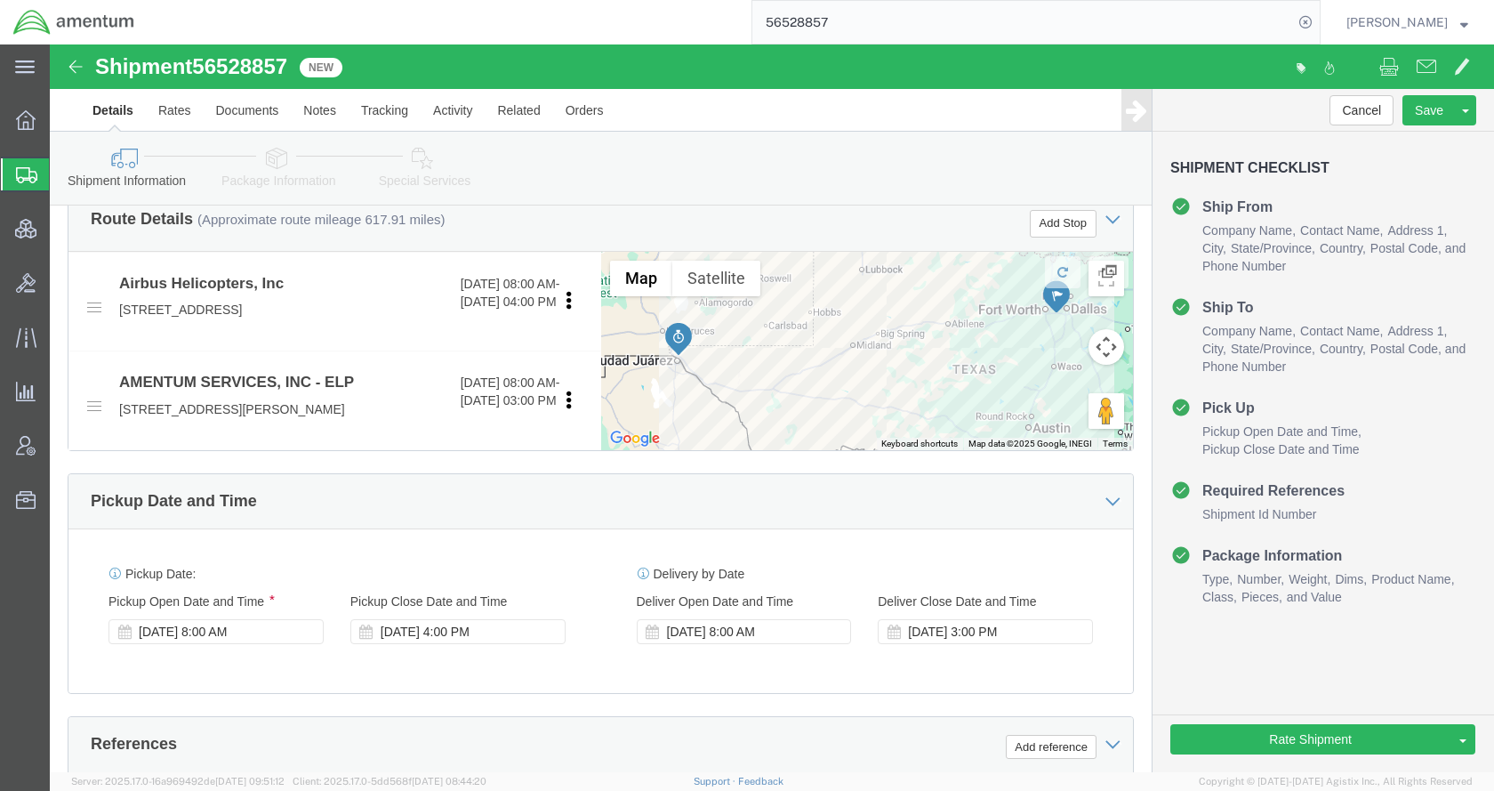
scroll to position [191, 0]
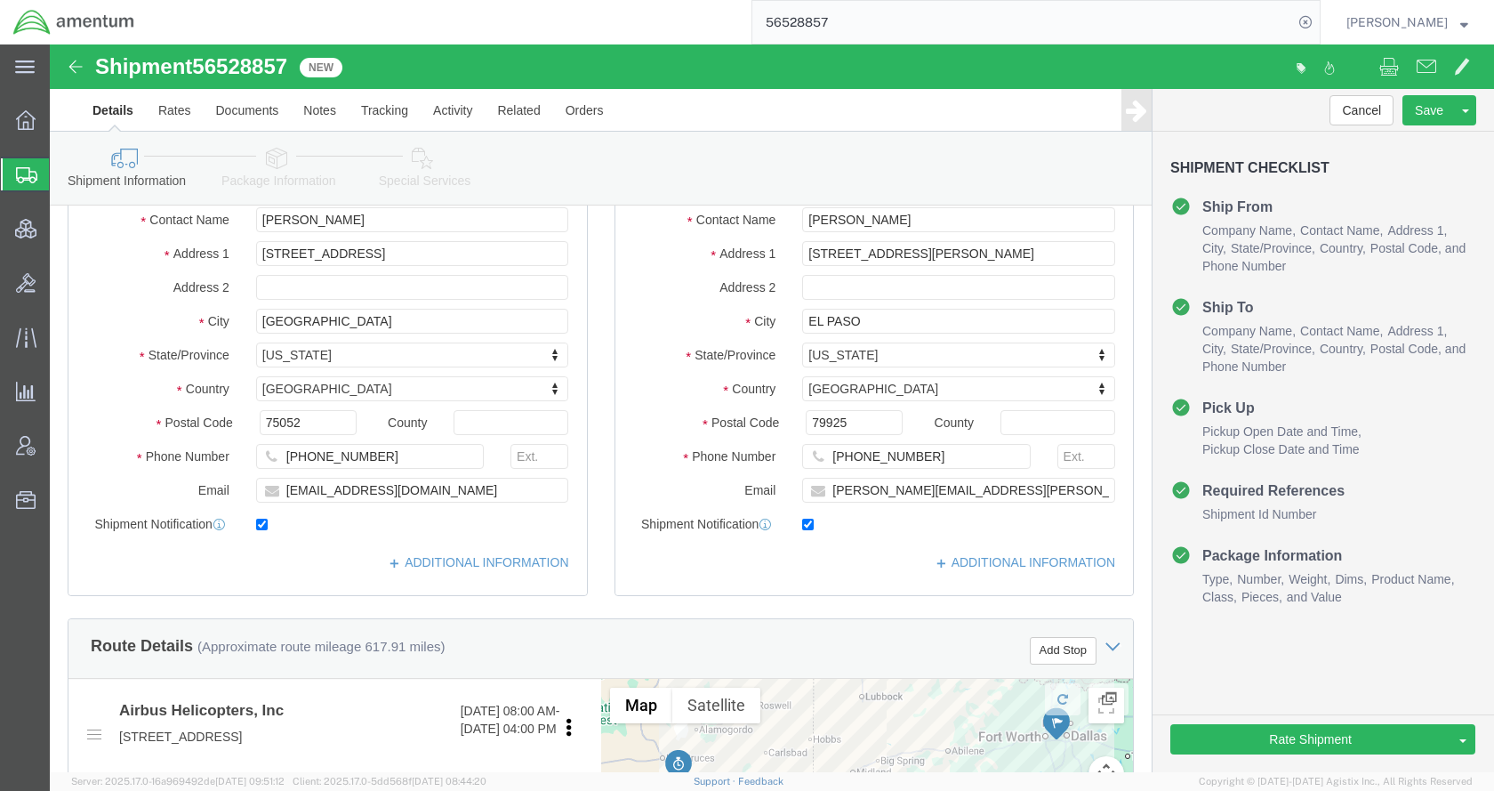
click icon
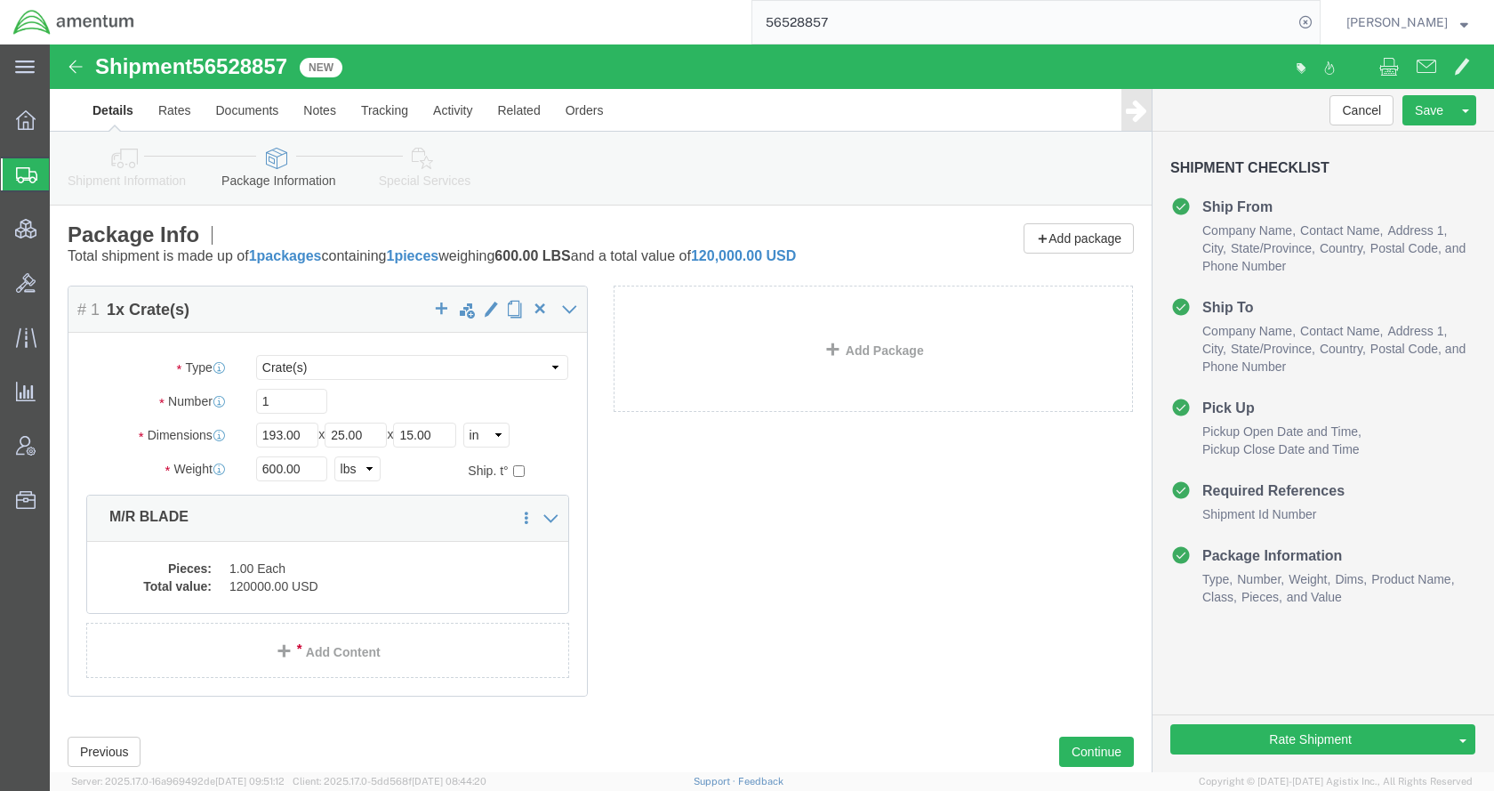
click link "Special Services"
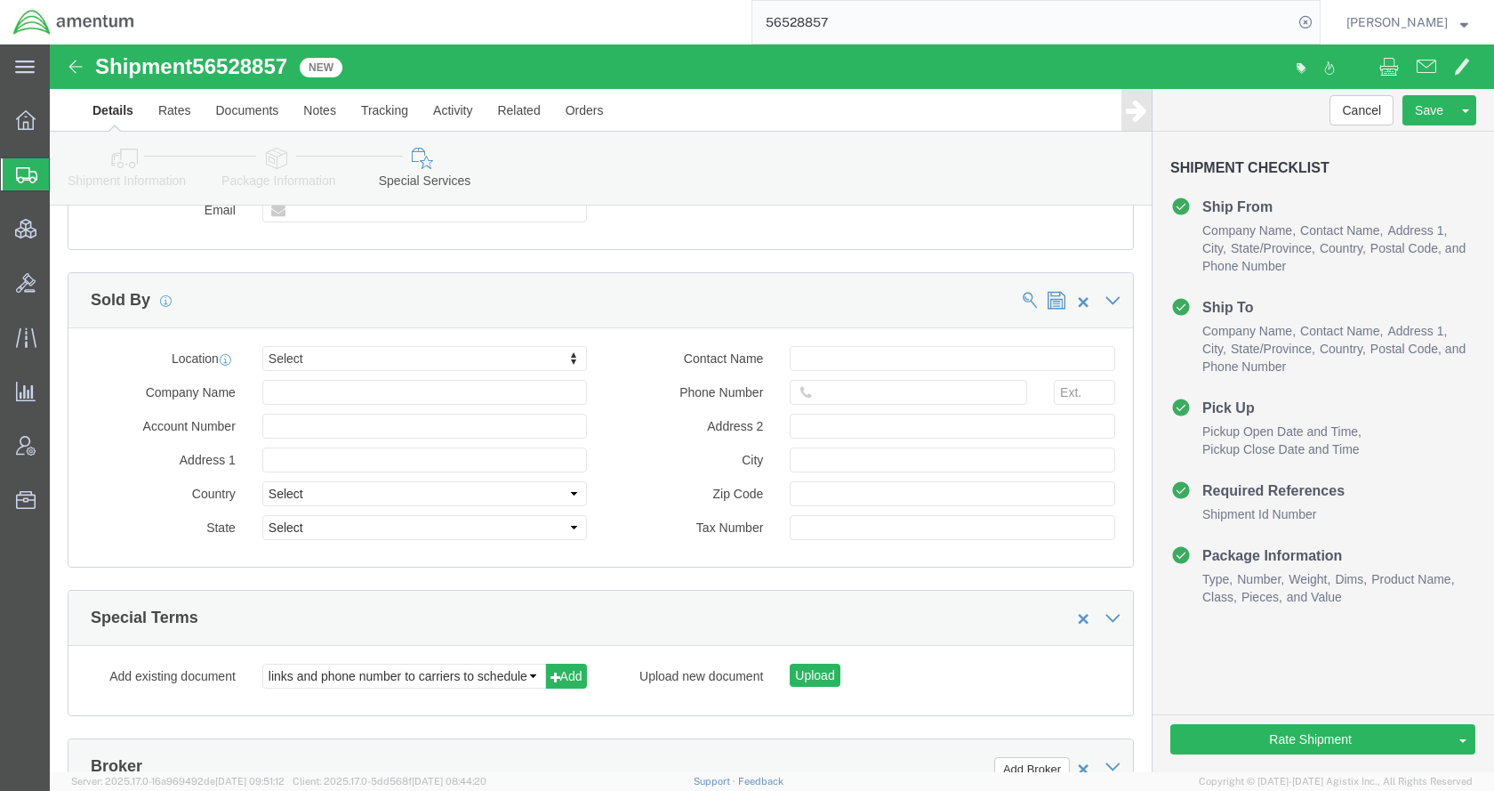
scroll to position [2401, 0]
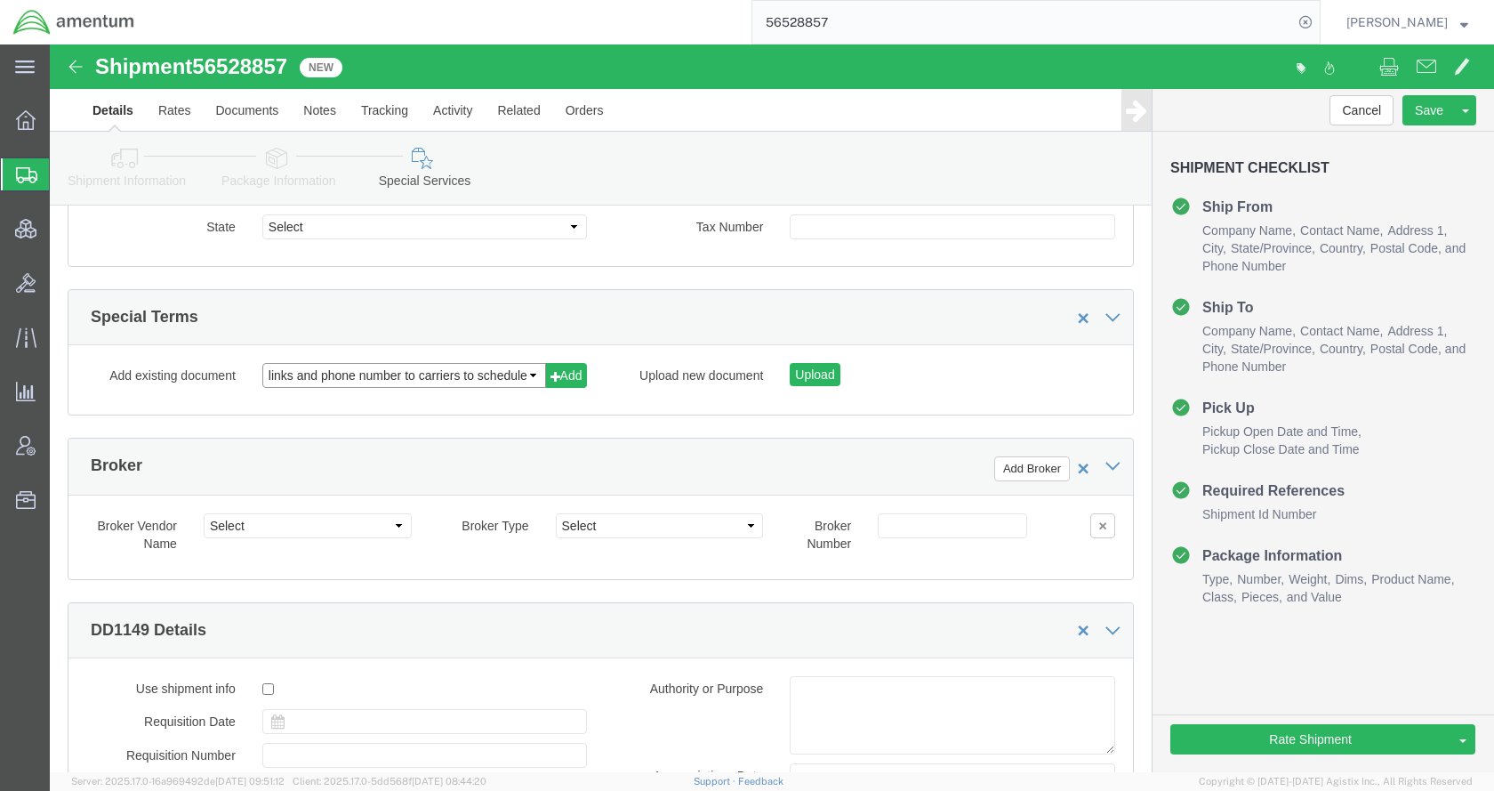
click select "links and phone number to carriers to schedule a pickup instructions for US imp…"
select select "109858247"
click select "links and phone number to carriers to schedule a pickup instructions for US imp…"
click button "Add"
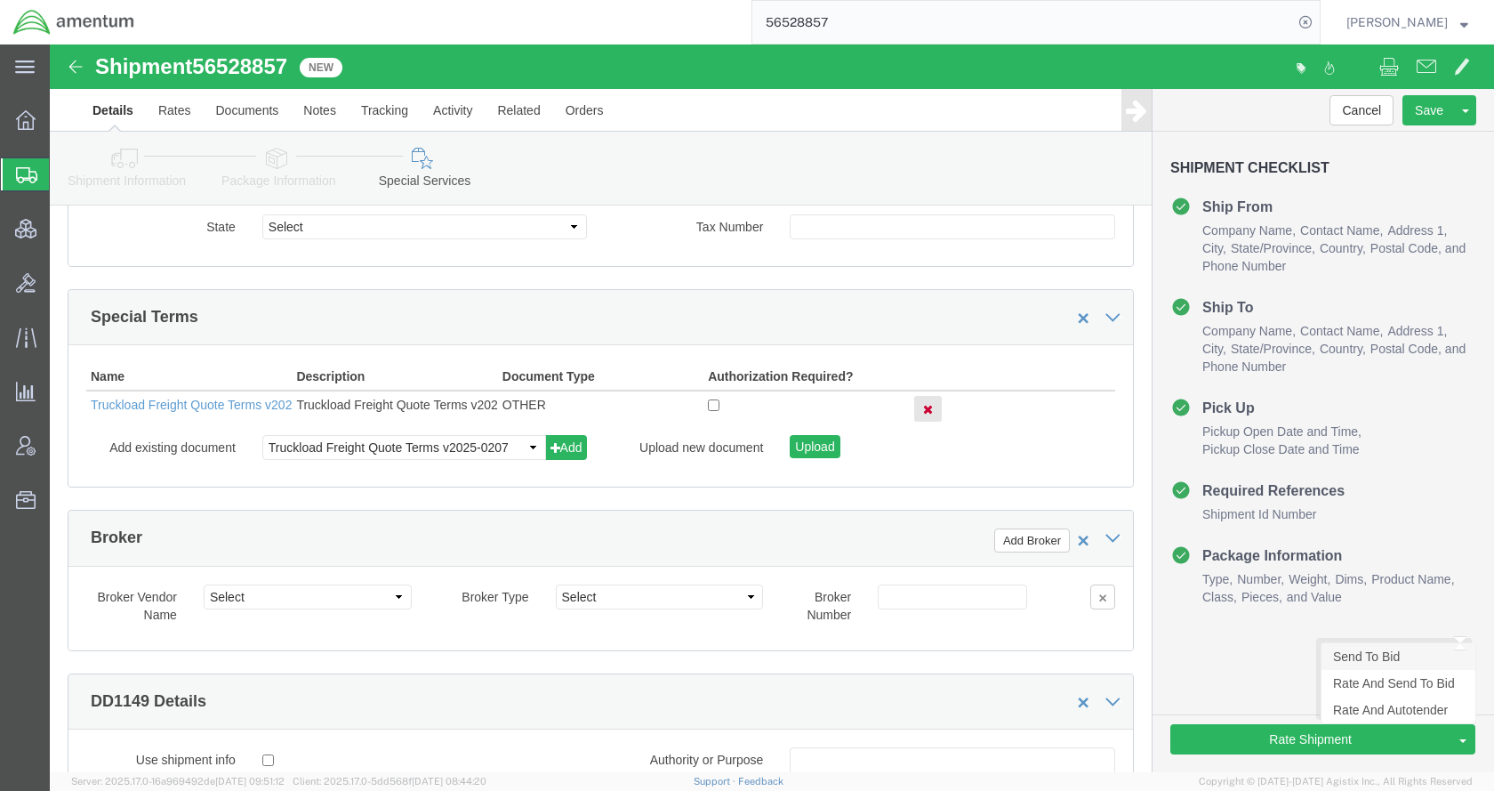
click link "Send To Bid"
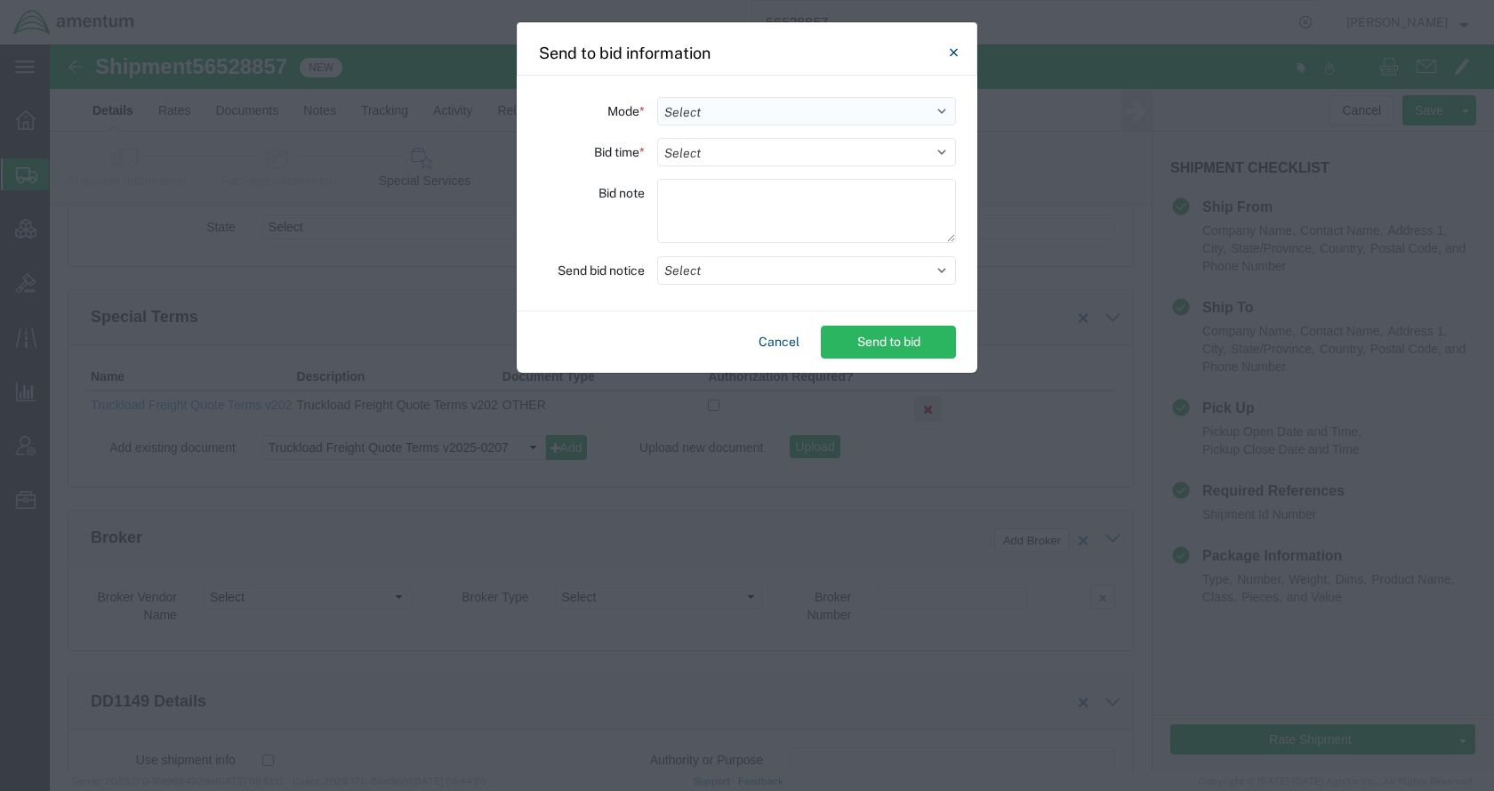
click at [700, 109] on select "Select Small Parcel Truckload Air Rail Less than Truckload Ocean Freight Multi-…" at bounding box center [806, 111] width 299 height 28
select select "TL"
click at [657, 97] on select "Select Small Parcel Truckload Air Rail Less than Truckload Ocean Freight Multi-…" at bounding box center [806, 111] width 299 height 28
click at [716, 159] on select "Select 30 Min (Rush) 1 Hour (Rush) 2 Hours (Rush) 4 Hours (Rush) 8 Hours (Rush)…" at bounding box center [806, 152] width 299 height 28
select select "24"
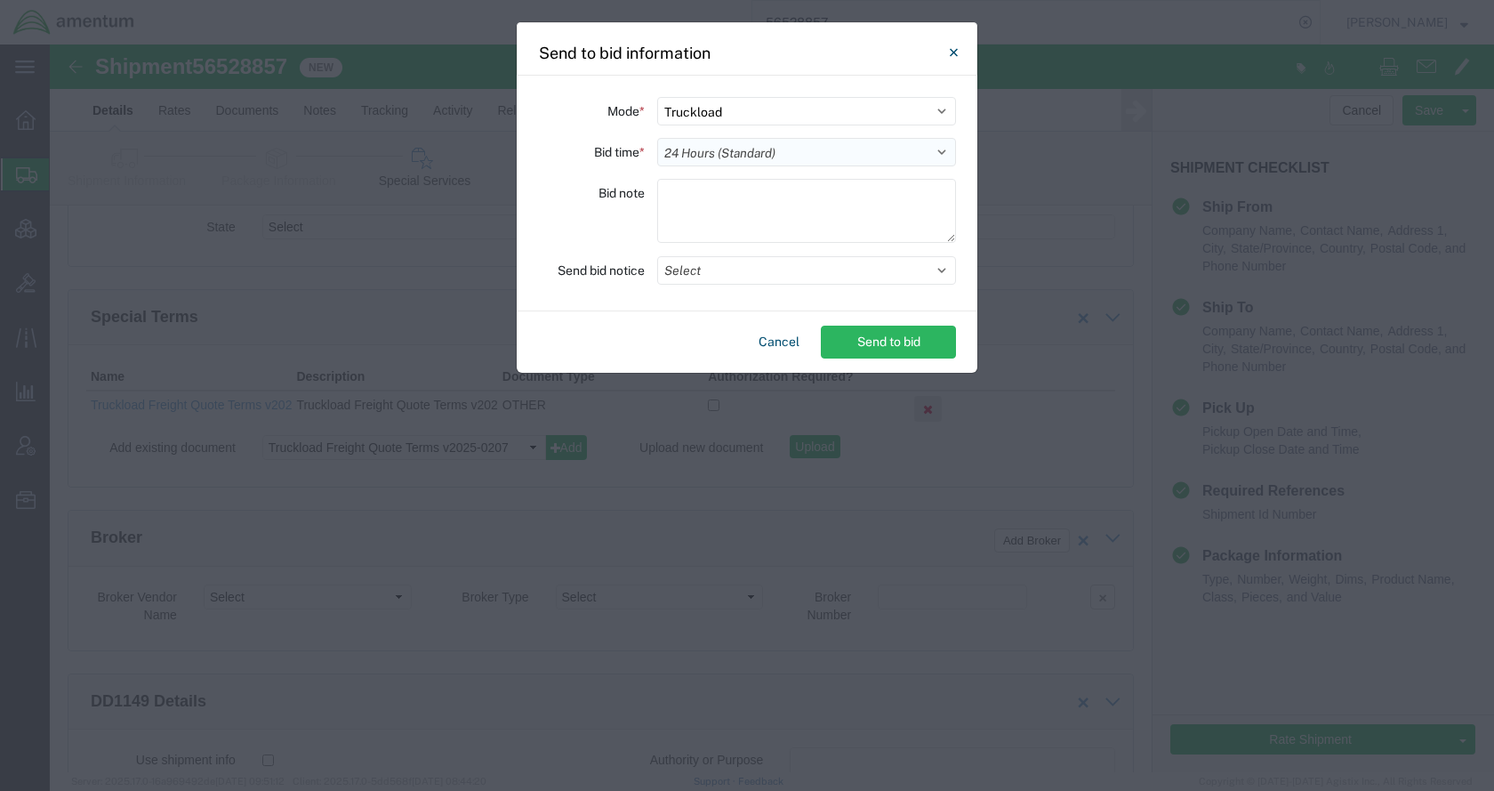
click at [657, 138] on select "Select 30 Min (Rush) 1 Hour (Rush) 2 Hours (Rush) 4 Hours (Rush) 8 Hours (Rush)…" at bounding box center [806, 152] width 299 height 28
click at [779, 274] on button "Select" at bounding box center [806, 270] width 299 height 28
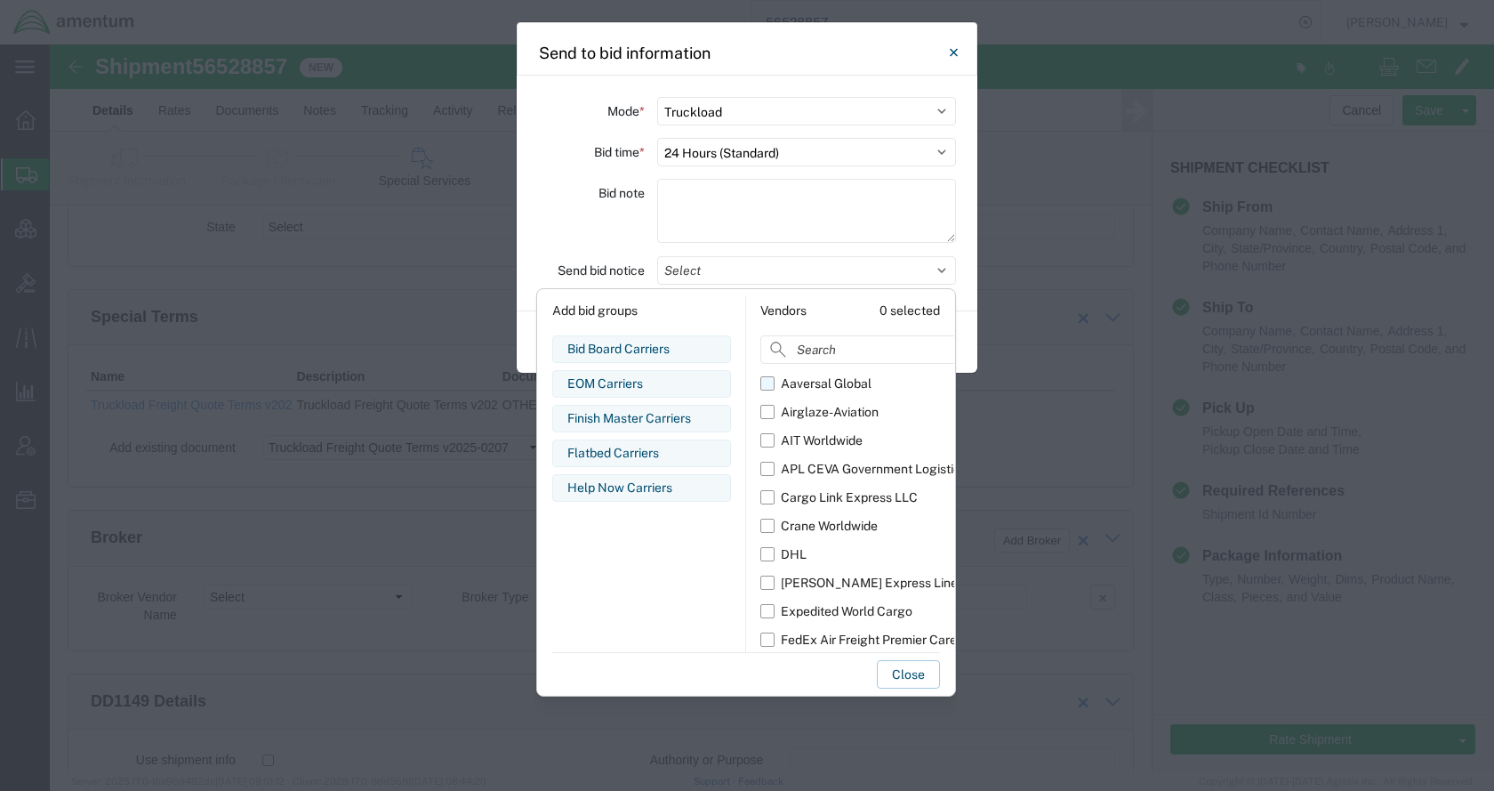
click at [825, 389] on div "Aaversal Global" at bounding box center [826, 383] width 91 height 19
click at [0, 0] on input "Aaversal Global" at bounding box center [0, 0] width 0 height 0
click at [825, 403] on div "Airglaze-Aviation" at bounding box center [830, 412] width 98 height 19
click at [0, 0] on input "Airglaze-Aviation" at bounding box center [0, 0] width 0 height 0
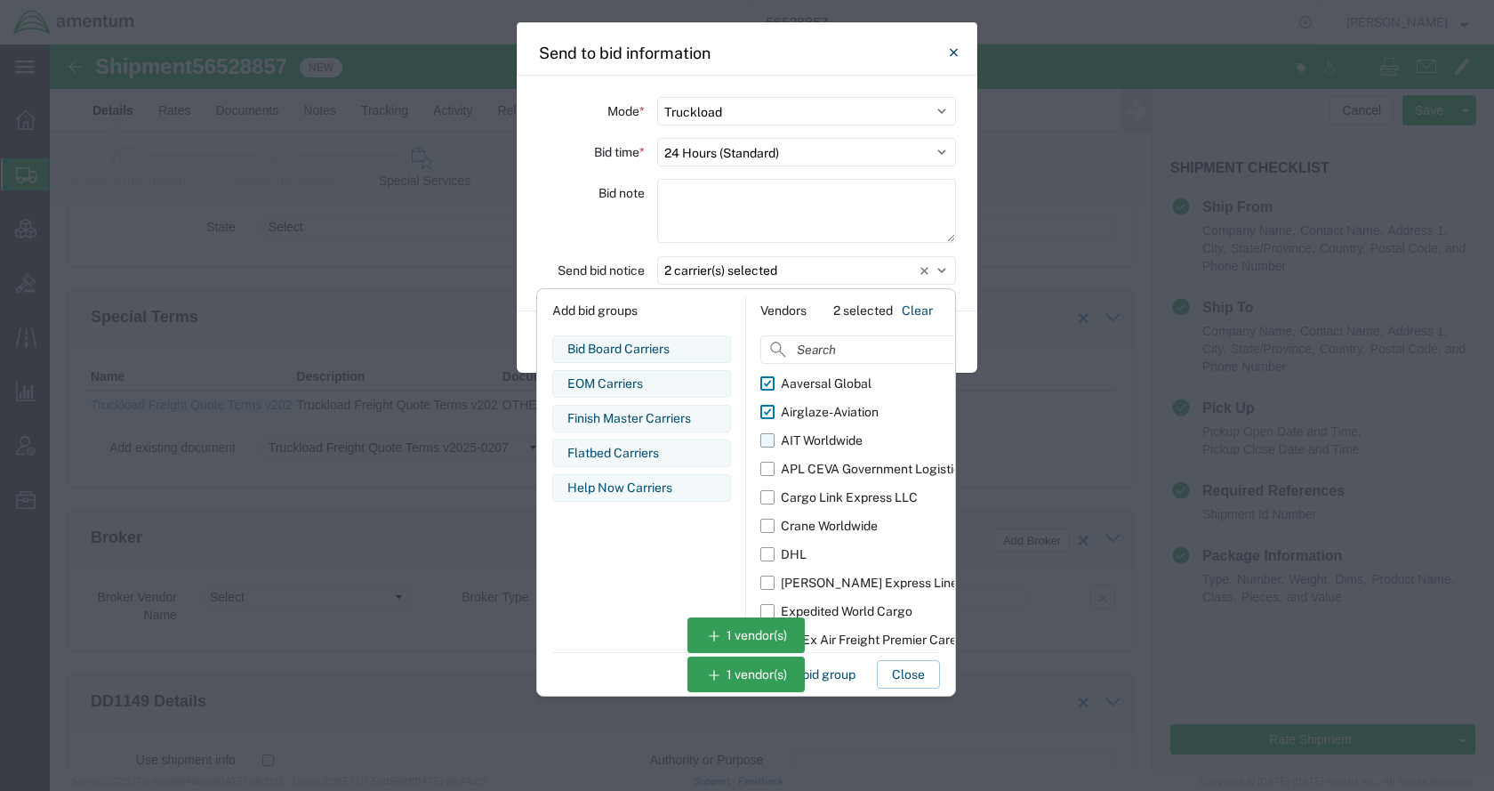
click at [825, 434] on div "AIT Worldwide" at bounding box center [822, 440] width 82 height 19
click at [0, 0] on input "AIT Worldwide" at bounding box center [0, 0] width 0 height 0
click at [828, 462] on div "APL CEVA Government Logistics" at bounding box center [874, 469] width 186 height 19
click at [0, 0] on input "APL CEVA Government Logistics" at bounding box center [0, 0] width 0 height 0
drag, startPoint x: 829, startPoint y: 490, endPoint x: 829, endPoint y: 526, distance: 35.6
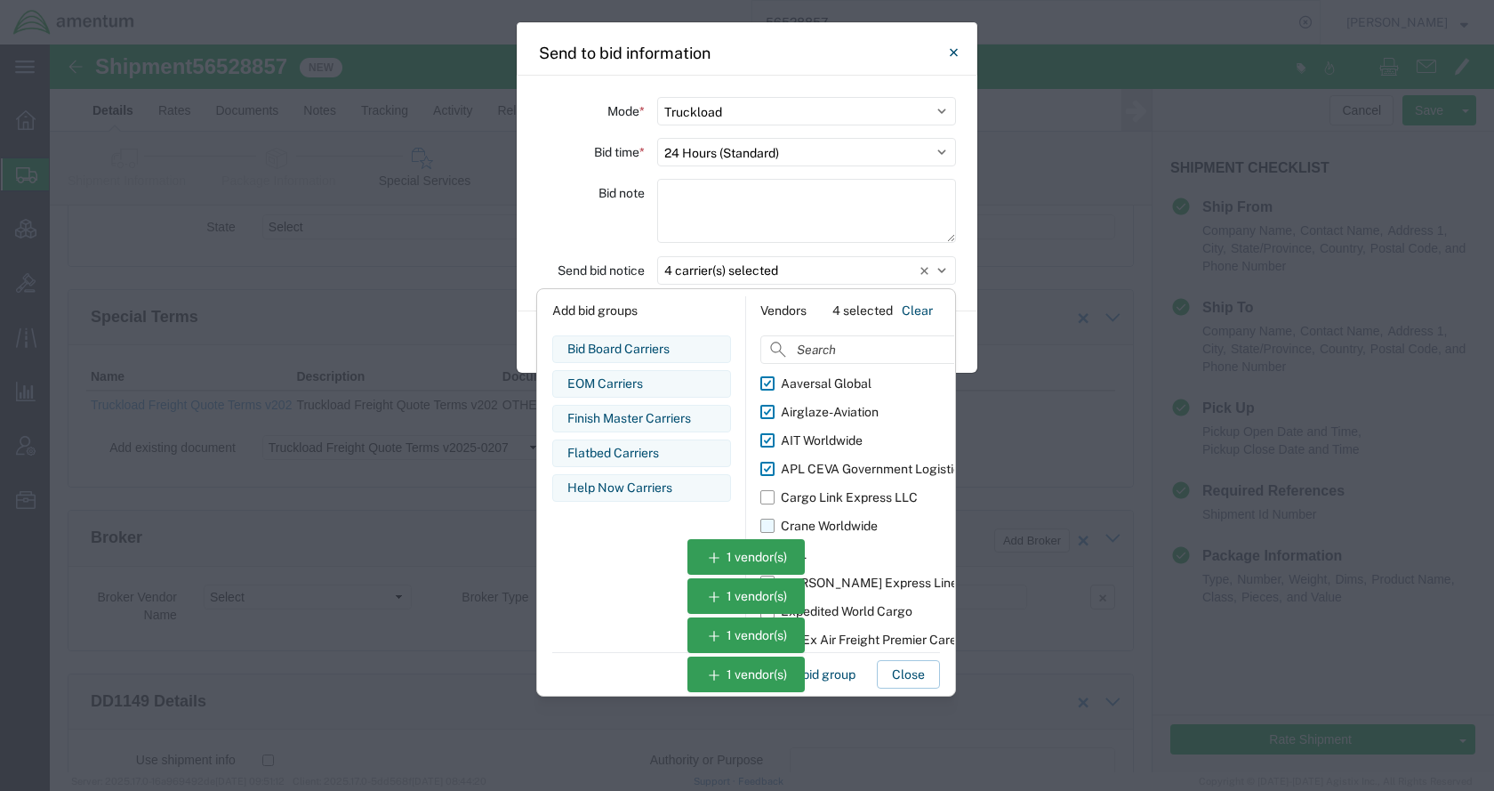
click at [829, 494] on div "Cargo Link Express LLC" at bounding box center [849, 497] width 137 height 19
click at [0, 0] on input "Cargo Link Express LLC" at bounding box center [0, 0] width 0 height 0
drag, startPoint x: 829, startPoint y: 526, endPoint x: 831, endPoint y: 541, distance: 15.2
click at [829, 528] on div "Crane Worldwide" at bounding box center [829, 526] width 97 height 19
click at [0, 0] on input "Crane Worldwide" at bounding box center [0, 0] width 0 height 0
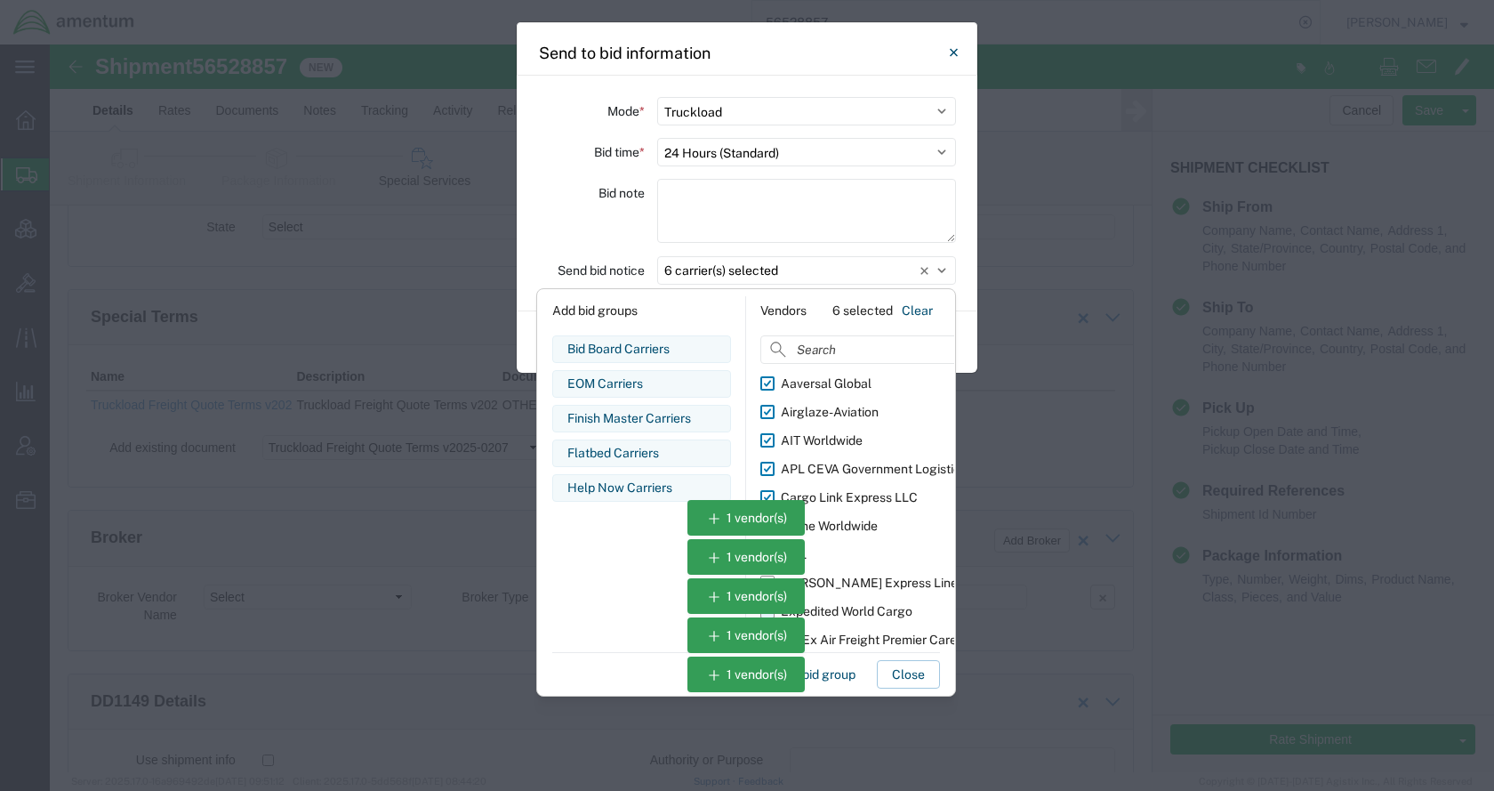
click at [840, 620] on div "Expedited World Cargo" at bounding box center [847, 611] width 132 height 19
click at [0, 0] on input "Expedited World Cargo" at bounding box center [0, 0] width 0 height 0
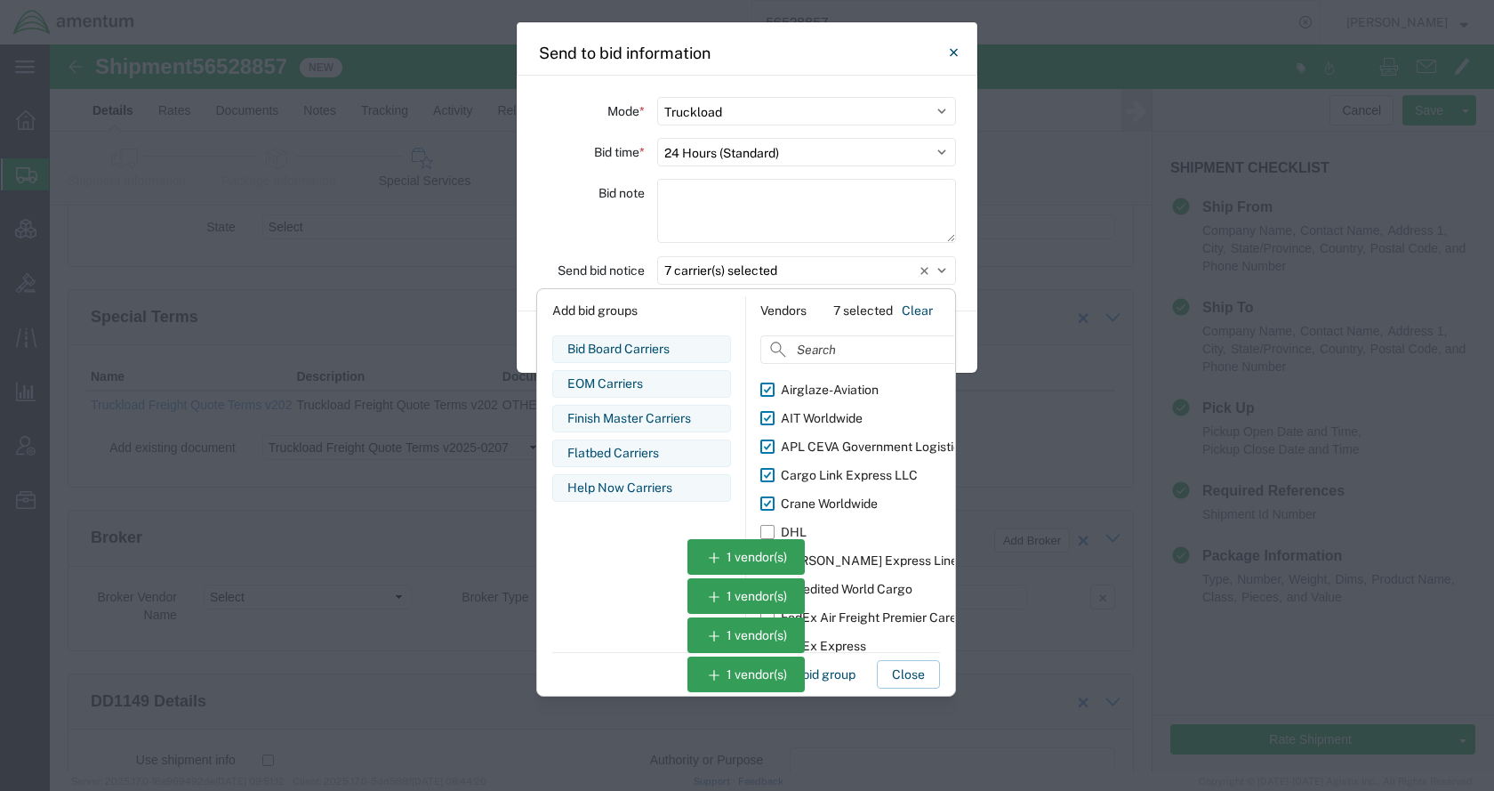
scroll to position [32, 0]
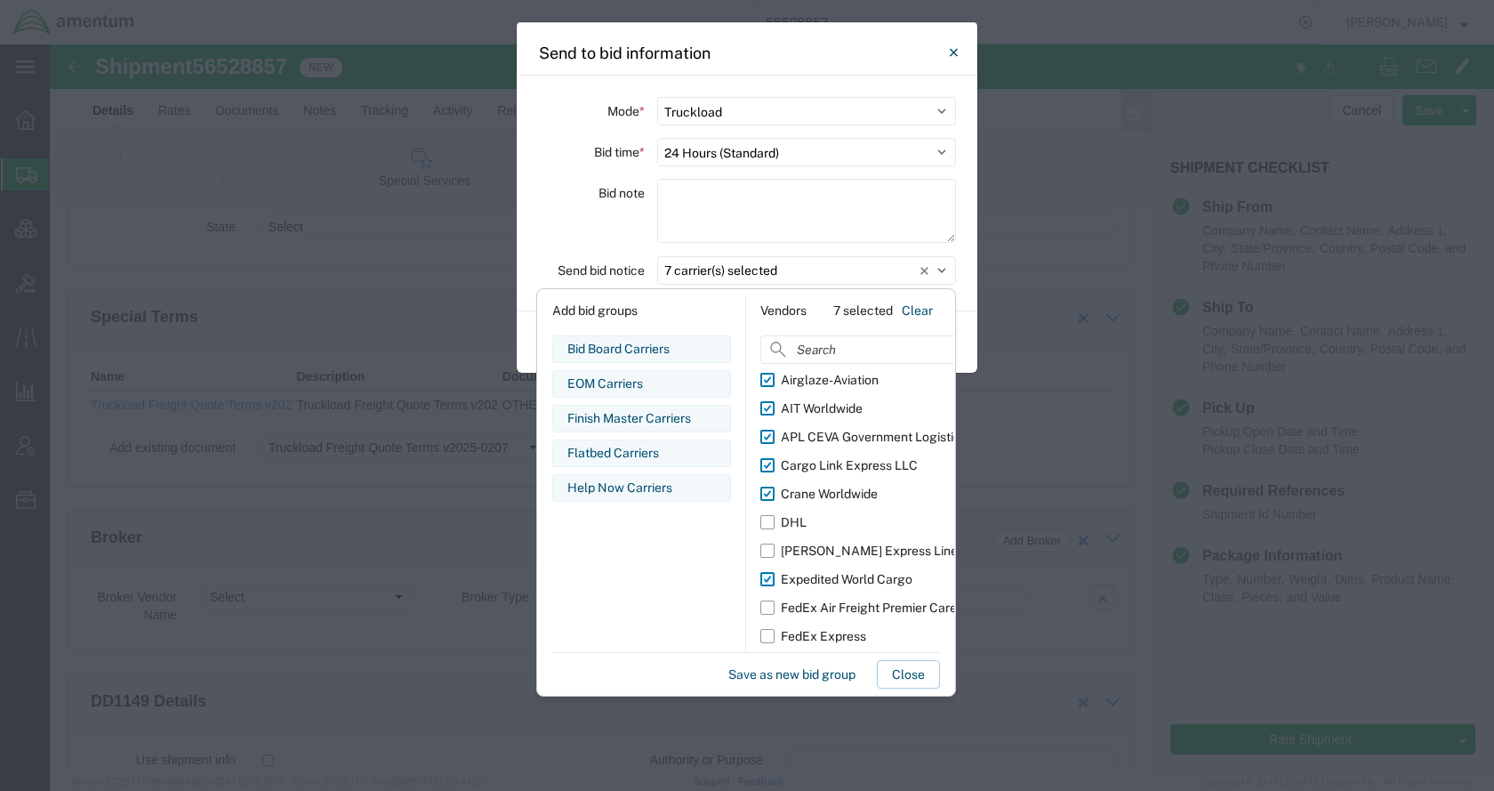
click at [831, 577] on div "Expedited World Cargo" at bounding box center [847, 579] width 132 height 19
click at [0, 0] on input "Expedited World Cargo" at bounding box center [0, 0] width 0 height 0
click at [837, 487] on div "Crane Worldwide" at bounding box center [829, 494] width 97 height 19
click at [0, 0] on input "Crane Worldwide" at bounding box center [0, 0] width 0 height 0
click at [838, 459] on div "Cargo Link Express LLC" at bounding box center [849, 465] width 137 height 19
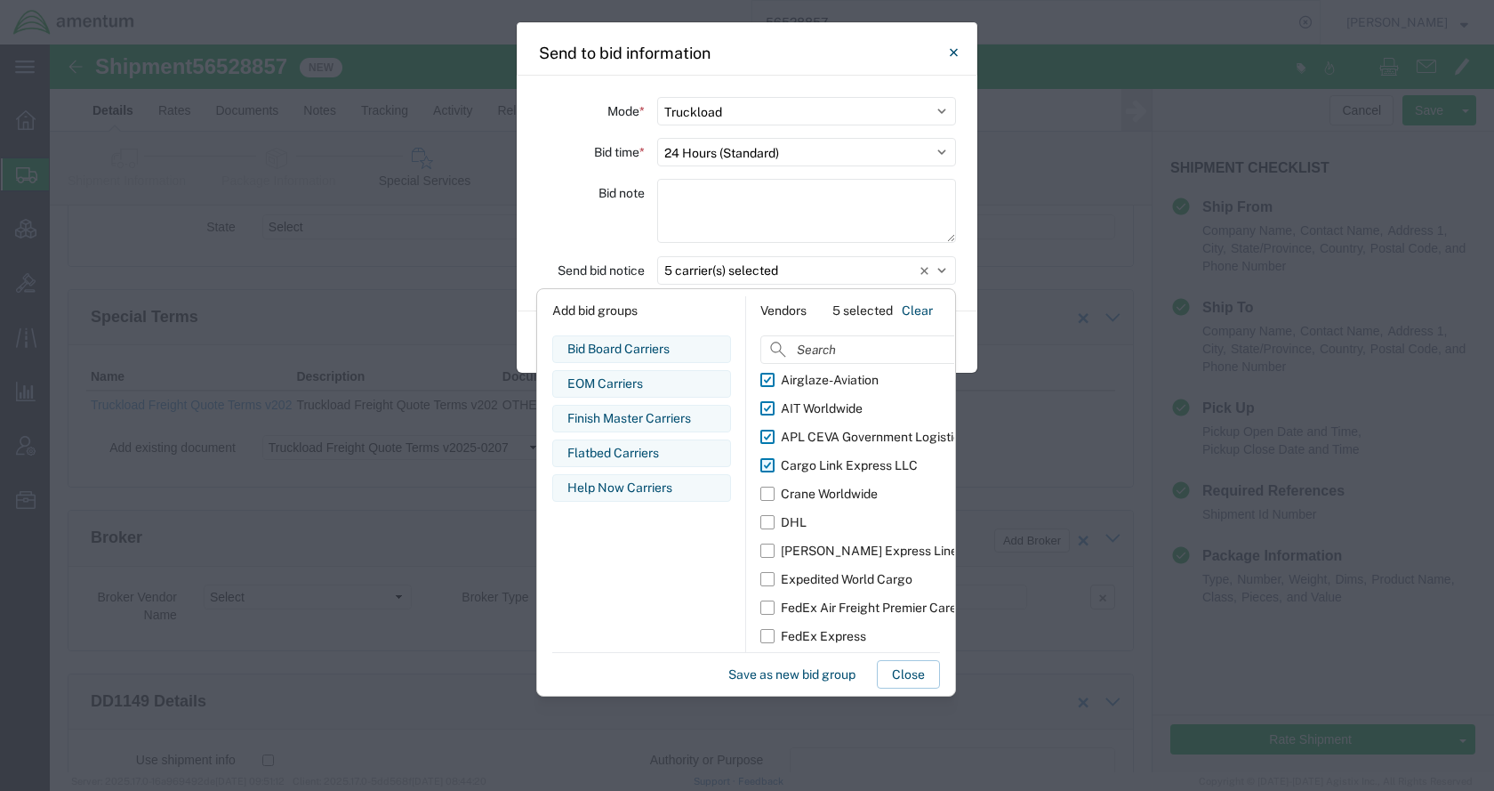
click at [0, 0] on input "Cargo Link Express LLC" at bounding box center [0, 0] width 0 height 0
click at [838, 437] on div "APL CEVA Government Logistics" at bounding box center [874, 437] width 186 height 19
click at [0, 0] on input "APL CEVA Government Logistics" at bounding box center [0, 0] width 0 height 0
click at [833, 404] on div "AIT Worldwide" at bounding box center [822, 408] width 82 height 19
click at [0, 0] on input "AIT Worldwide" at bounding box center [0, 0] width 0 height 0
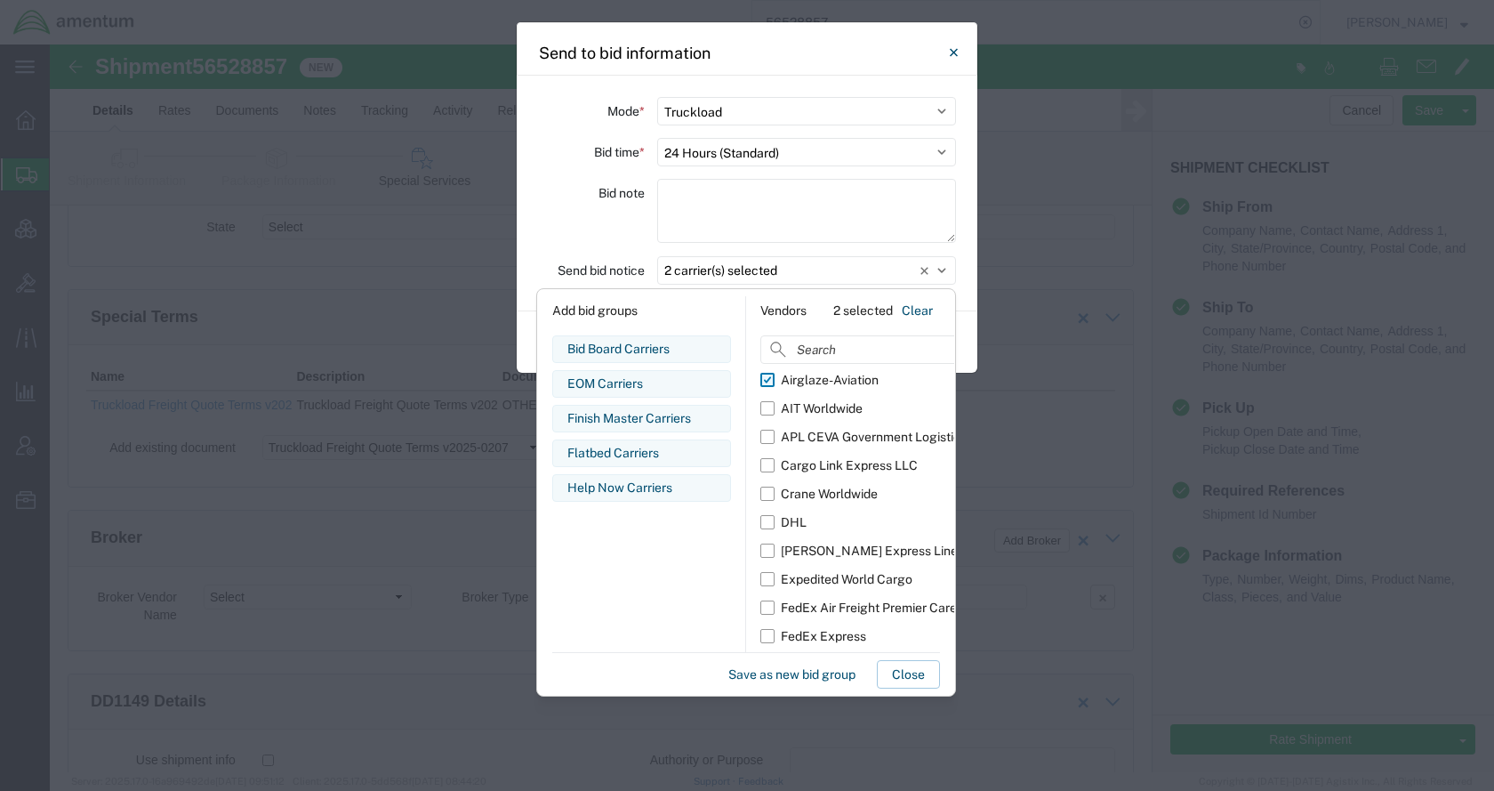
click at [832, 386] on div "Airglaze-Aviation" at bounding box center [830, 380] width 98 height 19
click at [0, 0] on input "Airglaze-Aviation" at bounding box center [0, 0] width 0 height 0
click at [762, 112] on select "Select Small Parcel Truckload Air Rail Less than Truckload Ocean Freight Multi-…" at bounding box center [806, 111] width 299 height 28
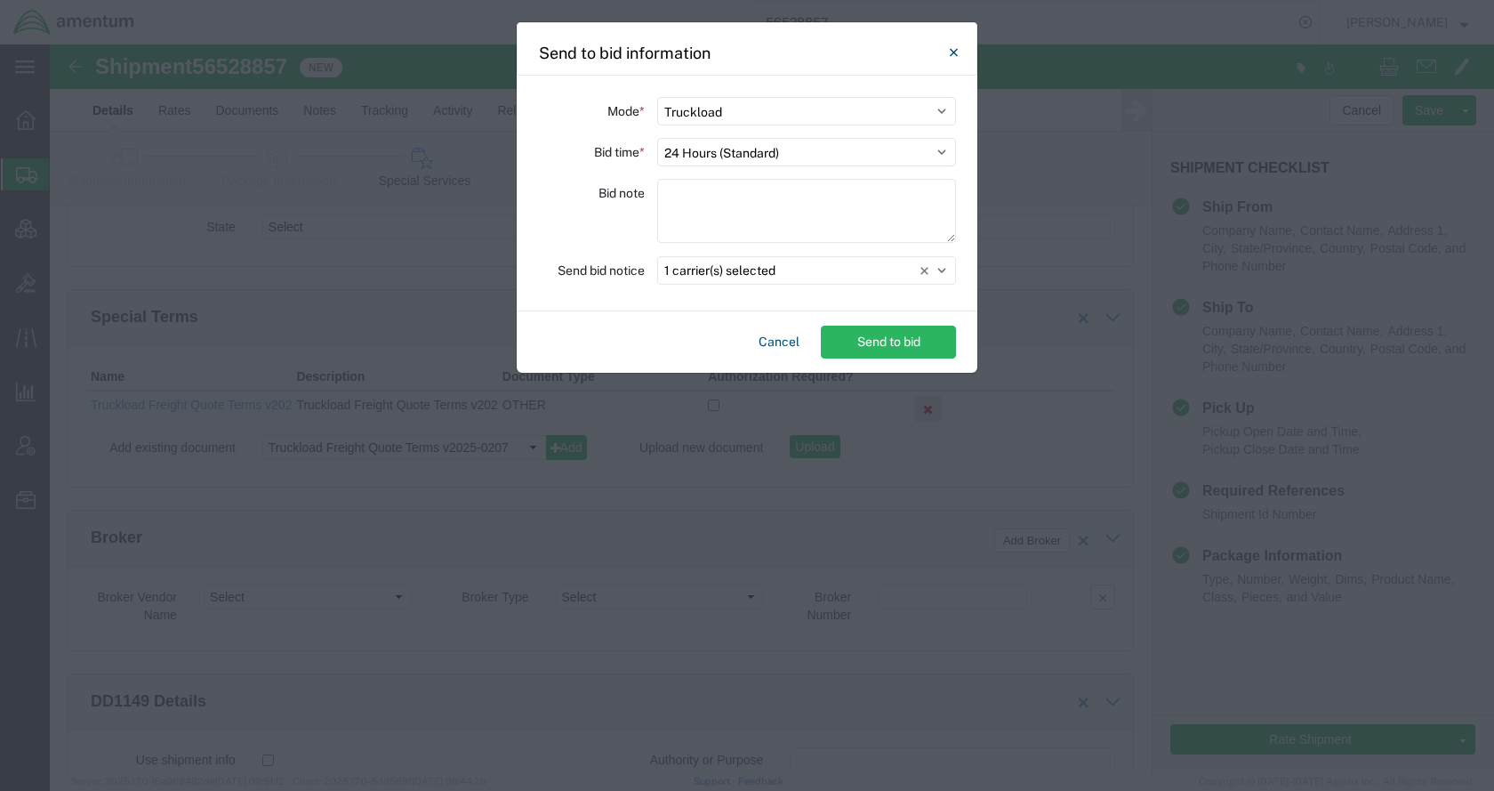
click at [596, 299] on div "Mode * Select Small Parcel Truckload Air Rail Less than Truckload Ocean Freight…" at bounding box center [747, 194] width 461 height 236
click at [747, 271] on button "1 carrier(s) selected" at bounding box center [806, 270] width 299 height 28
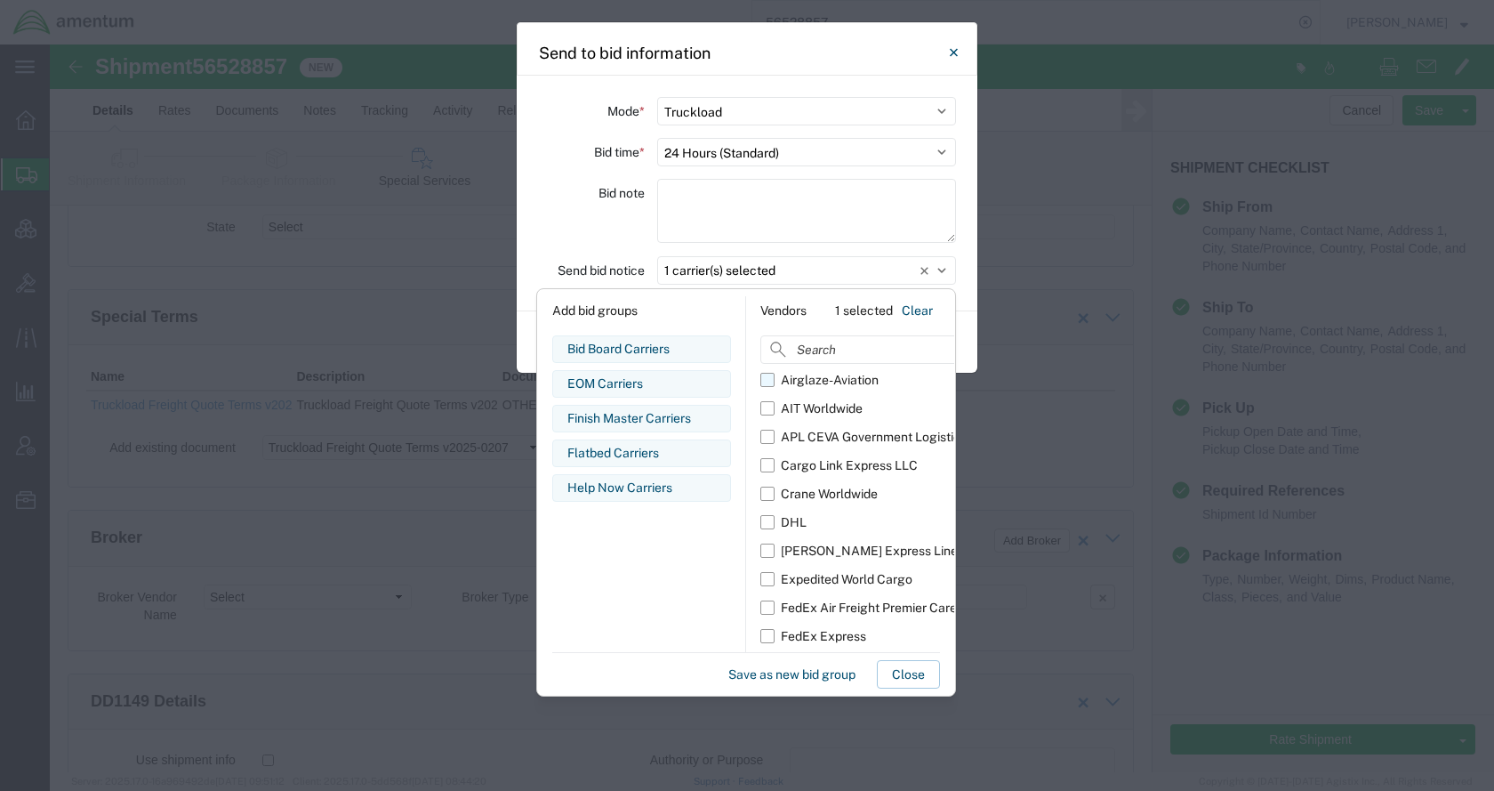
click at [818, 372] on div "Airglaze-Aviation" at bounding box center [830, 380] width 98 height 19
click at [0, 0] on input "Airglaze-Aviation" at bounding box center [0, 0] width 0 height 0
click at [820, 401] on div "AIT Worldwide" at bounding box center [822, 408] width 82 height 19
click at [0, 0] on input "AIT Worldwide" at bounding box center [0, 0] width 0 height 0
drag, startPoint x: 815, startPoint y: 431, endPoint x: 821, endPoint y: 453, distance: 22.9
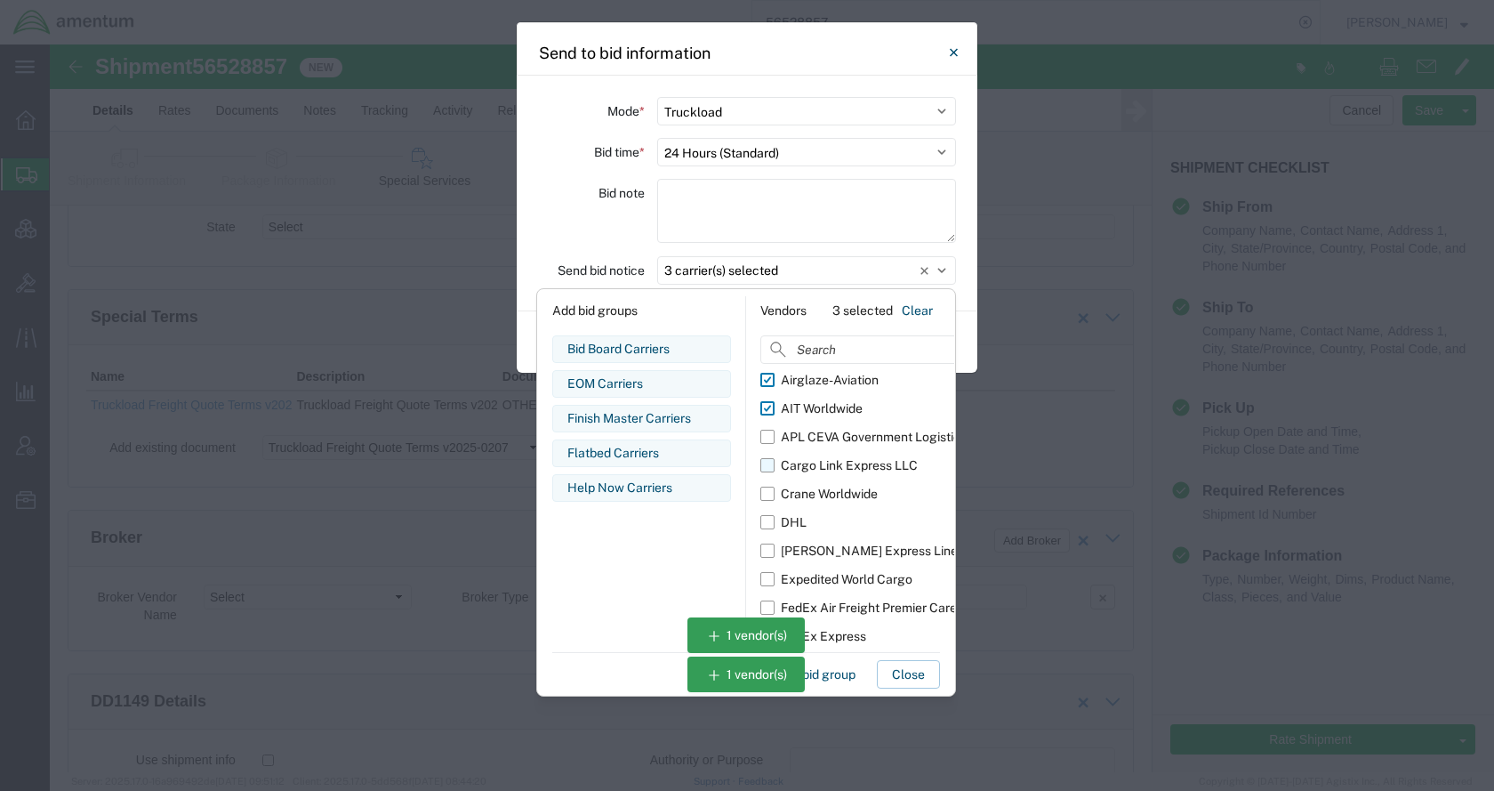
click at [815, 432] on div "APL CEVA Government Logistics" at bounding box center [874, 437] width 186 height 19
click at [0, 0] on input "APL CEVA Government Logistics" at bounding box center [0, 0] width 0 height 0
drag, startPoint x: 823, startPoint y: 462, endPoint x: 826, endPoint y: 482, distance: 19.7
click at [823, 463] on div "Cargo Link Express LLC" at bounding box center [849, 465] width 137 height 19
click at [0, 0] on input "Cargo Link Express LLC" at bounding box center [0, 0] width 0 height 0
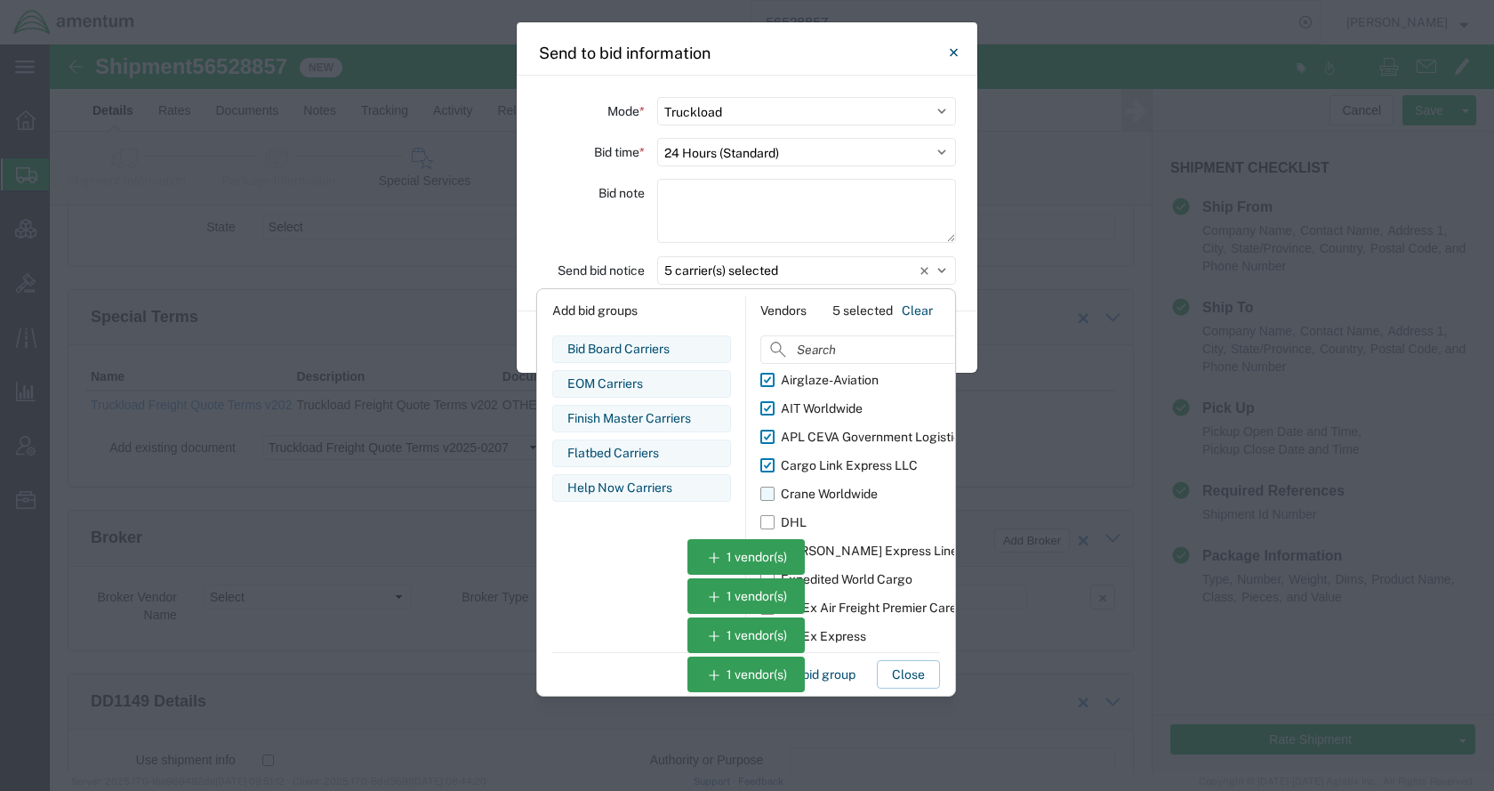
click at [826, 486] on div "Crane Worldwide" at bounding box center [829, 494] width 97 height 19
click at [0, 0] on input "Crane Worldwide" at bounding box center [0, 0] width 0 height 0
click at [857, 572] on div "Expedited World Cargo" at bounding box center [847, 579] width 132 height 19
click at [0, 0] on input "Expedited World Cargo" at bounding box center [0, 0] width 0 height 0
click at [863, 602] on div "FedEx Air Freight Premier Care" at bounding box center [869, 607] width 176 height 19
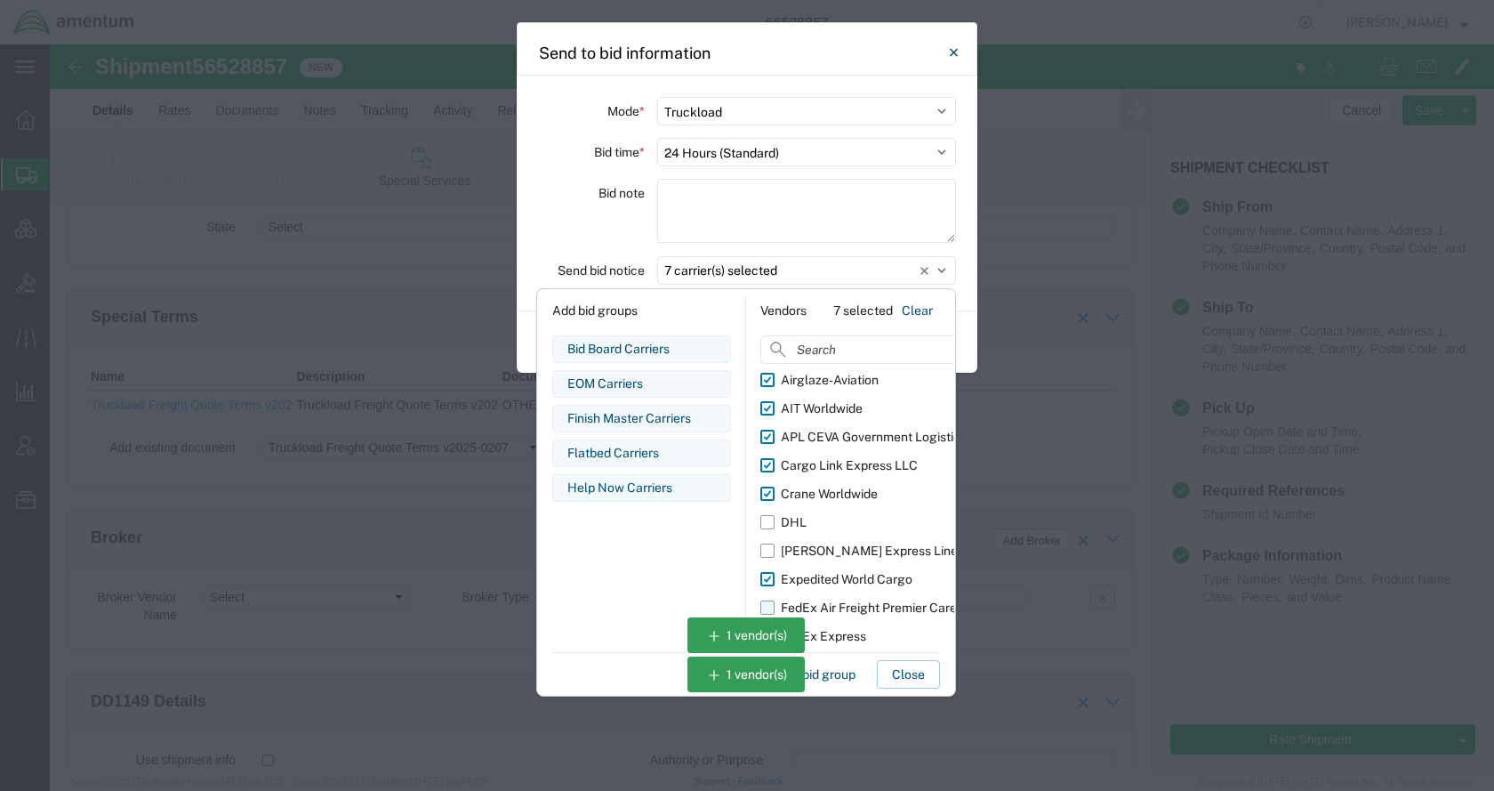
click at [0, 0] on input "FedEx Air Freight Premier Care" at bounding box center [0, 0] width 0 height 0
drag, startPoint x: 859, startPoint y: 602, endPoint x: 867, endPoint y: 566, distance: 37.3
click at [859, 603] on div "FedEx Air Freight Premier Care" at bounding box center [869, 607] width 176 height 19
click at [0, 0] on input "FedEx Air Freight Premier Care" at bounding box center [0, 0] width 0 height 0
click at [948, 52] on button "Close" at bounding box center [953, 53] width 36 height 36
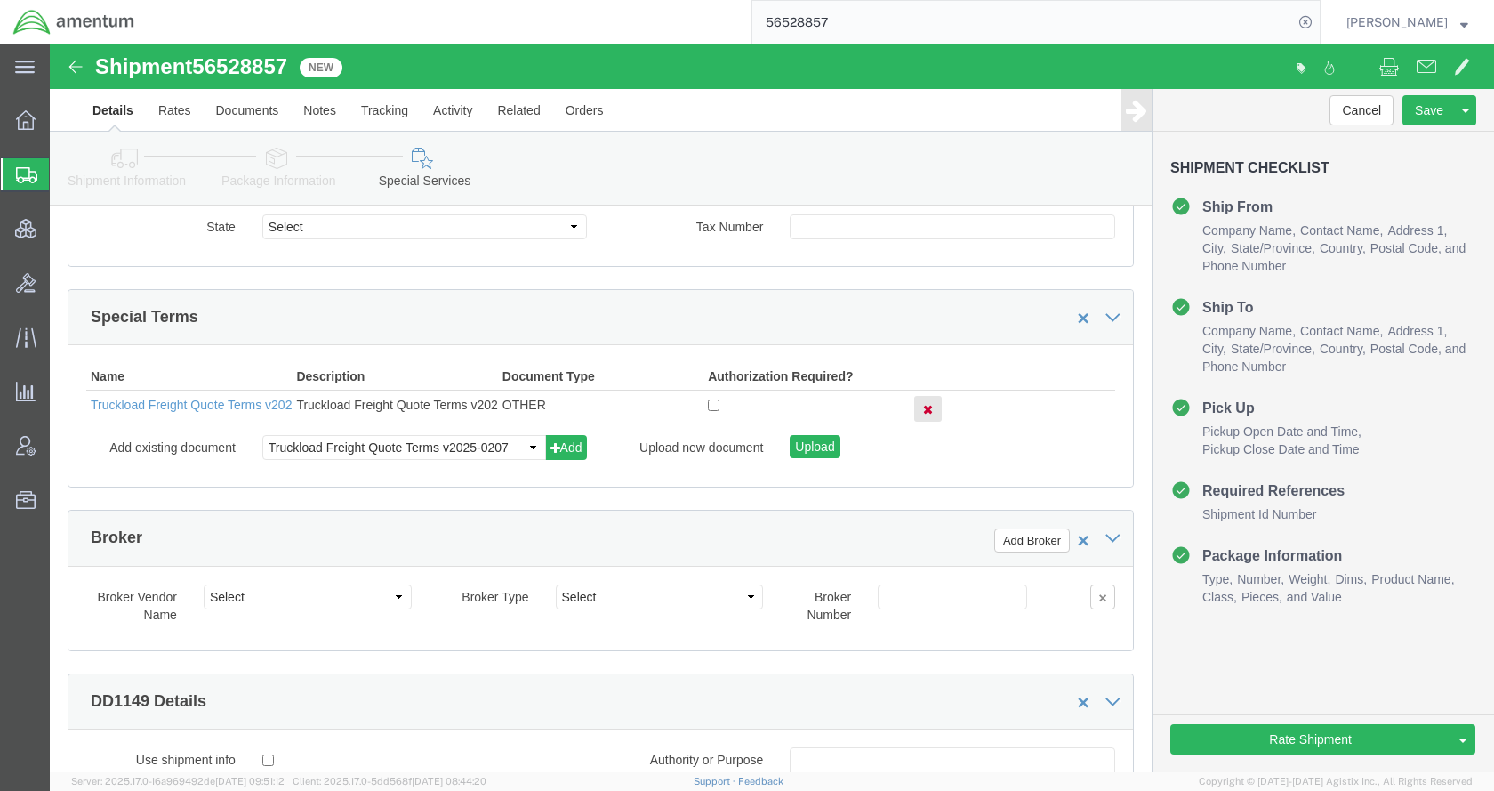
click icon
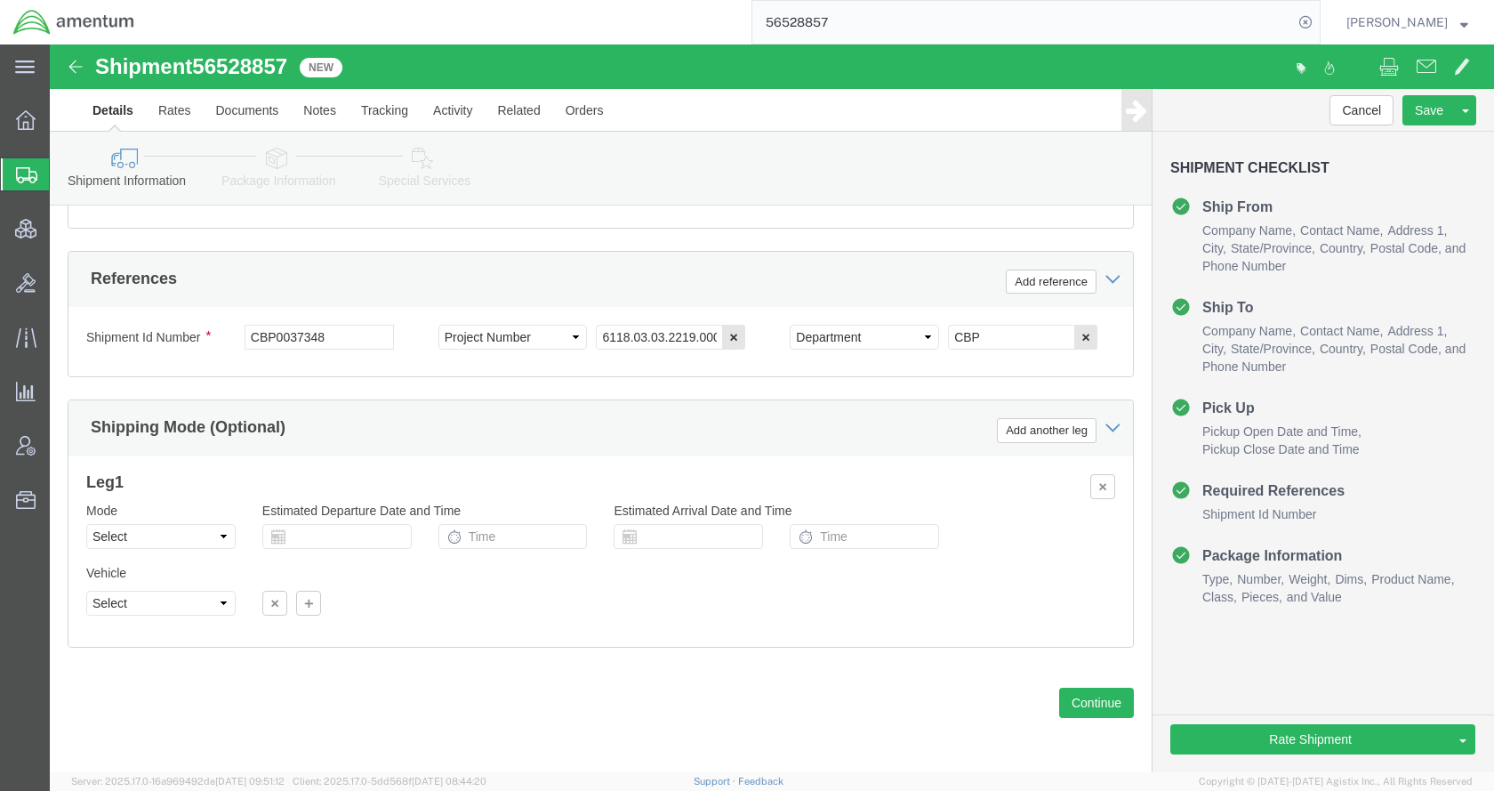
scroll to position [1083, 0]
click select "Select Air Less than Truckload Multi-Leg Ocean Freight Rail Small Parcel Truckl…"
select select "TL"
click select "Select Air Less than Truckload Multi-Leg Ocean Freight Rail Small Parcel Truckl…"
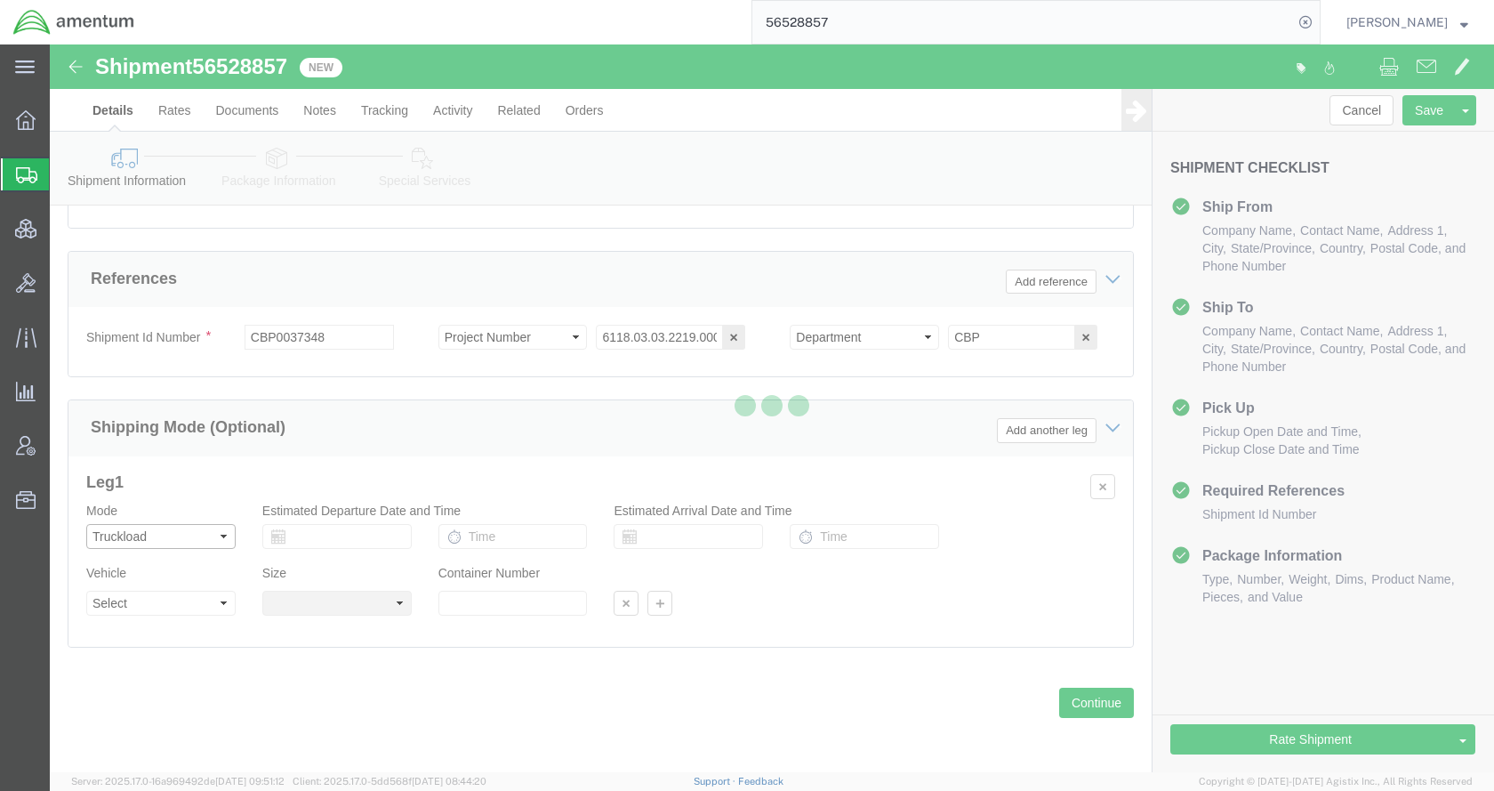
select select
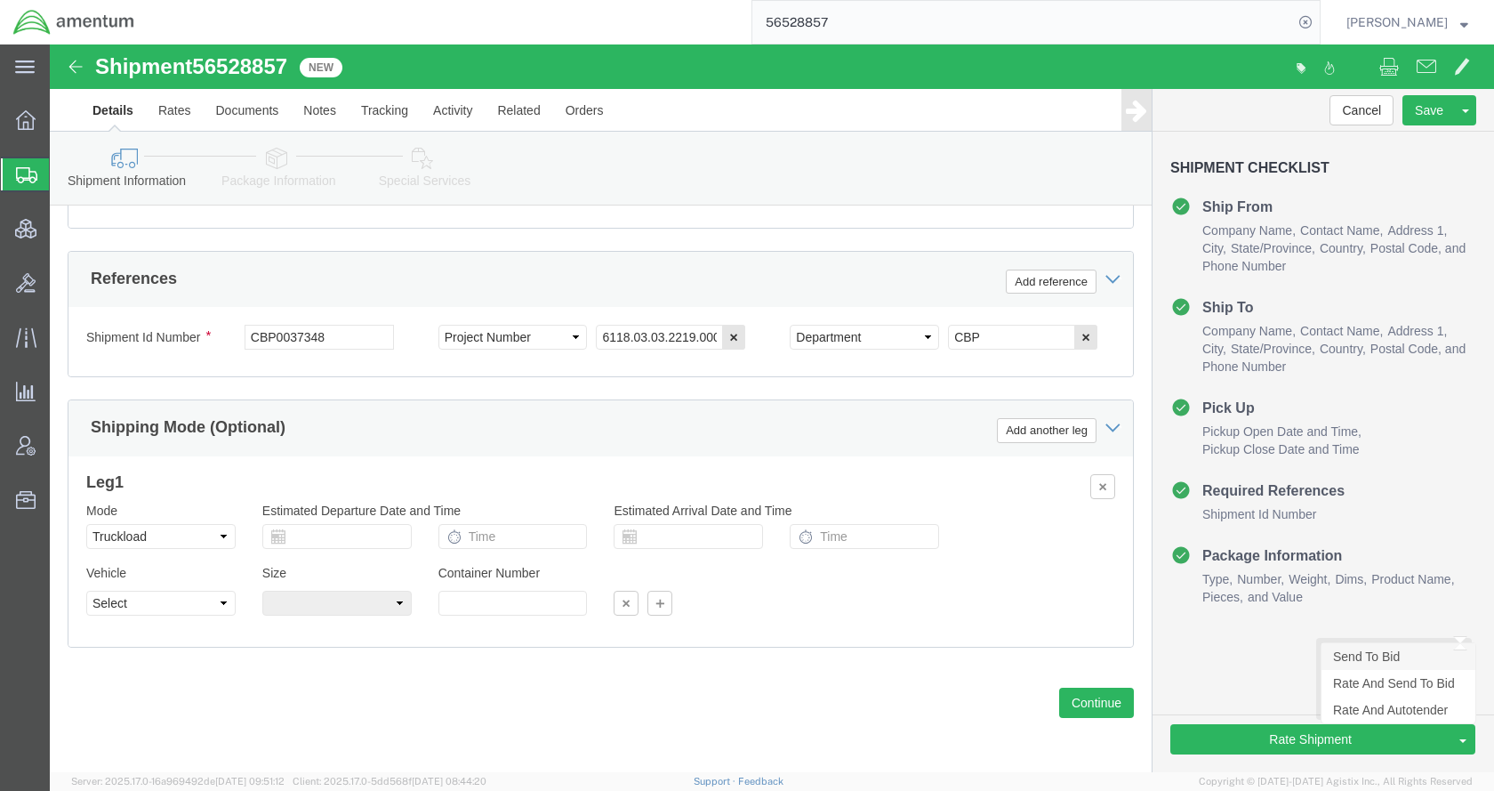
click link "Send To Bid"
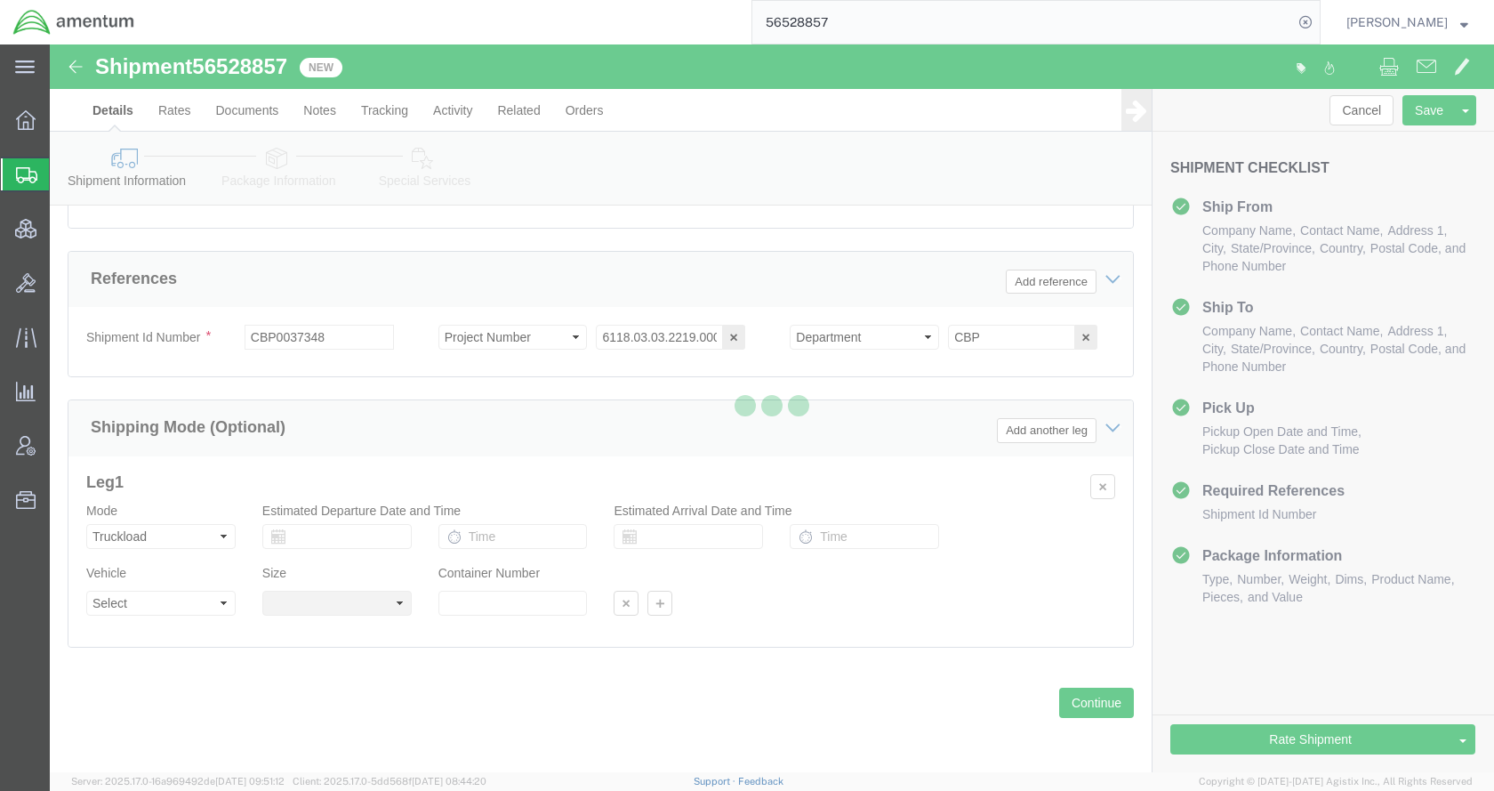
select select "TL"
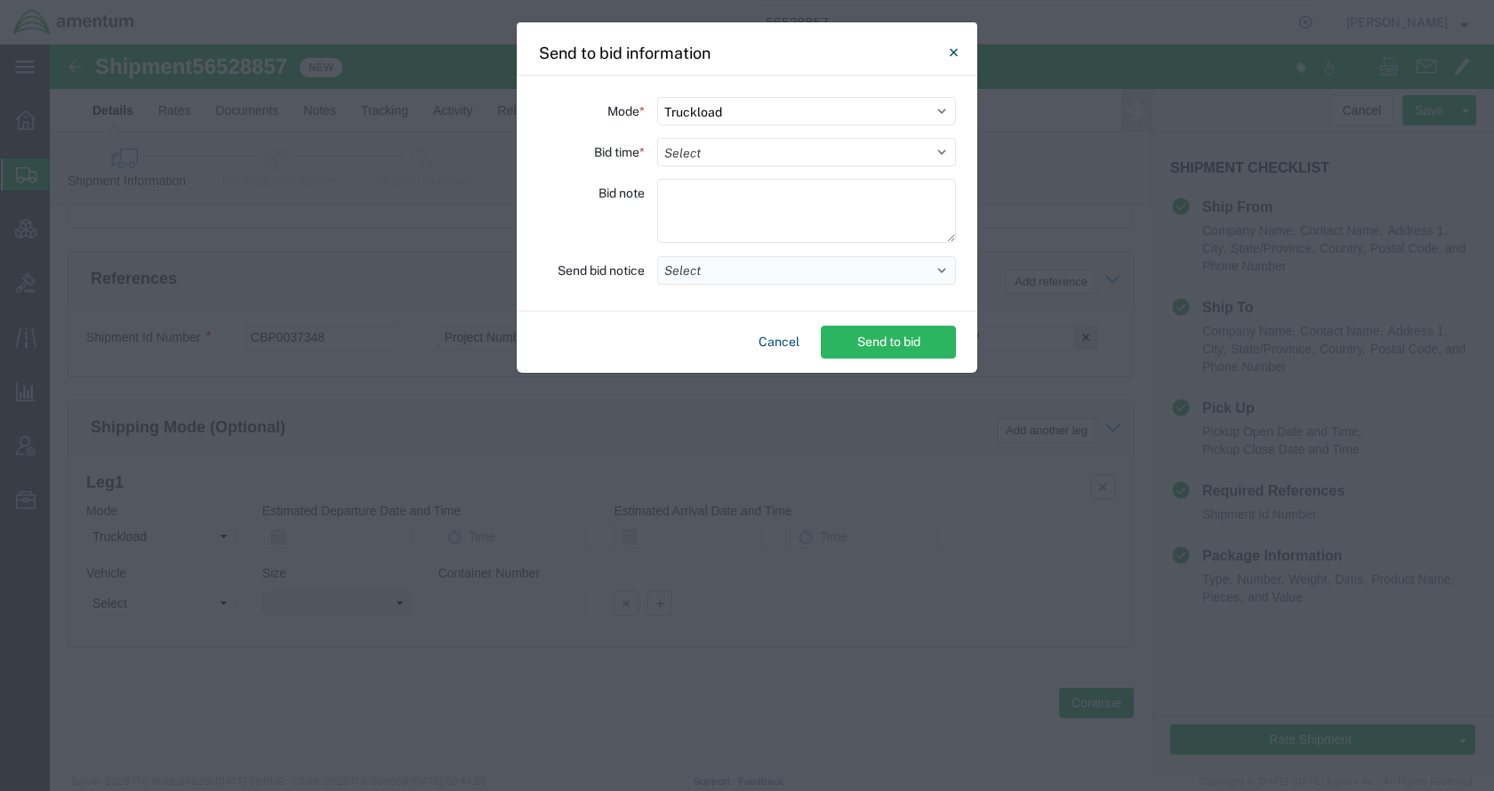
click at [732, 272] on button "Select" at bounding box center [806, 270] width 299 height 28
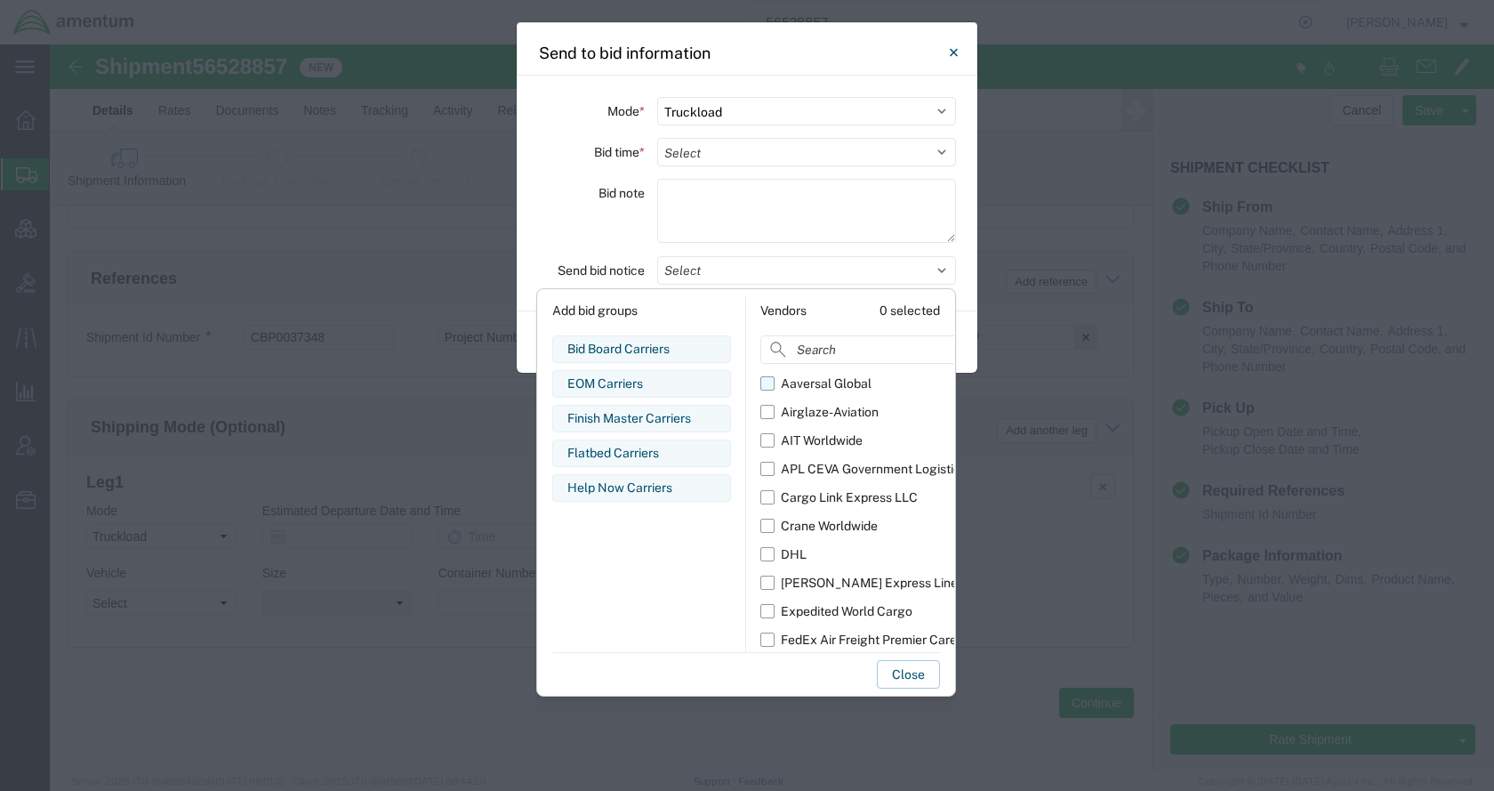
click at [815, 377] on div "Aaversal Global" at bounding box center [826, 383] width 91 height 19
click at [0, 0] on input "Aaversal Global" at bounding box center [0, 0] width 0 height 0
click at [818, 408] on div "Airglaze-Aviation" at bounding box center [830, 412] width 98 height 19
click at [0, 0] on input "Airglaze-Aviation" at bounding box center [0, 0] width 0 height 0
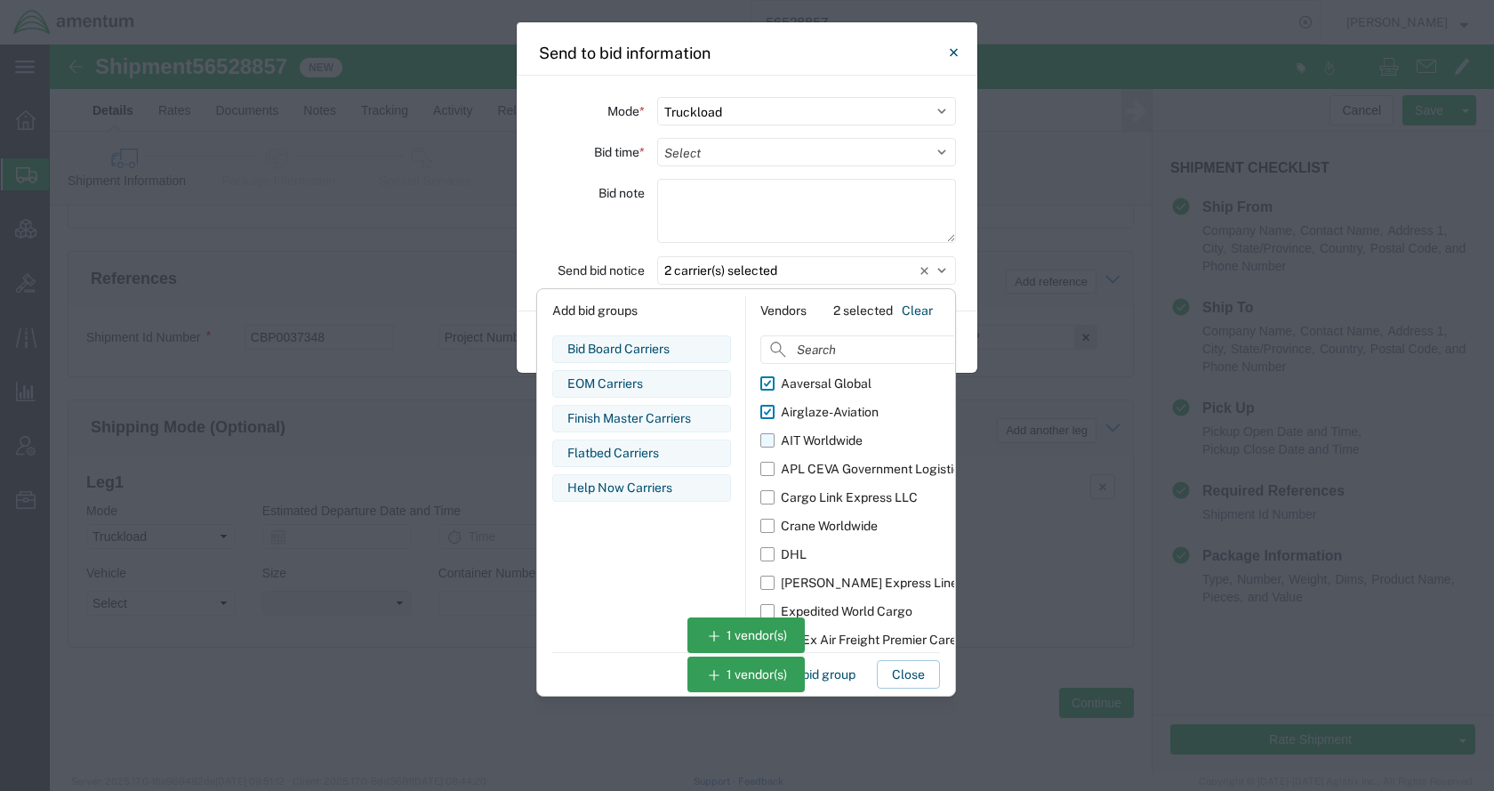
click at [823, 439] on div "AIT Worldwide" at bounding box center [822, 440] width 82 height 19
click at [0, 0] on input "AIT Worldwide" at bounding box center [0, 0] width 0 height 0
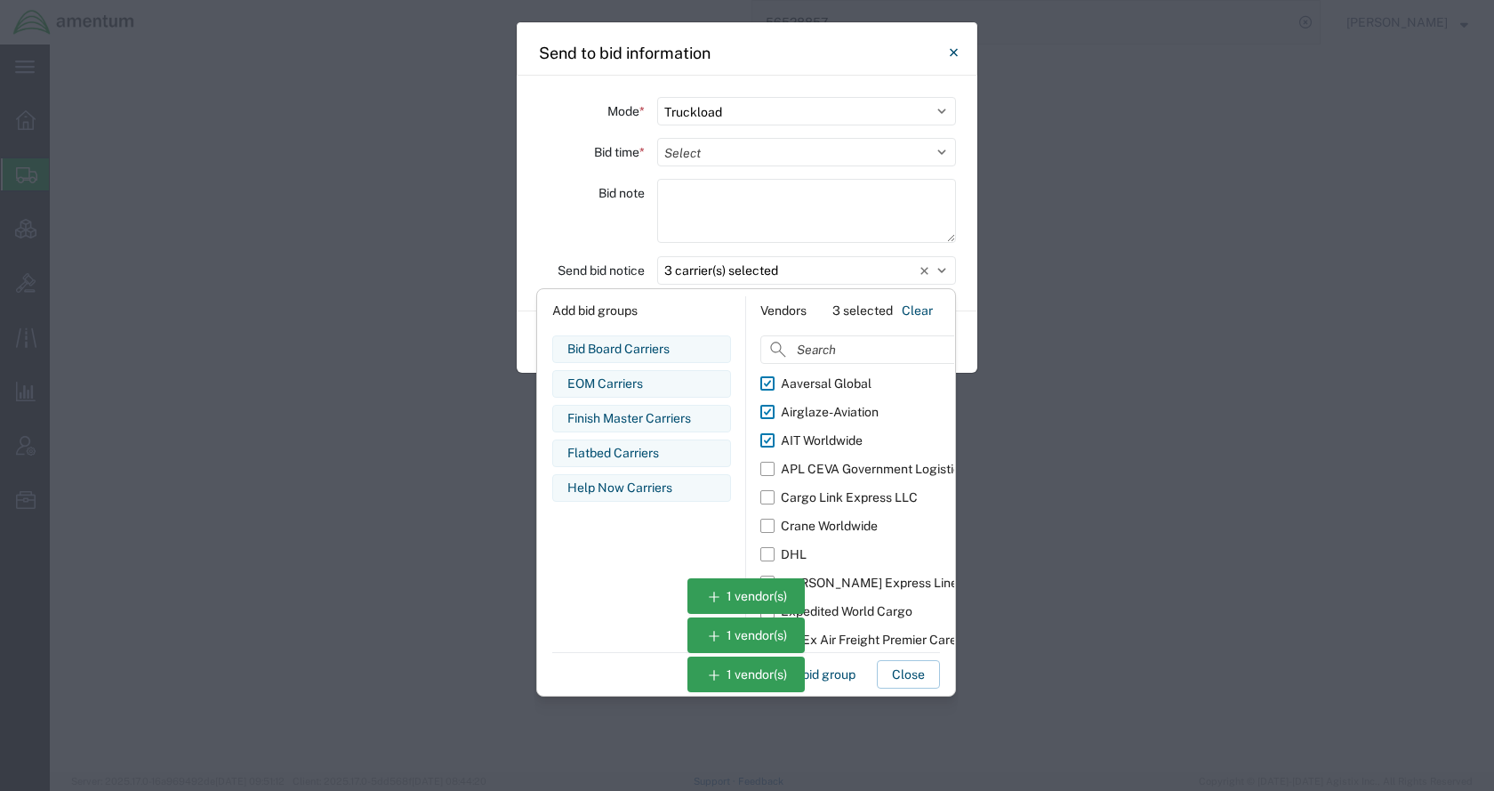
select select "TL"
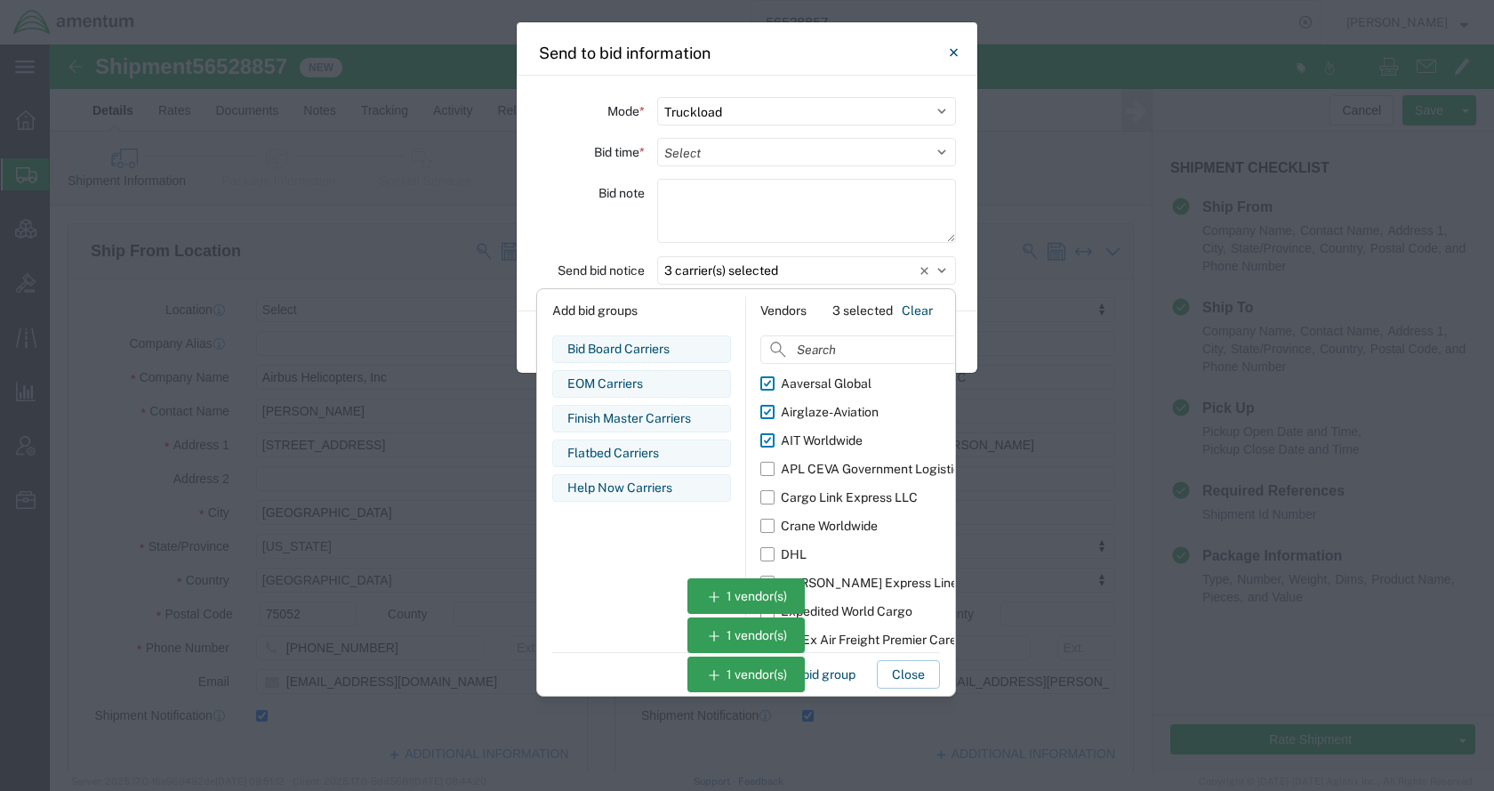
click at [828, 475] on div "APL CEVA Government Logistics" at bounding box center [874, 469] width 186 height 19
click at [0, 0] on input "APL CEVA Government Logistics" at bounding box center [0, 0] width 0 height 0
click at [829, 494] on div "Cargo Link Express LLC" at bounding box center [849, 497] width 137 height 19
click at [0, 0] on input "Cargo Link Express LLC" at bounding box center [0, 0] width 0 height 0
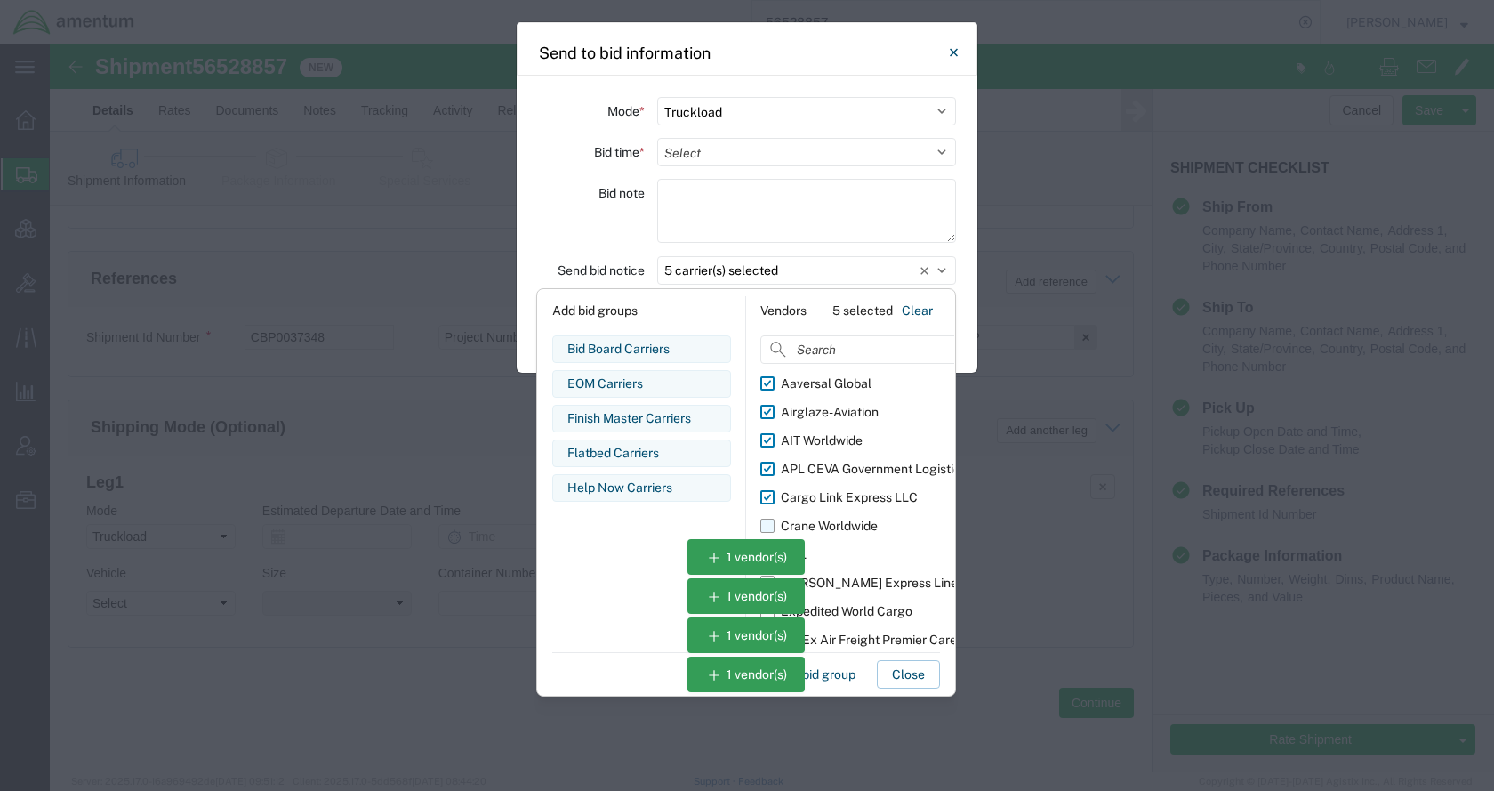
click at [829, 522] on div "Crane Worldwide" at bounding box center [829, 526] width 97 height 19
click at [0, 0] on input "Crane Worldwide" at bounding box center [0, 0] width 0 height 0
click at [839, 605] on div "Expedited World Cargo" at bounding box center [847, 611] width 132 height 19
click at [0, 0] on input "Expedited World Cargo" at bounding box center [0, 0] width 0 height 0
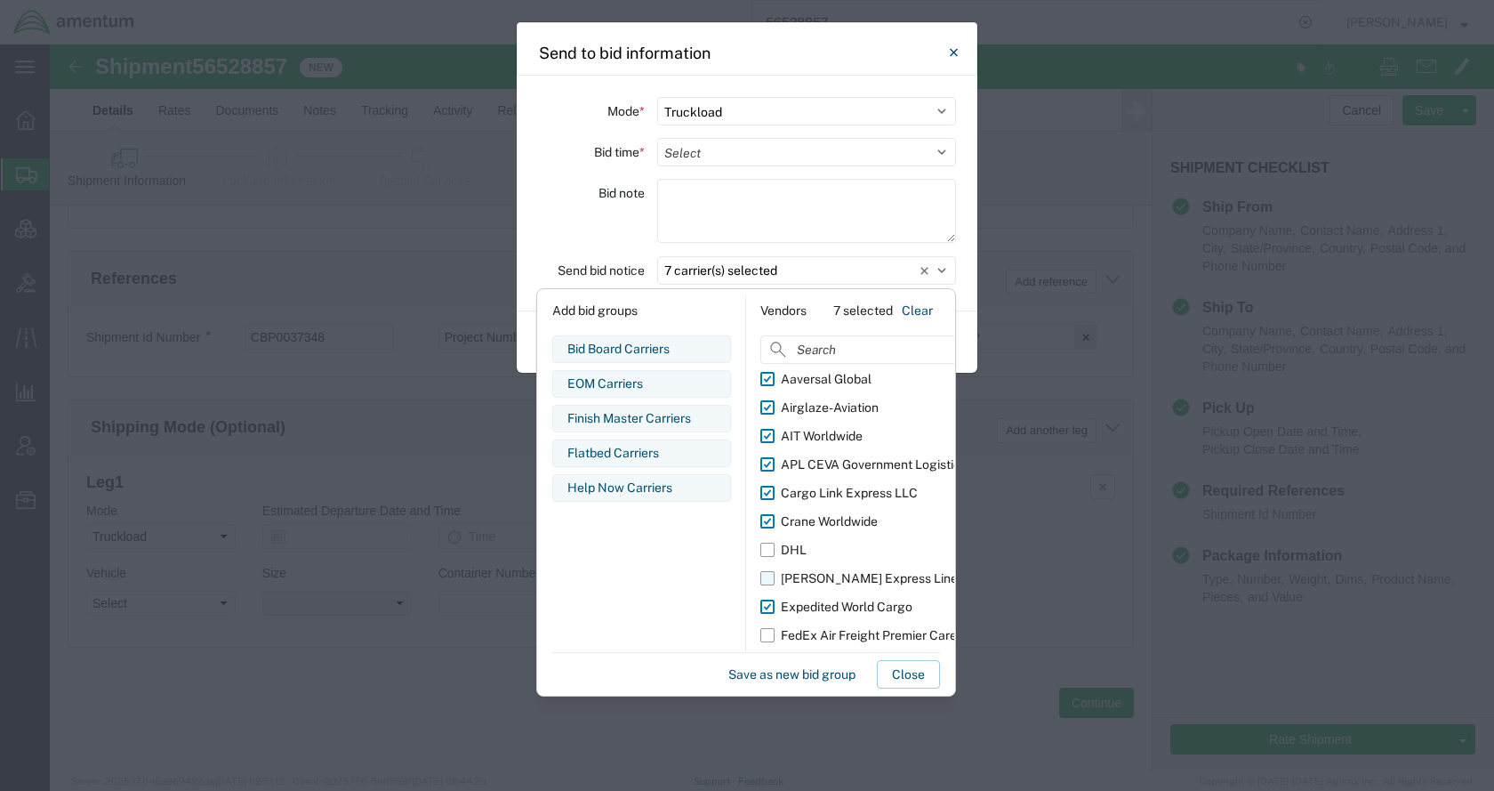
scroll to position [32, 0]
click at [326, 460] on div "Send to bid information Mode * Select Small Parcel Truckload Air Rail Less than…" at bounding box center [747, 395] width 1494 height 791
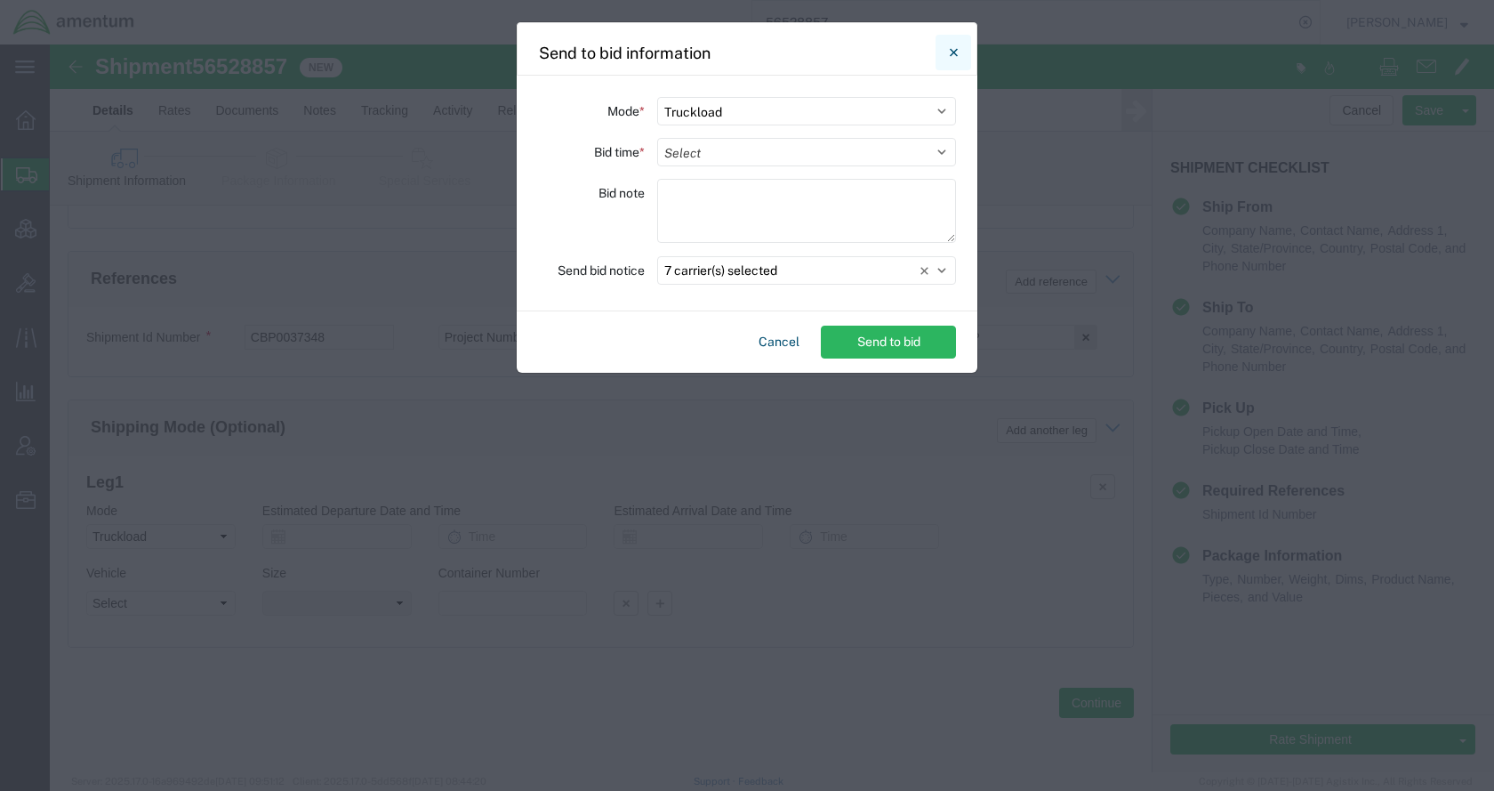
click at [952, 50] on icon "Close" at bounding box center [954, 52] width 8 height 21
